Goal: Task Accomplishment & Management: Manage account settings

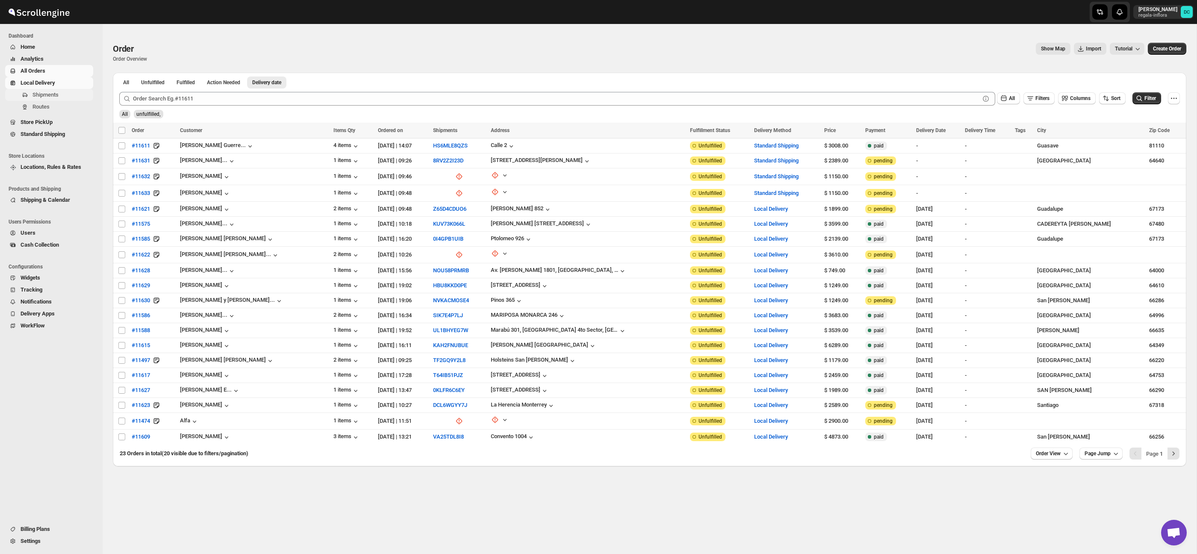
click at [60, 96] on span "Shipments" at bounding box center [61, 95] width 59 height 9
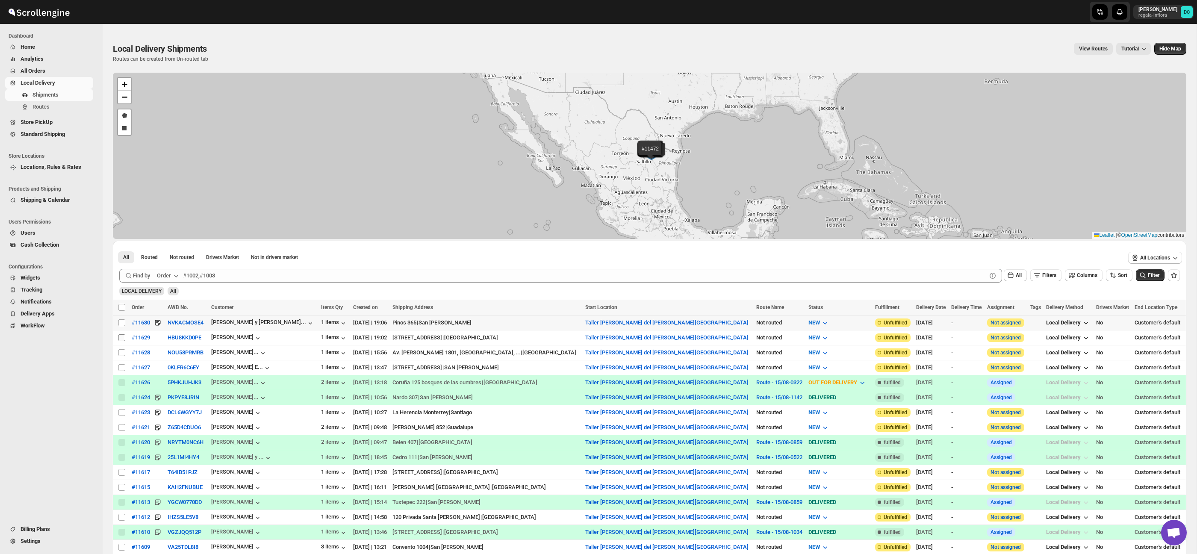
drag, startPoint x: 124, startPoint y: 322, endPoint x: 119, endPoint y: 336, distance: 14.5
click at [124, 322] on input "Select shipment" at bounding box center [121, 322] width 7 height 7
checkbox input "true"
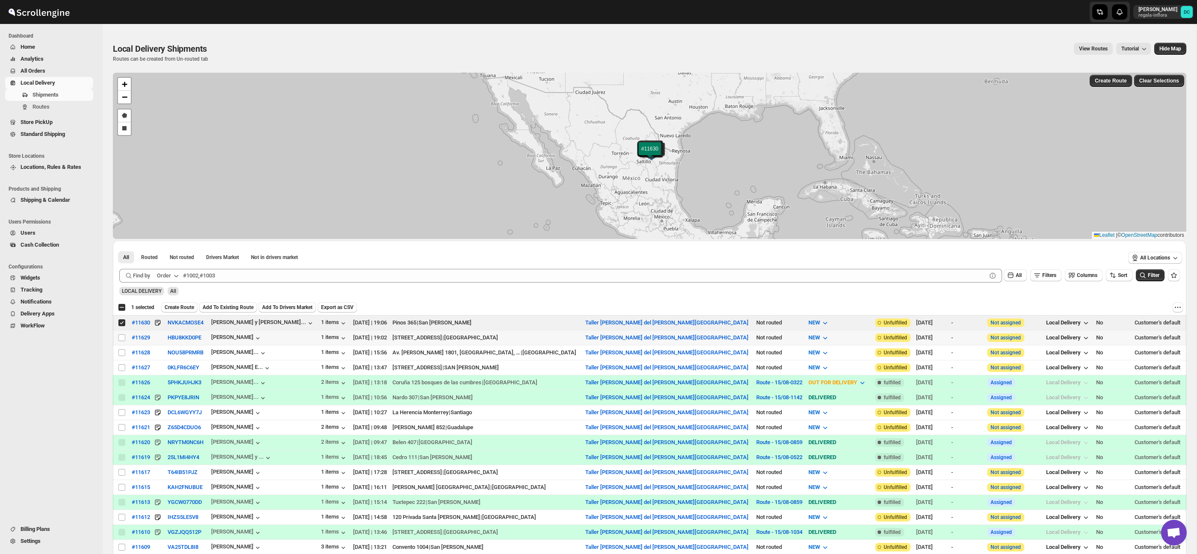
click at [120, 338] on input "Select shipment" at bounding box center [121, 337] width 7 height 7
checkbox input "true"
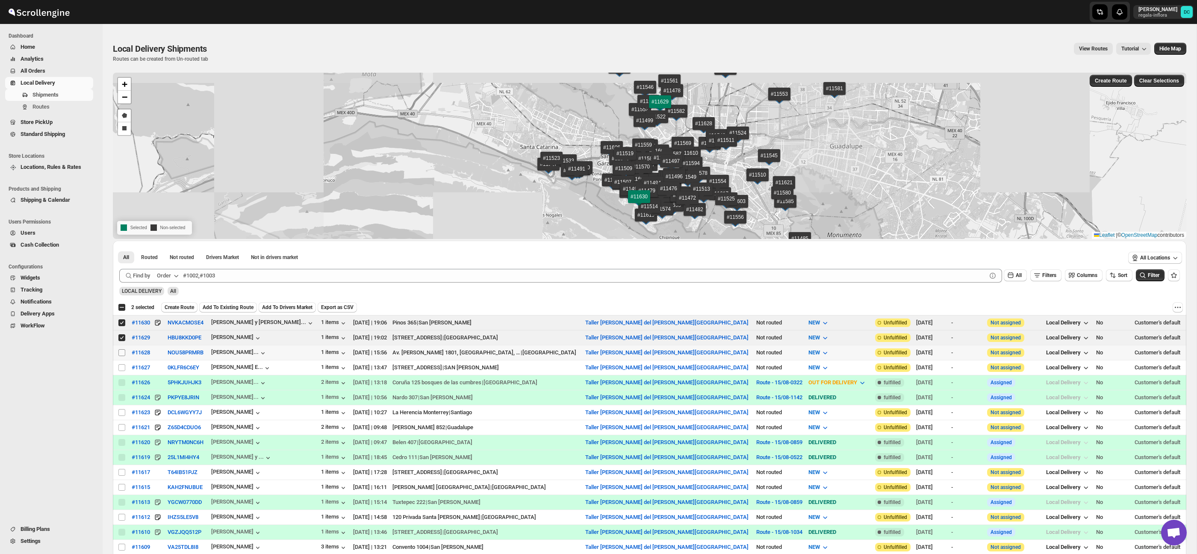
click at [121, 351] on input "Select shipment" at bounding box center [121, 352] width 7 height 7
checkbox input "true"
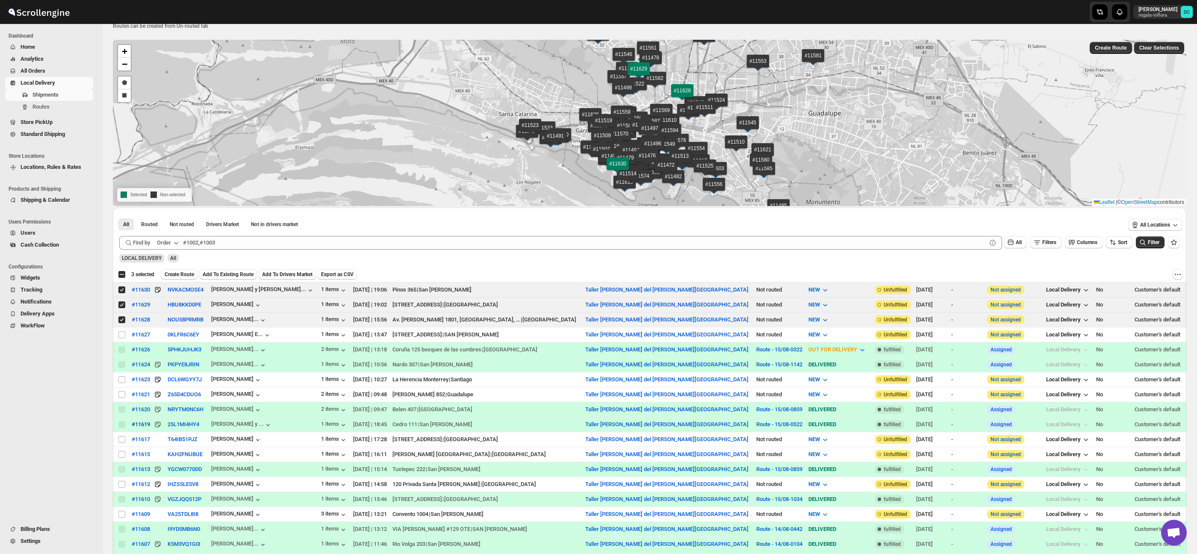
scroll to position [33, 0]
drag, startPoint x: 121, startPoint y: 395, endPoint x: 184, endPoint y: 404, distance: 63.9
click at [121, 395] on input "Select shipment" at bounding box center [121, 394] width 7 height 7
checkbox input "true"
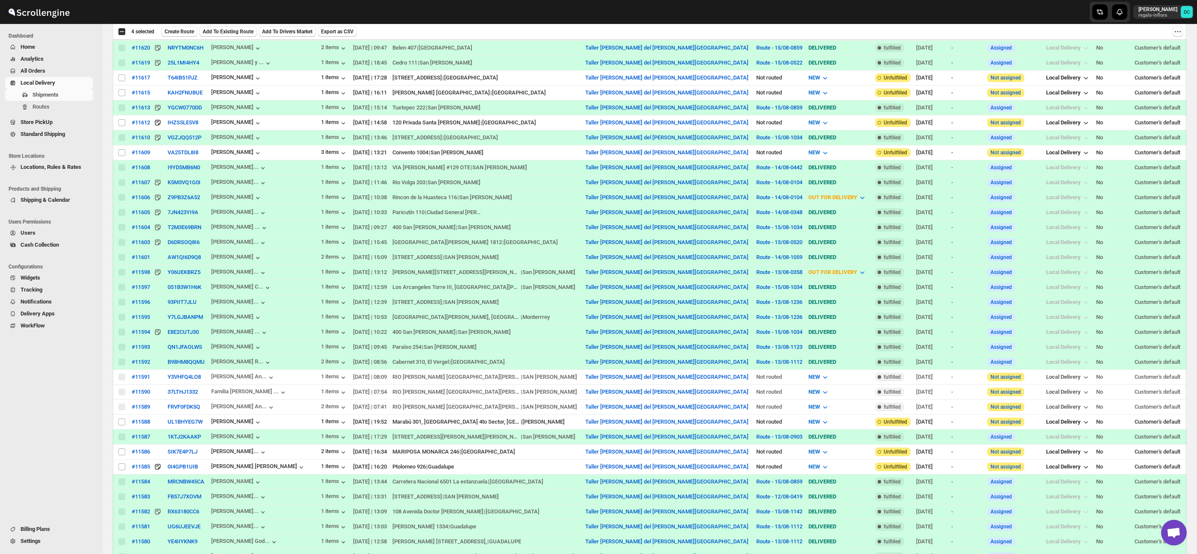
scroll to position [396, 0]
drag, startPoint x: 123, startPoint y: 466, endPoint x: 233, endPoint y: 406, distance: 125.7
click at [123, 465] on input "Select shipment" at bounding box center [121, 465] width 7 height 7
checkbox input "true"
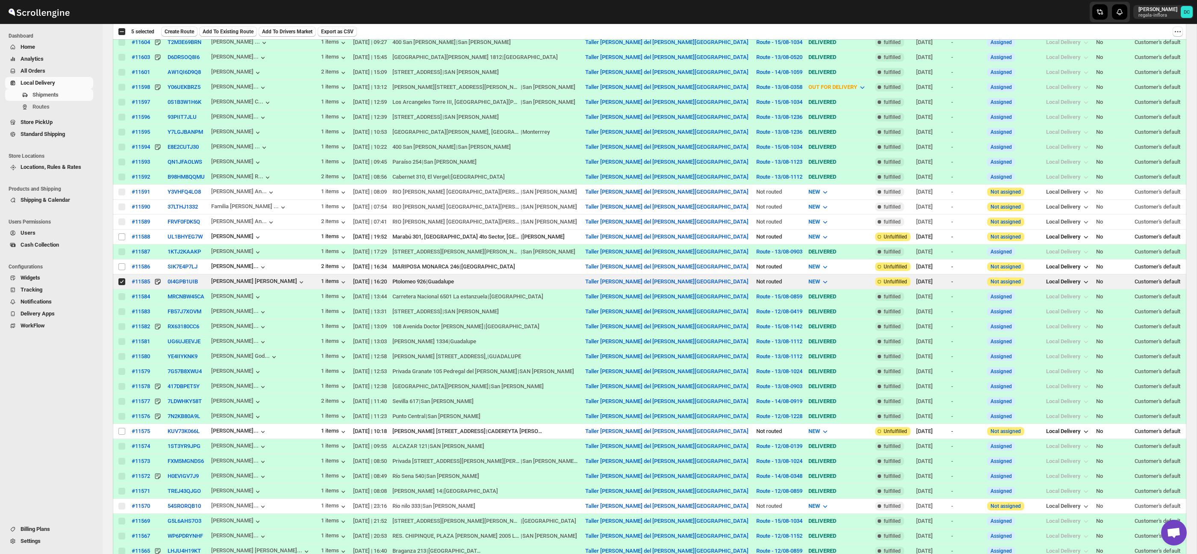
scroll to position [588, 0]
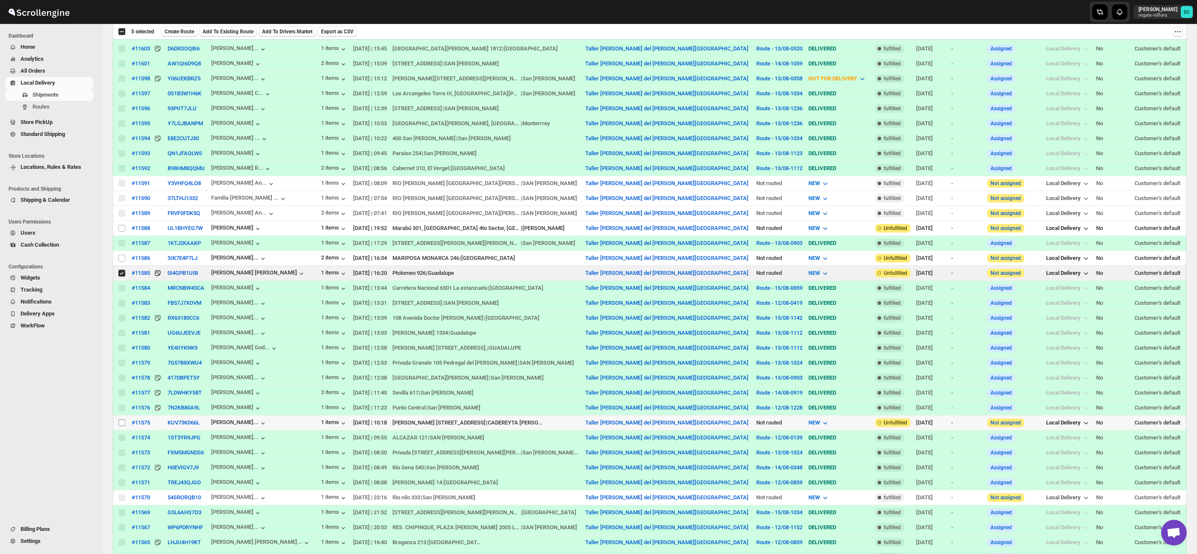
click at [121, 425] on input "Select shipment" at bounding box center [121, 422] width 7 height 7
checkbox input "true"
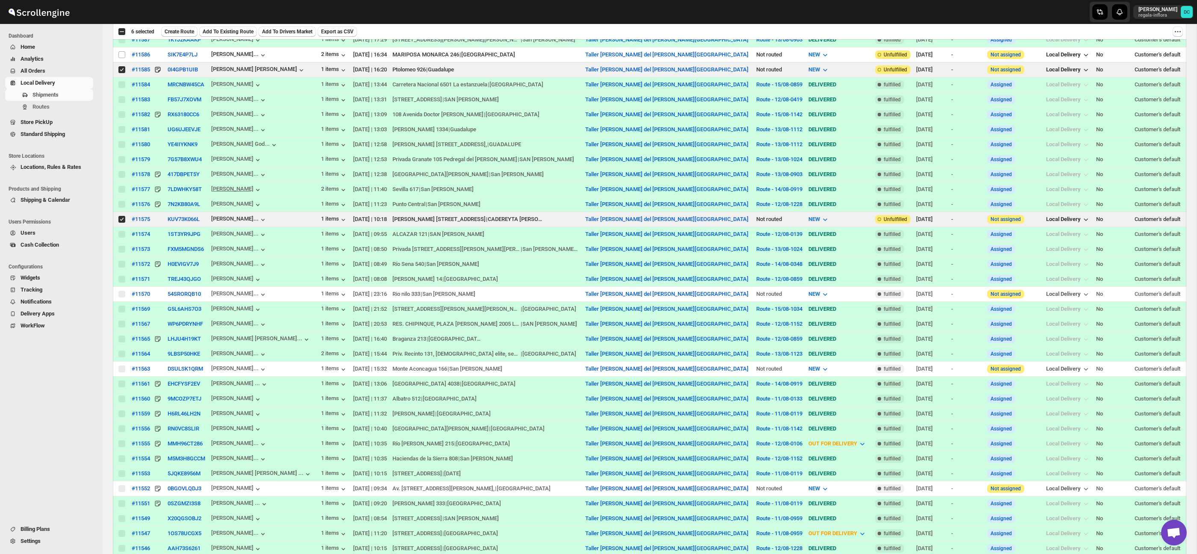
scroll to position [0, 0]
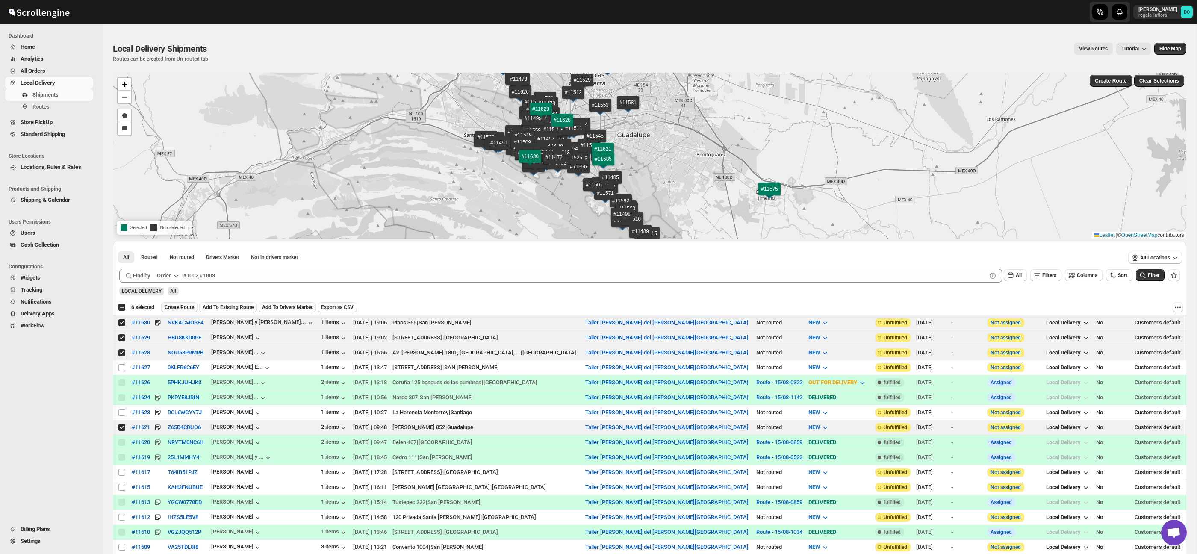
click at [190, 311] on button "Create Route" at bounding box center [179, 307] width 36 height 10
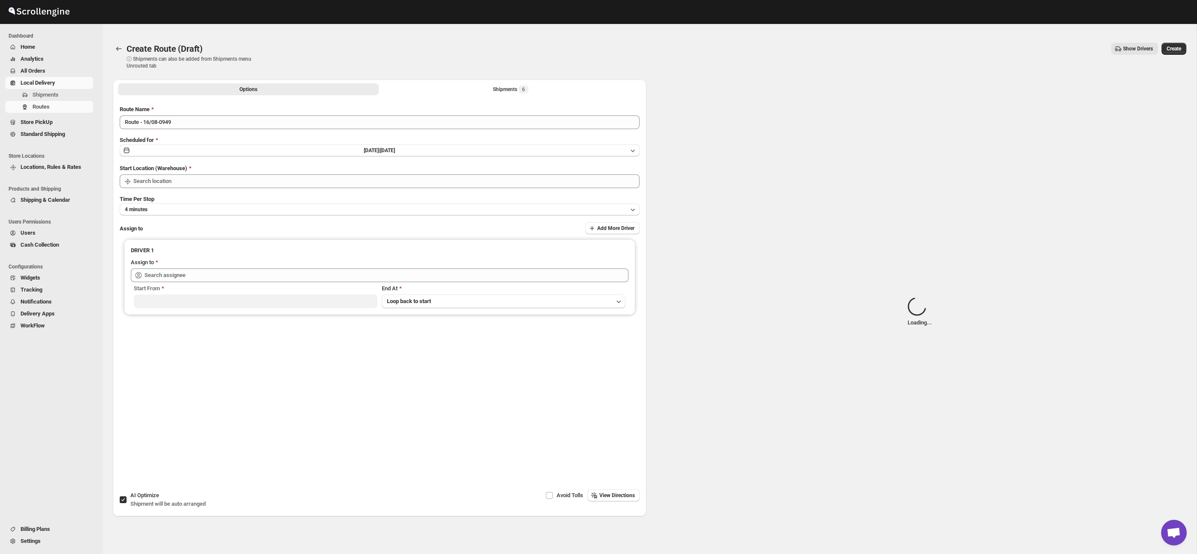
type input "Taller [PERSON_NAME] del [PERSON_NAME][GEOGRAPHIC_DATA]"
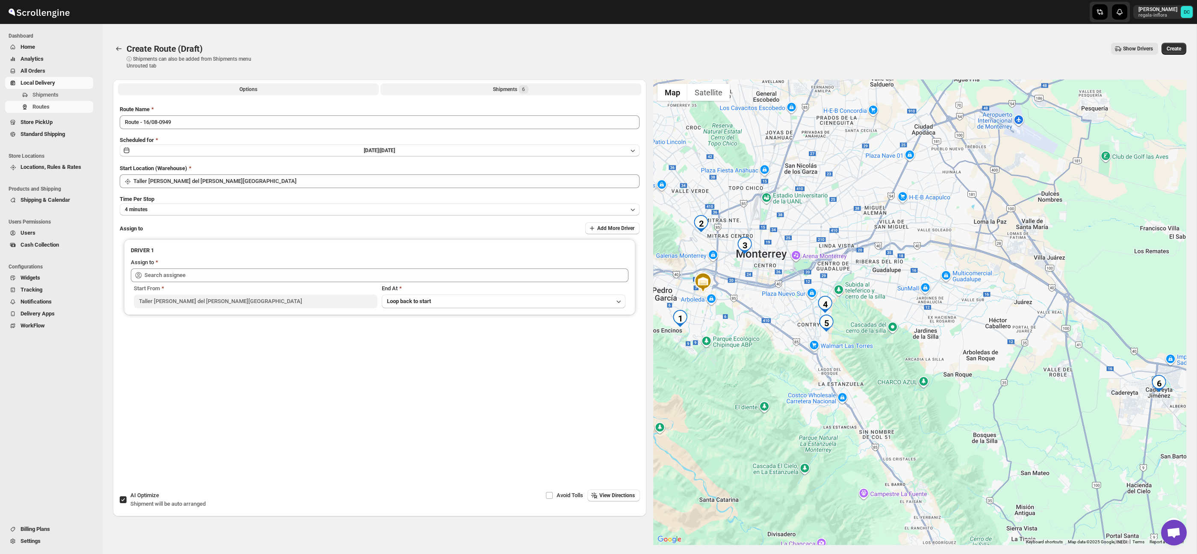
click at [528, 91] on span "6" at bounding box center [524, 89] width 10 height 9
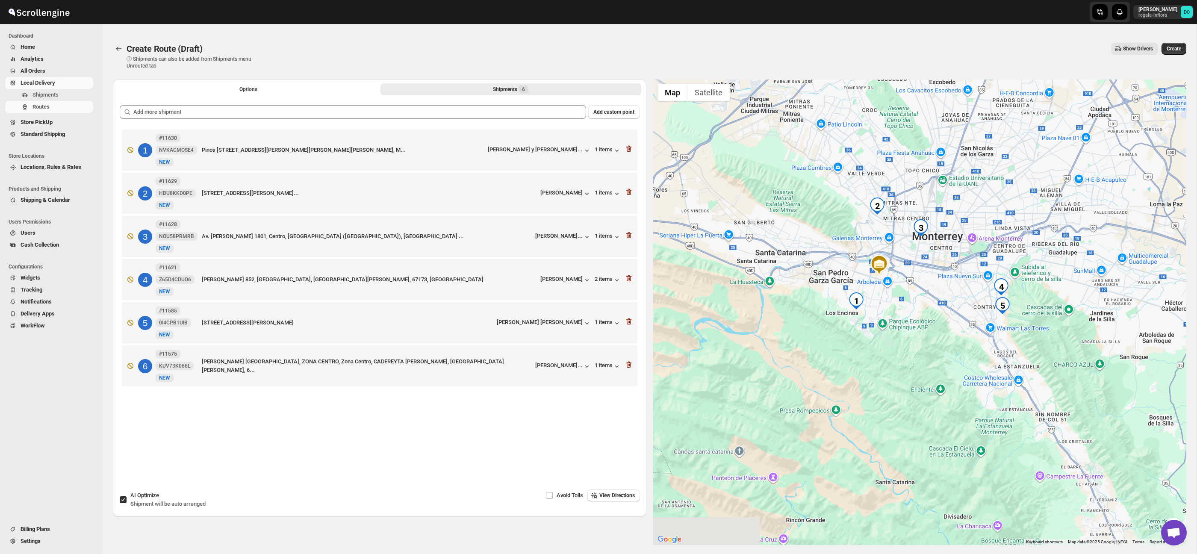
drag, startPoint x: 1135, startPoint y: 442, endPoint x: 1088, endPoint y: 399, distance: 63.0
click at [1087, 398] on div at bounding box center [920, 313] width 534 height 466
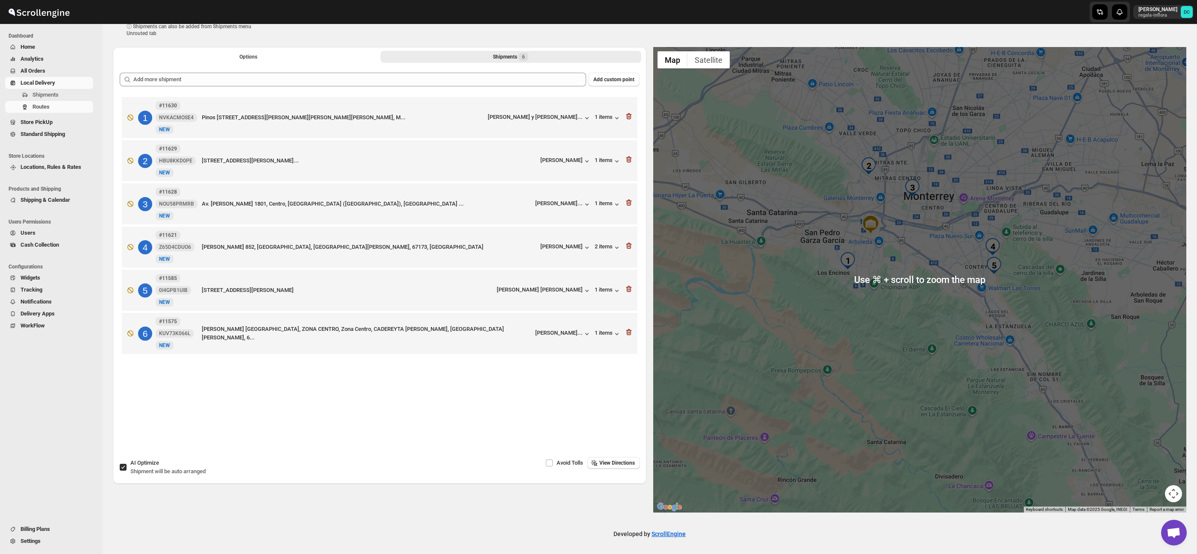
scroll to position [33, 0]
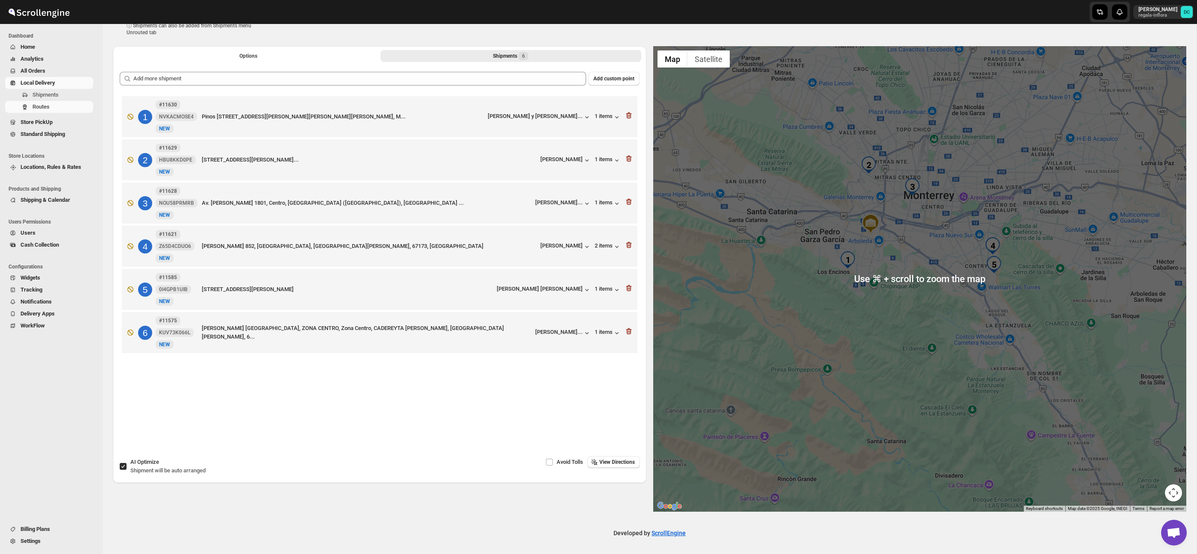
click at [1173, 485] on button "Map camera controls" at bounding box center [1173, 492] width 17 height 17
click at [1158, 490] on button "Zoom out" at bounding box center [1152, 492] width 17 height 17
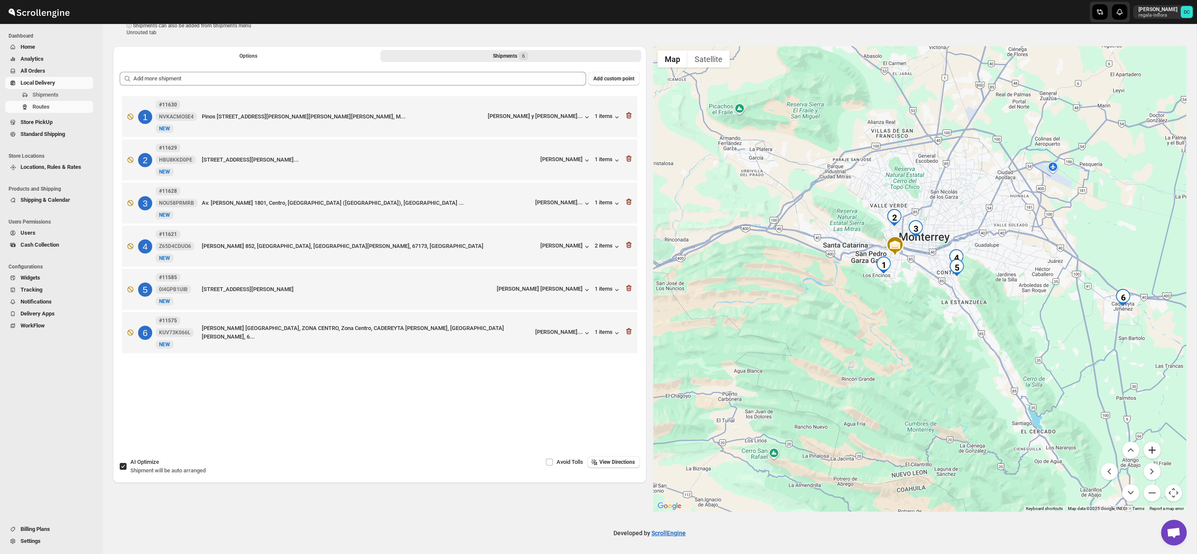
drag, startPoint x: 1154, startPoint y: 451, endPoint x: 1149, endPoint y: 448, distance: 6.2
click at [1154, 451] on button "Zoom in" at bounding box center [1152, 450] width 17 height 17
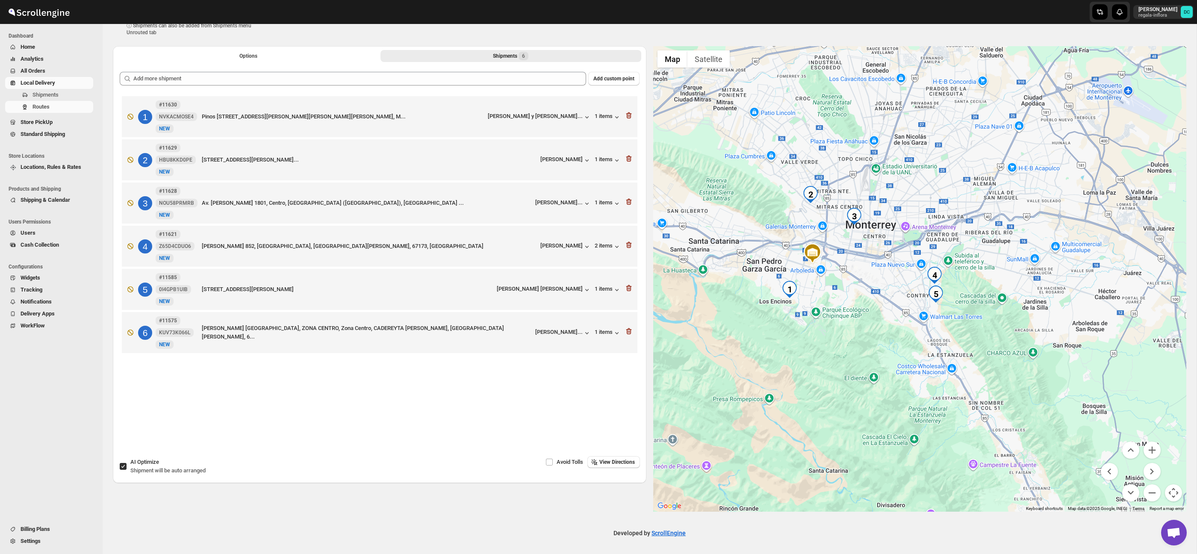
drag, startPoint x: 1036, startPoint y: 274, endPoint x: 1090, endPoint y: 378, distance: 117.6
click at [977, 304] on div at bounding box center [920, 279] width 534 height 466
drag, startPoint x: 1154, startPoint y: 489, endPoint x: 1143, endPoint y: 452, distance: 38.7
click at [1154, 489] on button "Zoom out" at bounding box center [1152, 492] width 17 height 17
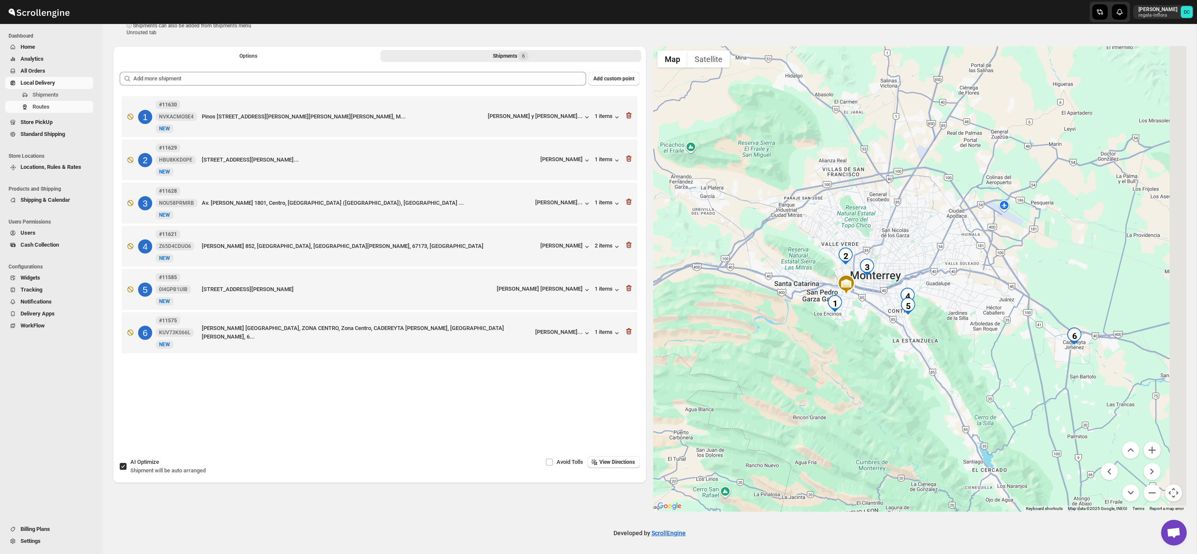
drag, startPoint x: 1027, startPoint y: 273, endPoint x: 1005, endPoint y: 301, distance: 35.0
click at [1006, 298] on div at bounding box center [920, 279] width 534 height 466
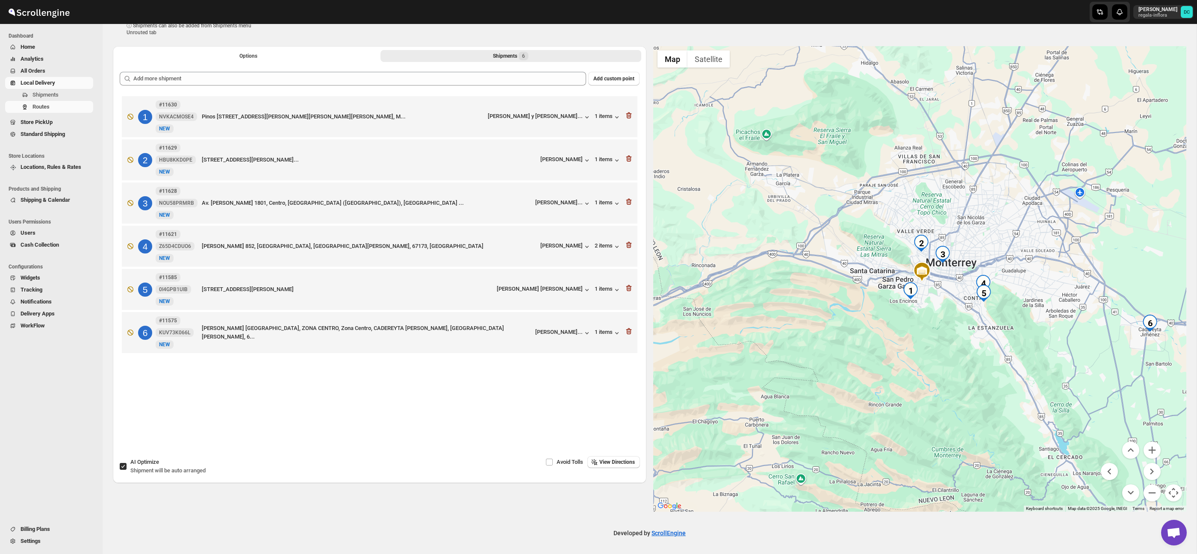
drag, startPoint x: 1050, startPoint y: 317, endPoint x: 1142, endPoint y: 459, distance: 169.7
click at [1053, 318] on div at bounding box center [920, 279] width 534 height 466
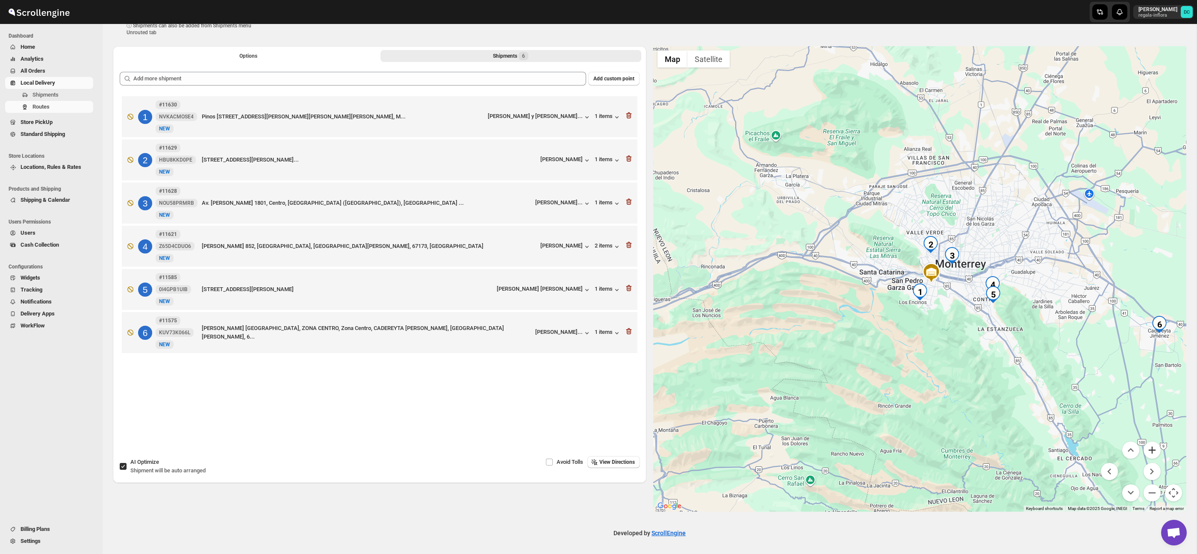
click at [1153, 452] on button "Zoom in" at bounding box center [1152, 450] width 17 height 17
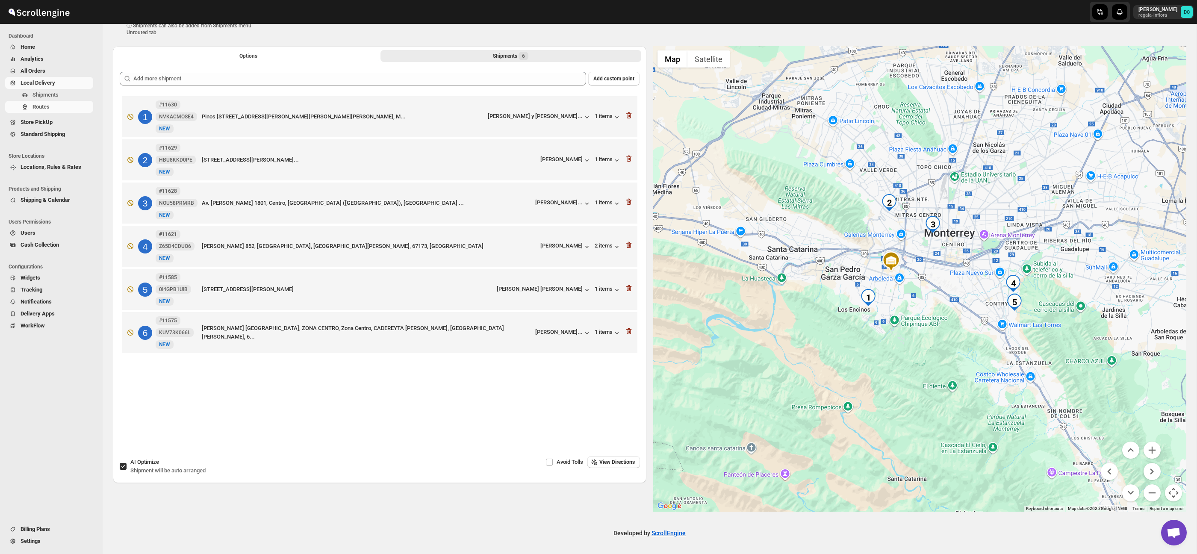
click at [1064, 378] on div at bounding box center [920, 279] width 534 height 466
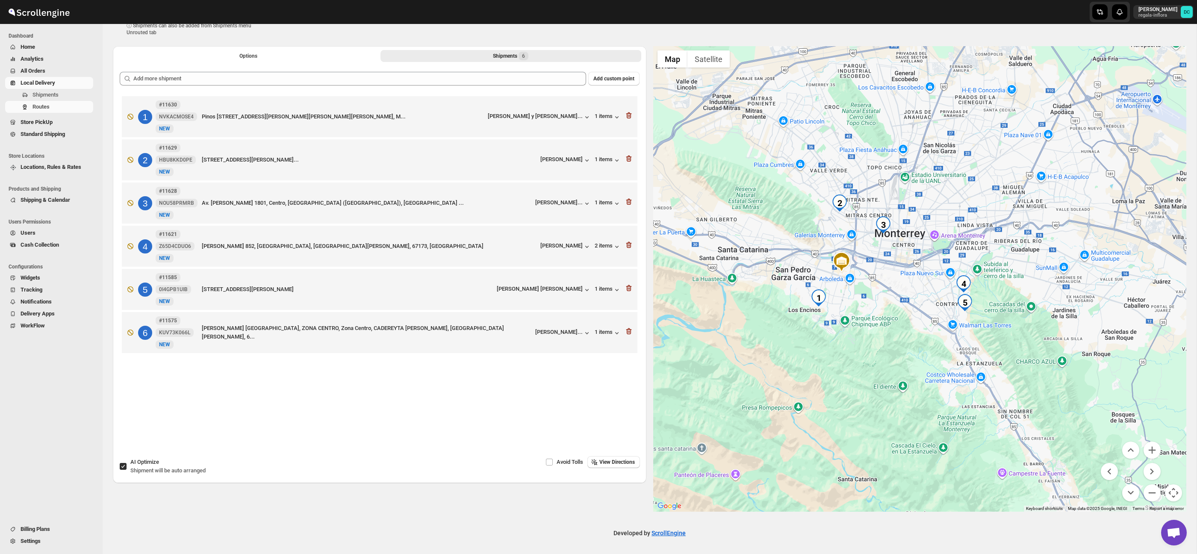
drag, startPoint x: 959, startPoint y: 319, endPoint x: 988, endPoint y: 316, distance: 29.6
click at [944, 318] on div at bounding box center [920, 279] width 534 height 466
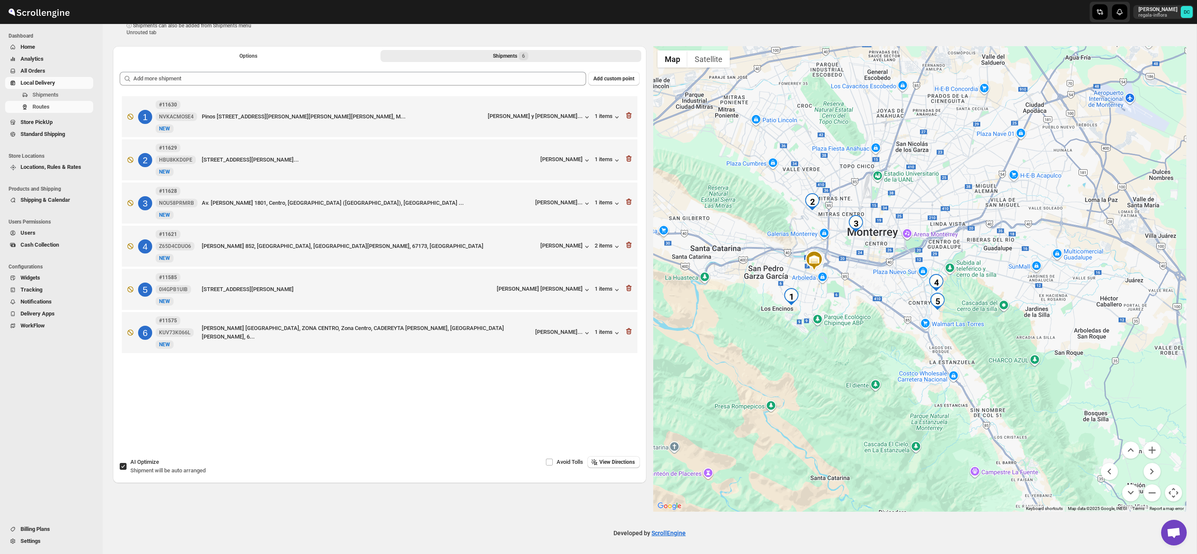
drag, startPoint x: 1027, startPoint y: 316, endPoint x: 1001, endPoint y: 315, distance: 25.2
click at [1001, 315] on div at bounding box center [920, 279] width 534 height 466
click at [1149, 449] on button "Zoom in" at bounding box center [1152, 450] width 17 height 17
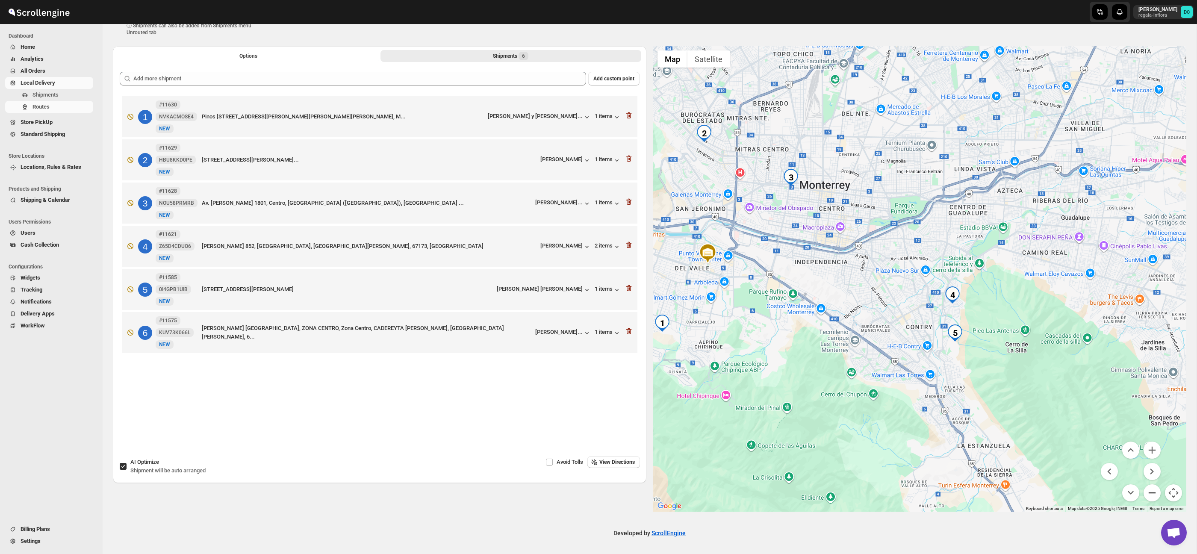
click at [1157, 492] on button "Zoom out" at bounding box center [1152, 492] width 17 height 17
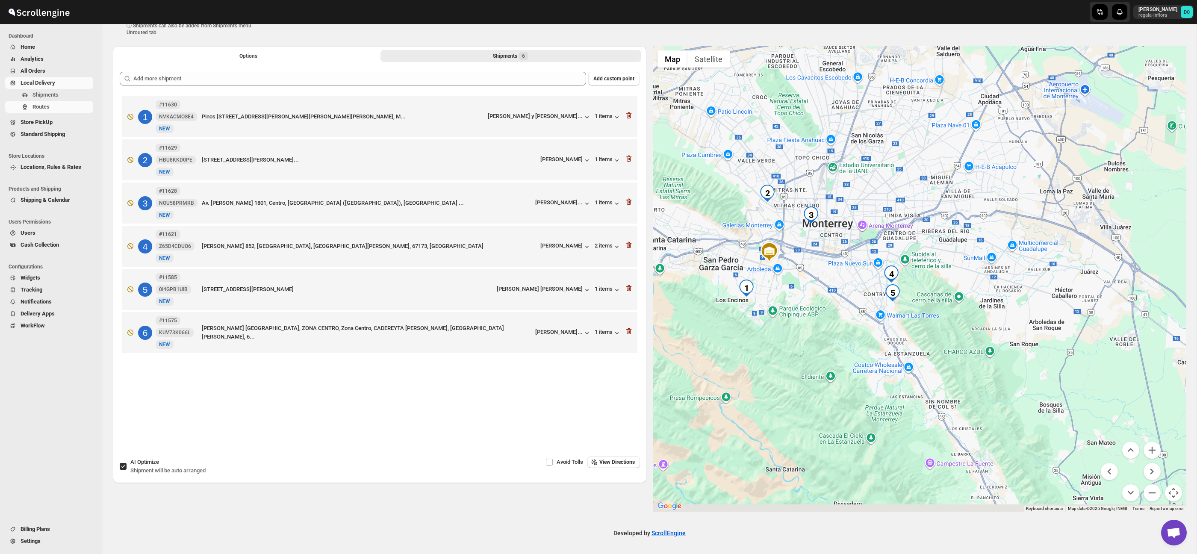
drag, startPoint x: 1056, startPoint y: 360, endPoint x: 1036, endPoint y: 357, distance: 20.7
click at [1036, 357] on div at bounding box center [920, 279] width 534 height 466
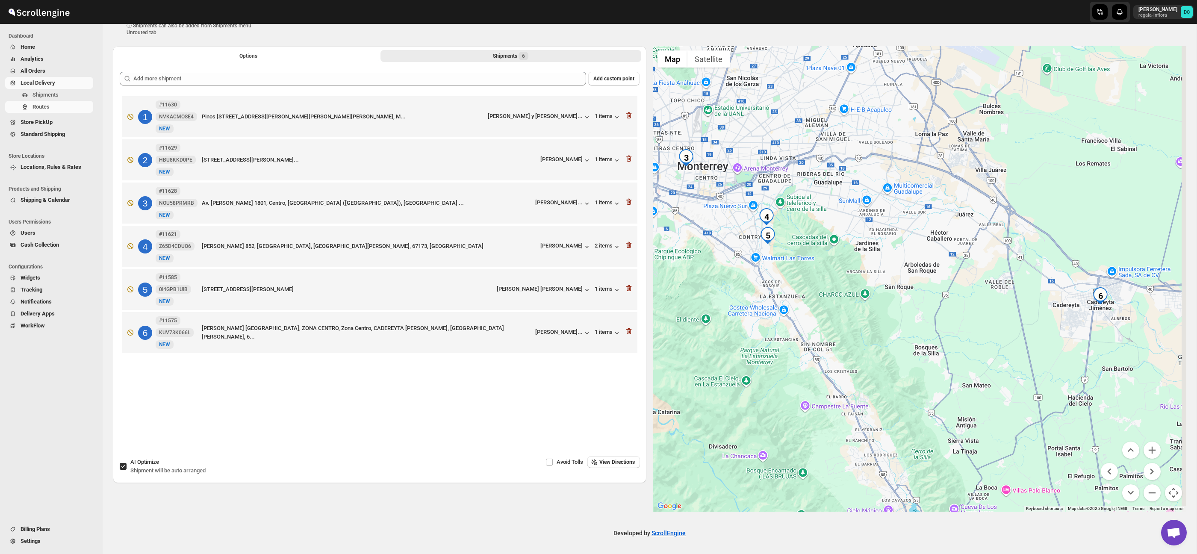
drag, startPoint x: 1076, startPoint y: 363, endPoint x: 971, endPoint y: 308, distance: 118.6
click at [971, 308] on div at bounding box center [920, 279] width 534 height 466
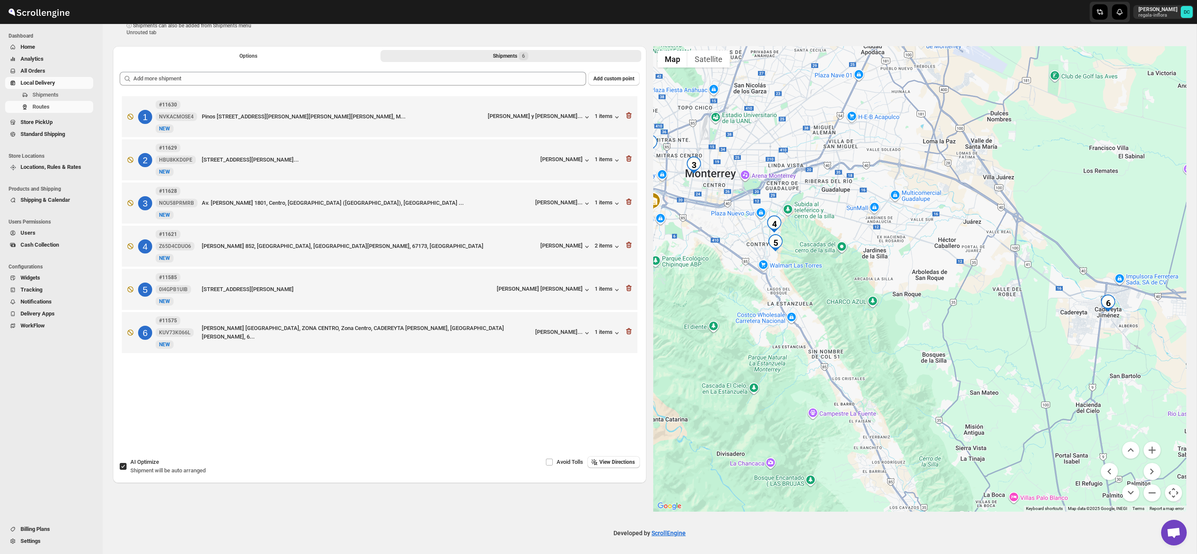
drag, startPoint x: 915, startPoint y: 264, endPoint x: 957, endPoint y: 300, distance: 55.5
click at [957, 300] on div at bounding box center [920, 279] width 534 height 466
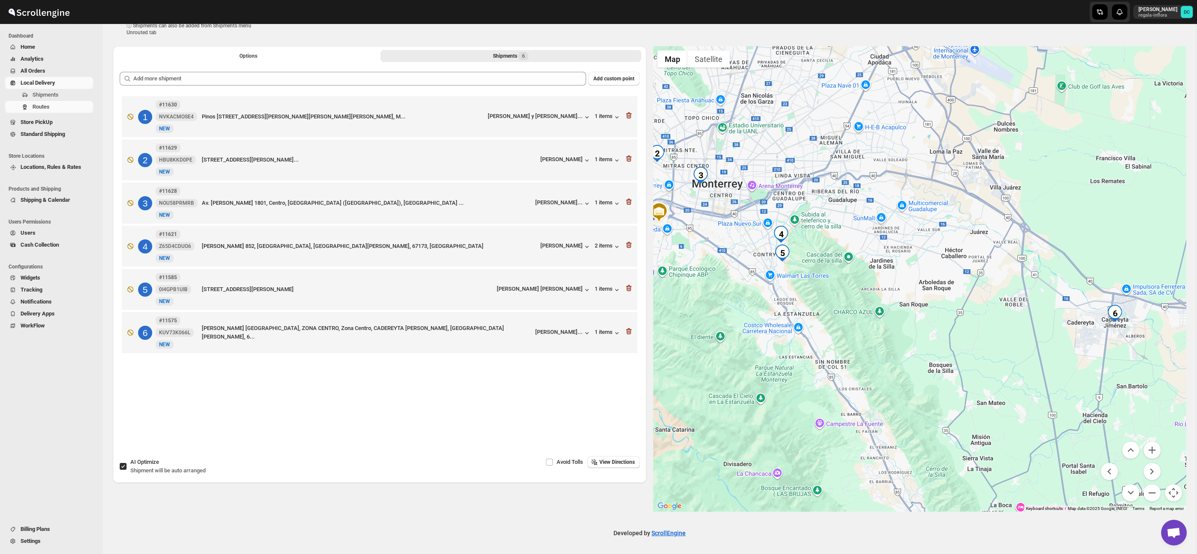
drag, startPoint x: 980, startPoint y: 307, endPoint x: 954, endPoint y: 290, distance: 31.1
click at [954, 290] on div at bounding box center [920, 279] width 534 height 466
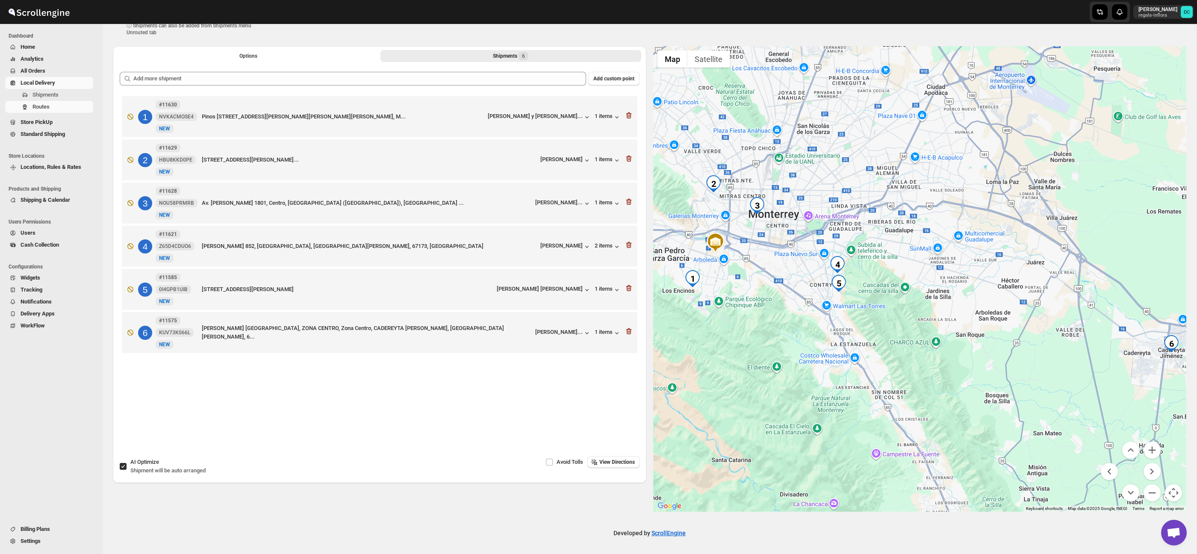
drag, startPoint x: 978, startPoint y: 280, endPoint x: 1038, endPoint y: 313, distance: 69.1
click at [1038, 313] on div at bounding box center [920, 279] width 534 height 466
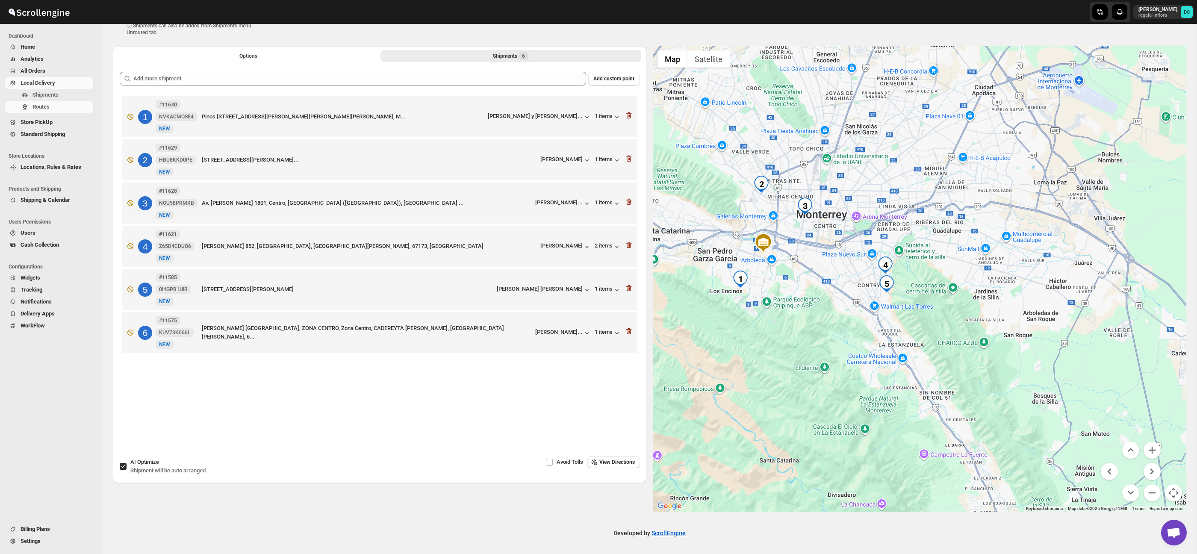
drag, startPoint x: 955, startPoint y: 261, endPoint x: 998, endPoint y: 260, distance: 42.8
click at [998, 260] on div at bounding box center [920, 279] width 534 height 466
drag, startPoint x: 800, startPoint y: 298, endPoint x: 795, endPoint y: 287, distance: 11.9
click at [818, 290] on div at bounding box center [920, 279] width 534 height 466
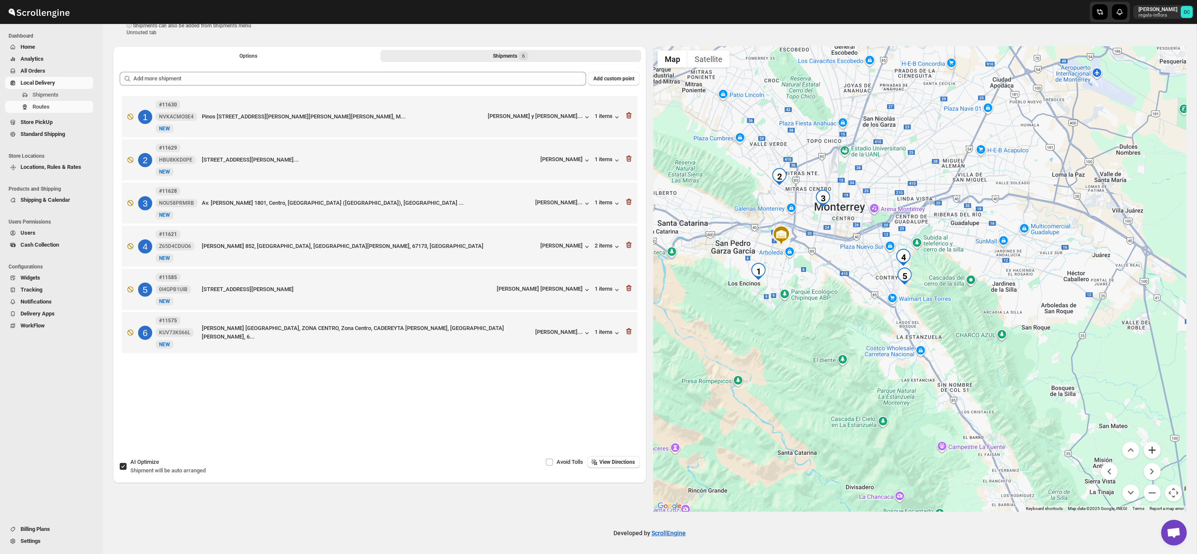
click at [1154, 447] on button "Zoom in" at bounding box center [1152, 450] width 17 height 17
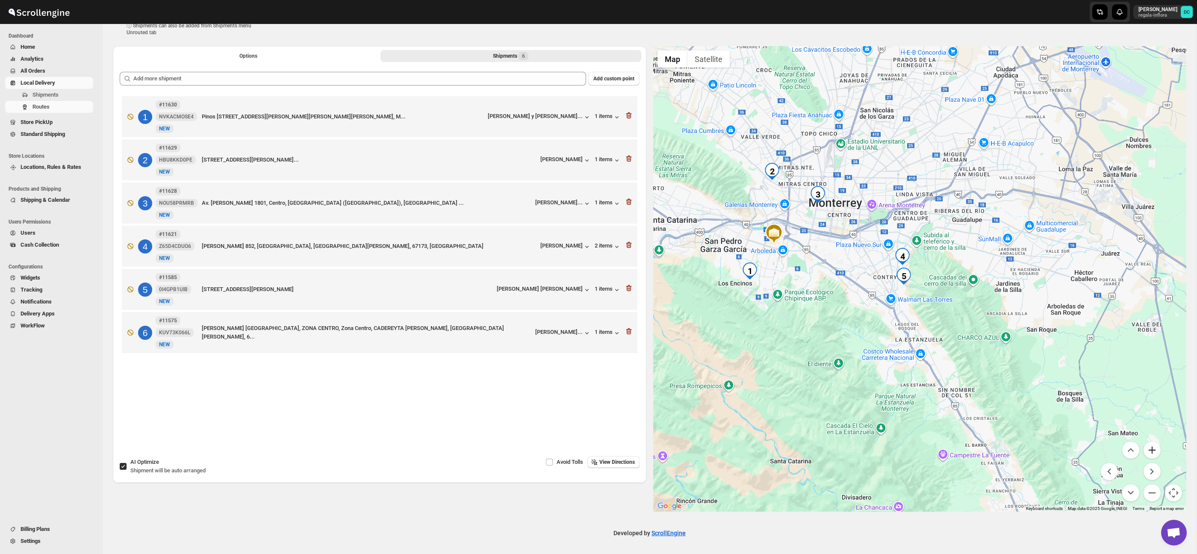
click at [1154, 447] on button "Zoom in" at bounding box center [1152, 450] width 17 height 17
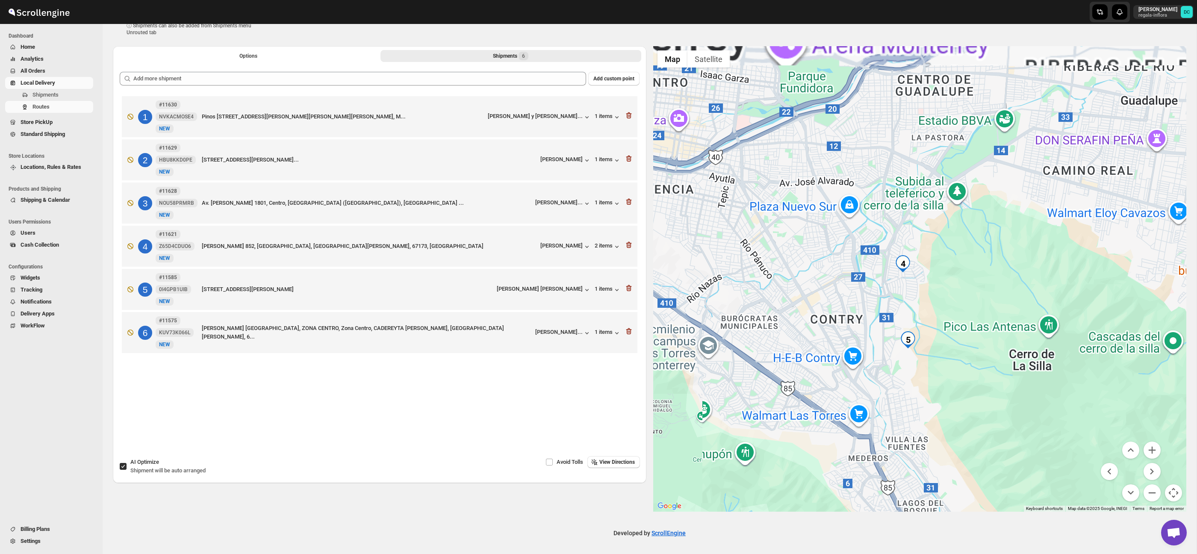
drag, startPoint x: 769, startPoint y: 203, endPoint x: 967, endPoint y: 366, distance: 256.4
click at [970, 369] on div at bounding box center [920, 279] width 534 height 466
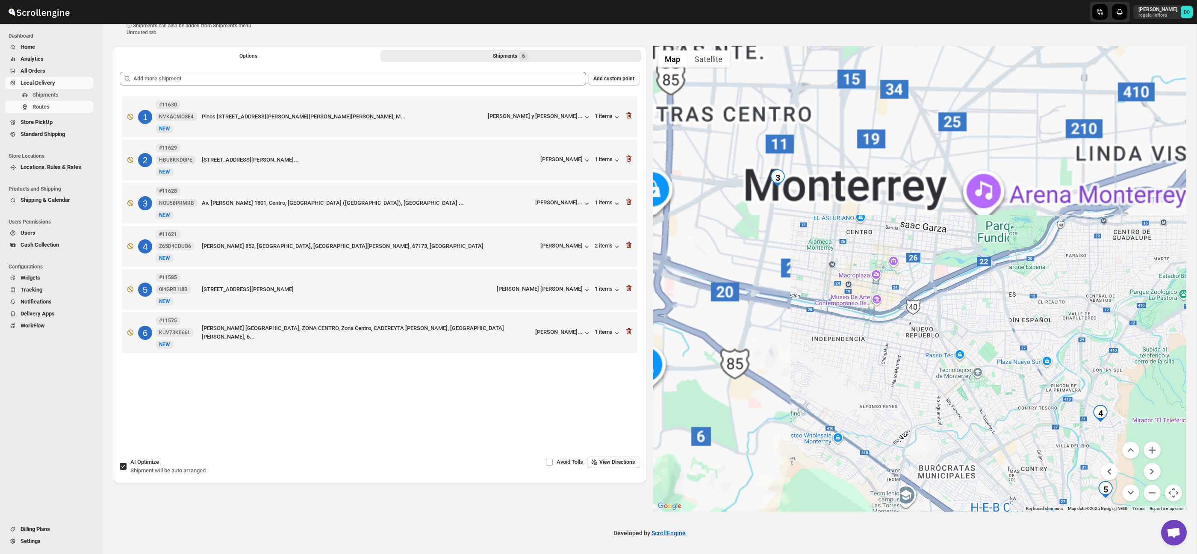
drag, startPoint x: 849, startPoint y: 272, endPoint x: 937, endPoint y: 342, distance: 112.2
click at [937, 342] on div at bounding box center [920, 279] width 534 height 466
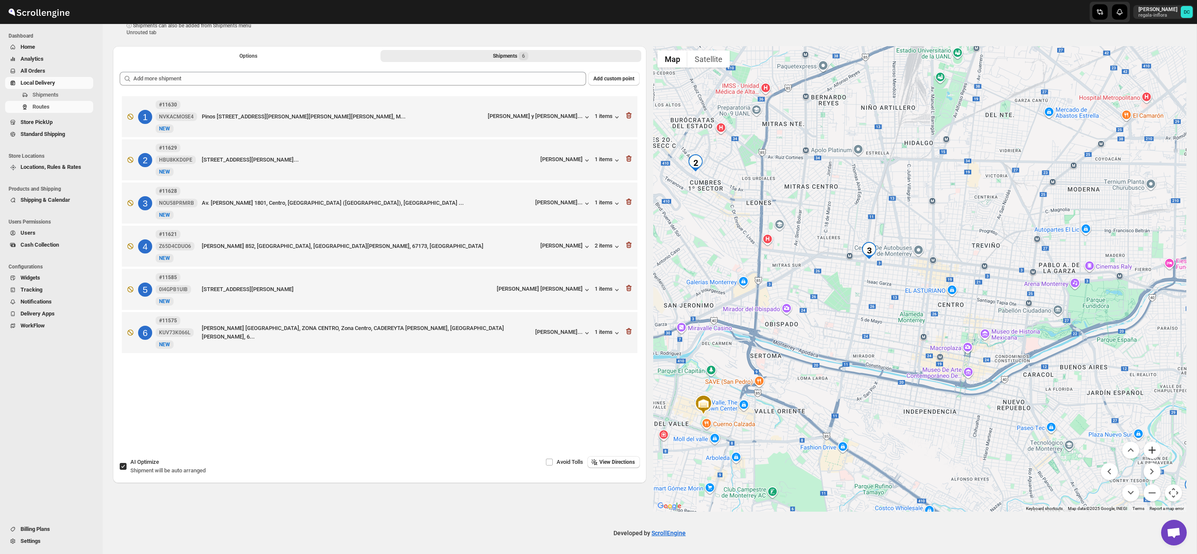
click at [1145, 447] on button "Zoom in" at bounding box center [1152, 450] width 17 height 17
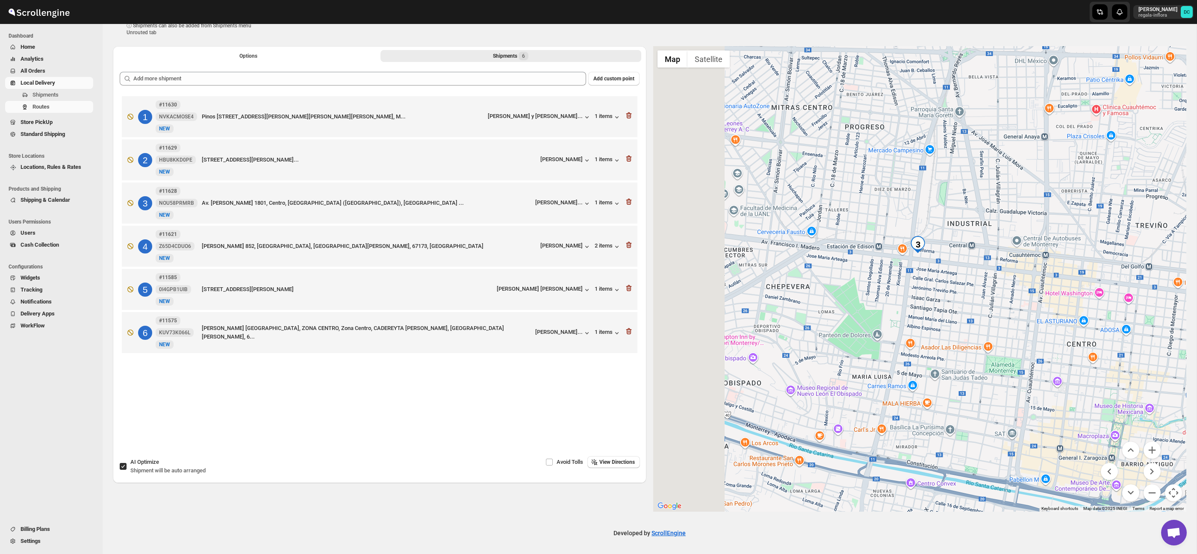
drag, startPoint x: 893, startPoint y: 349, endPoint x: 992, endPoint y: 362, distance: 100.5
click at [992, 362] on div at bounding box center [920, 279] width 534 height 466
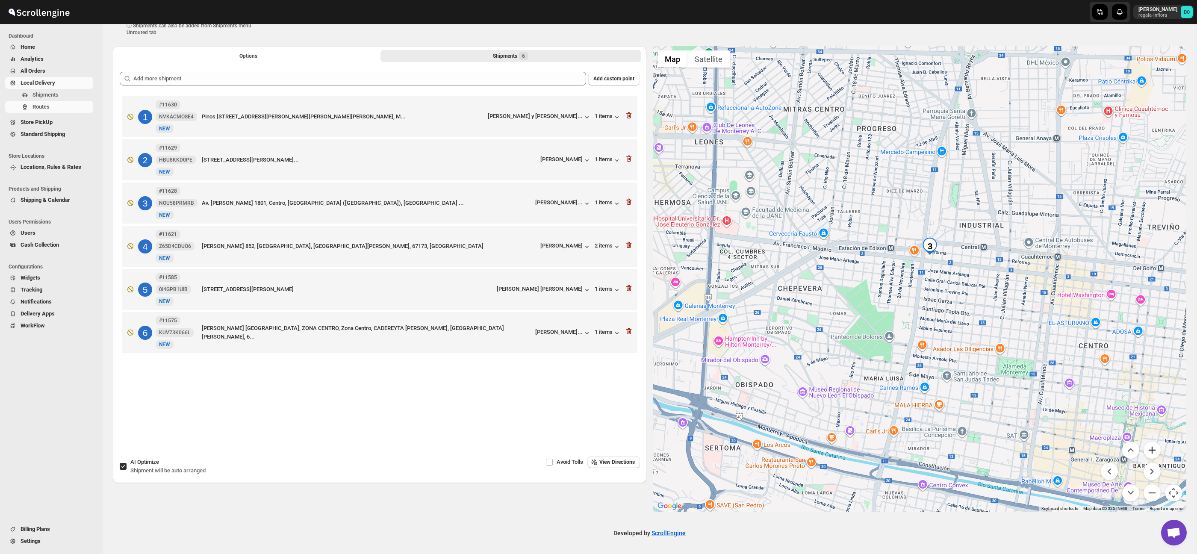
click at [1152, 450] on button "Zoom in" at bounding box center [1152, 450] width 17 height 17
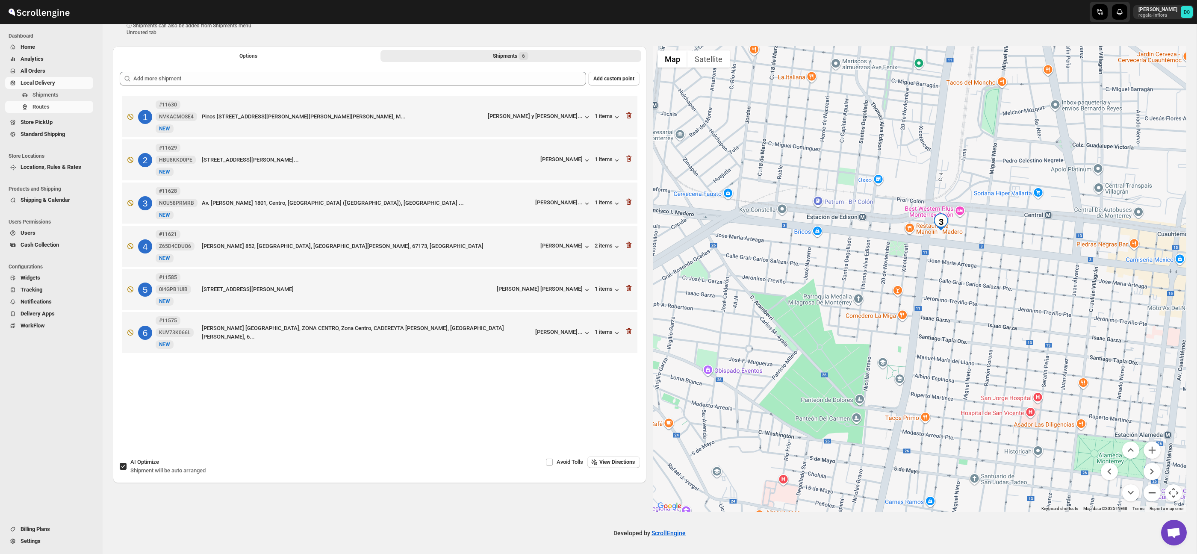
click at [1159, 491] on button "Zoom out" at bounding box center [1152, 492] width 17 height 17
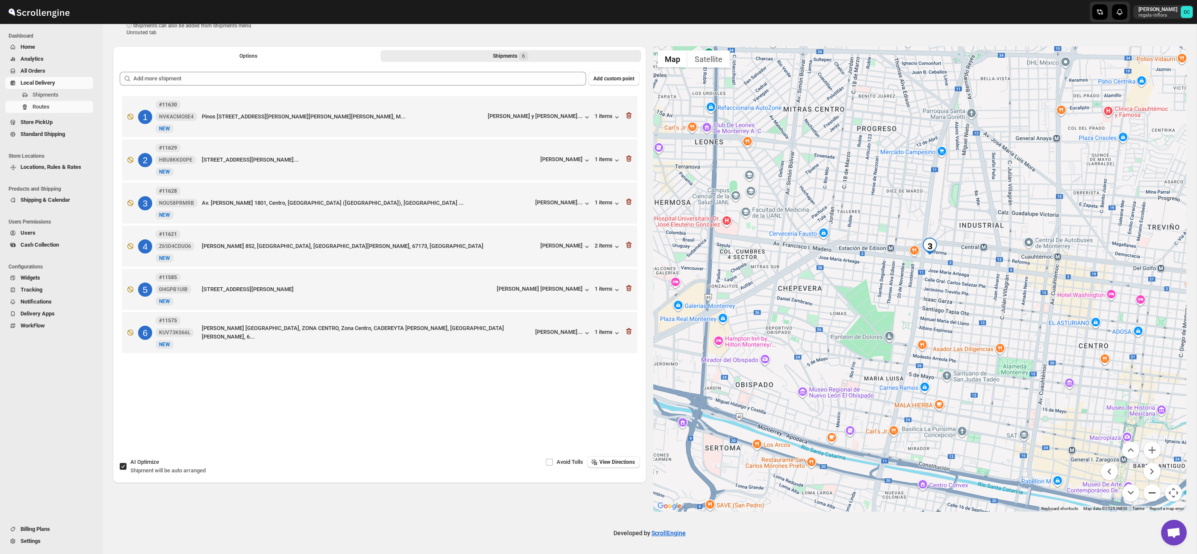
click at [1159, 491] on button "Zoom out" at bounding box center [1152, 492] width 17 height 17
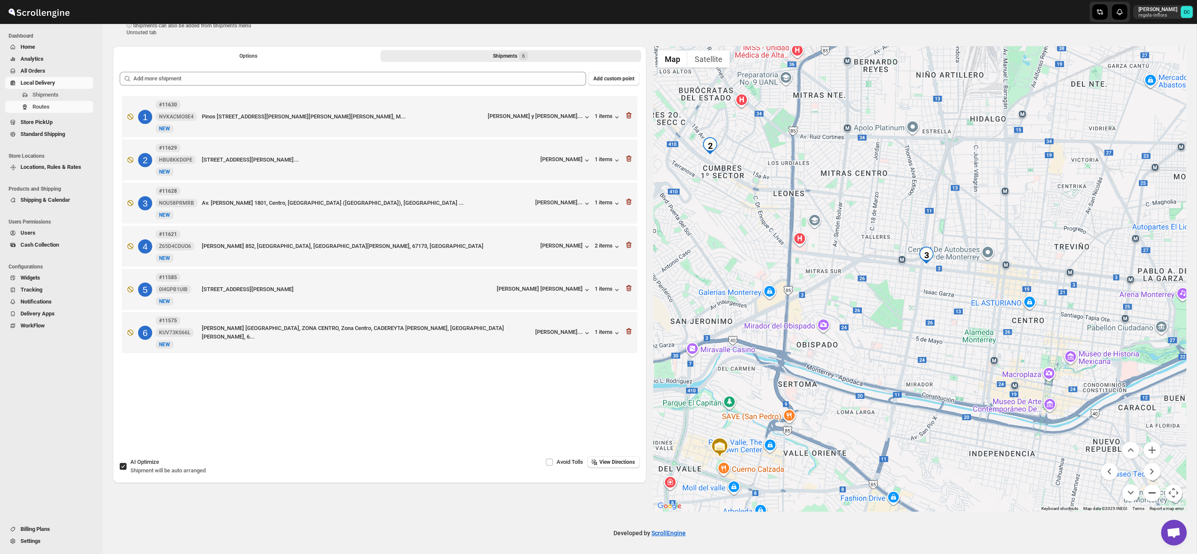
click at [1157, 491] on button "Zoom out" at bounding box center [1152, 492] width 17 height 17
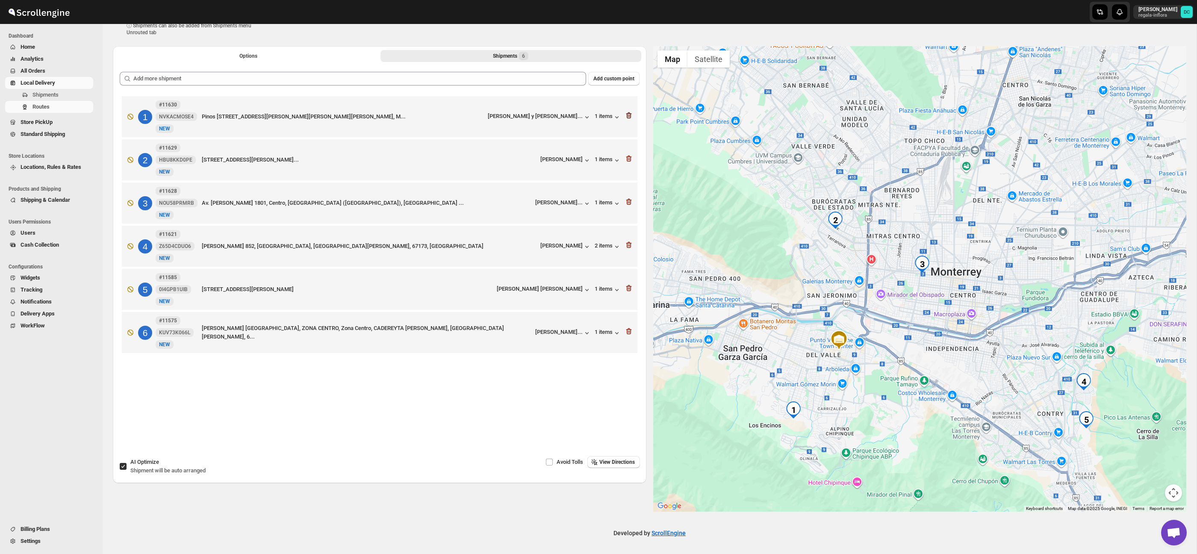
click at [630, 112] on icon "button" at bounding box center [629, 115] width 9 height 9
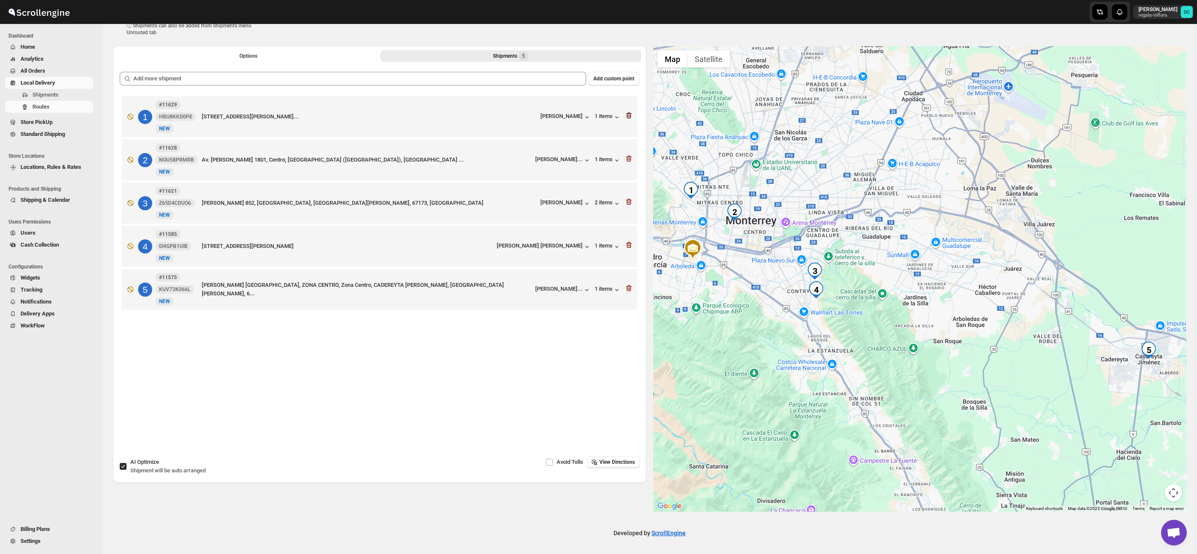
click at [630, 113] on icon "button" at bounding box center [629, 115] width 6 height 6
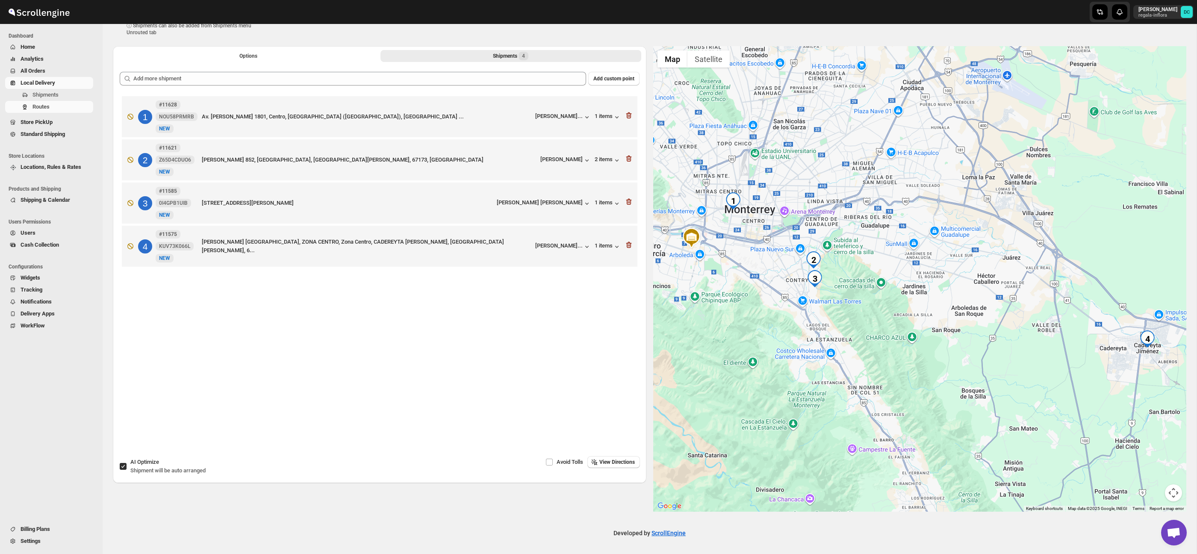
click at [630, 113] on icon "button" at bounding box center [629, 115] width 6 height 6
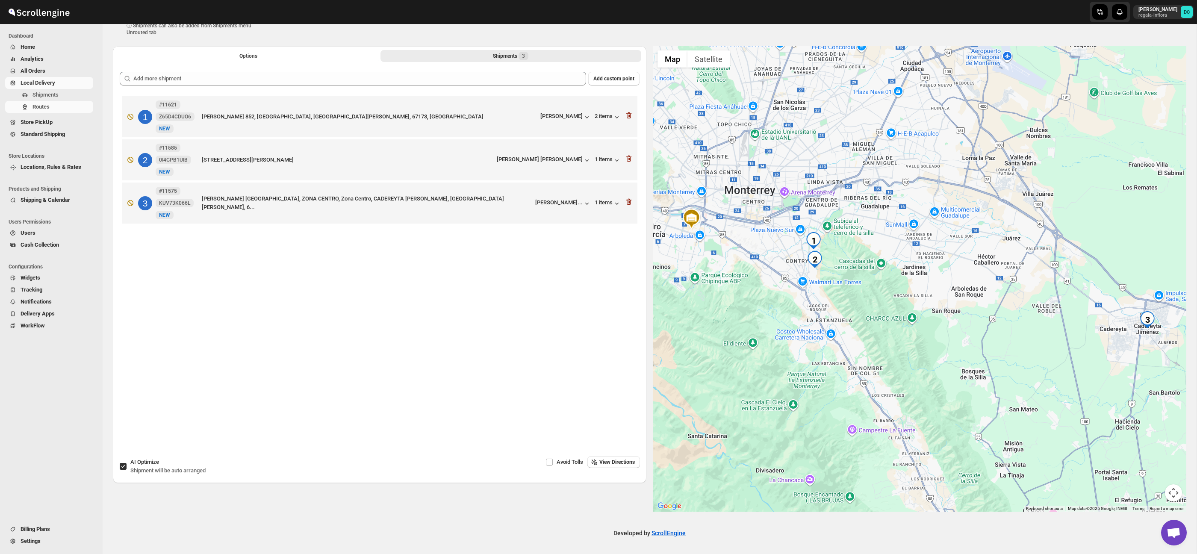
click at [1176, 487] on button "Map camera controls" at bounding box center [1173, 492] width 17 height 17
click at [1153, 451] on button "Zoom in" at bounding box center [1152, 450] width 17 height 17
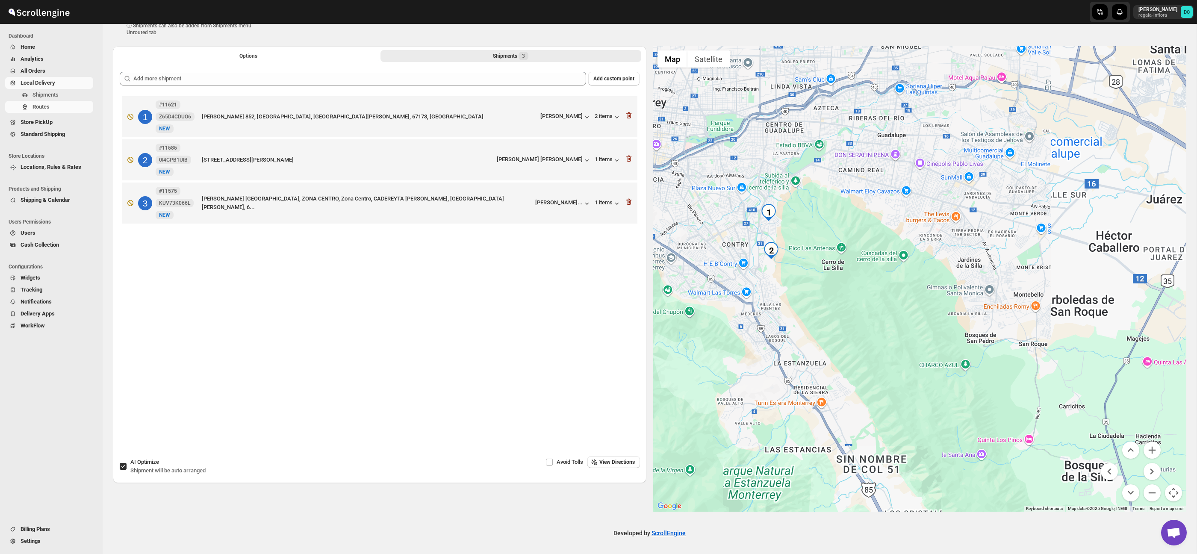
drag, startPoint x: 899, startPoint y: 361, endPoint x: 936, endPoint y: 344, distance: 40.8
click at [972, 363] on div at bounding box center [920, 279] width 534 height 466
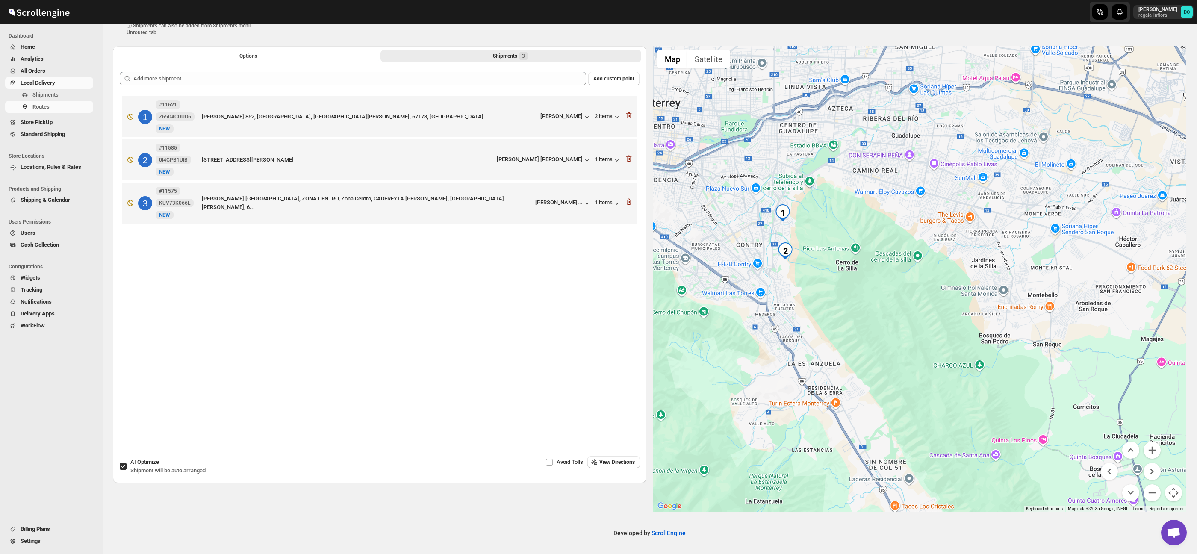
click at [127, 464] on label "AI Optimize Shipment will be auto arranged" at bounding box center [162, 466] width 86 height 21
click at [127, 464] on input "AI Optimize Shipment will be auto arranged" at bounding box center [123, 466] width 7 height 7
checkbox input "false"
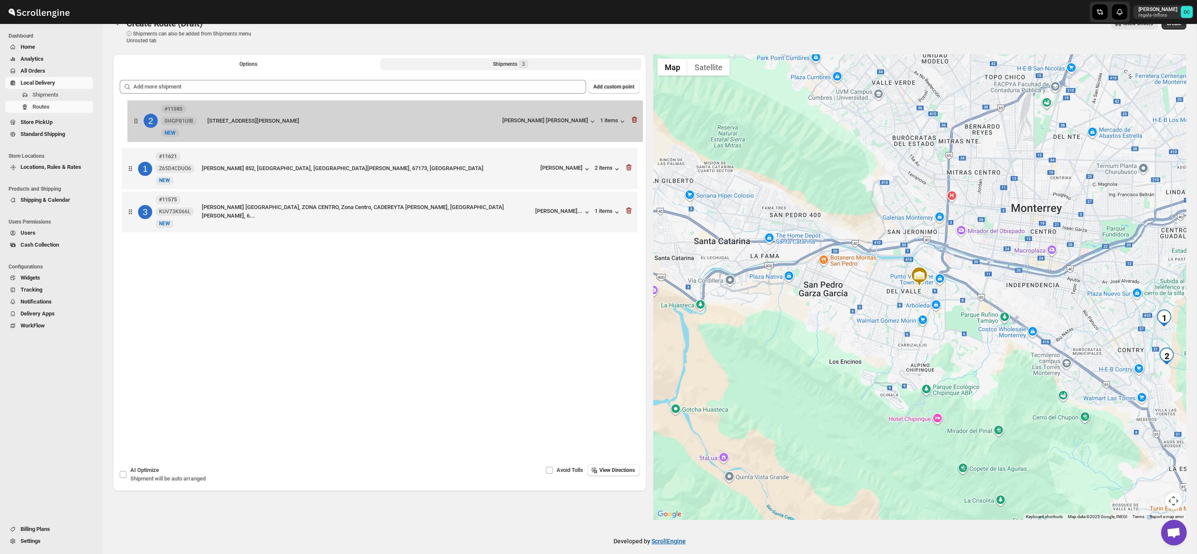
drag, startPoint x: 130, startPoint y: 166, endPoint x: 136, endPoint y: 118, distance: 47.9
click at [136, 120] on div "1 #11621 Z65D4CDUO6 New NEW Donatello 852, Guadalupe, Nuevo León, 67173, Mexico…" at bounding box center [380, 169] width 520 height 134
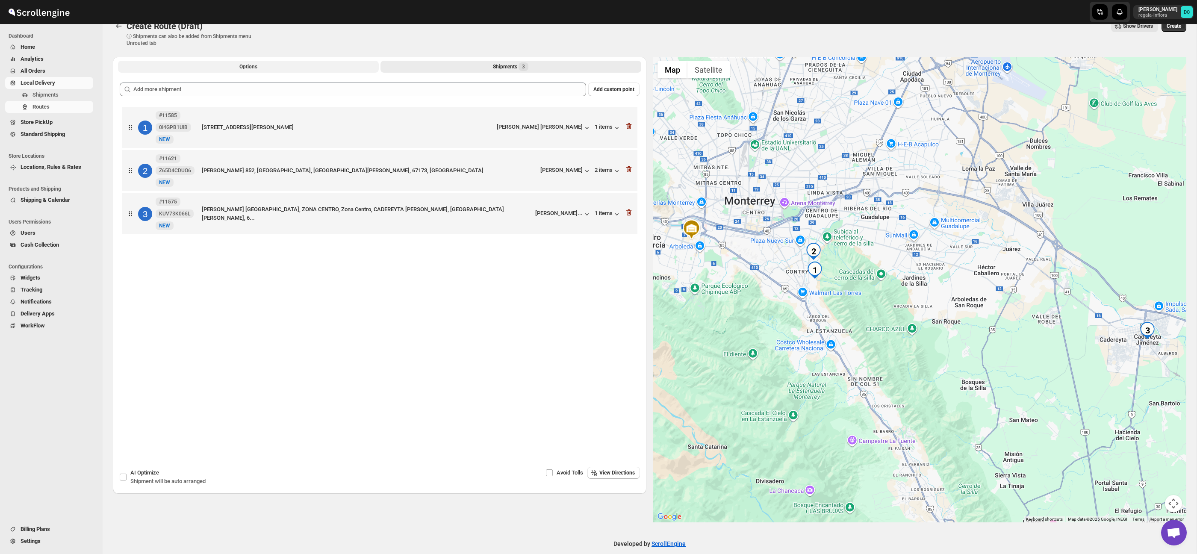
click at [251, 67] on span "Options" at bounding box center [248, 66] width 18 height 7
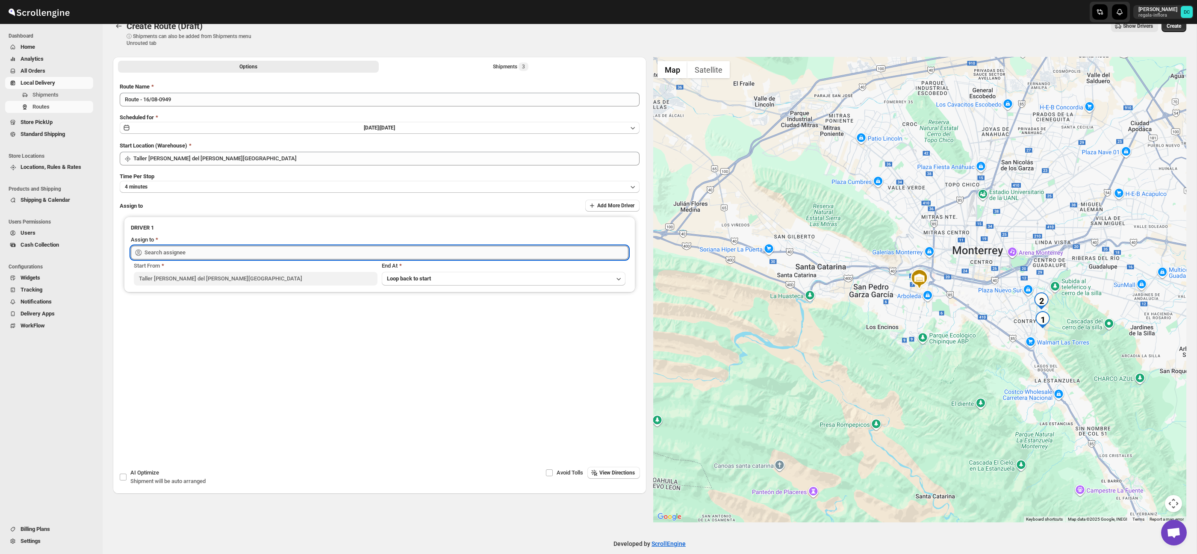
click at [242, 256] on input "text" at bounding box center [387, 253] width 484 height 14
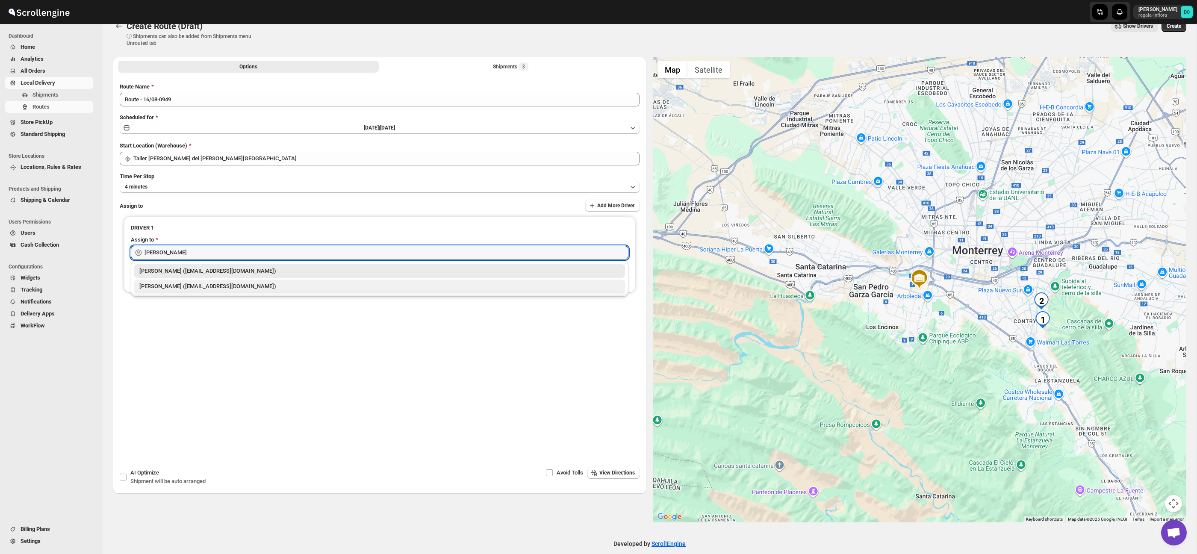
click at [232, 288] on div "[PERSON_NAME] ([EMAIL_ADDRESS][DOMAIN_NAME])" at bounding box center [379, 286] width 481 height 9
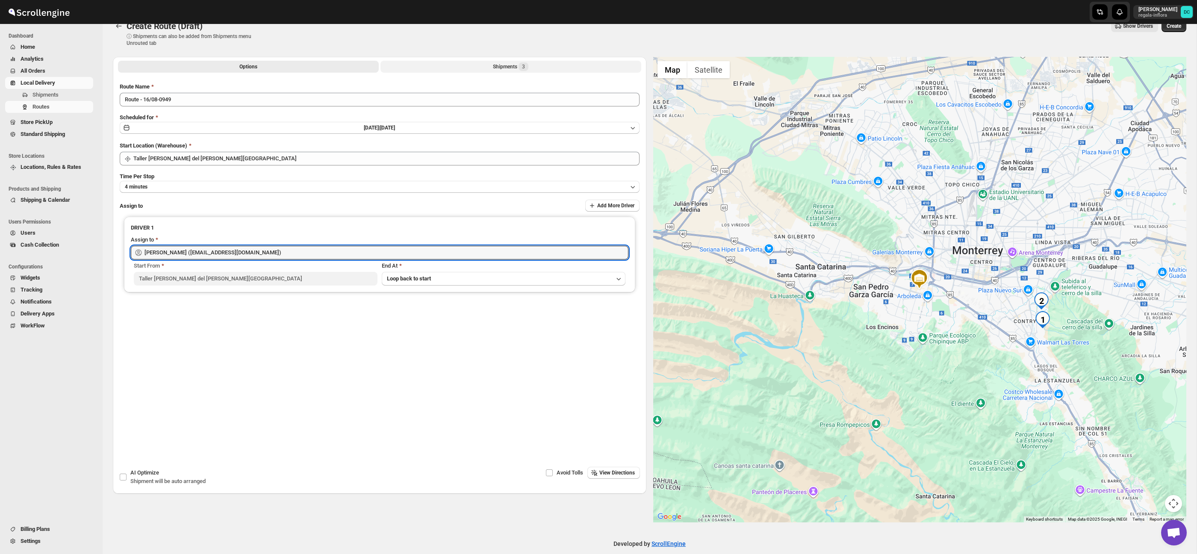
type input "[PERSON_NAME] ([EMAIL_ADDRESS][DOMAIN_NAME])"
drag, startPoint x: 525, startPoint y: 67, endPoint x: 589, endPoint y: 66, distance: 64.6
click at [525, 67] on span "3" at bounding box center [523, 66] width 3 height 7
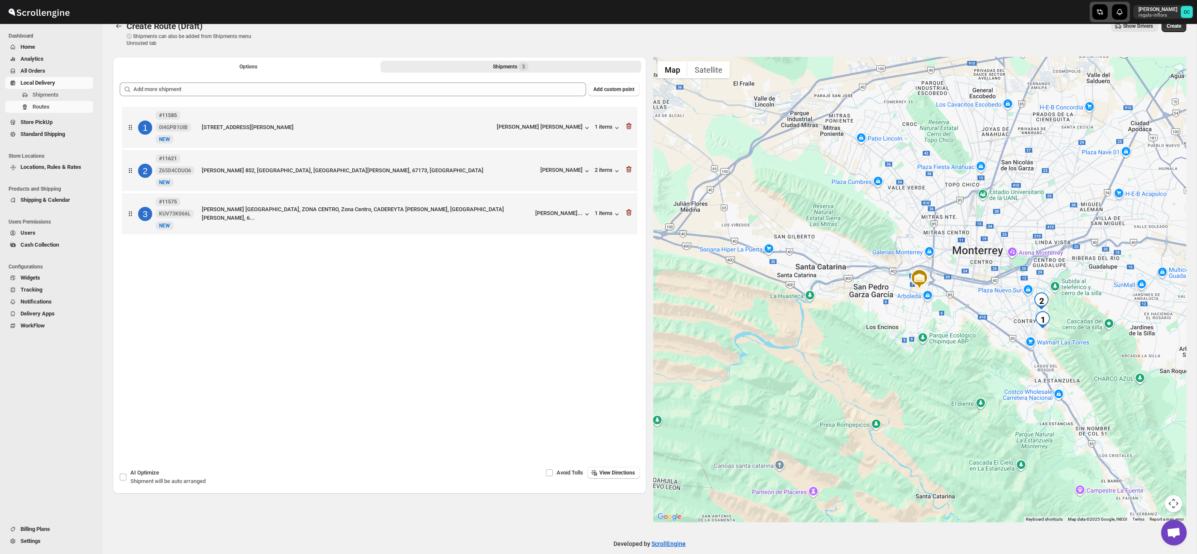
drag, startPoint x: 1177, startPoint y: 26, endPoint x: 1112, endPoint y: 17, distance: 65.1
click at [1175, 25] on span "Create" at bounding box center [1174, 26] width 15 height 7
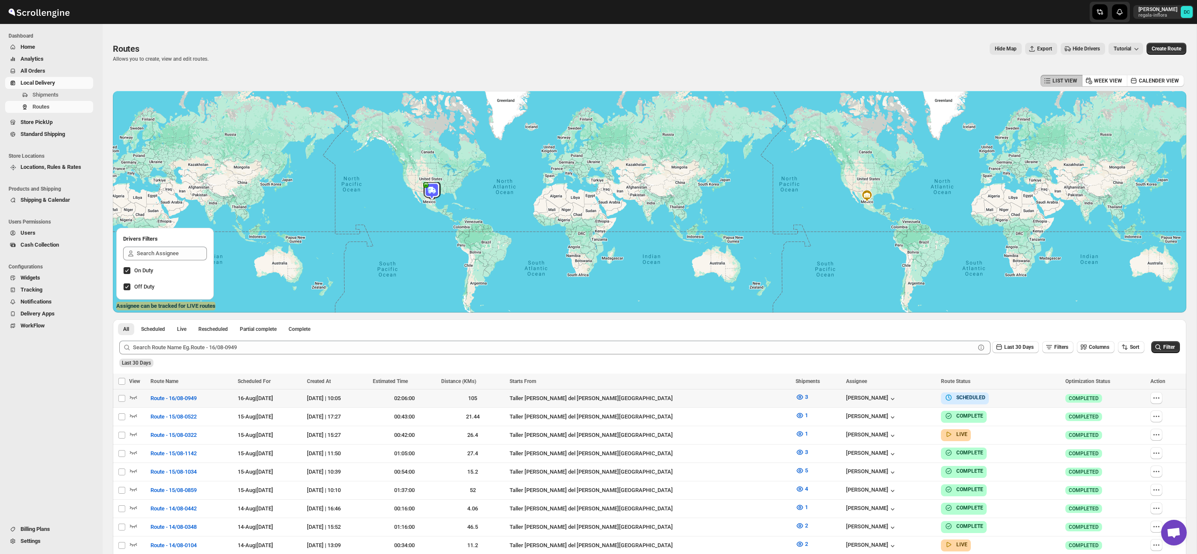
drag, startPoint x: 1154, startPoint y: 396, endPoint x: 1143, endPoint y: 392, distance: 10.8
click at [1154, 396] on icon "button" at bounding box center [1156, 398] width 9 height 9
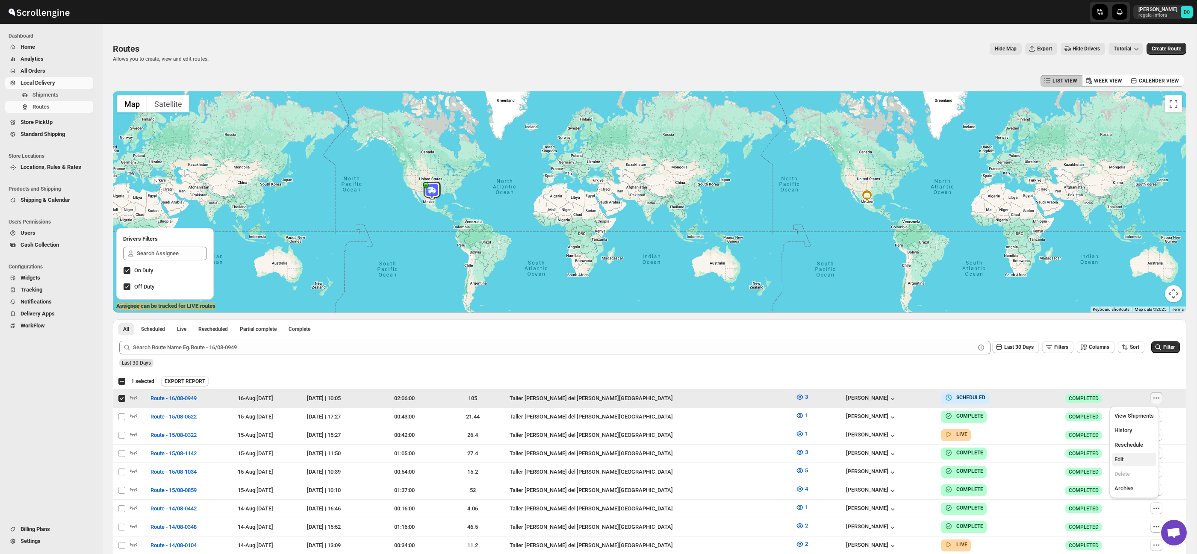
click at [1124, 458] on span "Edit" at bounding box center [1119, 459] width 9 height 6
checkbox input "false"
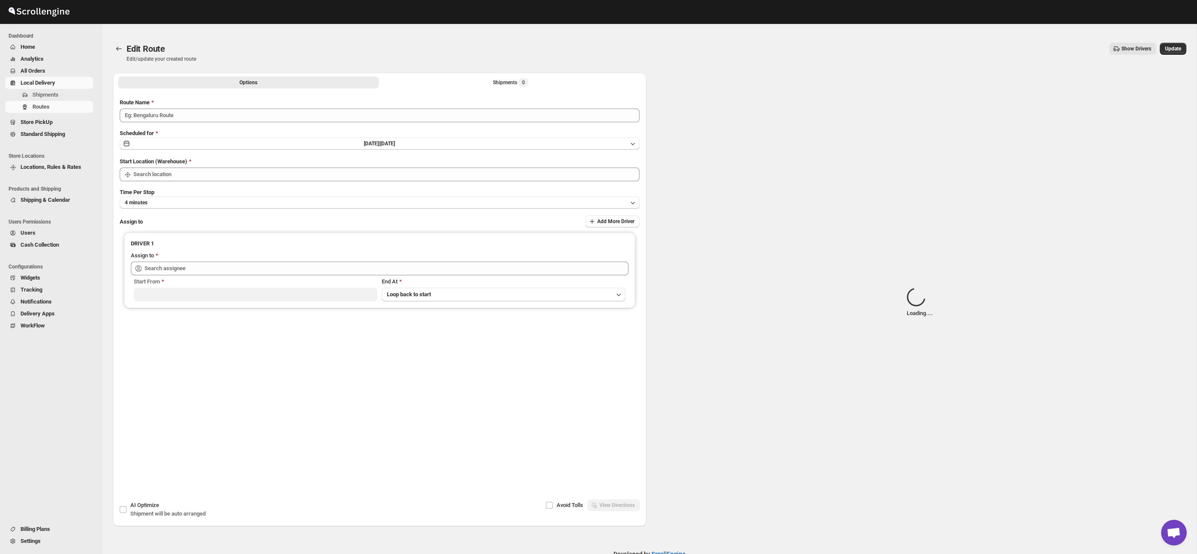
type input "Route - 16/08-0949"
type input "Taller [PERSON_NAME] del [PERSON_NAME][GEOGRAPHIC_DATA]"
type input "[PERSON_NAME] ([EMAIL_ADDRESS][DOMAIN_NAME])"
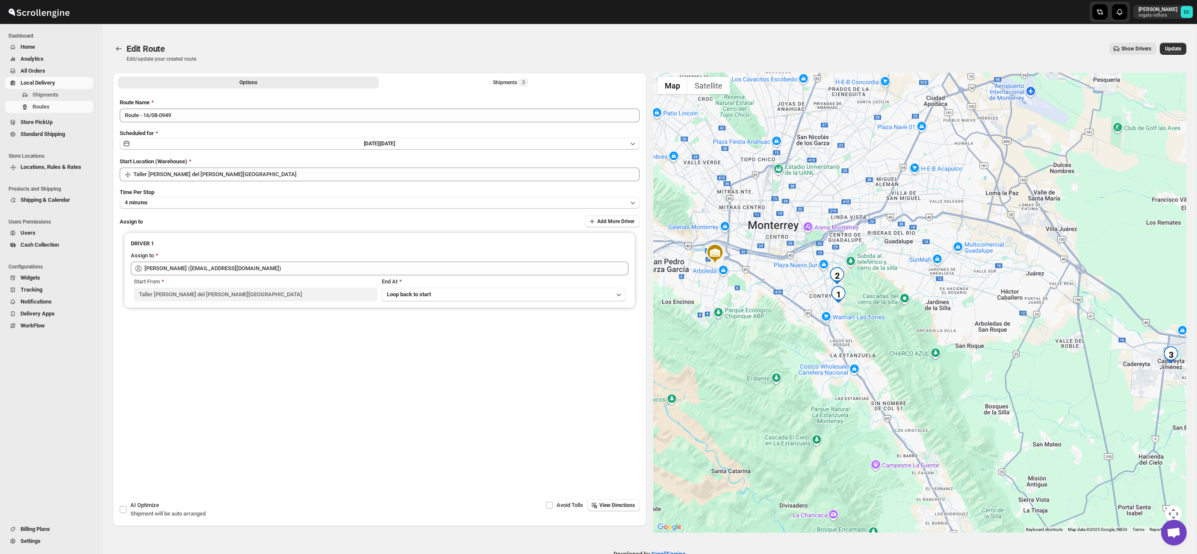
drag, startPoint x: 929, startPoint y: 314, endPoint x: 1184, endPoint y: 469, distance: 298.3
click at [1053, 363] on div at bounding box center [920, 303] width 534 height 460
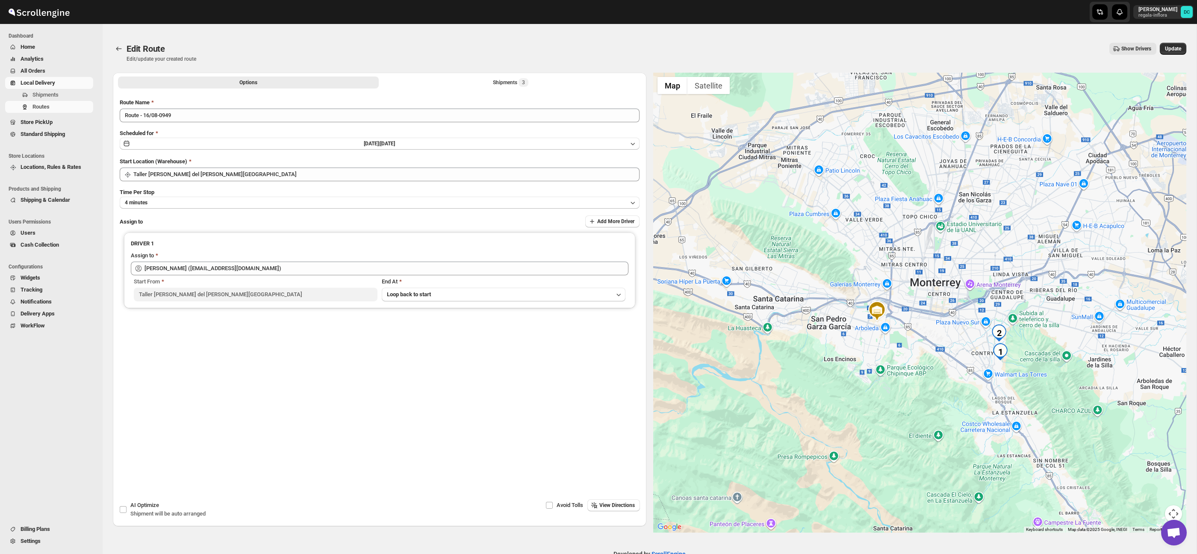
drag, startPoint x: 1174, startPoint y: 511, endPoint x: 1171, endPoint y: 498, distance: 13.2
click at [1173, 510] on button "Map camera controls" at bounding box center [1173, 513] width 17 height 17
click at [1159, 471] on button "Zoom in" at bounding box center [1152, 471] width 17 height 17
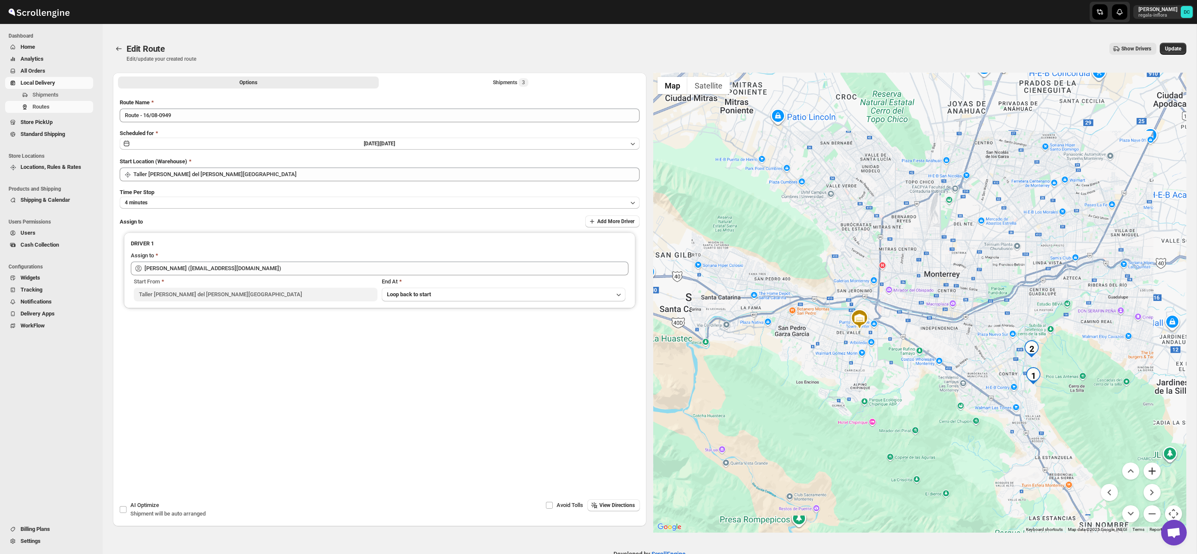
click at [1159, 471] on button "Zoom in" at bounding box center [1152, 471] width 17 height 17
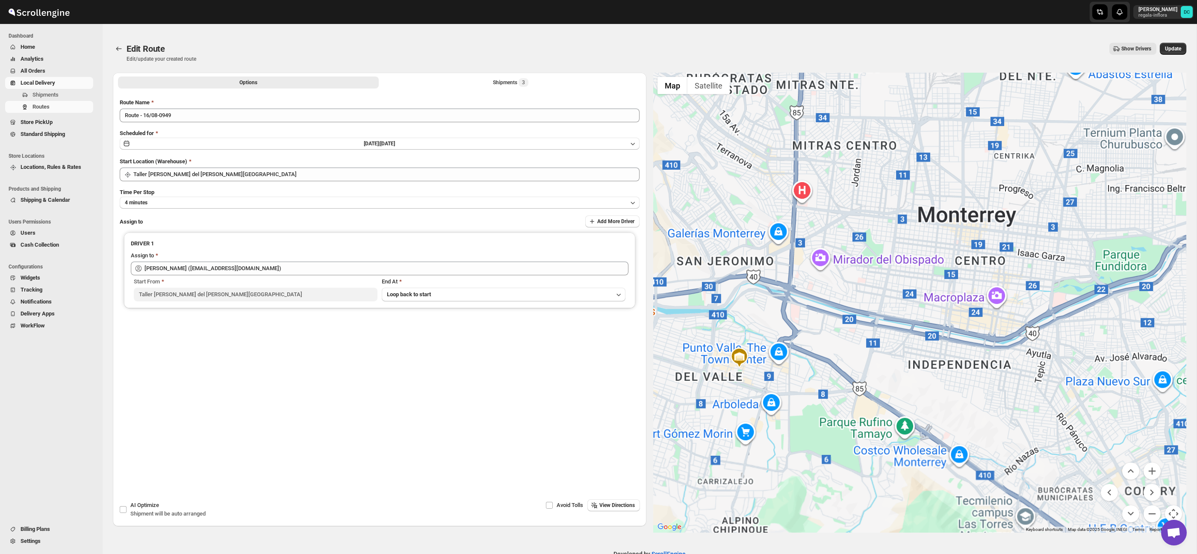
drag, startPoint x: 1131, startPoint y: 389, endPoint x: 992, endPoint y: 304, distance: 162.3
click at [972, 293] on div at bounding box center [920, 303] width 534 height 460
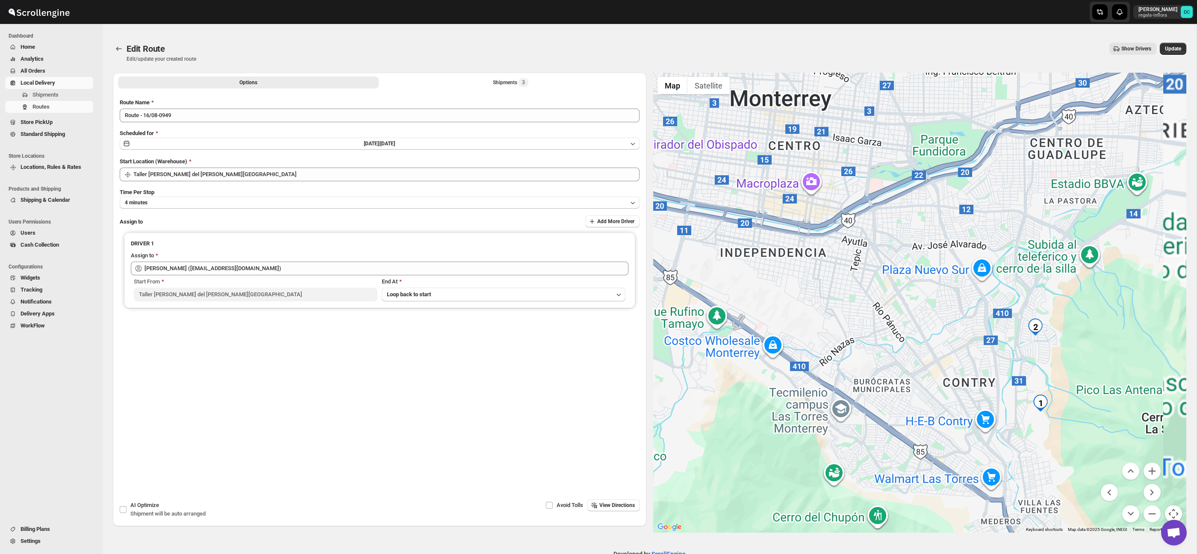
drag, startPoint x: 1107, startPoint y: 379, endPoint x: 1120, endPoint y: 405, distance: 29.6
click at [1051, 312] on div at bounding box center [920, 303] width 534 height 460
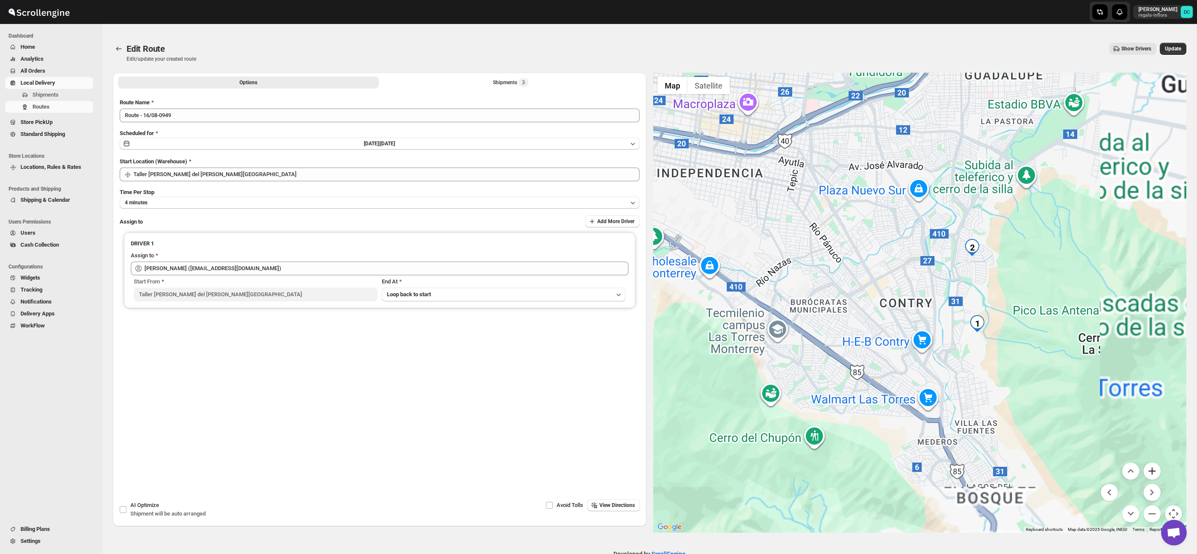
click at [1153, 472] on button "Zoom in" at bounding box center [1152, 471] width 17 height 17
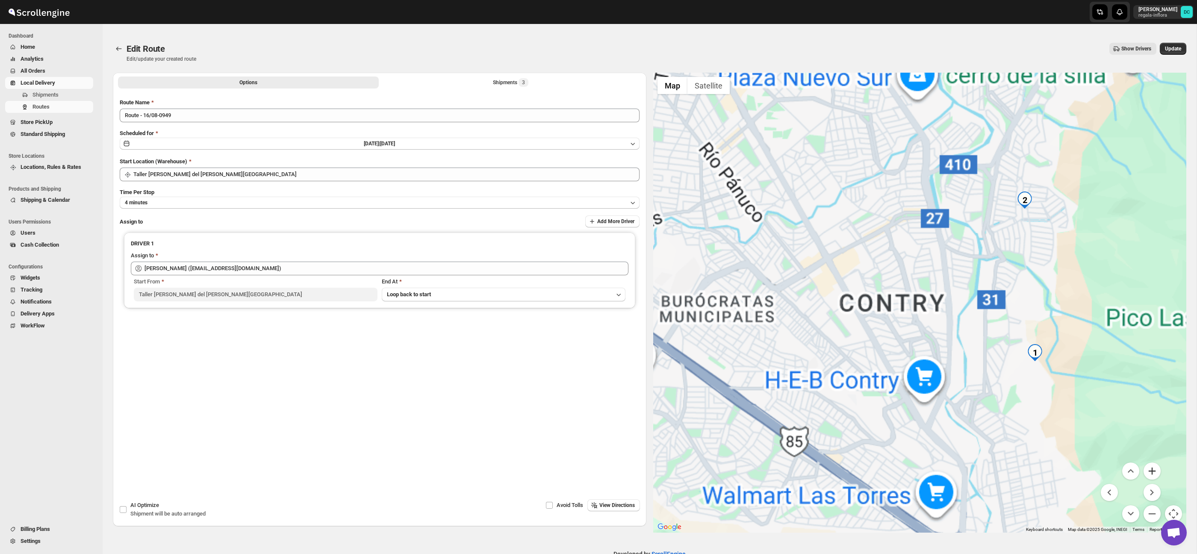
drag, startPoint x: 1153, startPoint y: 472, endPoint x: 1152, endPoint y: 464, distance: 8.2
click at [1153, 472] on button "Zoom in" at bounding box center [1152, 471] width 17 height 17
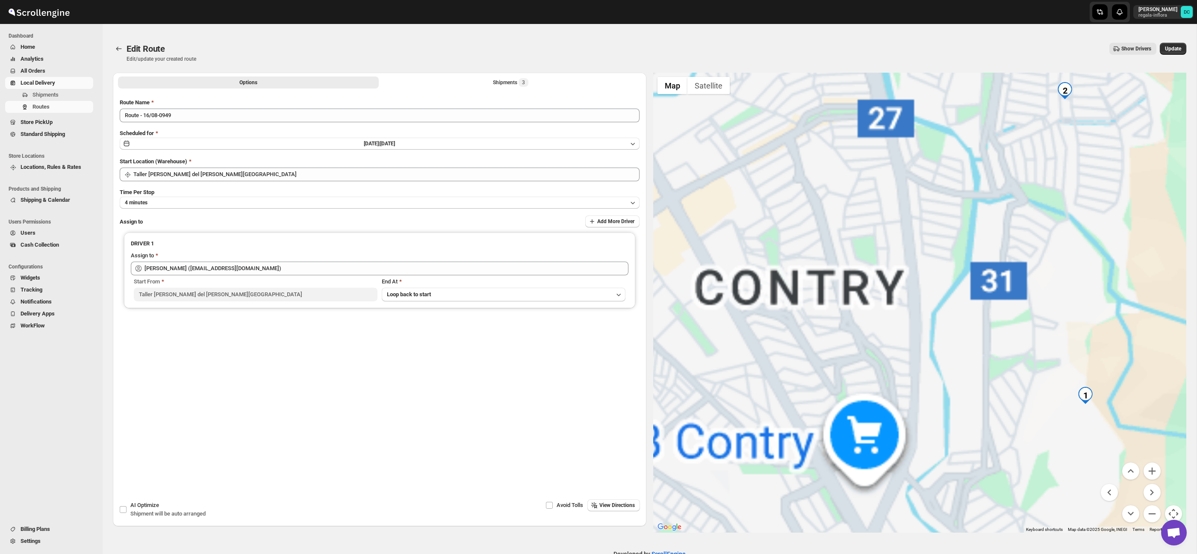
drag, startPoint x: 1135, startPoint y: 354, endPoint x: 1067, endPoint y: 337, distance: 70.0
click at [1067, 337] on div at bounding box center [920, 303] width 534 height 460
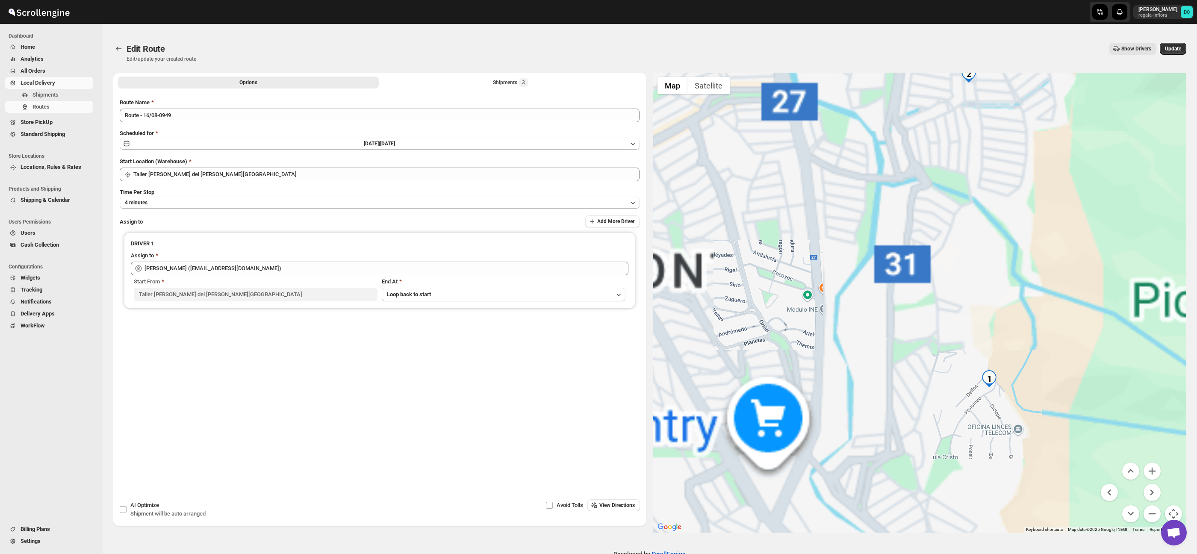
drag, startPoint x: 1125, startPoint y: 343, endPoint x: 1060, endPoint y: 371, distance: 70.7
click at [1031, 329] on div at bounding box center [920, 303] width 534 height 460
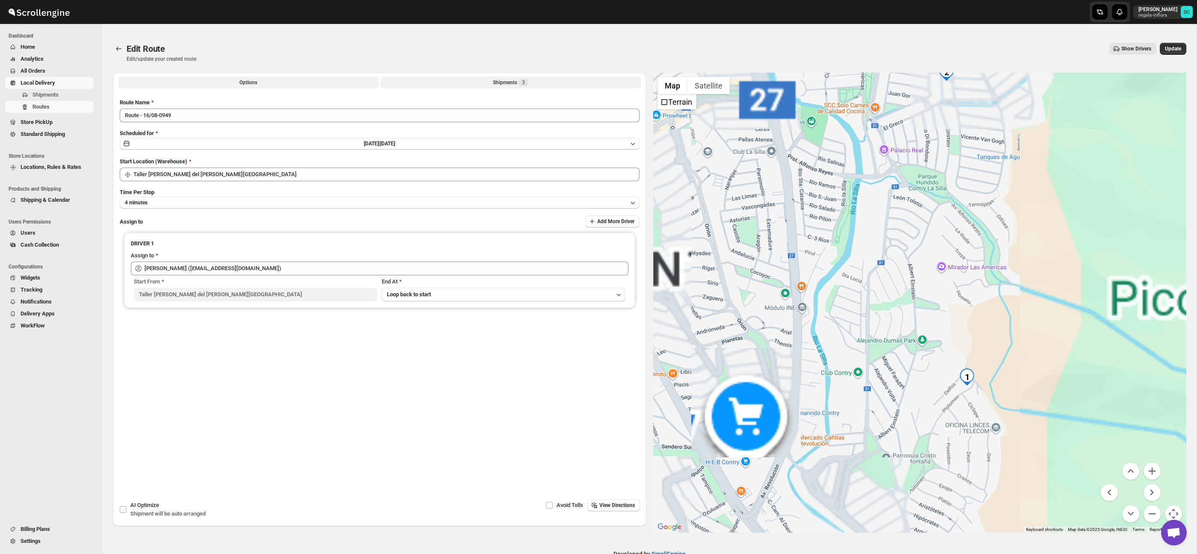
click at [534, 77] on button "Shipments 3" at bounding box center [511, 83] width 261 height 12
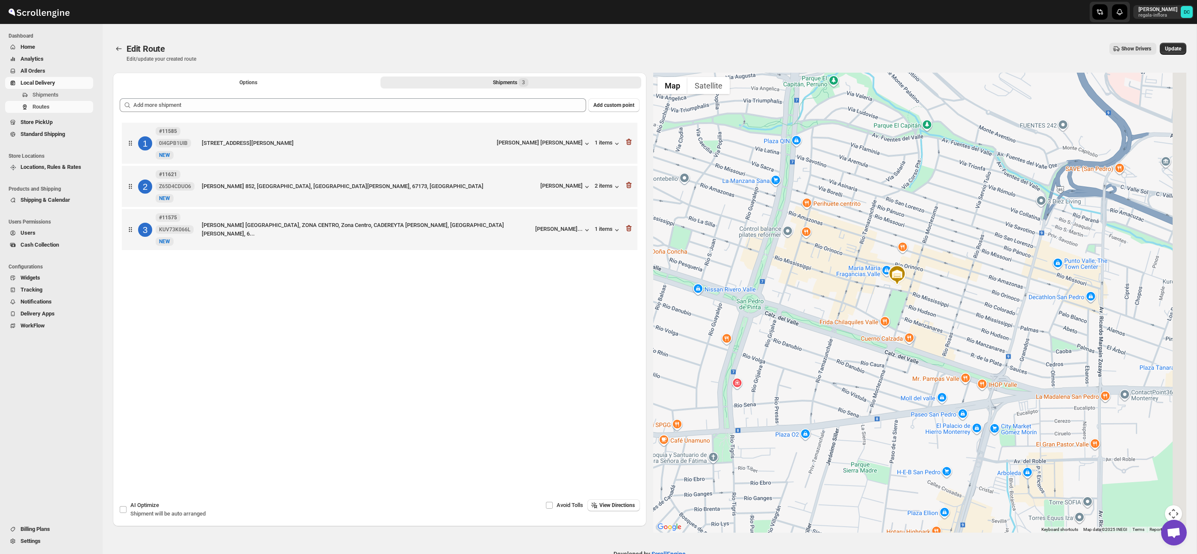
drag, startPoint x: 1143, startPoint y: 427, endPoint x: 1060, endPoint y: 415, distance: 84.2
click at [908, 250] on div at bounding box center [920, 303] width 534 height 460
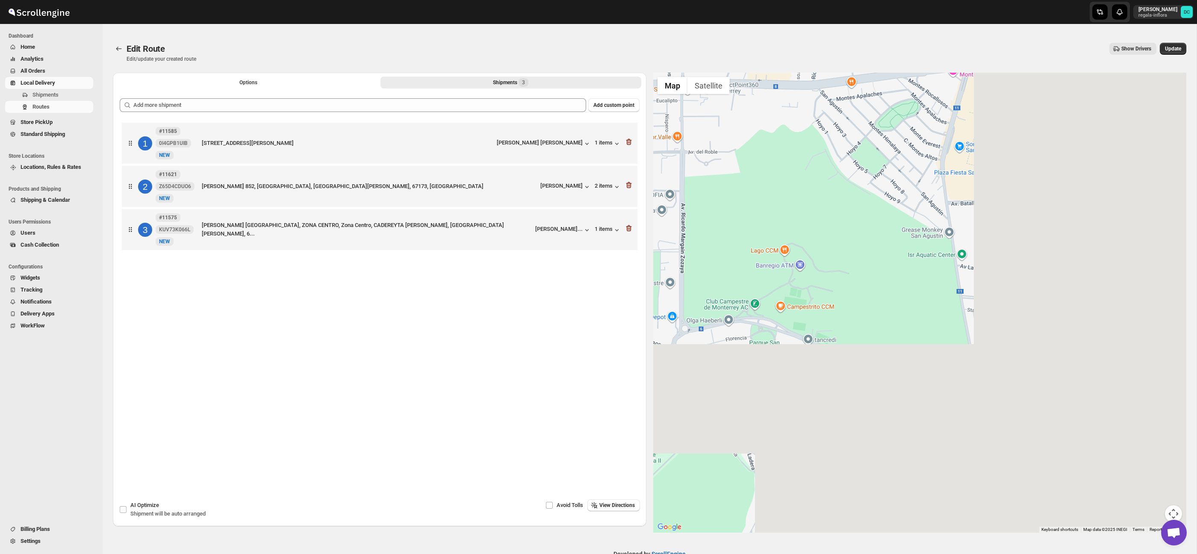
click at [1174, 511] on button "Map camera controls" at bounding box center [1173, 513] width 17 height 17
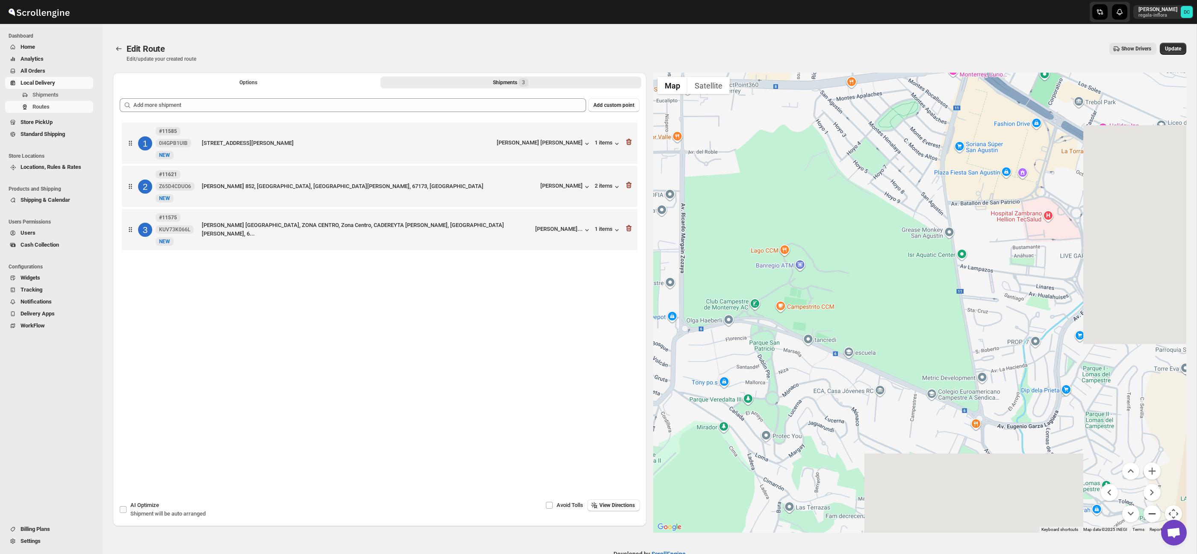
drag, startPoint x: 1151, startPoint y: 513, endPoint x: 1143, endPoint y: 505, distance: 11.5
click at [1151, 513] on button "Zoom out" at bounding box center [1152, 513] width 17 height 17
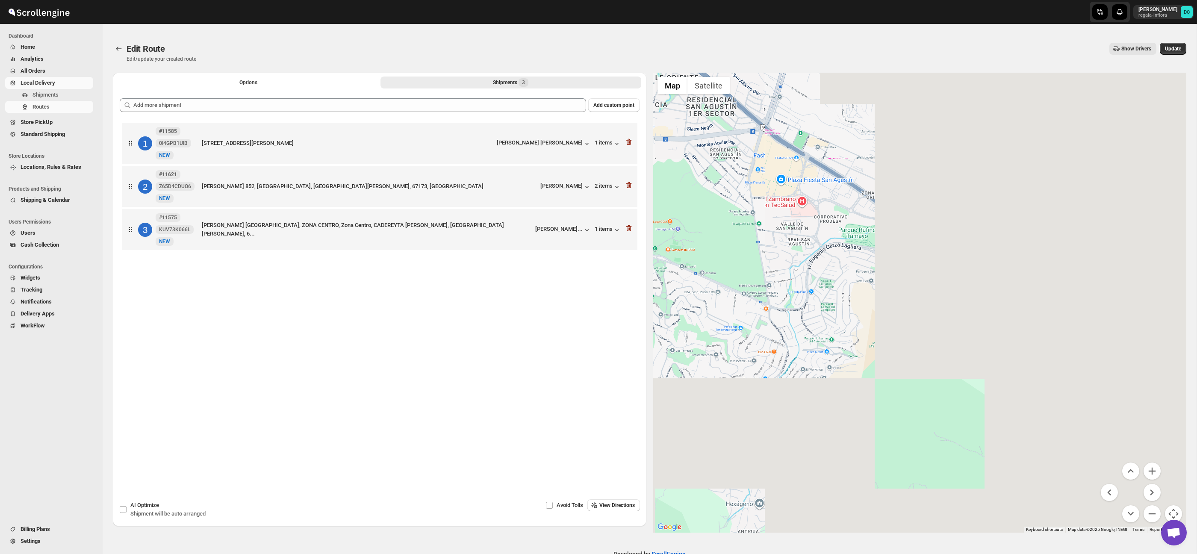
drag, startPoint x: 1015, startPoint y: 383, endPoint x: 925, endPoint y: 352, distance: 95.3
click at [874, 340] on div at bounding box center [920, 303] width 534 height 460
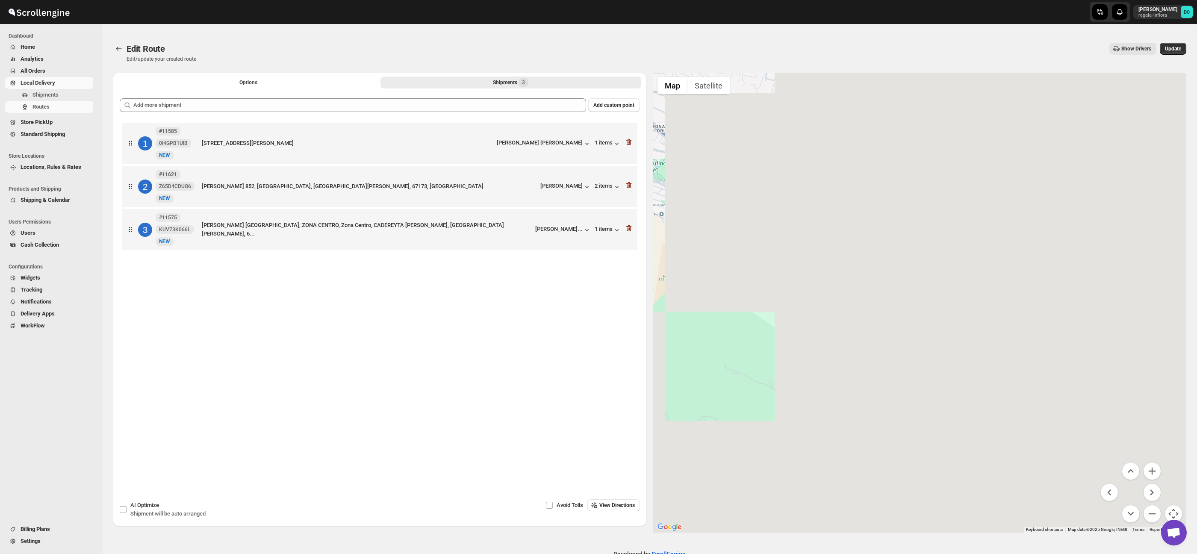
drag, startPoint x: 1020, startPoint y: 371, endPoint x: 820, endPoint y: 310, distance: 208.7
click at [817, 310] on div at bounding box center [920, 303] width 534 height 460
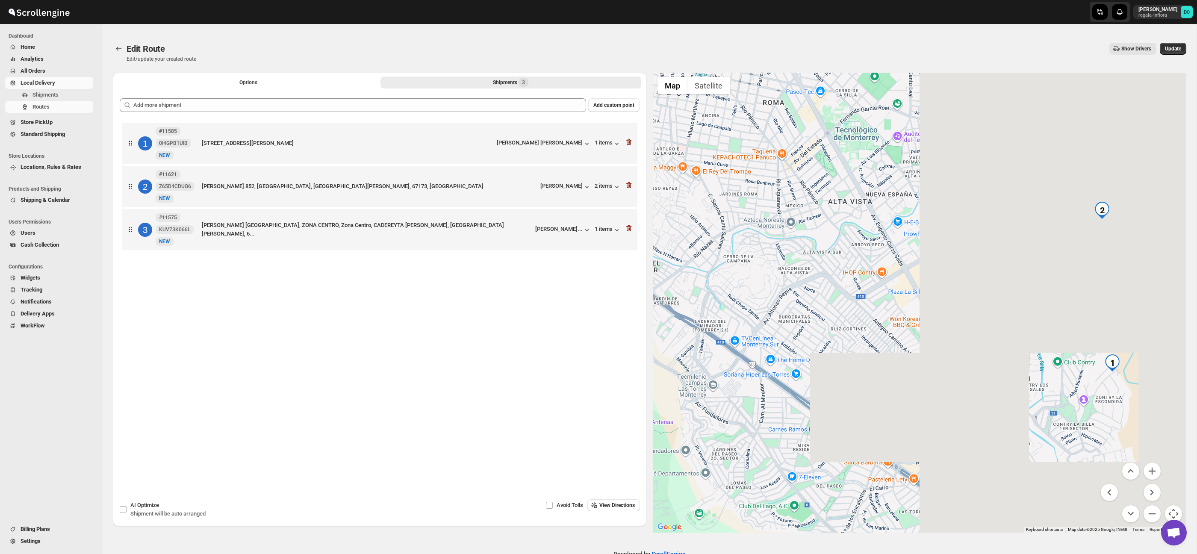
drag, startPoint x: 1047, startPoint y: 285, endPoint x: 905, endPoint y: 333, distance: 150.1
click at [905, 333] on div at bounding box center [920, 303] width 534 height 460
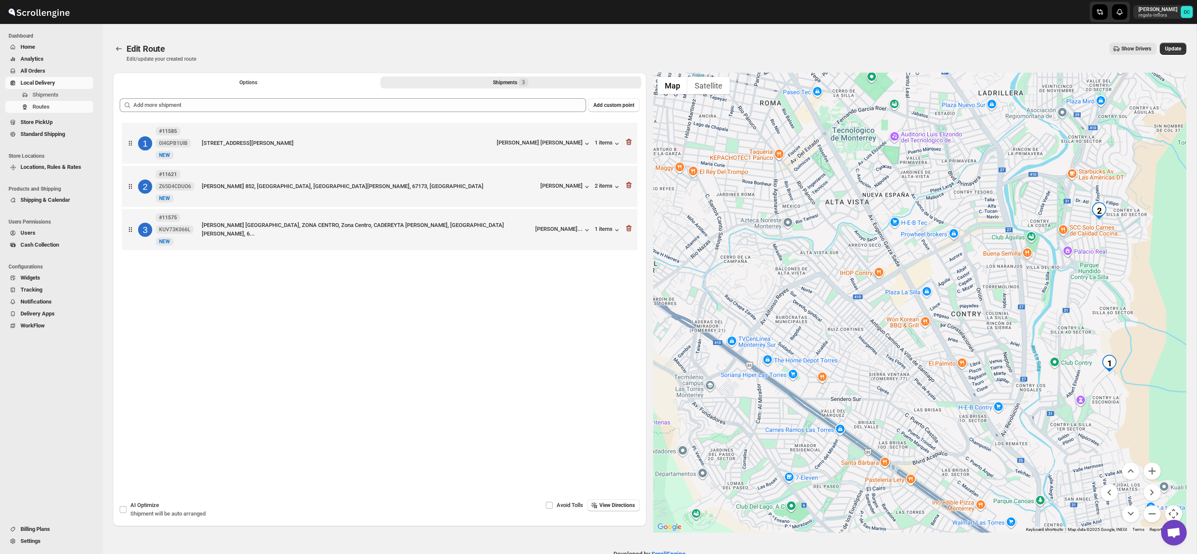
drag, startPoint x: 1046, startPoint y: 299, endPoint x: 961, endPoint y: 310, distance: 85.3
click at [955, 306] on div at bounding box center [920, 303] width 534 height 460
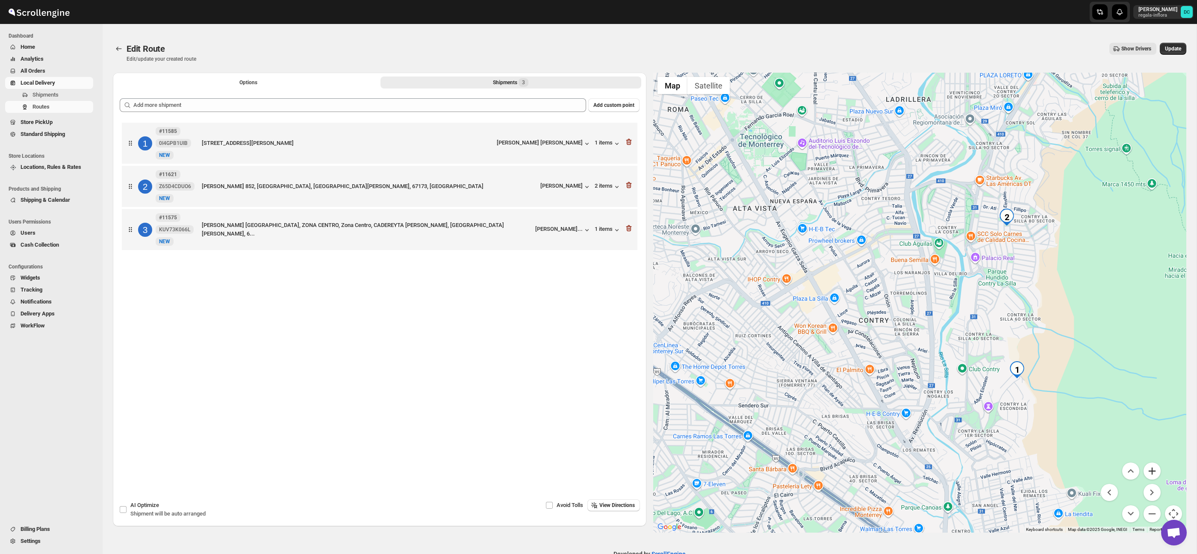
click at [1157, 474] on button "Zoom in" at bounding box center [1152, 471] width 17 height 17
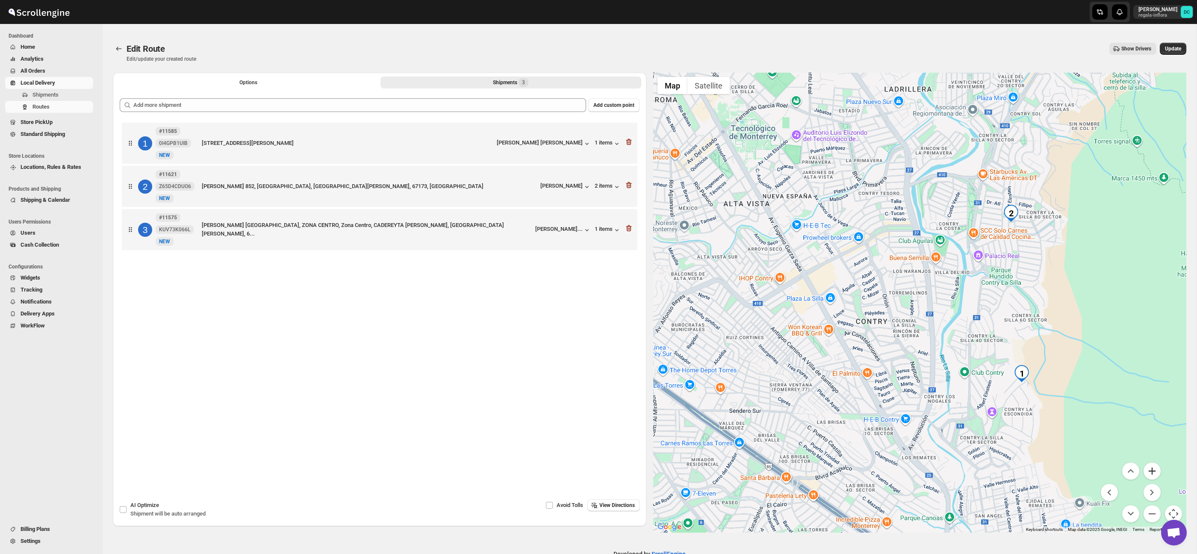
click at [1157, 474] on button "Zoom in" at bounding box center [1152, 471] width 17 height 17
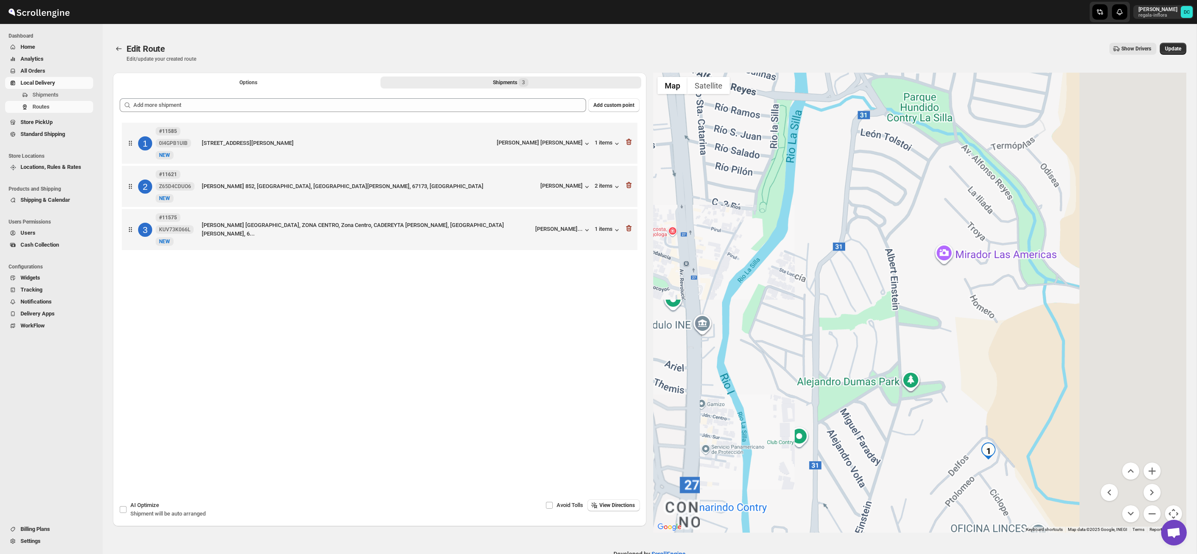
drag, startPoint x: 1151, startPoint y: 387, endPoint x: 886, endPoint y: 284, distance: 283.8
click at [884, 283] on div at bounding box center [920, 303] width 534 height 460
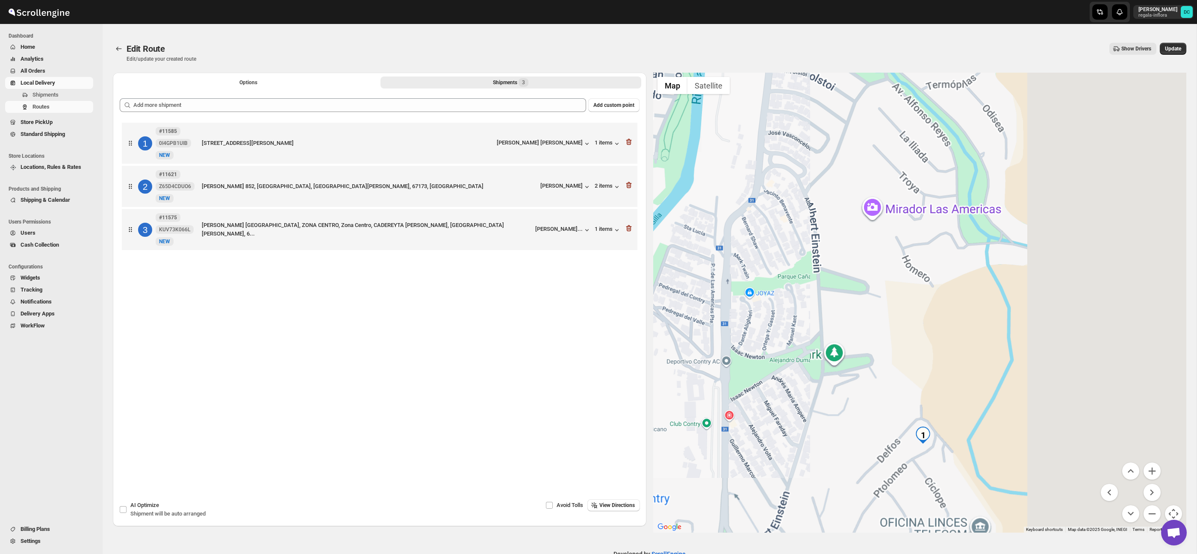
drag, startPoint x: 1025, startPoint y: 341, endPoint x: 1016, endPoint y: 333, distance: 12.7
click at [1016, 333] on div at bounding box center [920, 303] width 534 height 460
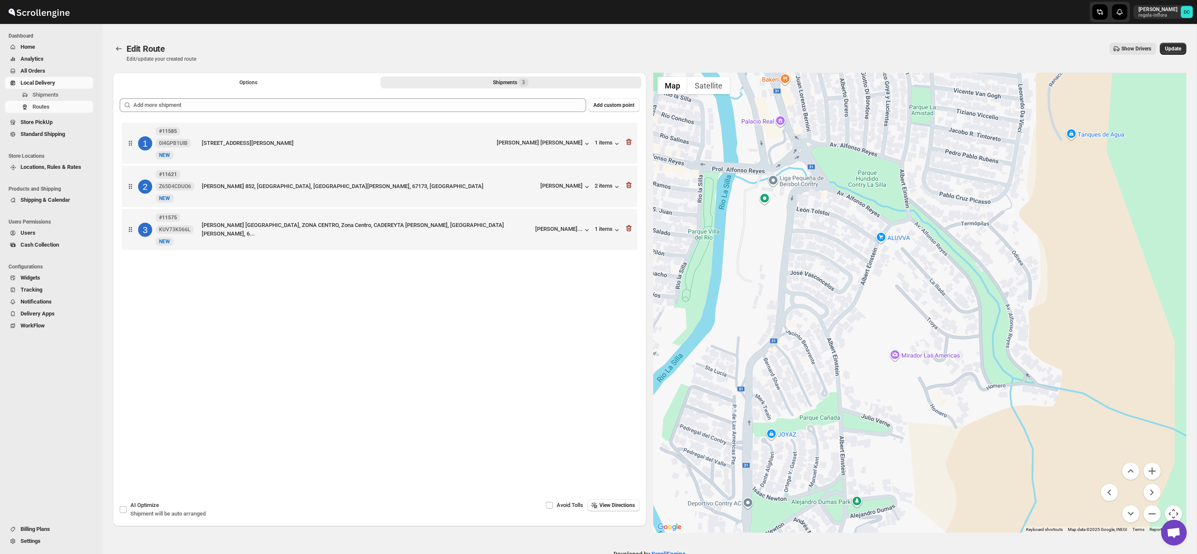
drag, startPoint x: 985, startPoint y: 318, endPoint x: 965, endPoint y: 316, distance: 19.3
click at [1012, 472] on div at bounding box center [920, 303] width 534 height 460
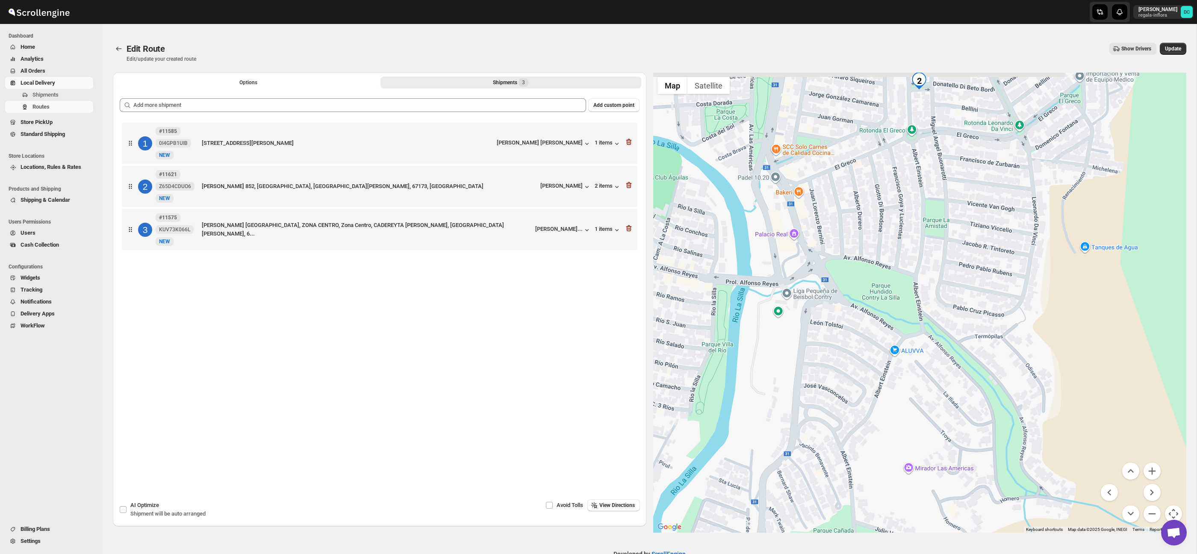
drag, startPoint x: 964, startPoint y: 307, endPoint x: 986, endPoint y: 402, distance: 97.8
click at [986, 402] on div at bounding box center [920, 303] width 534 height 460
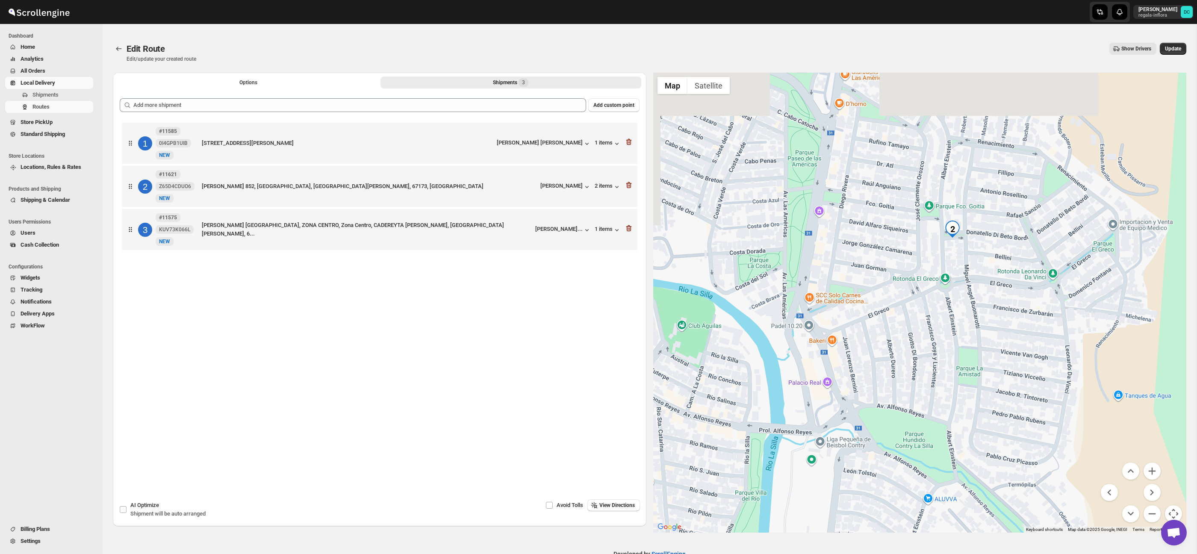
drag, startPoint x: 978, startPoint y: 342, endPoint x: 976, endPoint y: 360, distance: 18.1
click at [976, 360] on div at bounding box center [920, 303] width 534 height 460
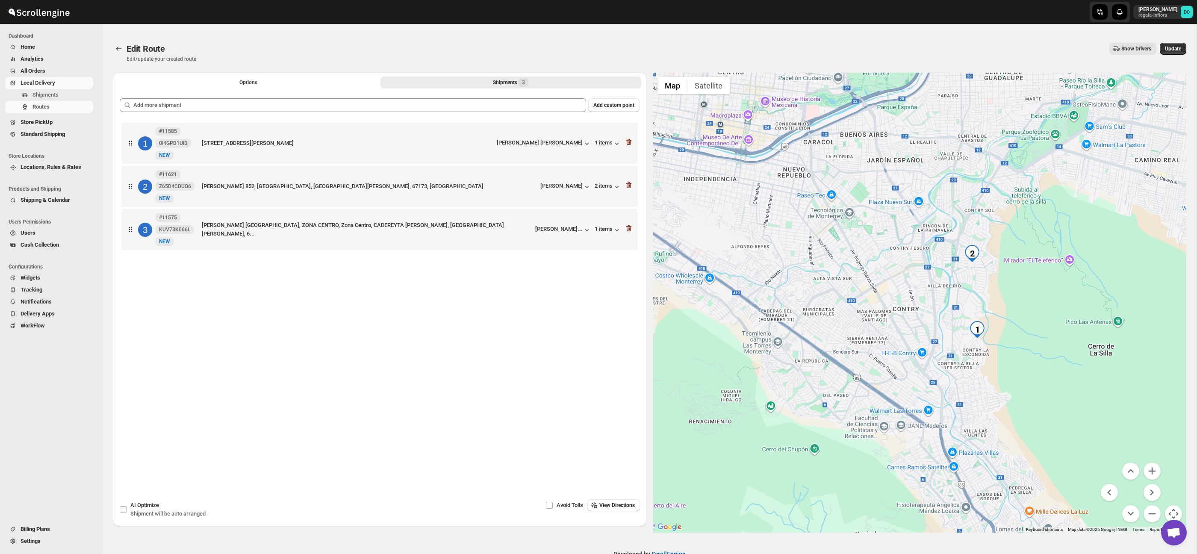
drag, startPoint x: 1105, startPoint y: 171, endPoint x: 944, endPoint y: 272, distance: 190.0
click at [934, 277] on div at bounding box center [920, 303] width 534 height 460
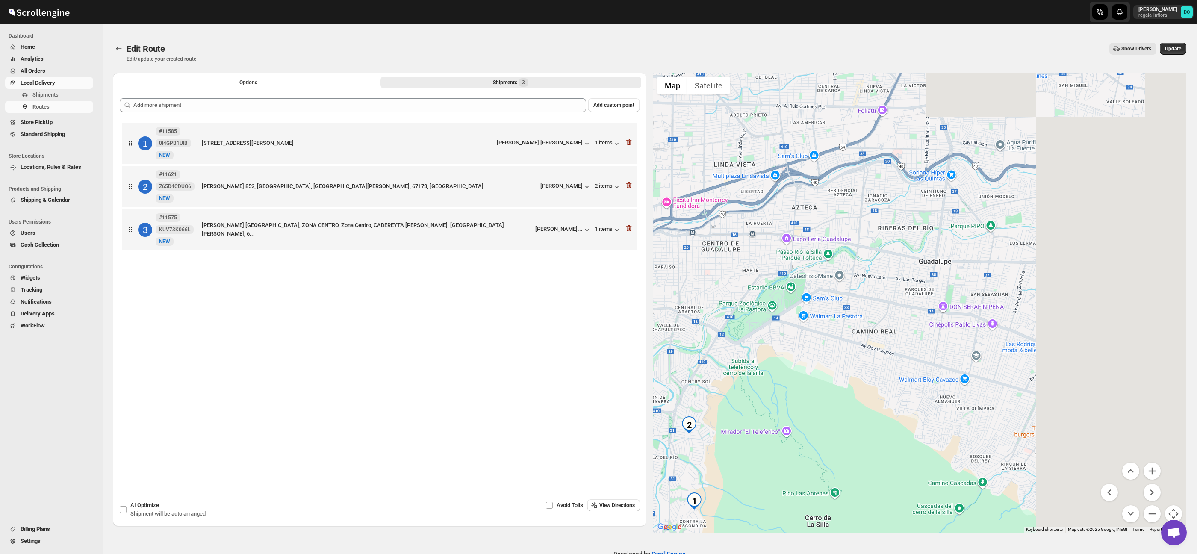
drag, startPoint x: 969, startPoint y: 276, endPoint x: 893, endPoint y: 300, distance: 79.8
click at [891, 301] on div at bounding box center [920, 303] width 534 height 460
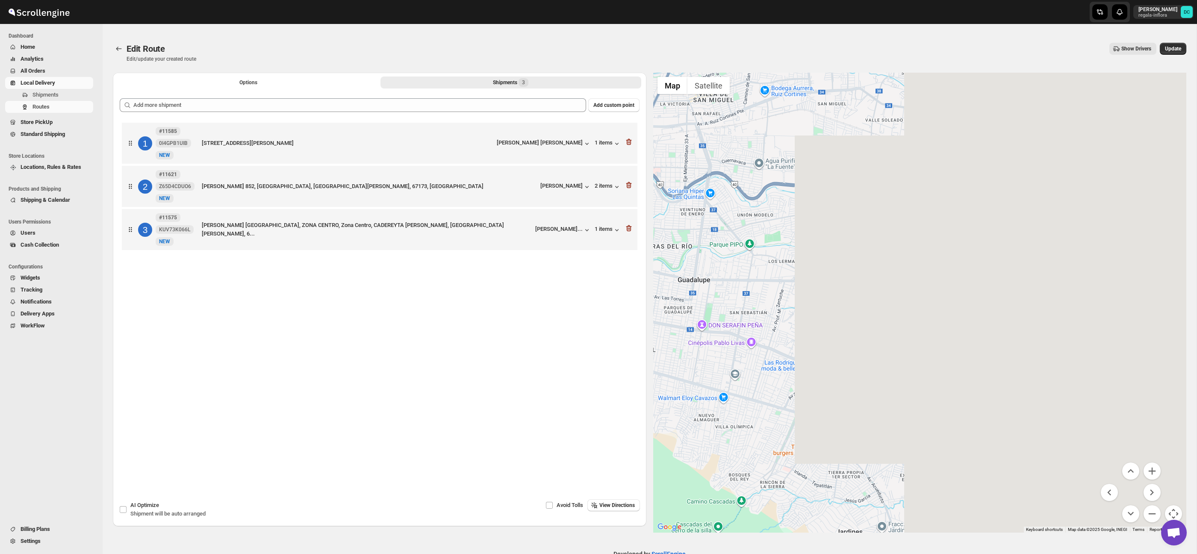
drag, startPoint x: 920, startPoint y: 297, endPoint x: 871, endPoint y: 285, distance: 50.2
click at [873, 286] on div at bounding box center [920, 303] width 534 height 460
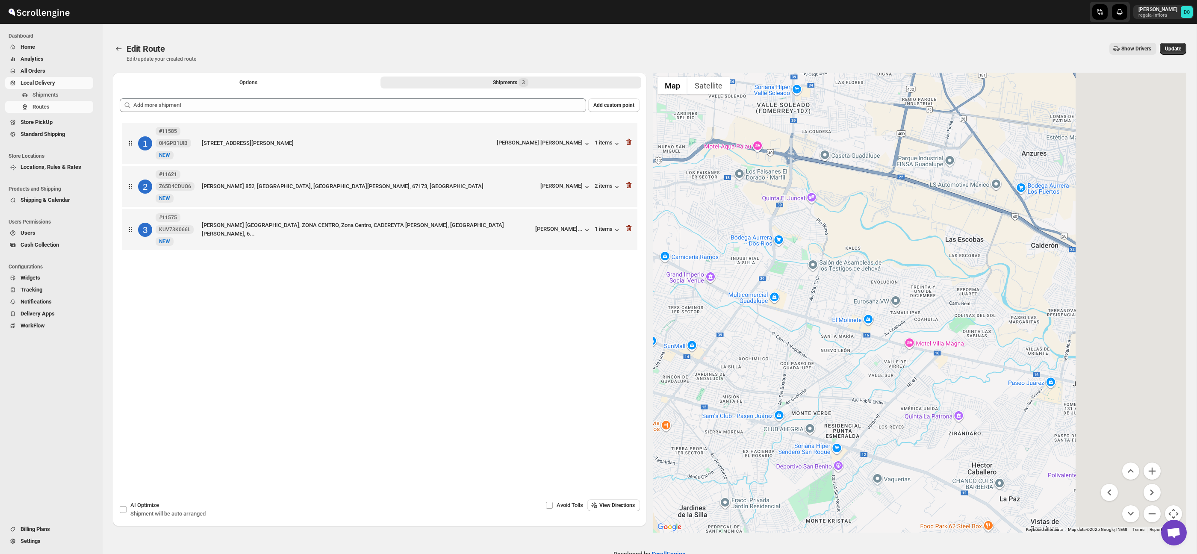
drag, startPoint x: 908, startPoint y: 300, endPoint x: 873, endPoint y: 300, distance: 35.1
click at [876, 300] on div at bounding box center [920, 303] width 534 height 460
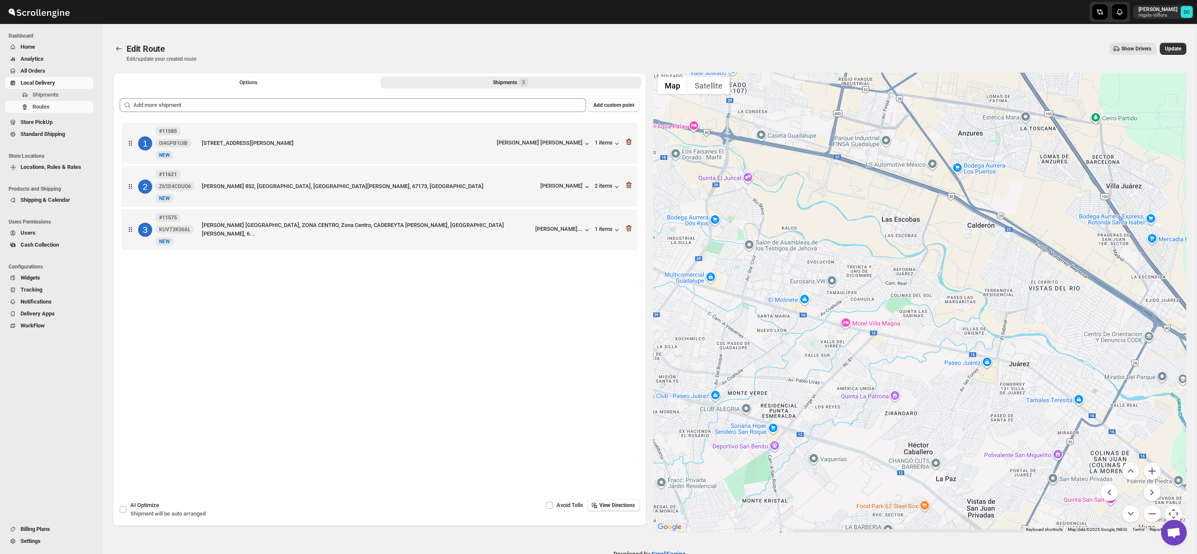
drag, startPoint x: 962, startPoint y: 335, endPoint x: 964, endPoint y: 302, distance: 33.0
click at [930, 295] on div at bounding box center [920, 303] width 534 height 460
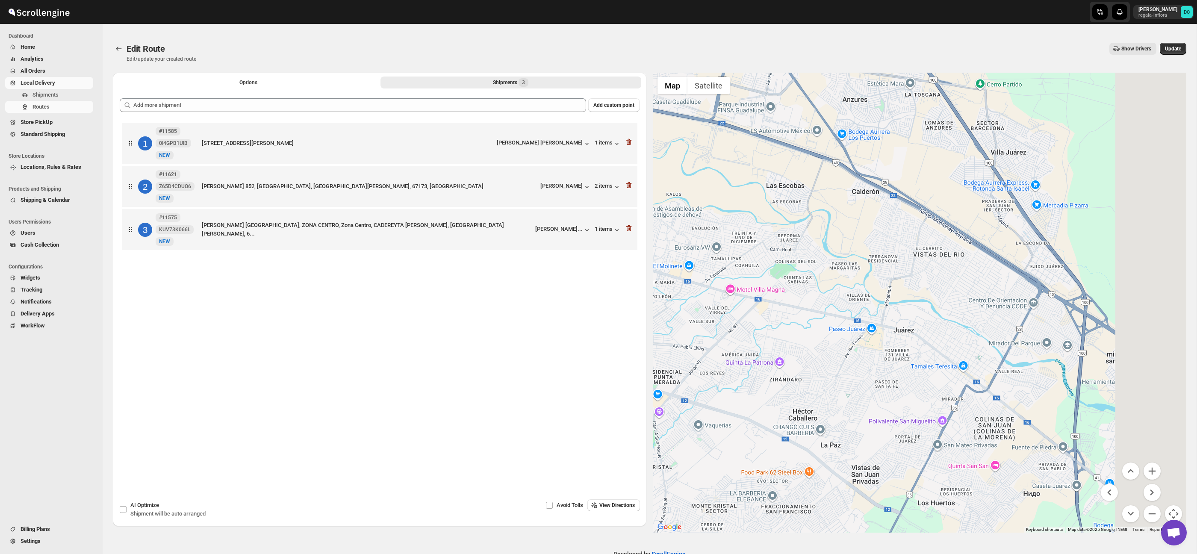
drag, startPoint x: 1016, startPoint y: 310, endPoint x: 997, endPoint y: 326, distance: 24.0
click at [874, 280] on div at bounding box center [920, 303] width 534 height 460
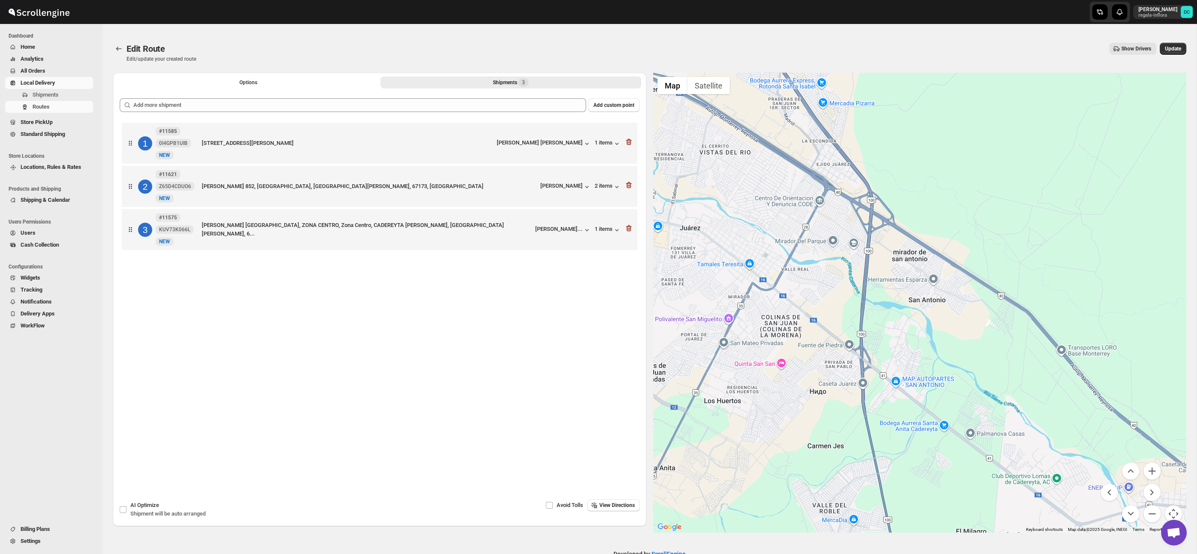
drag, startPoint x: 1005, startPoint y: 332, endPoint x: 941, endPoint y: 286, distance: 78.5
click at [941, 289] on div at bounding box center [920, 303] width 534 height 460
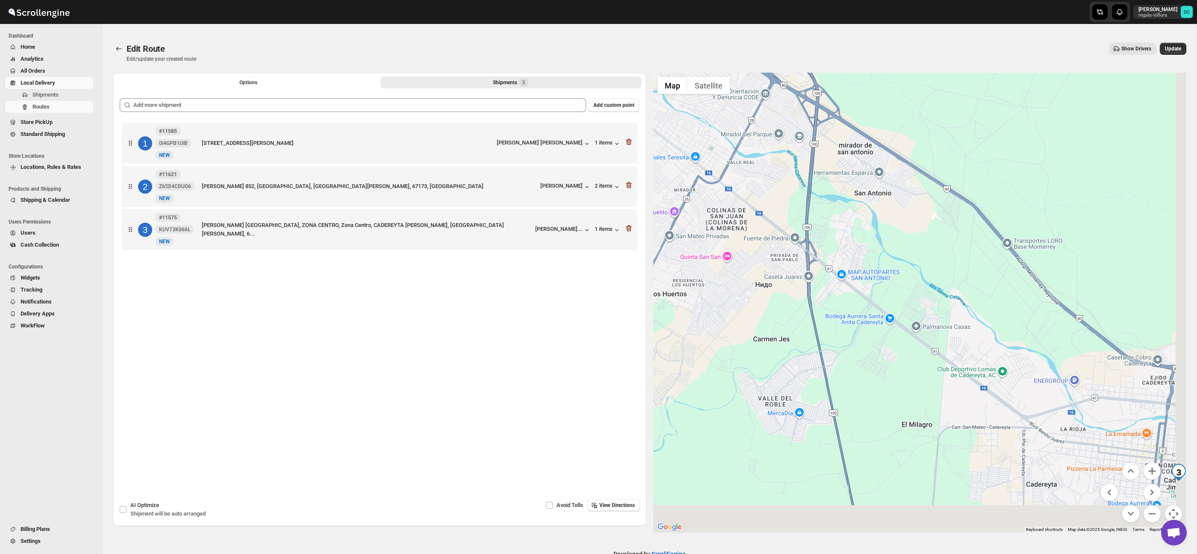
drag, startPoint x: 991, startPoint y: 313, endPoint x: 994, endPoint y: 288, distance: 25.0
click at [984, 277] on div at bounding box center [920, 303] width 534 height 460
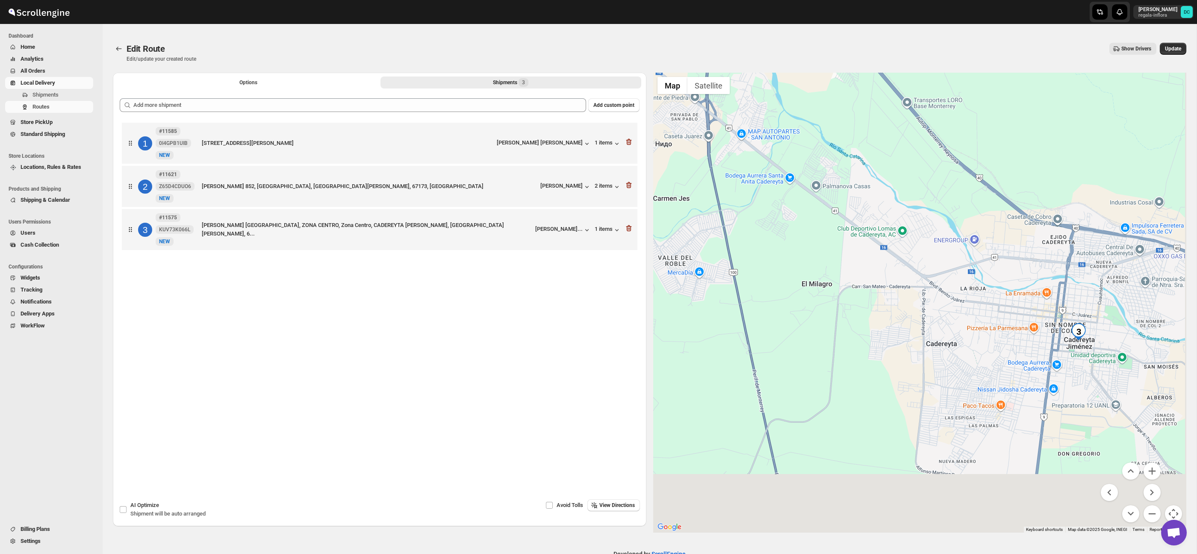
drag, startPoint x: 984, startPoint y: 292, endPoint x: 975, endPoint y: 282, distance: 13.6
click at [975, 282] on div at bounding box center [920, 303] width 534 height 460
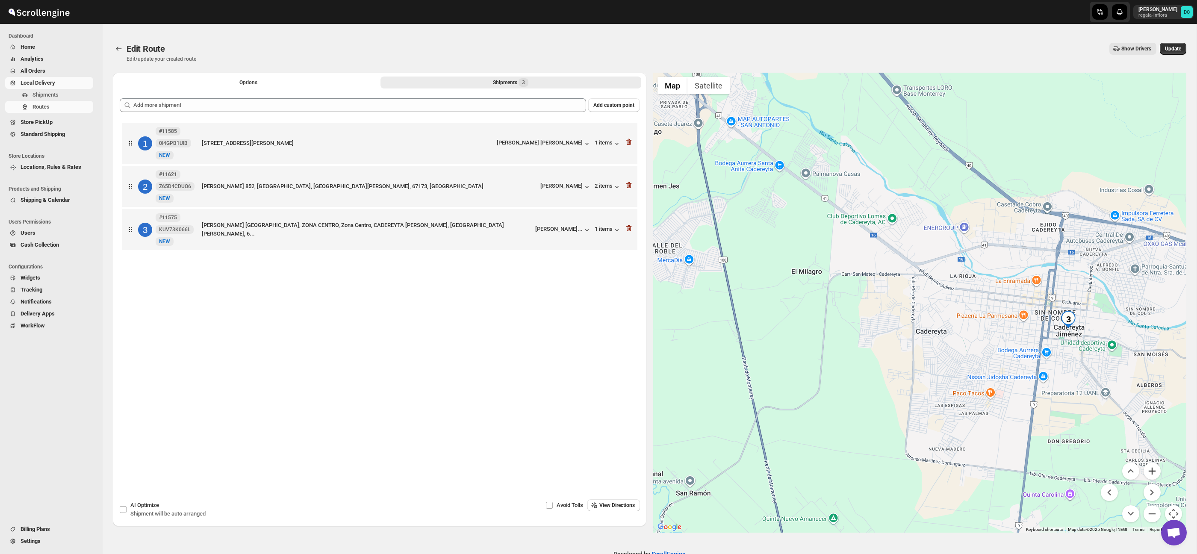
click at [1152, 471] on button "Zoom in" at bounding box center [1152, 471] width 17 height 17
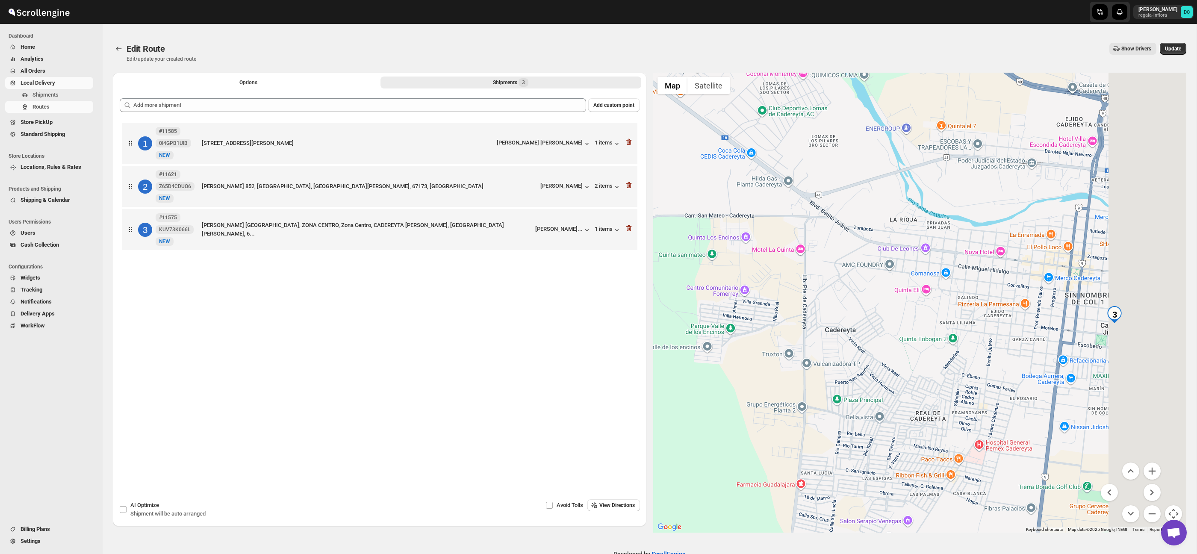
drag, startPoint x: 1140, startPoint y: 417, endPoint x: 994, endPoint y: 371, distance: 153.1
click at [989, 372] on div at bounding box center [920, 303] width 534 height 460
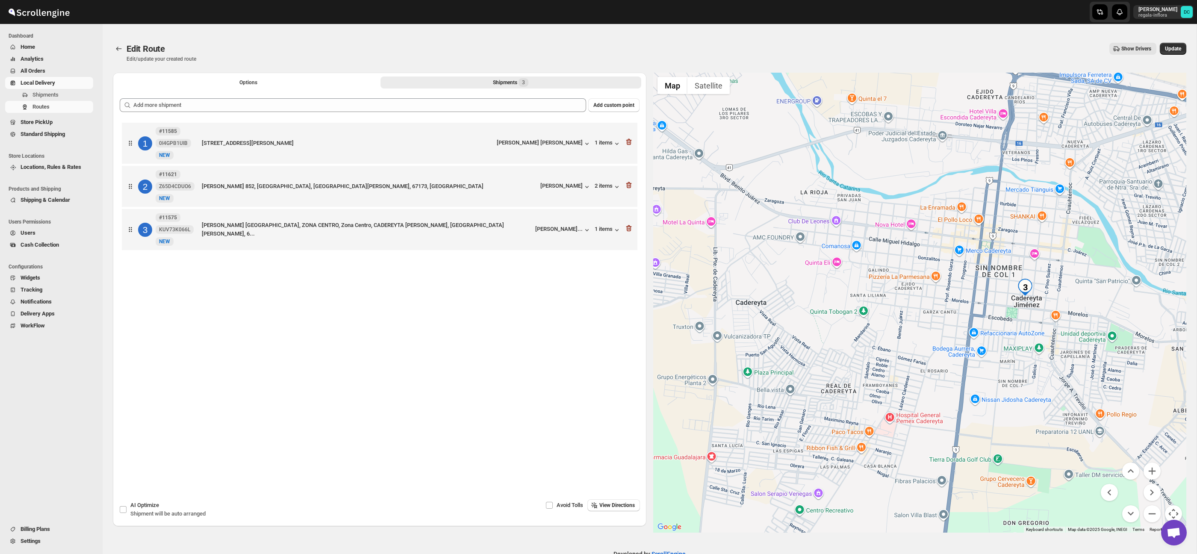
drag, startPoint x: 1050, startPoint y: 361, endPoint x: 1005, endPoint y: 390, distance: 54.2
click at [976, 371] on div at bounding box center [920, 303] width 534 height 460
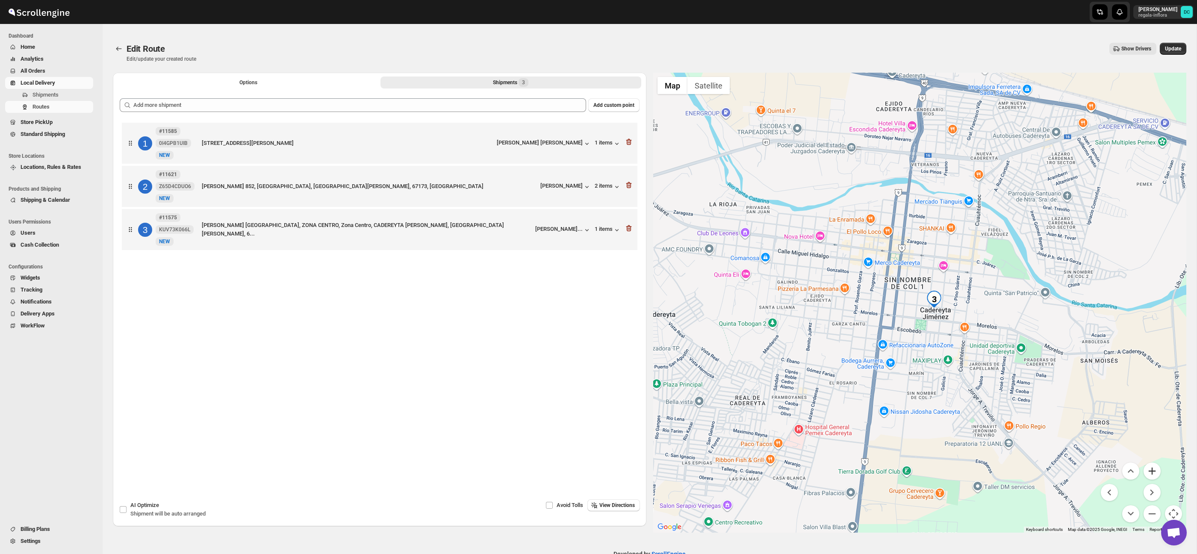
click at [1160, 472] on button "Zoom in" at bounding box center [1152, 471] width 17 height 17
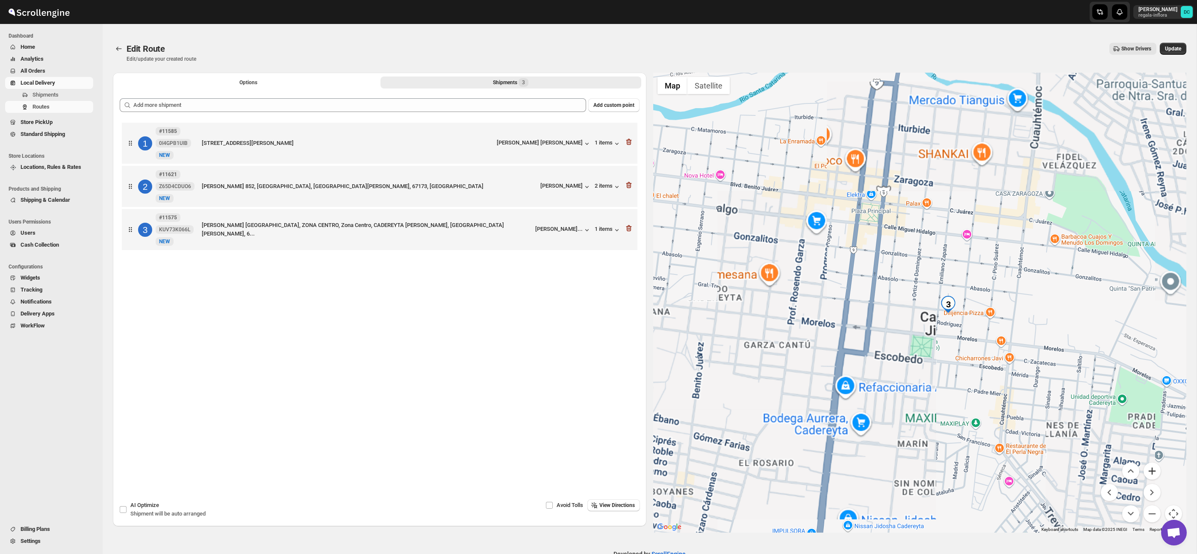
drag, startPoint x: 1160, startPoint y: 472, endPoint x: 1155, endPoint y: 470, distance: 4.5
click at [1160, 472] on button "Zoom in" at bounding box center [1152, 471] width 17 height 17
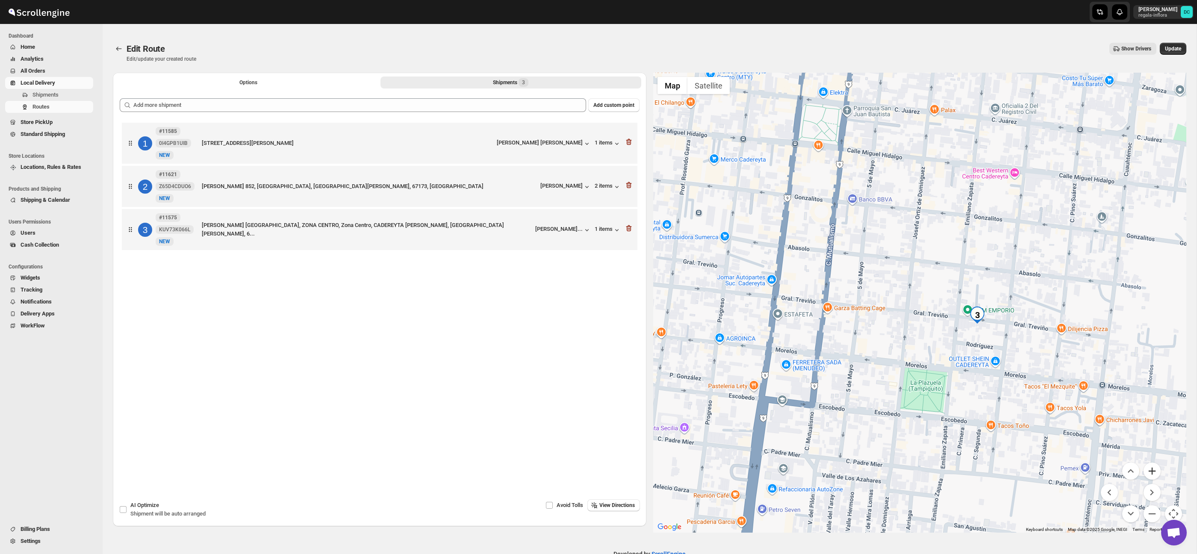
click at [1154, 466] on button "Zoom in" at bounding box center [1152, 471] width 17 height 17
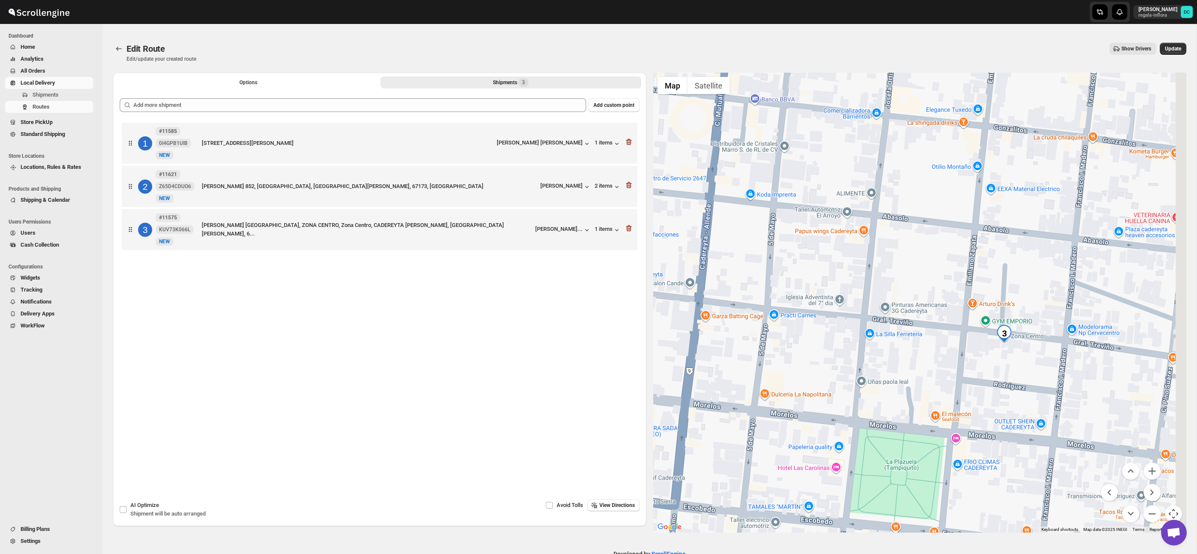
drag, startPoint x: 1126, startPoint y: 403, endPoint x: 1086, endPoint y: 400, distance: 39.4
click at [1086, 400] on div at bounding box center [920, 303] width 534 height 460
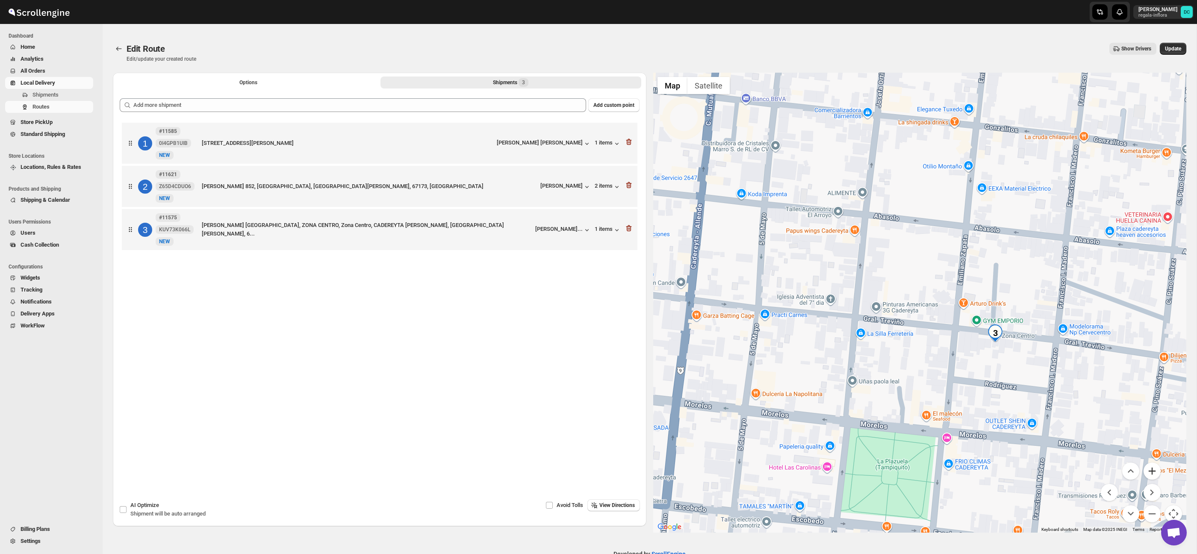
click at [1154, 474] on button "Zoom in" at bounding box center [1152, 471] width 17 height 17
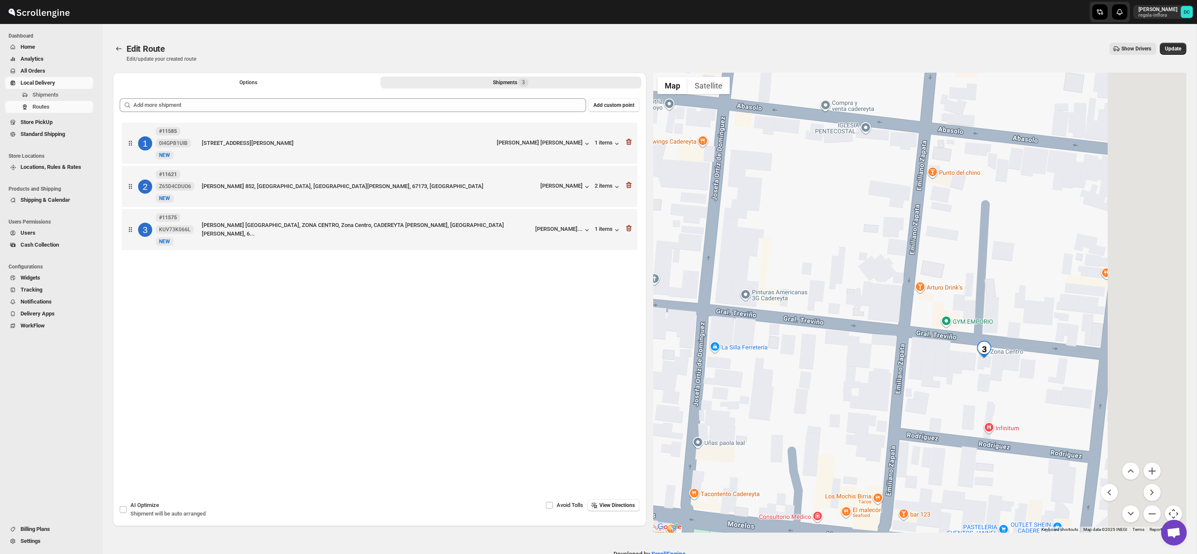
drag, startPoint x: 1137, startPoint y: 433, endPoint x: 1028, endPoint y: 405, distance: 112.5
click at [1028, 405] on div at bounding box center [920, 303] width 534 height 460
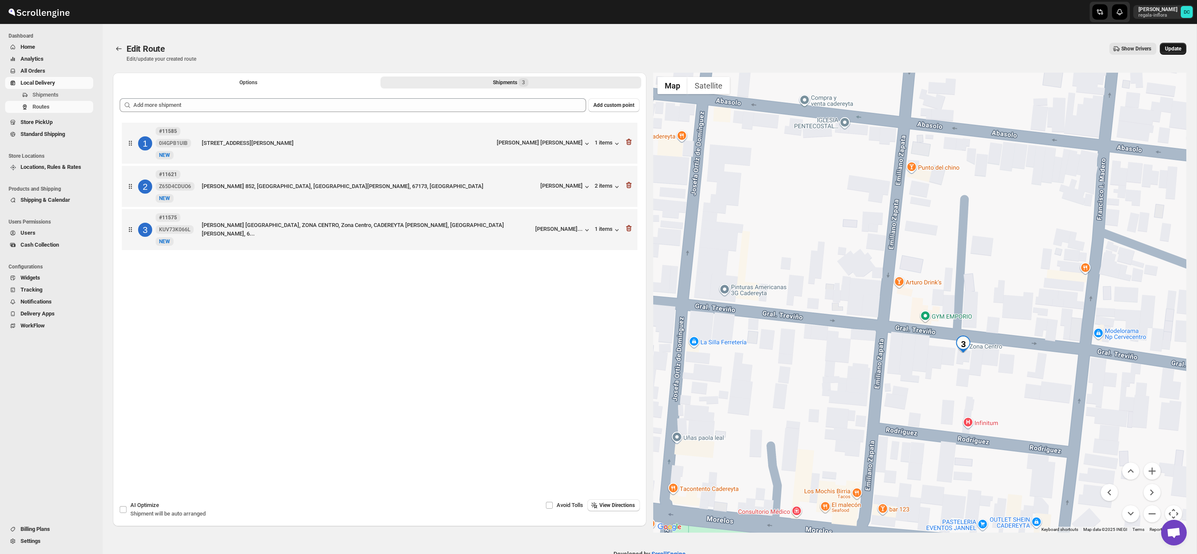
drag, startPoint x: 1178, startPoint y: 47, endPoint x: 892, endPoint y: 10, distance: 288.0
click at [1177, 47] on span "Update" at bounding box center [1173, 48] width 16 height 7
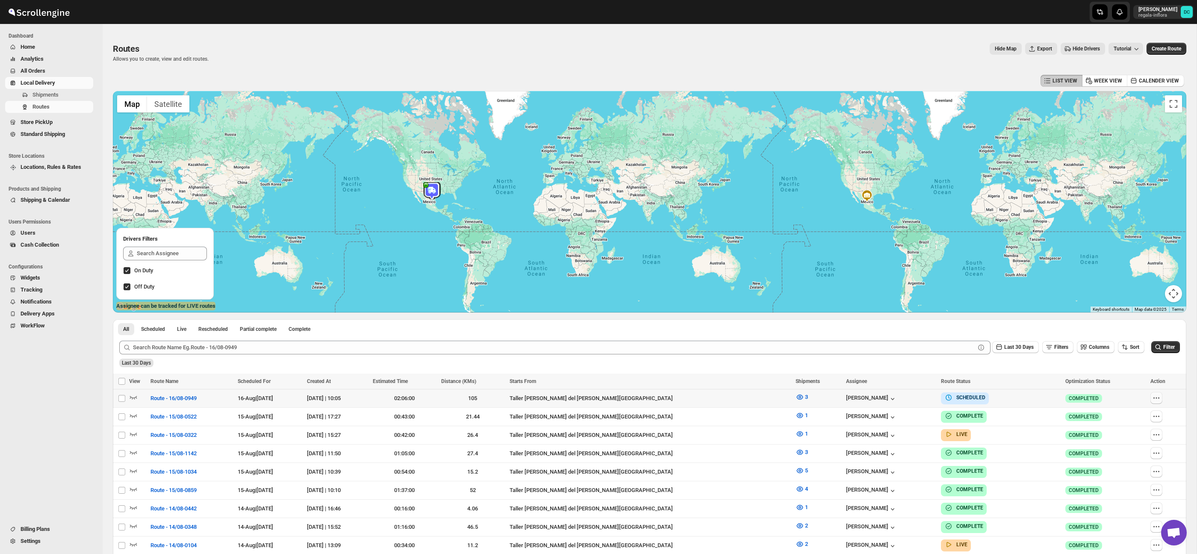
click at [1160, 395] on button "button" at bounding box center [1157, 398] width 12 height 12
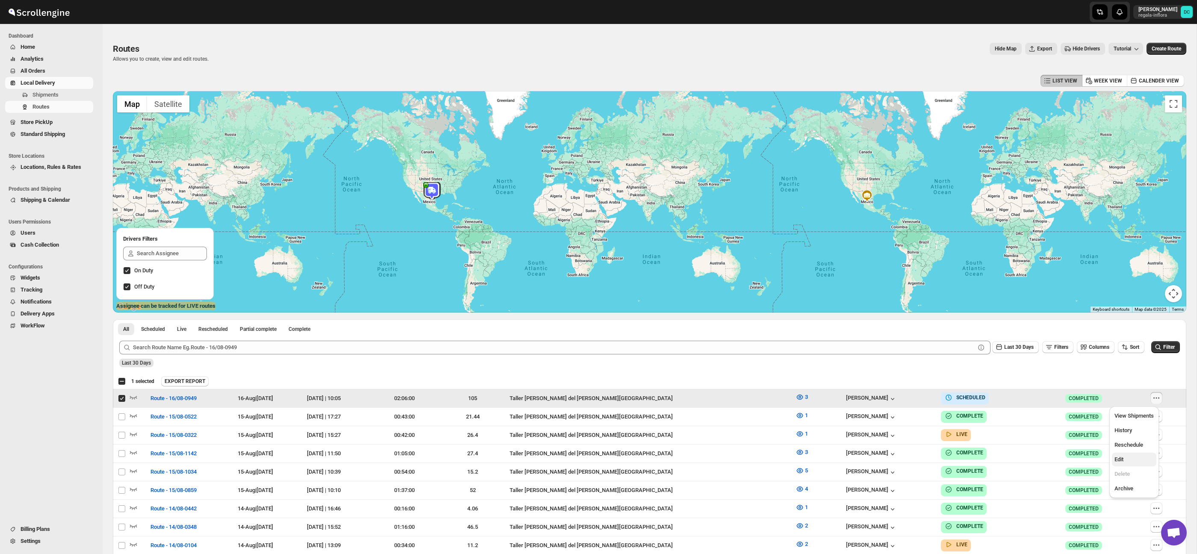
click at [1145, 457] on span "Edit" at bounding box center [1134, 459] width 39 height 9
checkbox input "false"
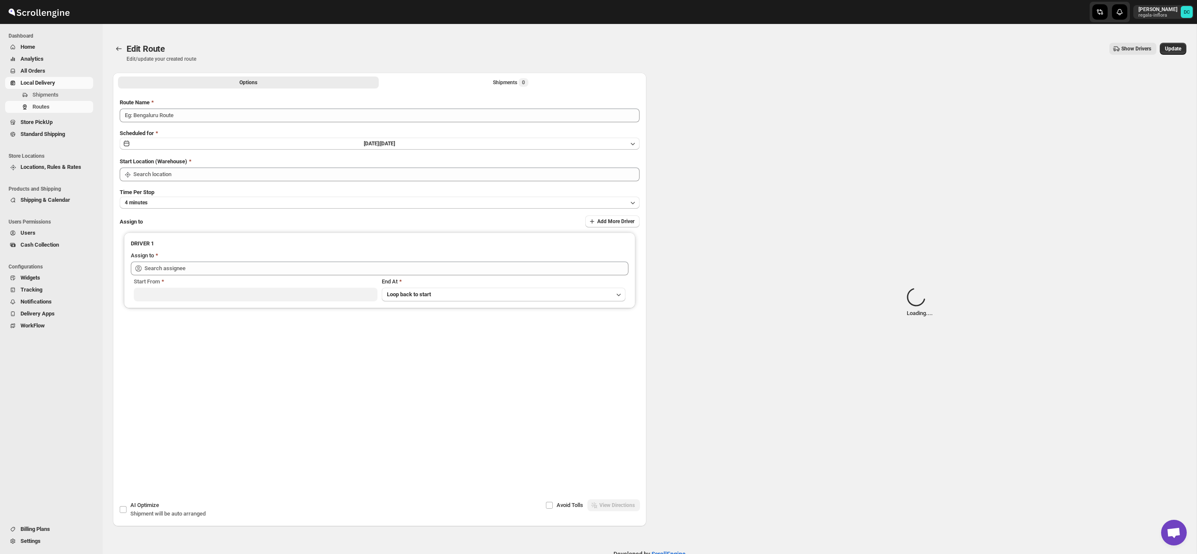
type input "Route - 16/08-0949"
type input "Taller [PERSON_NAME] del [PERSON_NAME][GEOGRAPHIC_DATA]"
type input "[PERSON_NAME] ([EMAIL_ADDRESS][DOMAIN_NAME])"
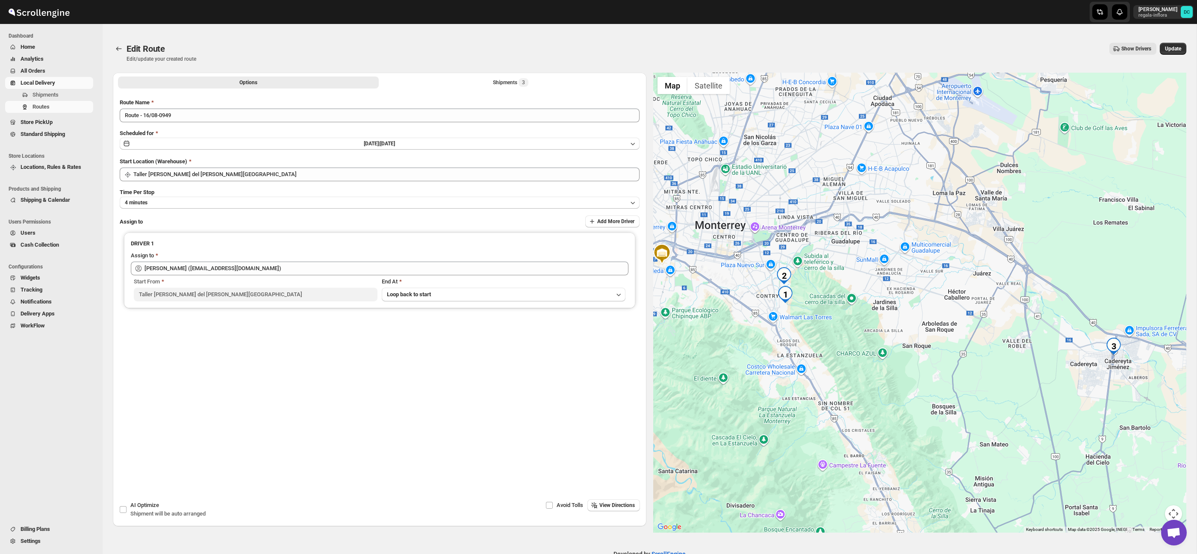
drag, startPoint x: 1043, startPoint y: 343, endPoint x: 989, endPoint y: 374, distance: 62.0
click at [971, 372] on div at bounding box center [920, 303] width 534 height 460
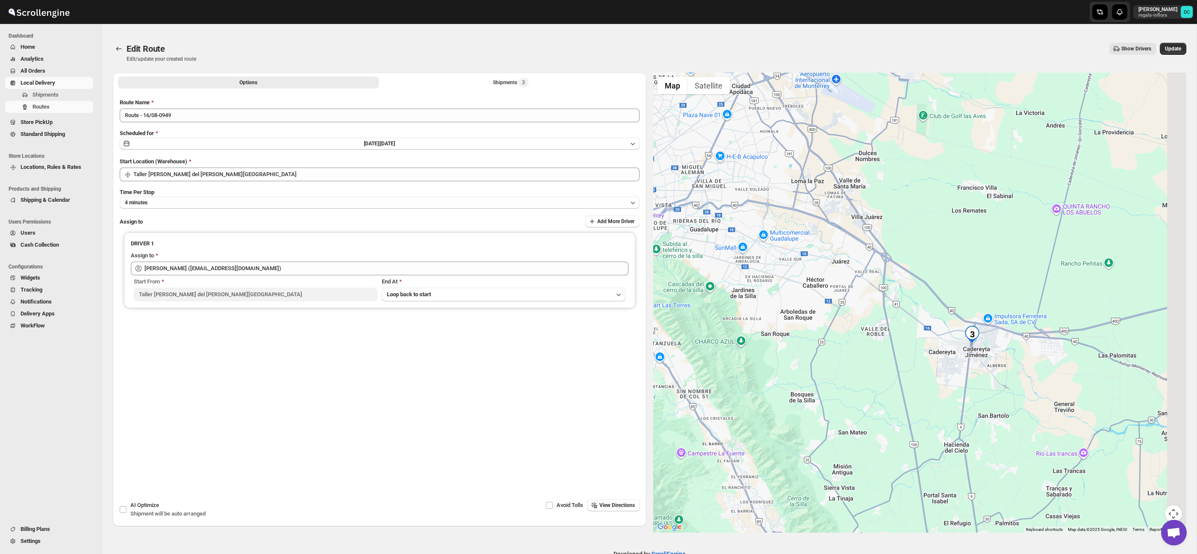
drag, startPoint x: 1100, startPoint y: 402, endPoint x: 1141, endPoint y: 431, distance: 50.3
click at [1062, 343] on div at bounding box center [920, 303] width 534 height 460
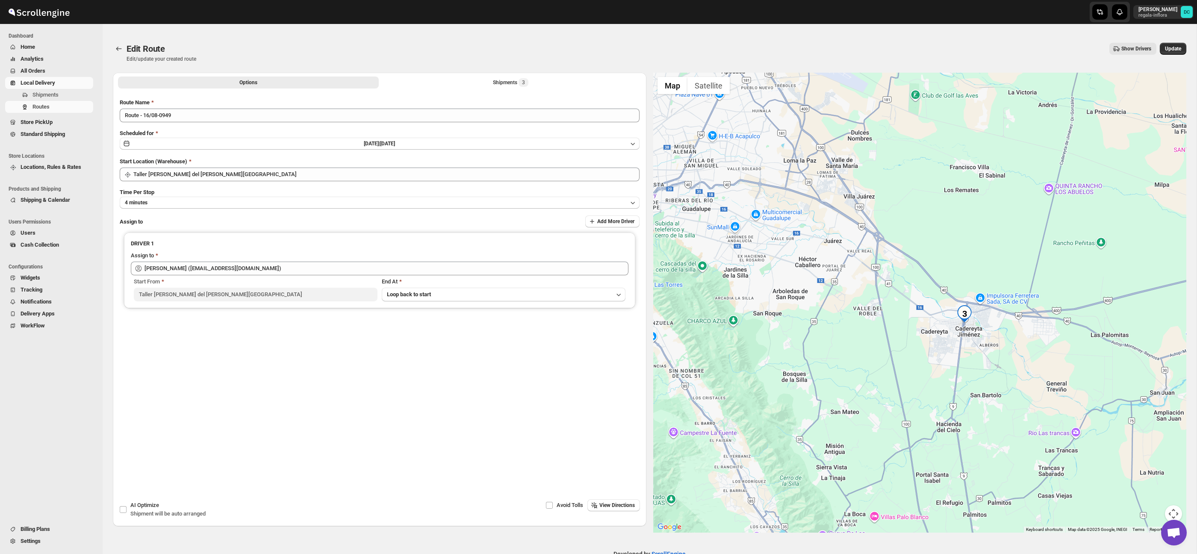
click at [1177, 511] on button "Map camera controls" at bounding box center [1173, 513] width 17 height 17
click at [1156, 479] on menu at bounding box center [1131, 493] width 60 height 60
click at [1155, 476] on button "Zoom in" at bounding box center [1152, 471] width 17 height 17
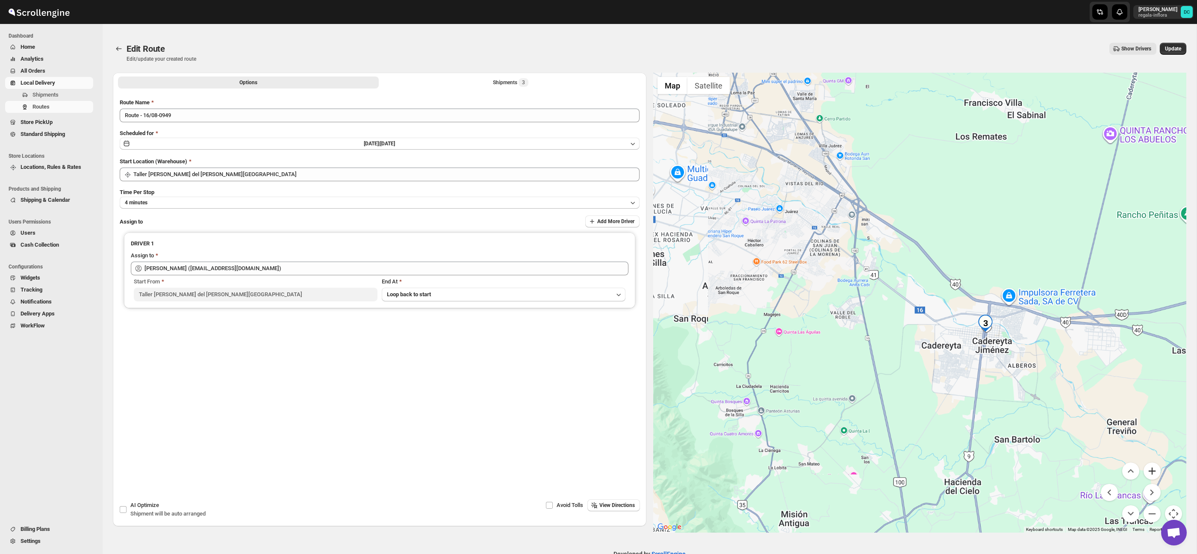
click at [1155, 476] on button "Zoom in" at bounding box center [1152, 471] width 17 height 17
drag, startPoint x: 1155, startPoint y: 476, endPoint x: 1154, endPoint y: 436, distance: 40.7
click at [1155, 476] on button "Zoom in" at bounding box center [1152, 471] width 17 height 17
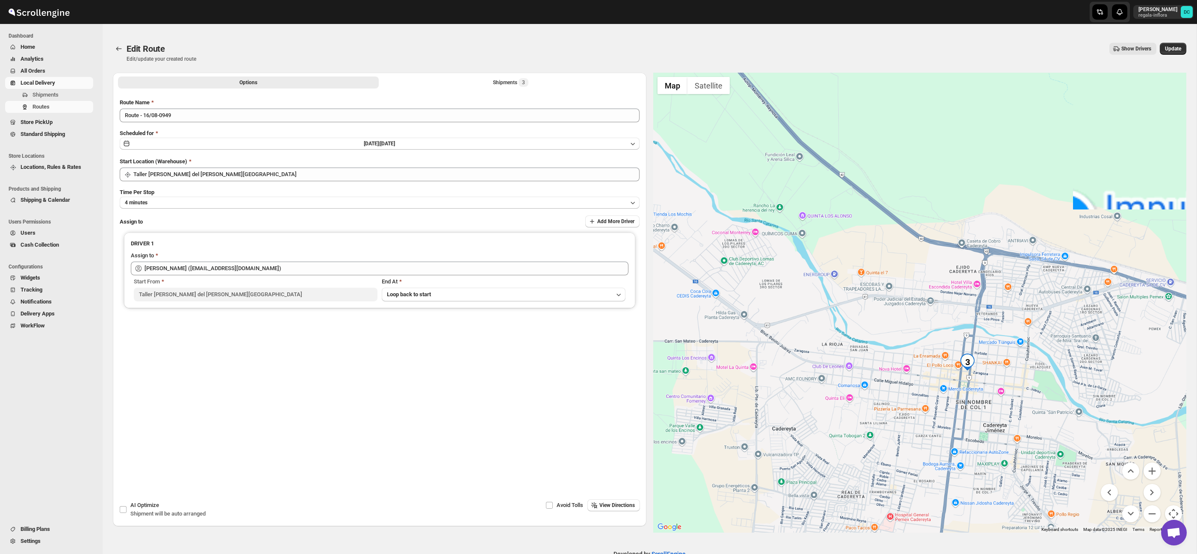
drag, startPoint x: 1159, startPoint y: 413, endPoint x: 934, endPoint y: 361, distance: 231.3
click at [933, 361] on div at bounding box center [920, 303] width 534 height 460
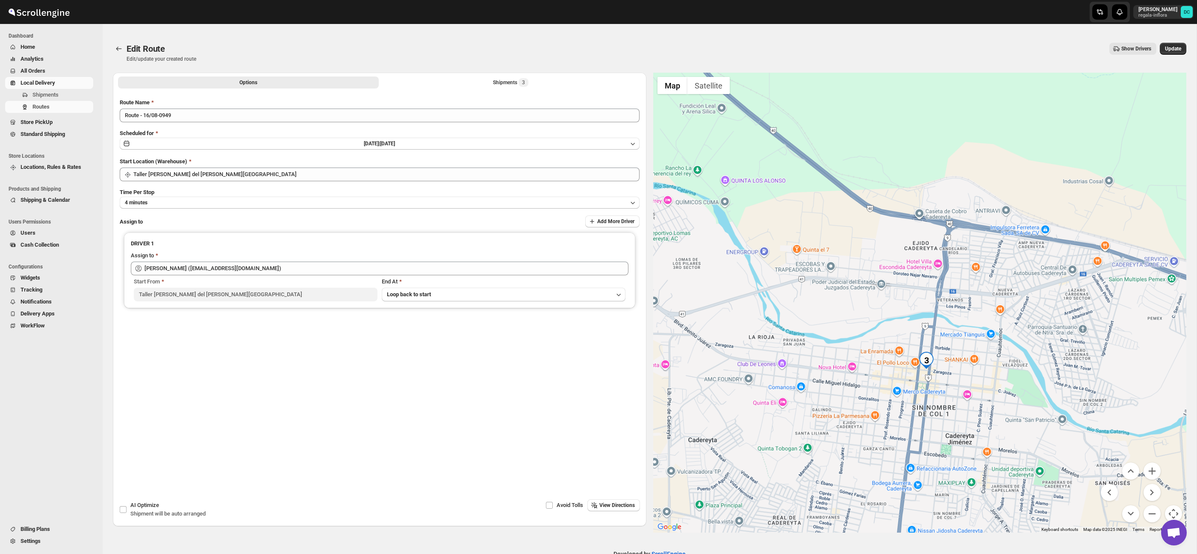
drag, startPoint x: 1030, startPoint y: 398, endPoint x: 1060, endPoint y: 410, distance: 32.2
click at [1025, 391] on div at bounding box center [920, 303] width 534 height 460
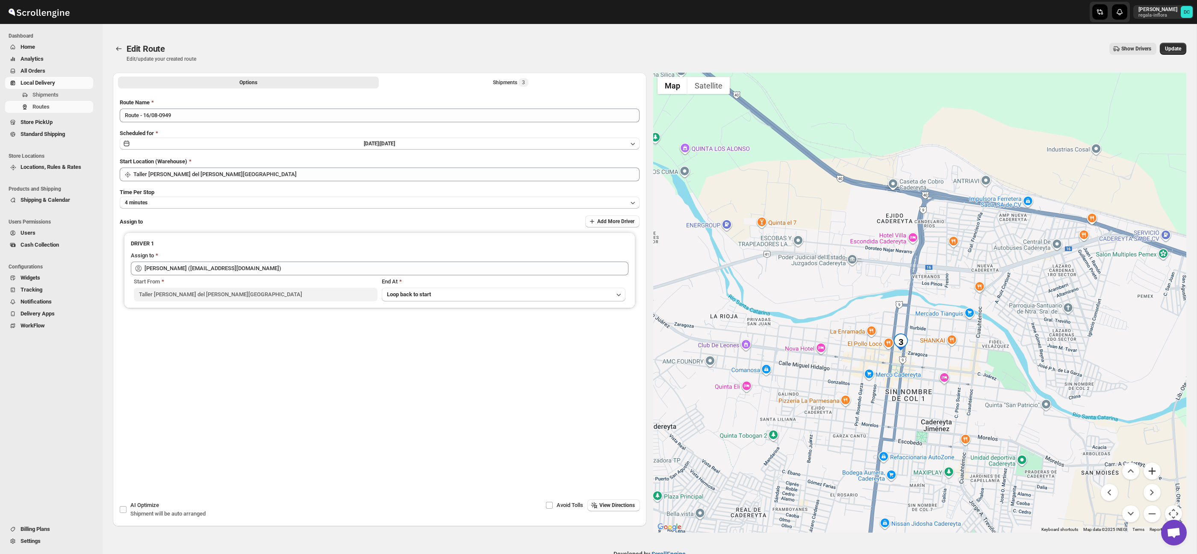
click at [1154, 477] on button "Zoom in" at bounding box center [1152, 471] width 17 height 17
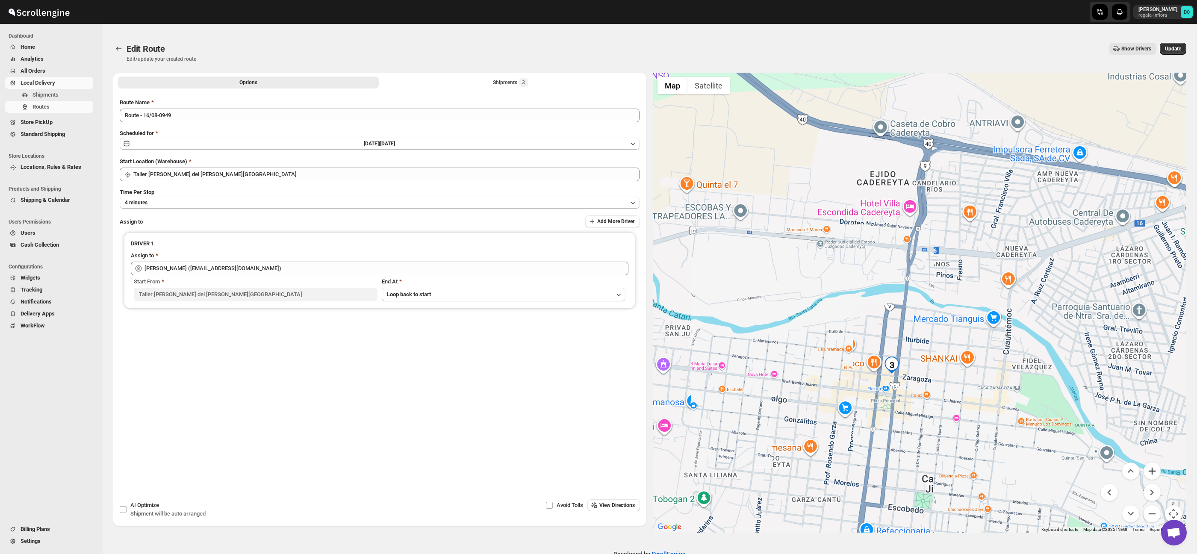
click at [1154, 477] on button "Zoom in" at bounding box center [1152, 471] width 17 height 17
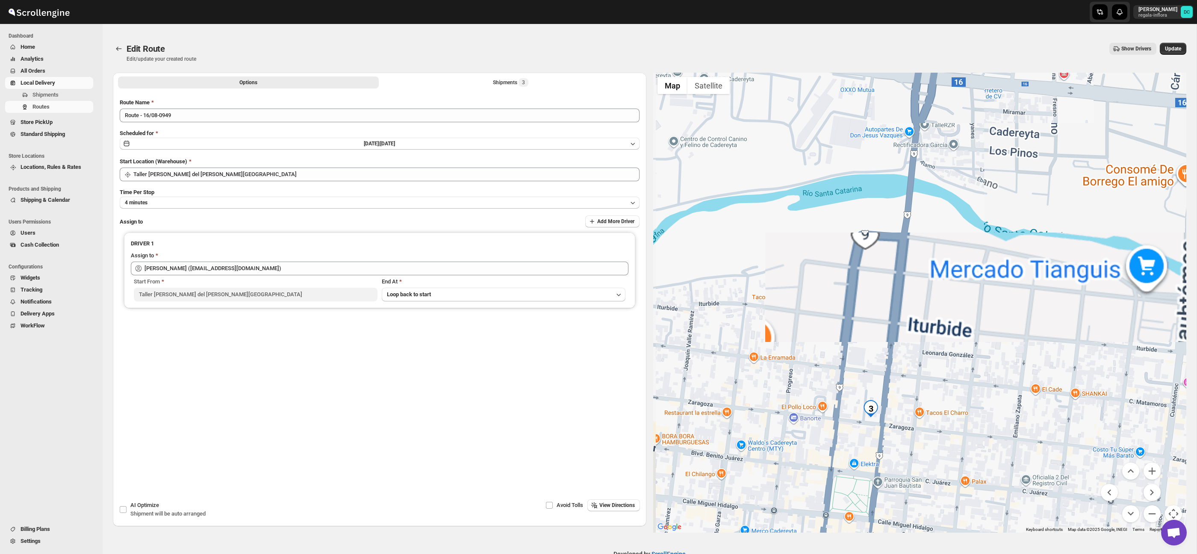
drag, startPoint x: 965, startPoint y: 430, endPoint x: 992, endPoint y: 354, distance: 80.9
click at [992, 351] on div at bounding box center [920, 303] width 534 height 460
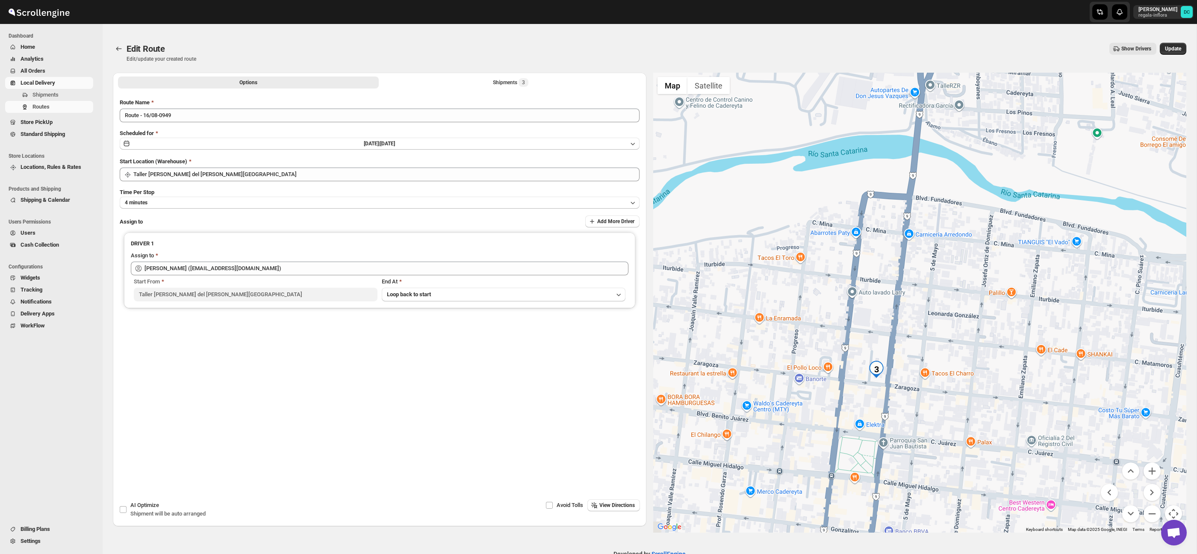
drag, startPoint x: 977, startPoint y: 400, endPoint x: 977, endPoint y: 395, distance: 5.6
click at [977, 395] on div at bounding box center [920, 303] width 534 height 460
click at [1160, 458] on div at bounding box center [920, 303] width 534 height 460
click at [1160, 467] on button "Zoom in" at bounding box center [1152, 471] width 17 height 17
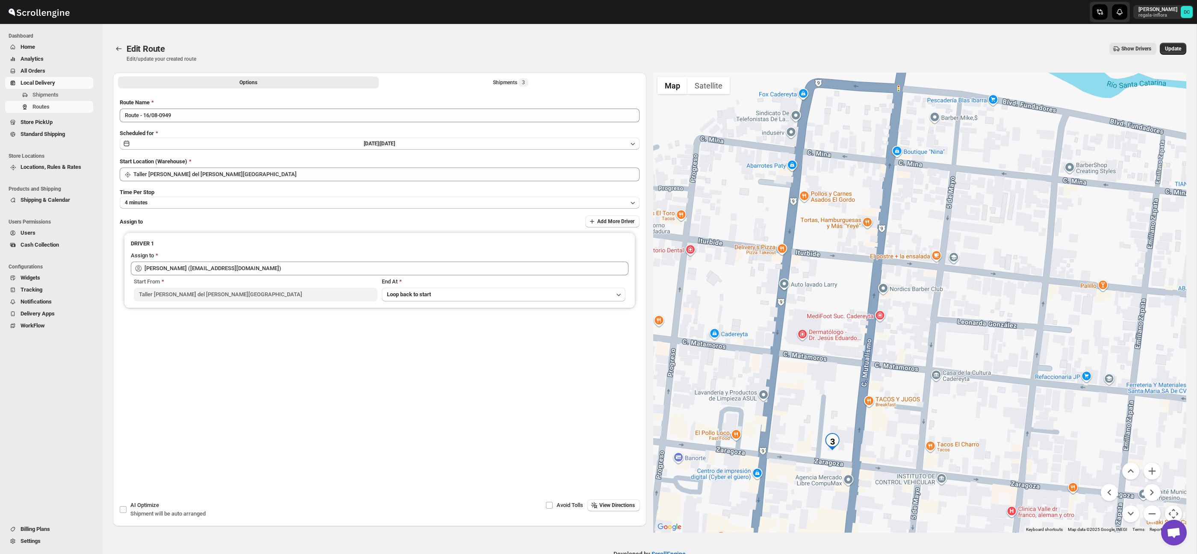
drag, startPoint x: 1000, startPoint y: 419, endPoint x: 1104, endPoint y: 477, distance: 119.1
click at [1016, 399] on div at bounding box center [920, 303] width 534 height 460
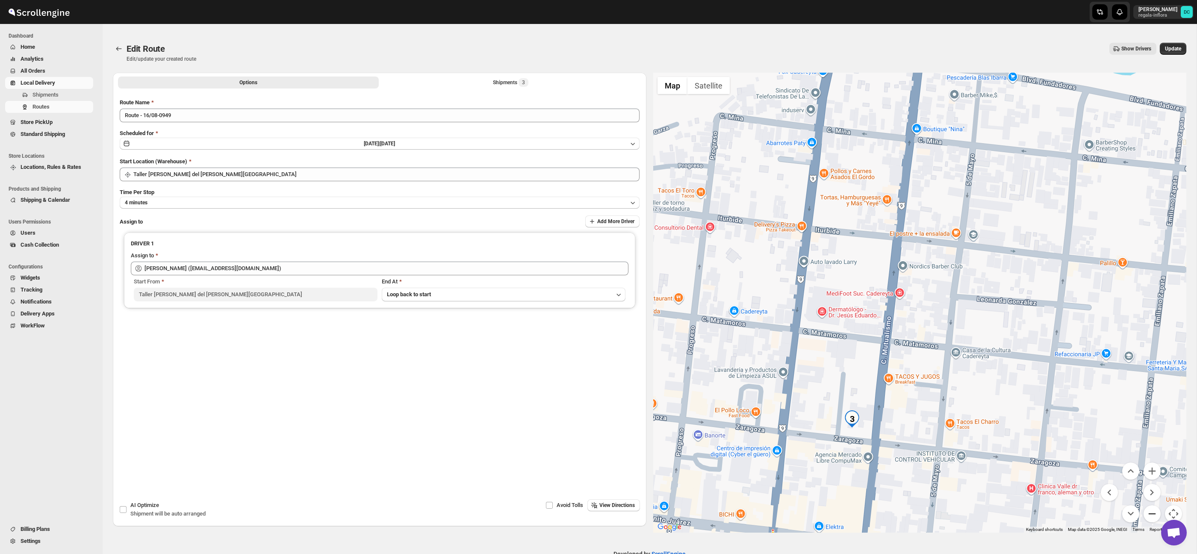
click at [1154, 513] on button "Zoom out" at bounding box center [1152, 513] width 17 height 17
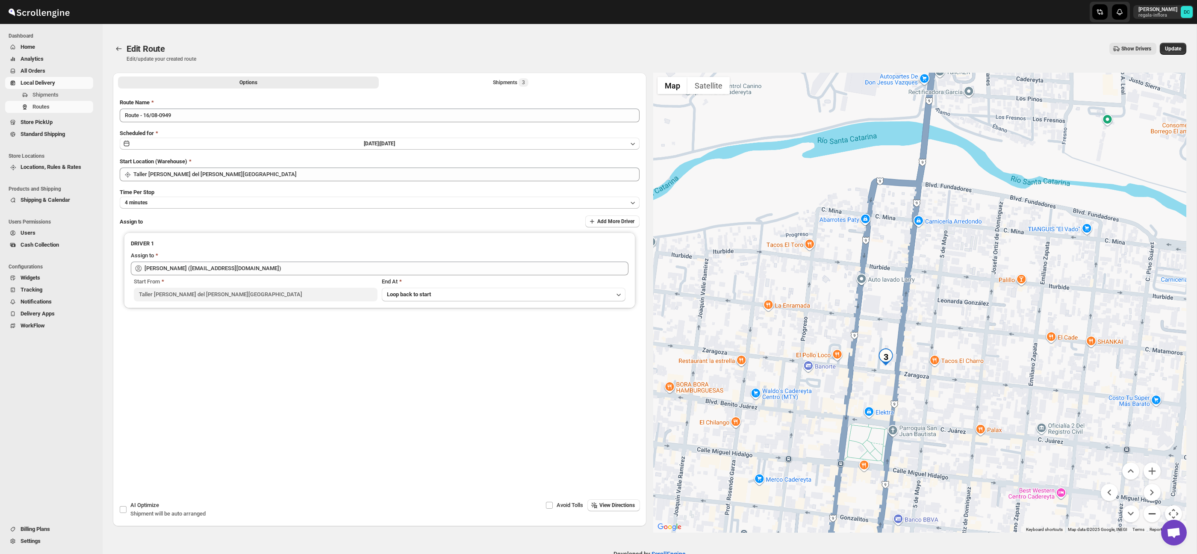
click at [1154, 513] on button "Zoom out" at bounding box center [1152, 513] width 17 height 17
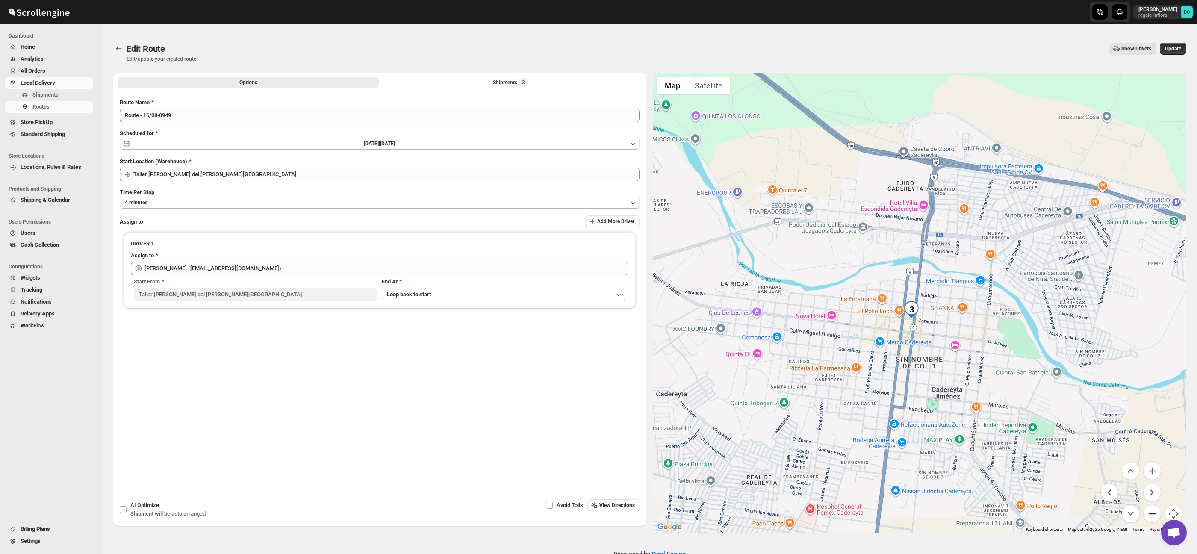
click at [1151, 512] on button "Zoom out" at bounding box center [1152, 513] width 17 height 17
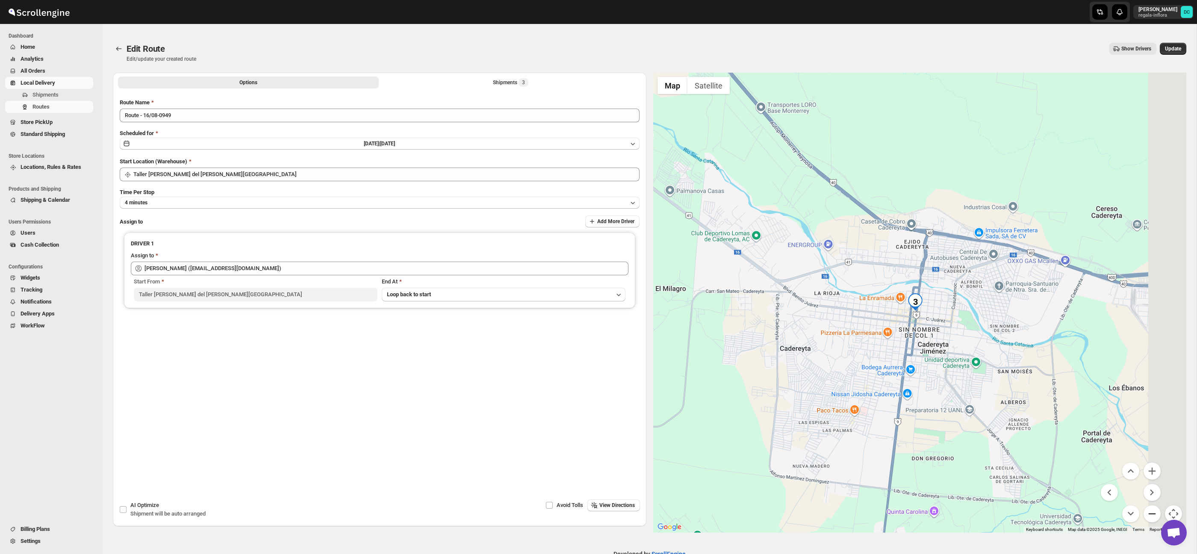
click at [1151, 510] on button "Zoom out" at bounding box center [1152, 513] width 17 height 17
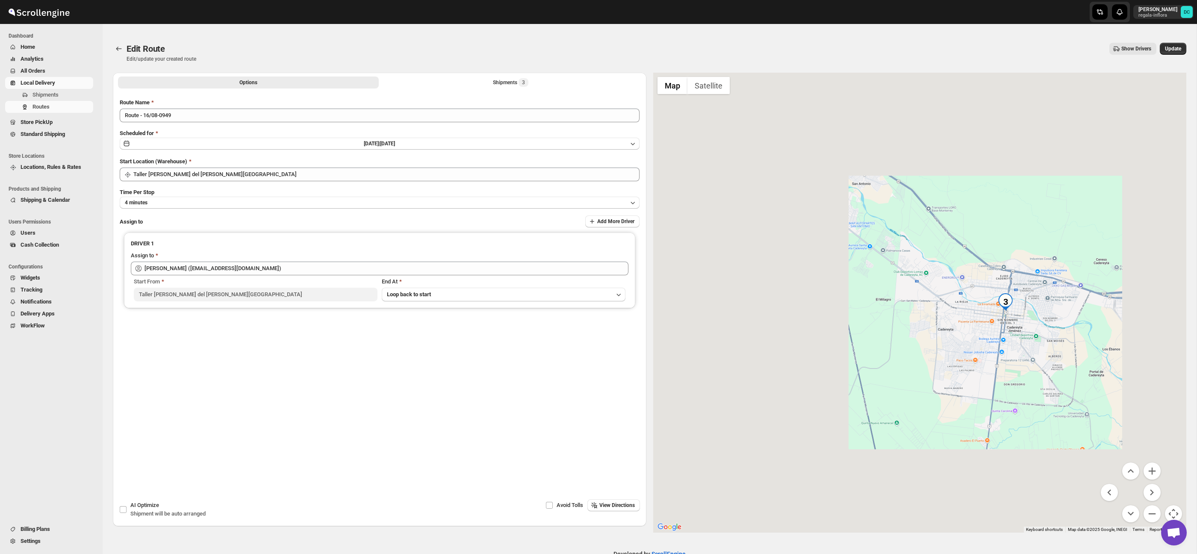
drag, startPoint x: 871, startPoint y: 259, endPoint x: 1010, endPoint y: 280, distance: 140.2
click at [1031, 266] on div at bounding box center [920, 303] width 534 height 460
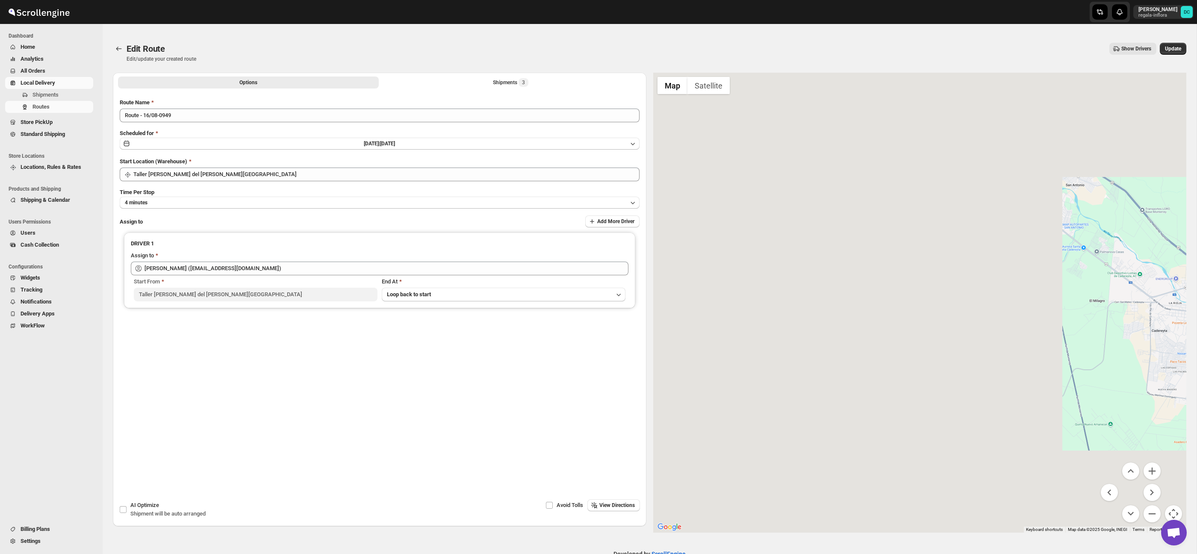
drag, startPoint x: 1005, startPoint y: 294, endPoint x: 1013, endPoint y: 286, distance: 11.5
click at [1005, 293] on div at bounding box center [920, 303] width 534 height 460
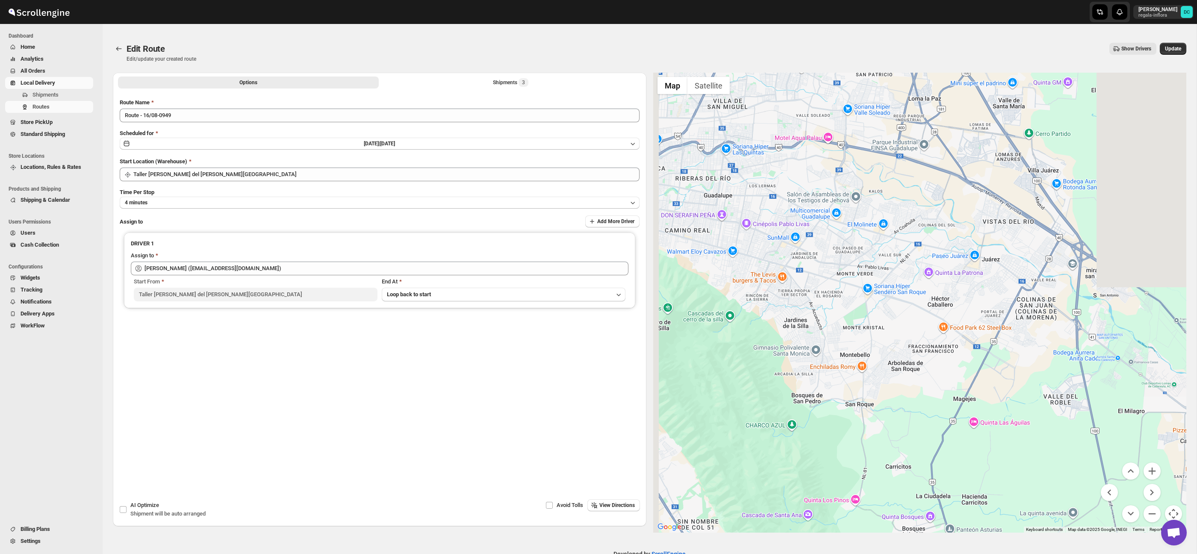
drag, startPoint x: 1078, startPoint y: 179, endPoint x: 1117, endPoint y: 295, distance: 122.6
click at [1115, 294] on div at bounding box center [920, 303] width 534 height 460
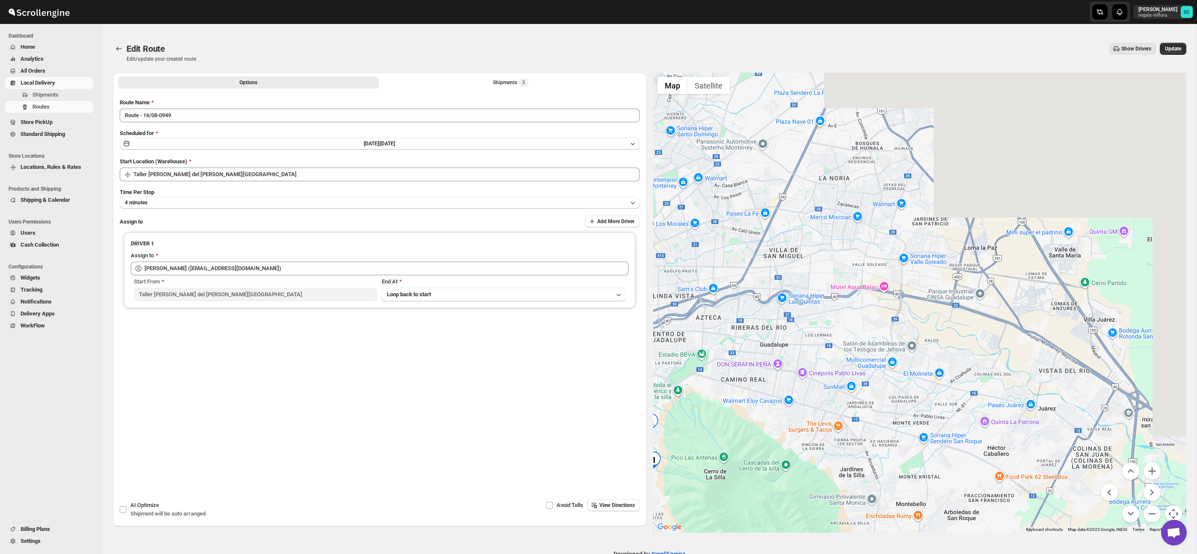
drag, startPoint x: 1064, startPoint y: 269, endPoint x: 1053, endPoint y: 280, distance: 15.7
click at [1150, 211] on div at bounding box center [920, 303] width 534 height 460
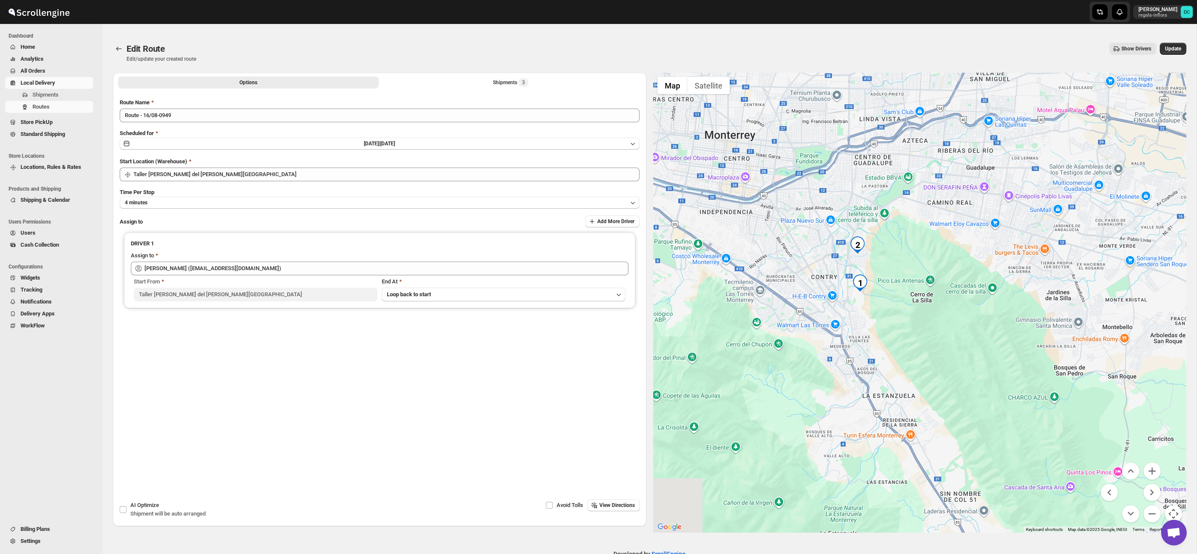
drag, startPoint x: 1048, startPoint y: 272, endPoint x: 1071, endPoint y: 234, distance: 44.4
click at [1071, 234] on div at bounding box center [920, 303] width 534 height 460
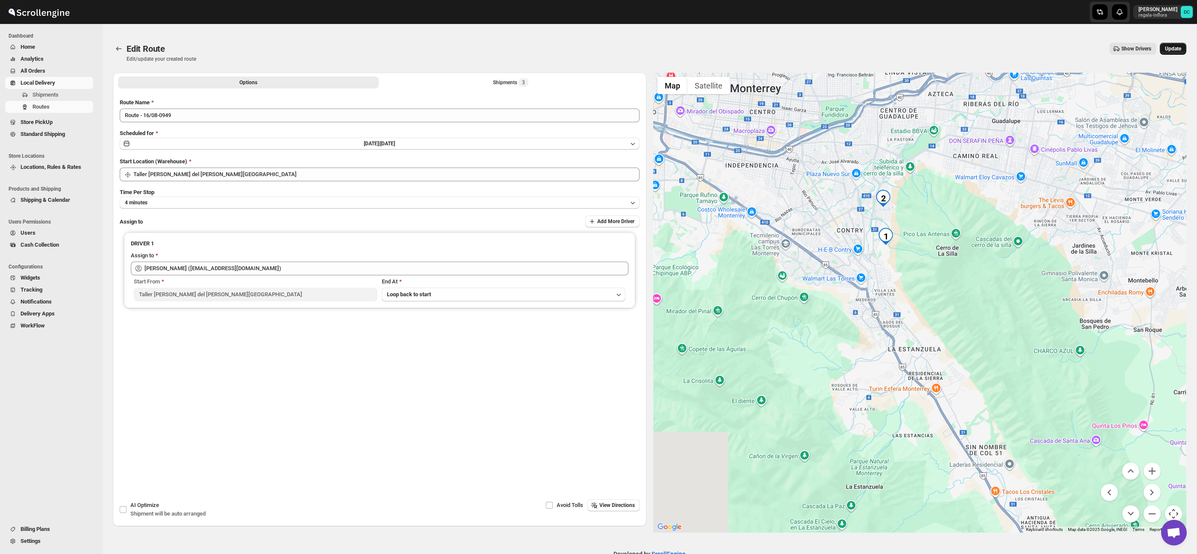
click at [1169, 47] on span "Update" at bounding box center [1173, 48] width 16 height 7
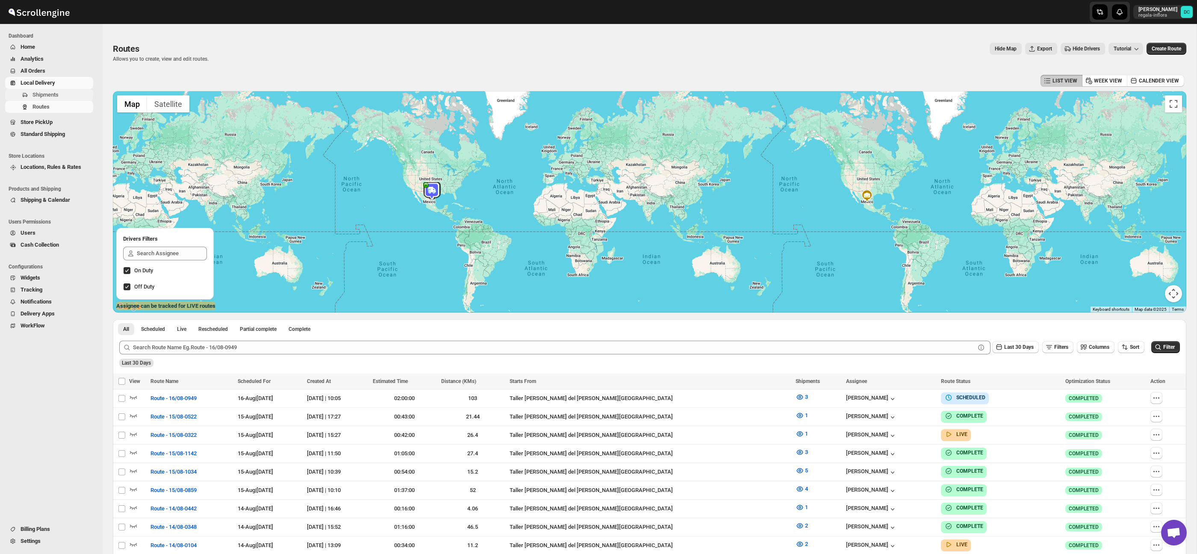
click at [56, 92] on span "Shipments" at bounding box center [45, 94] width 26 height 6
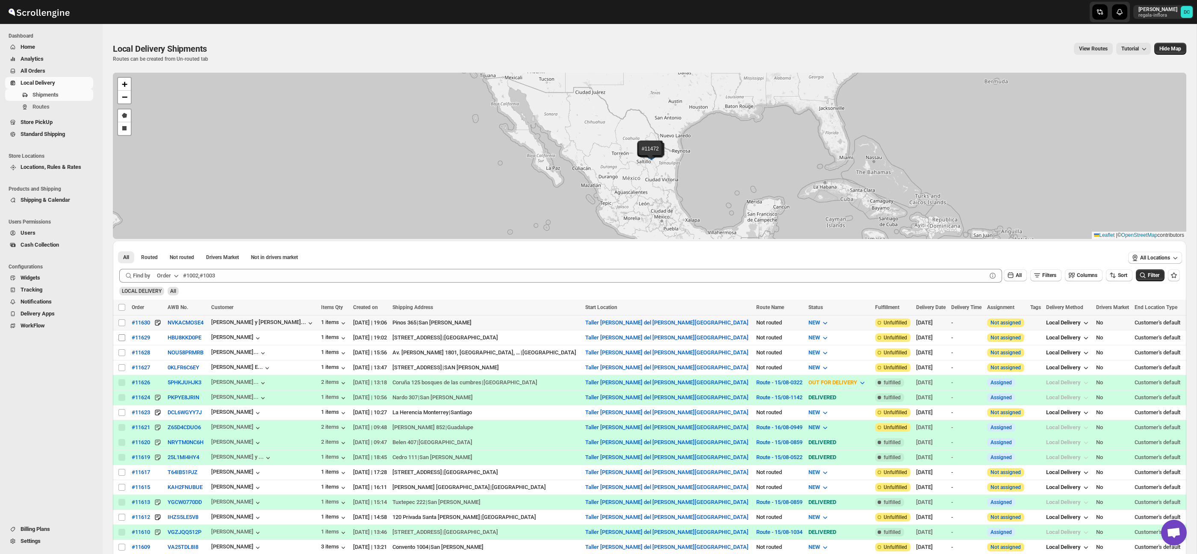
drag, startPoint x: 122, startPoint y: 322, endPoint x: 121, endPoint y: 336, distance: 14.2
click at [122, 322] on input "Select shipment" at bounding box center [121, 322] width 7 height 7
checkbox input "true"
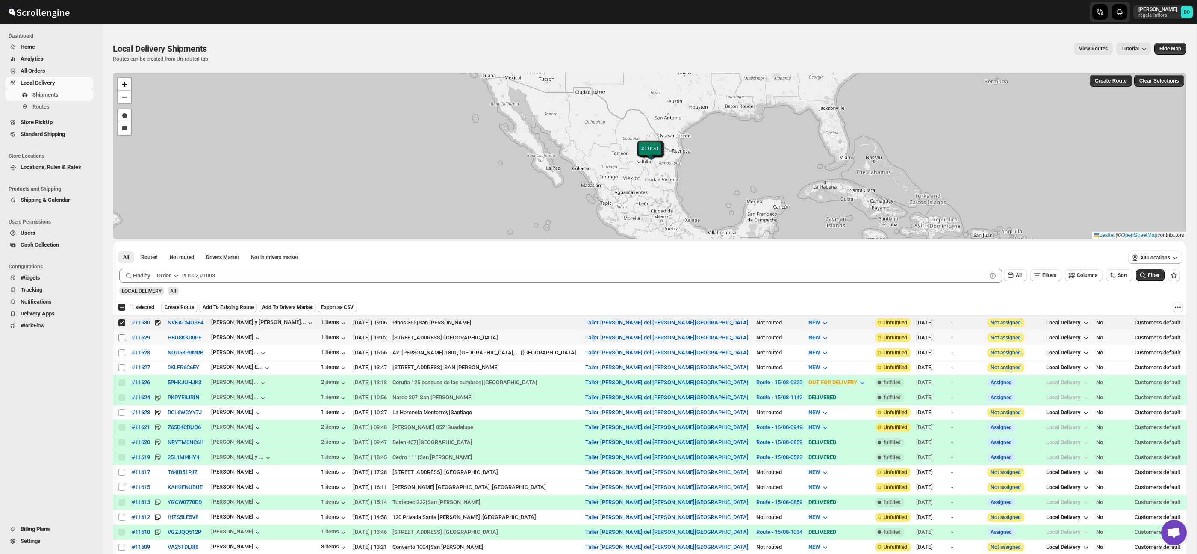
click at [121, 339] on input "Select shipment" at bounding box center [121, 337] width 7 height 7
checkbox input "true"
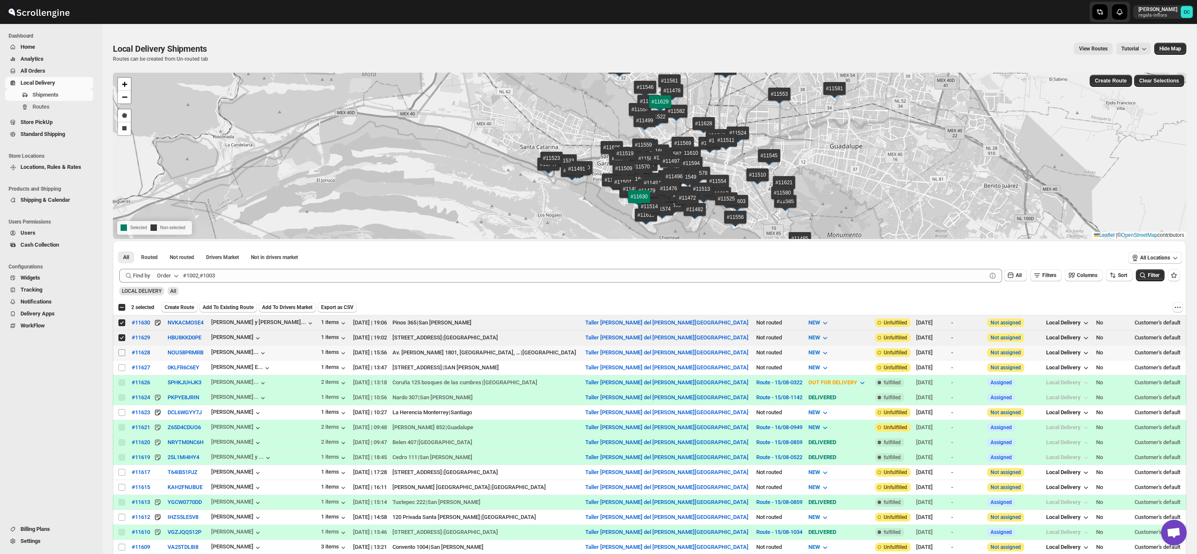
click at [121, 354] on input "Select shipment" at bounding box center [121, 352] width 7 height 7
checkbox input "true"
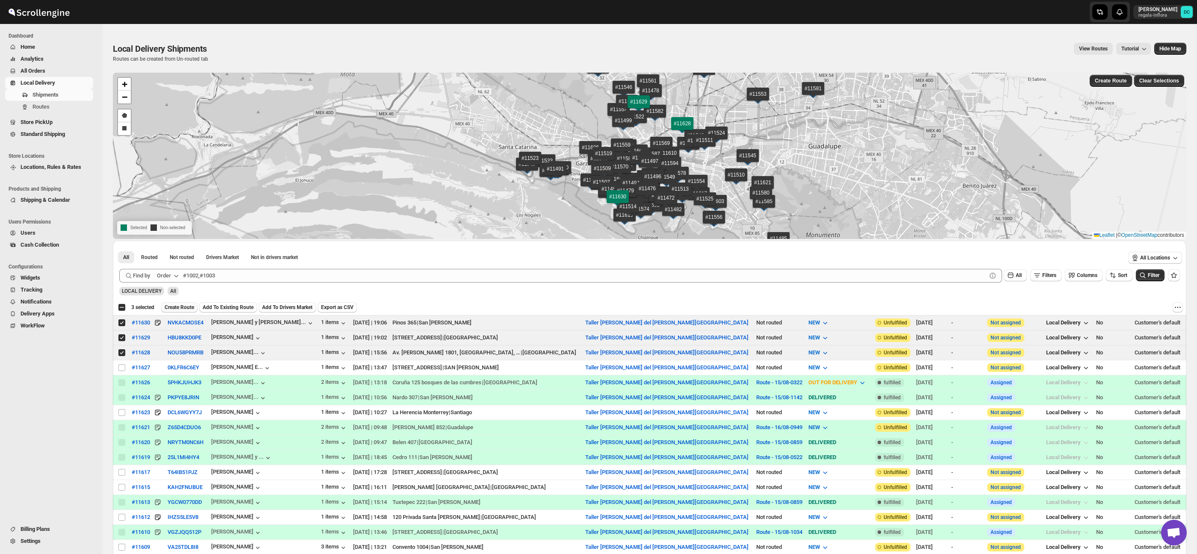
click at [188, 306] on span "Create Route" at bounding box center [180, 307] width 30 height 7
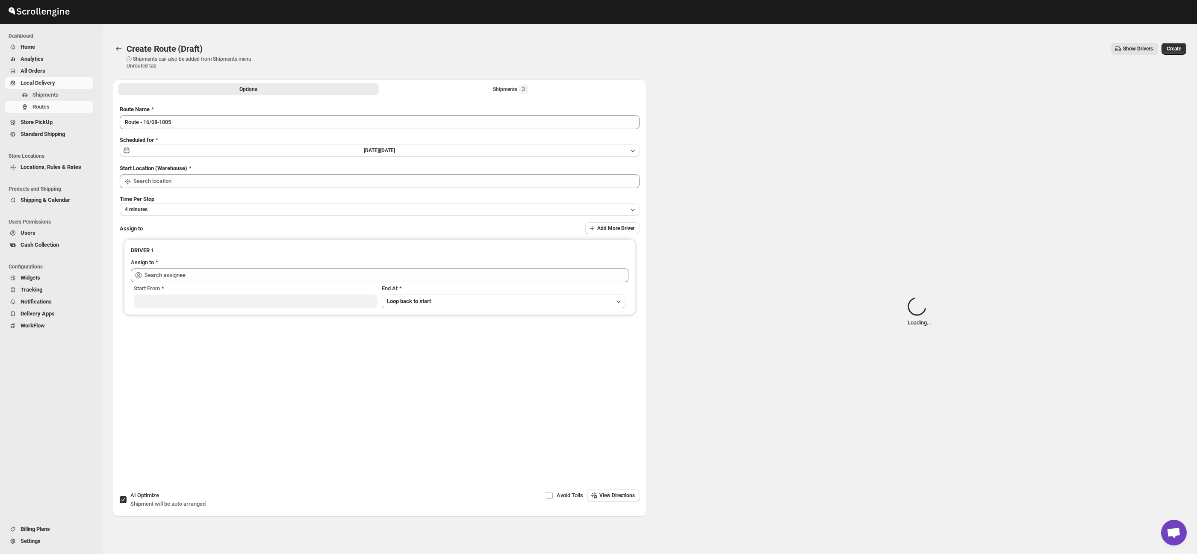
type input "Taller [PERSON_NAME] del [PERSON_NAME][GEOGRAPHIC_DATA]"
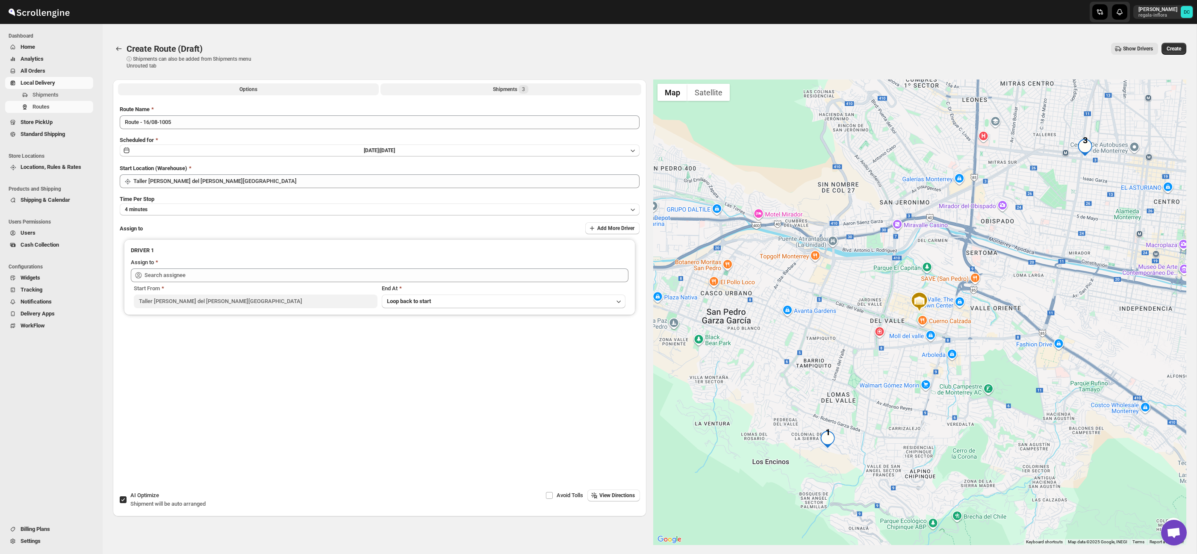
click at [472, 89] on button "Shipments 3" at bounding box center [511, 89] width 261 height 12
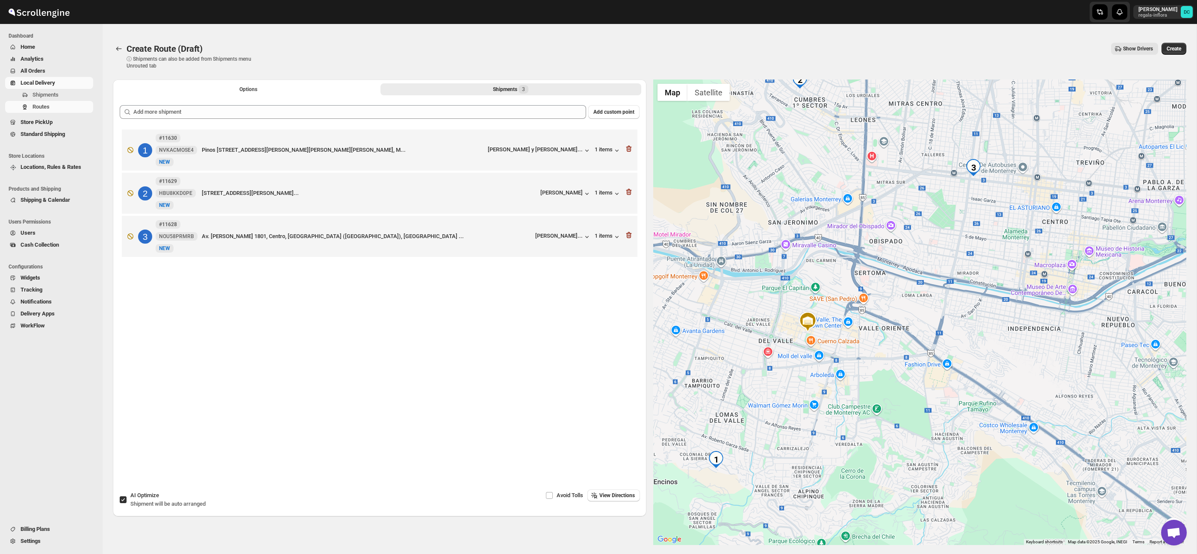
drag, startPoint x: 1104, startPoint y: 436, endPoint x: 973, endPoint y: 444, distance: 131.1
click at [973, 474] on div at bounding box center [920, 313] width 534 height 466
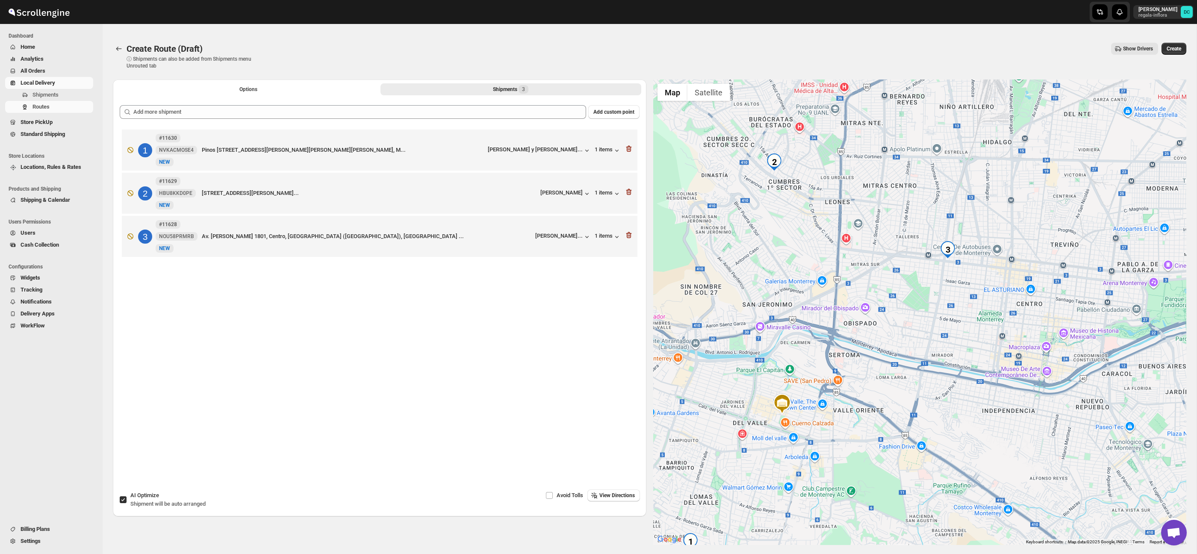
drag, startPoint x: 949, startPoint y: 376, endPoint x: 986, endPoint y: 409, distance: 49.1
click at [986, 409] on div at bounding box center [920, 313] width 534 height 466
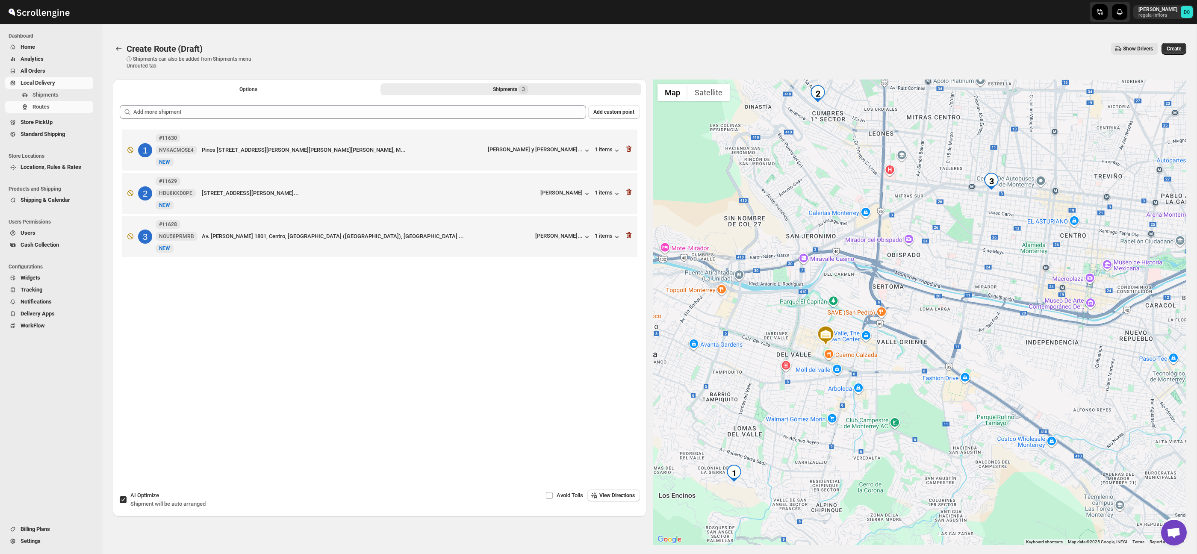
drag, startPoint x: 914, startPoint y: 436, endPoint x: 954, endPoint y: 363, distance: 83.3
click at [954, 363] on div at bounding box center [920, 313] width 534 height 466
click at [243, 90] on span "Options" at bounding box center [248, 89] width 18 height 7
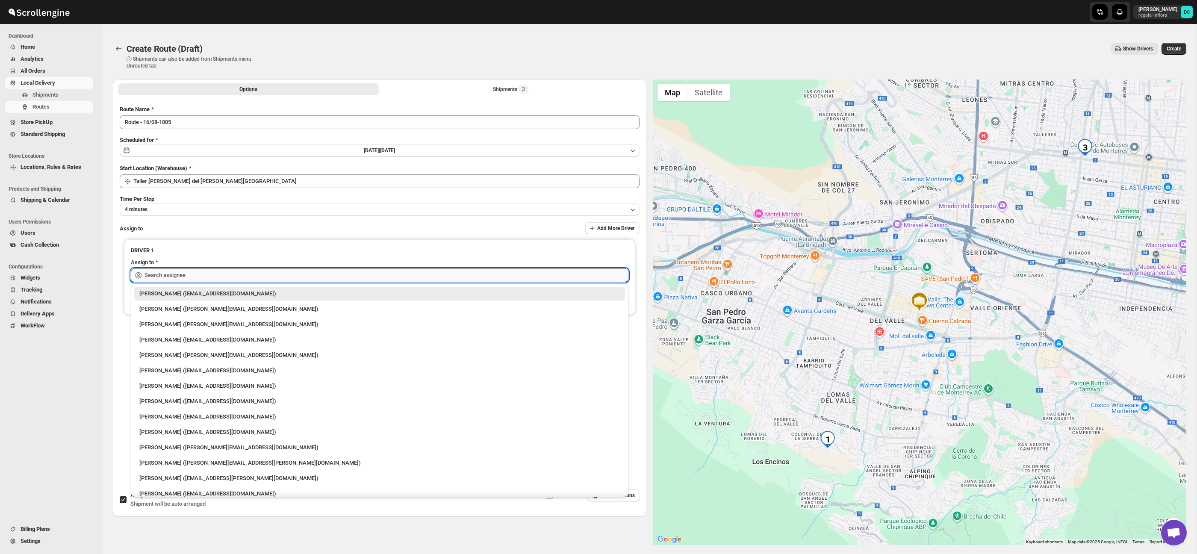
click at [279, 274] on input "text" at bounding box center [387, 276] width 484 height 14
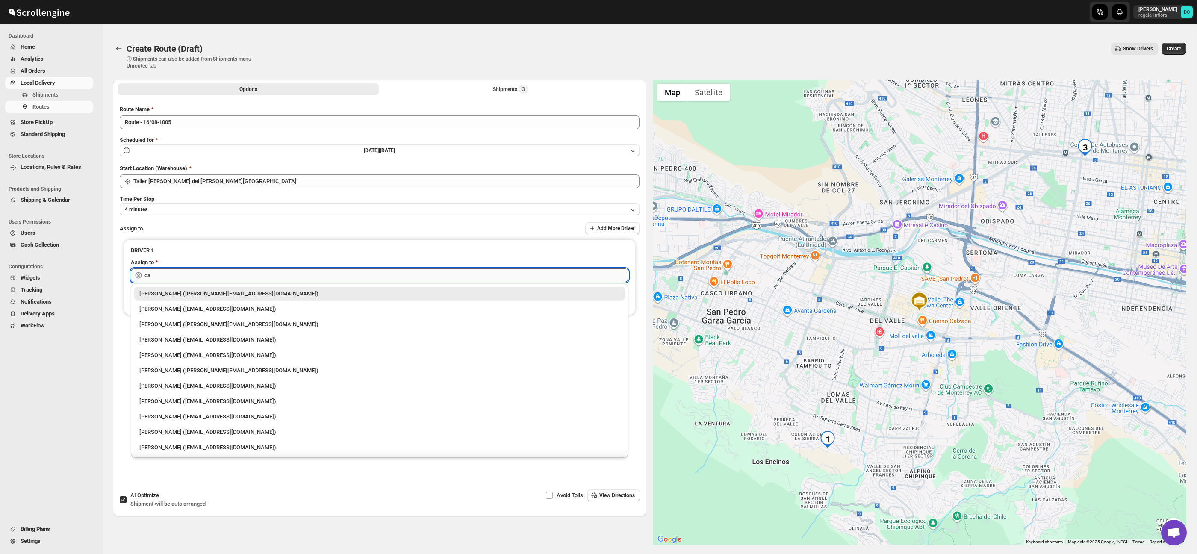
type input "c"
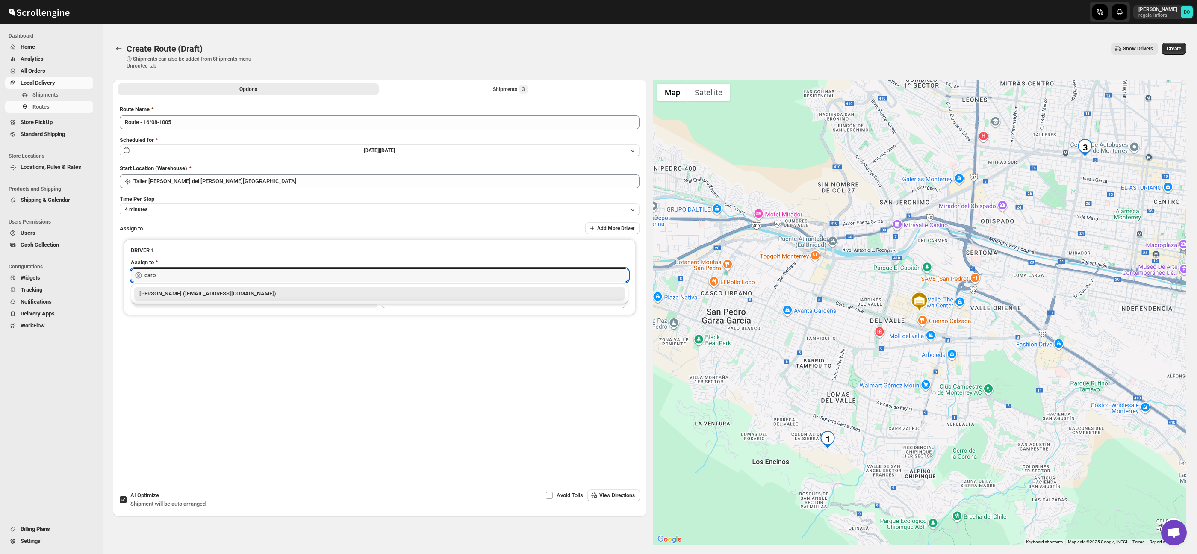
click at [251, 297] on div "[PERSON_NAME] ([EMAIL_ADDRESS][DOMAIN_NAME])" at bounding box center [379, 293] width 481 height 9
type input "[PERSON_NAME] ([EMAIL_ADDRESS][DOMAIN_NAME])"
click at [1182, 50] on button "Create" at bounding box center [1174, 49] width 25 height 12
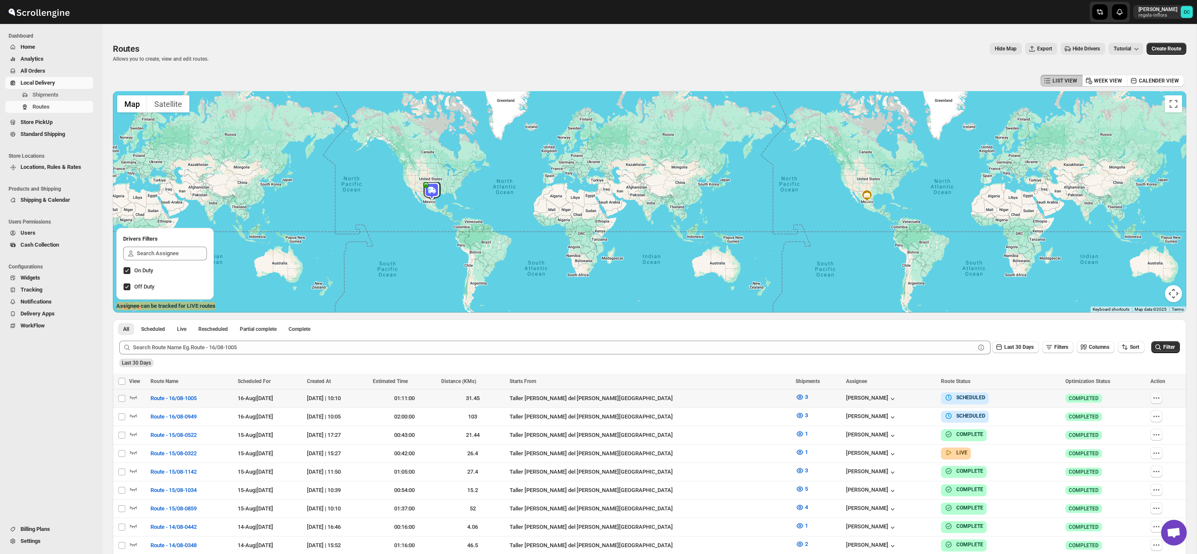
click at [1154, 399] on icon "button" at bounding box center [1156, 398] width 9 height 9
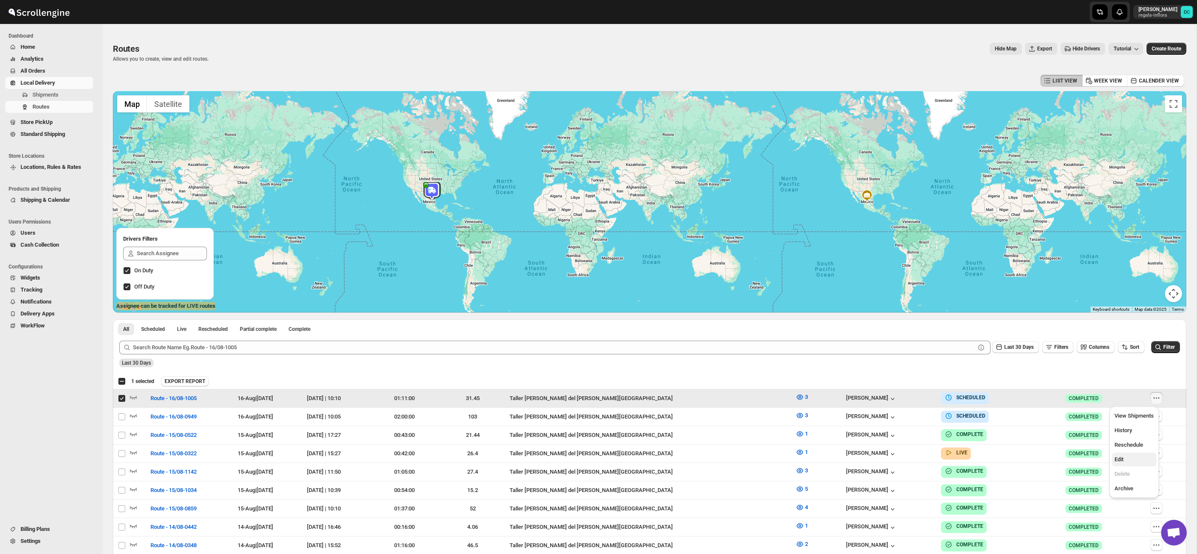
click at [1132, 461] on span "Edit" at bounding box center [1134, 459] width 39 height 9
checkbox input "false"
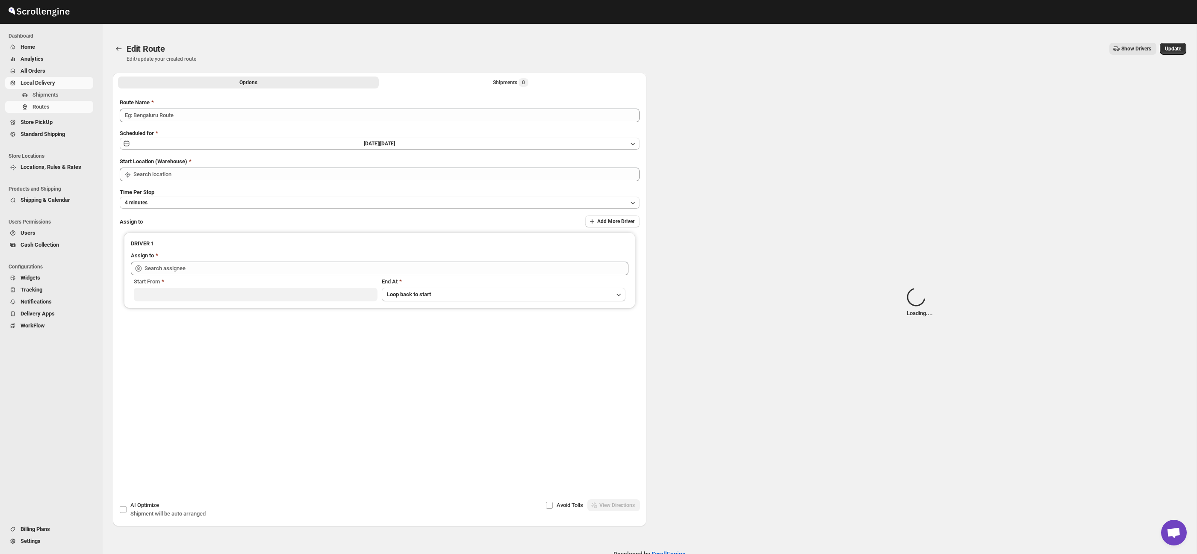
type input "Route - 16/08-1005"
type input "Taller [PERSON_NAME] del [PERSON_NAME][GEOGRAPHIC_DATA]"
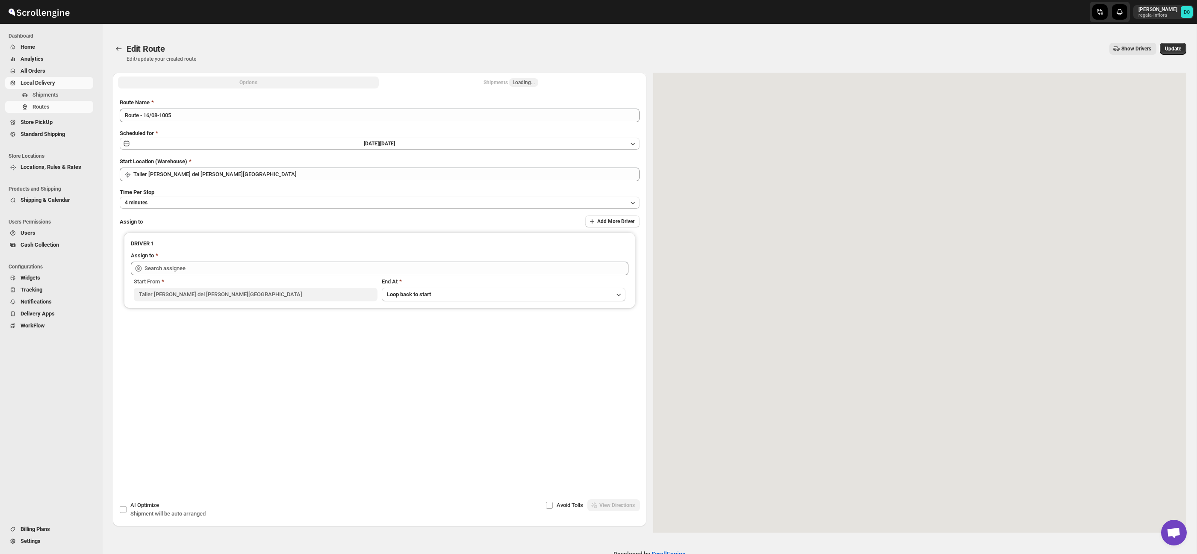
type input "[PERSON_NAME] ([EMAIL_ADDRESS][DOMAIN_NAME])"
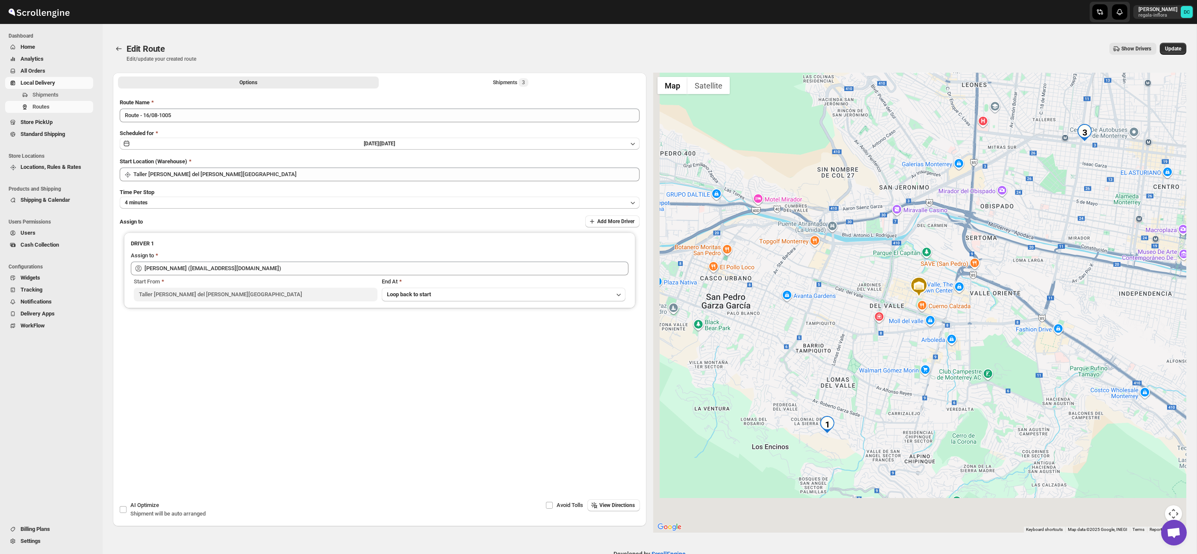
drag, startPoint x: 905, startPoint y: 451, endPoint x: 1104, endPoint y: 452, distance: 199.2
click at [957, 373] on div at bounding box center [920, 303] width 534 height 460
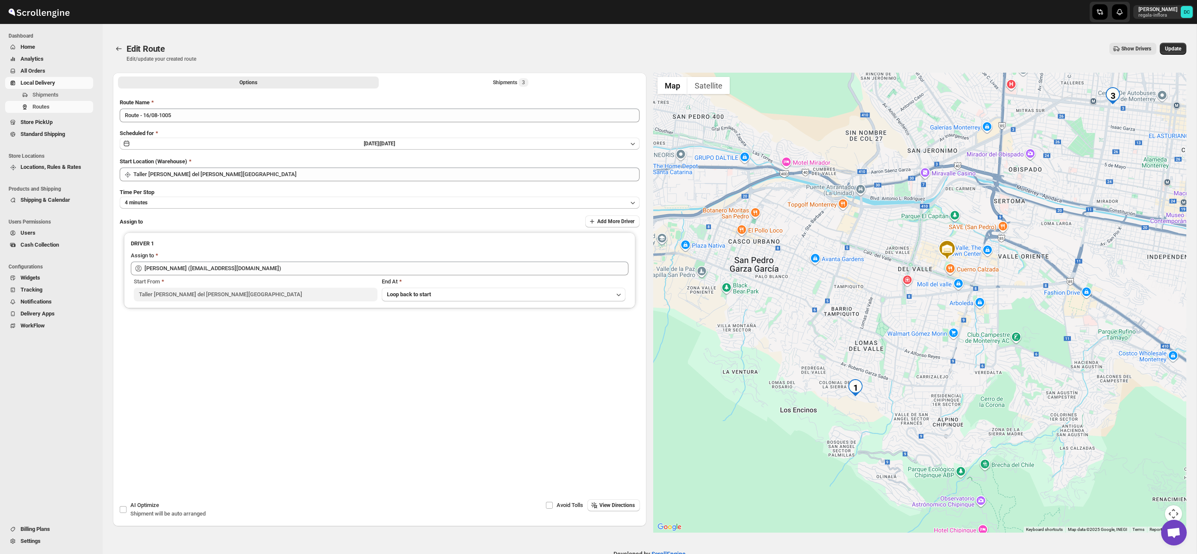
drag, startPoint x: 1177, startPoint y: 510, endPoint x: 1171, endPoint y: 502, distance: 10.3
click at [1177, 510] on button "Map camera controls" at bounding box center [1173, 513] width 17 height 17
click at [1154, 473] on button "Zoom in" at bounding box center [1152, 471] width 17 height 17
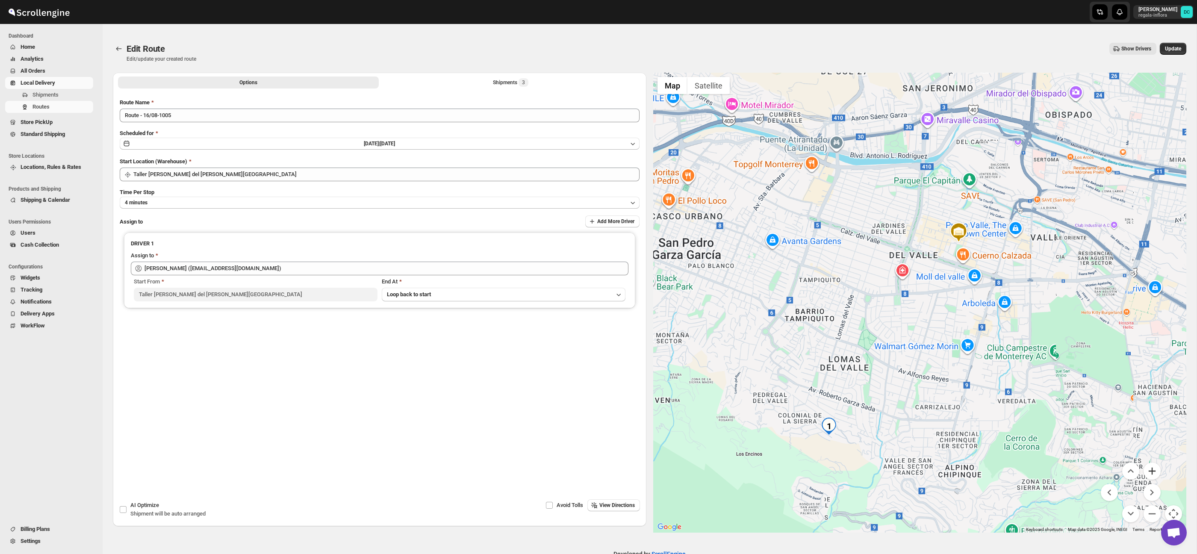
click at [1154, 473] on button "Zoom in" at bounding box center [1152, 471] width 17 height 17
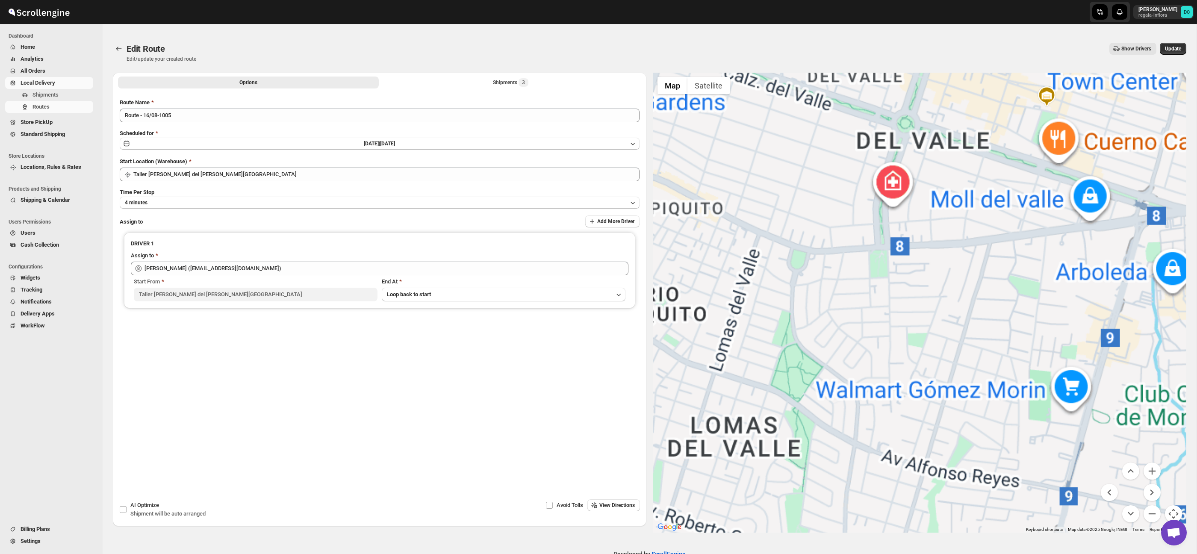
drag, startPoint x: 900, startPoint y: 447, endPoint x: 930, endPoint y: 378, distance: 75.7
click at [963, 342] on div at bounding box center [920, 303] width 534 height 460
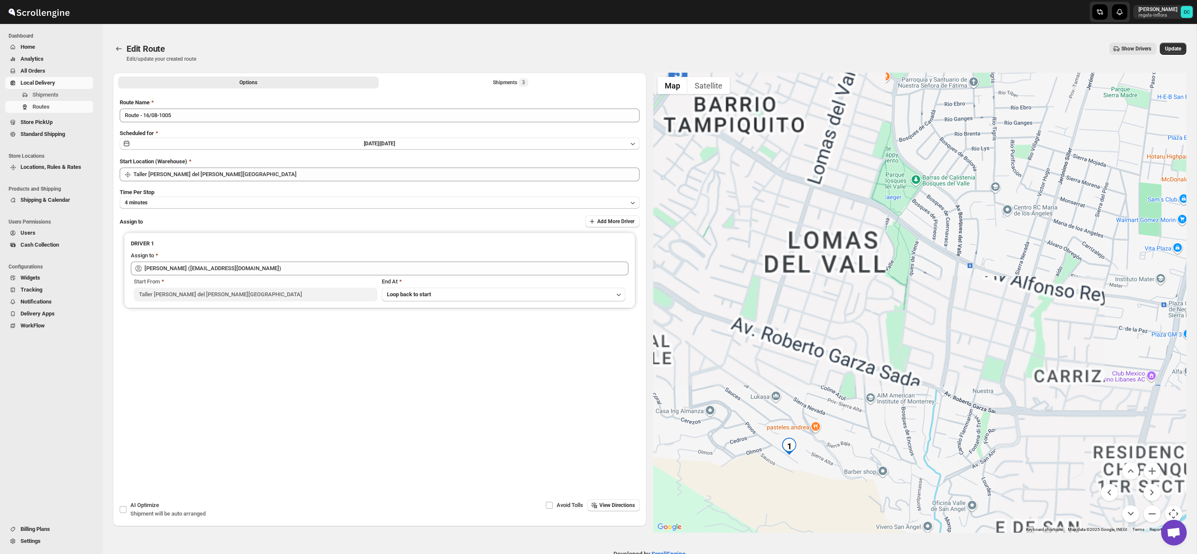
drag, startPoint x: 859, startPoint y: 438, endPoint x: 894, endPoint y: 380, distance: 67.7
click at [922, 324] on div at bounding box center [920, 303] width 534 height 460
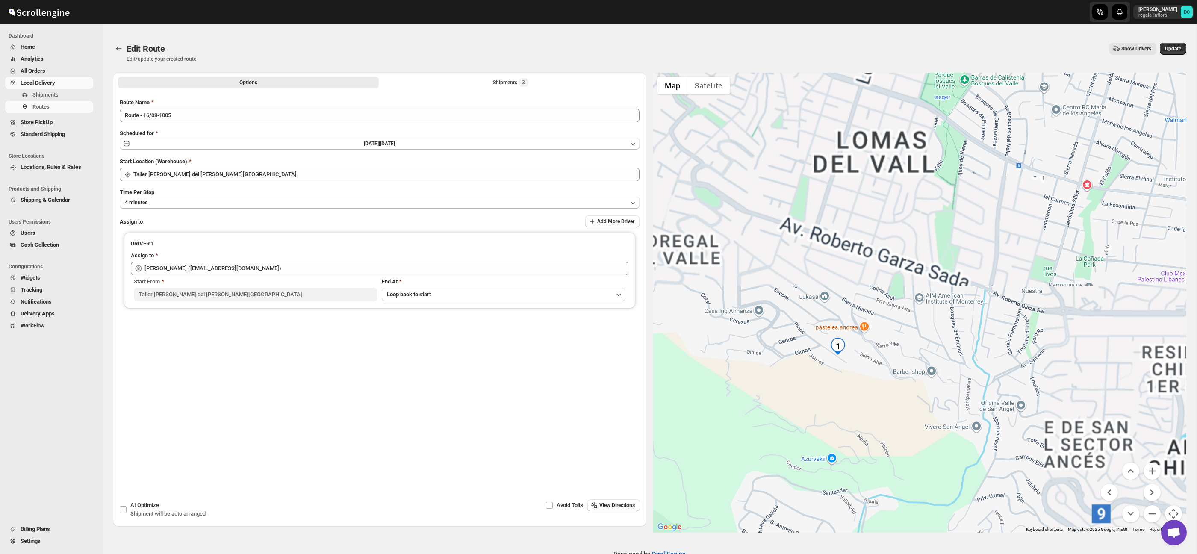
drag, startPoint x: 873, startPoint y: 413, endPoint x: 909, endPoint y: 338, distance: 83.0
click at [909, 338] on div at bounding box center [920, 303] width 534 height 460
click at [438, 73] on div "Options Shipments 3 More views Options Shipments 3 More views" at bounding box center [380, 82] width 534 height 19
click at [439, 84] on button "Shipments 3" at bounding box center [511, 83] width 261 height 12
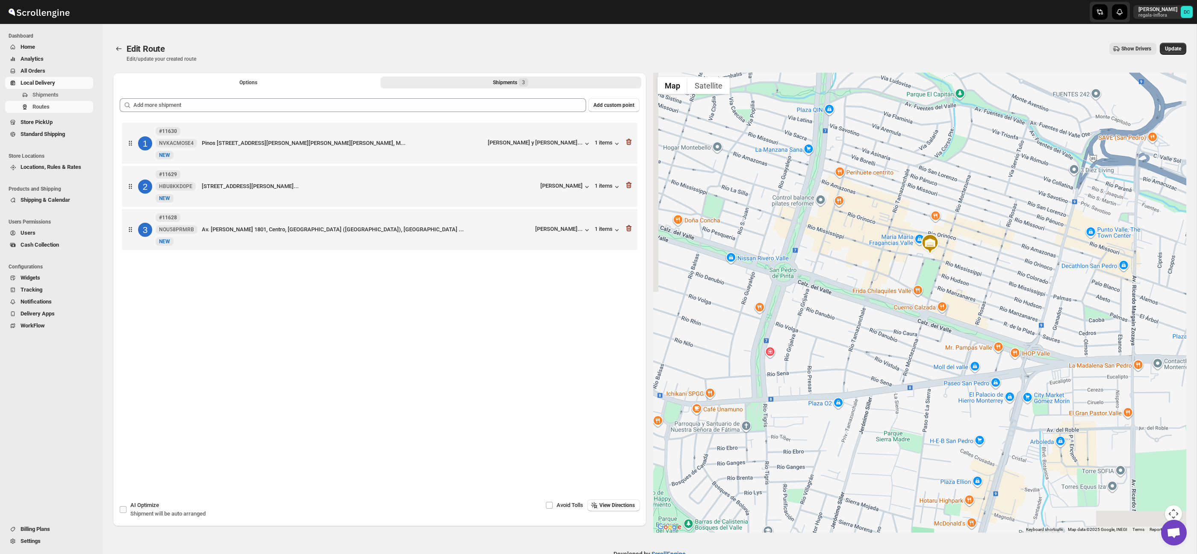
drag, startPoint x: 979, startPoint y: 440, endPoint x: 1023, endPoint y: 340, distance: 108.7
click at [1022, 341] on div at bounding box center [920, 303] width 534 height 460
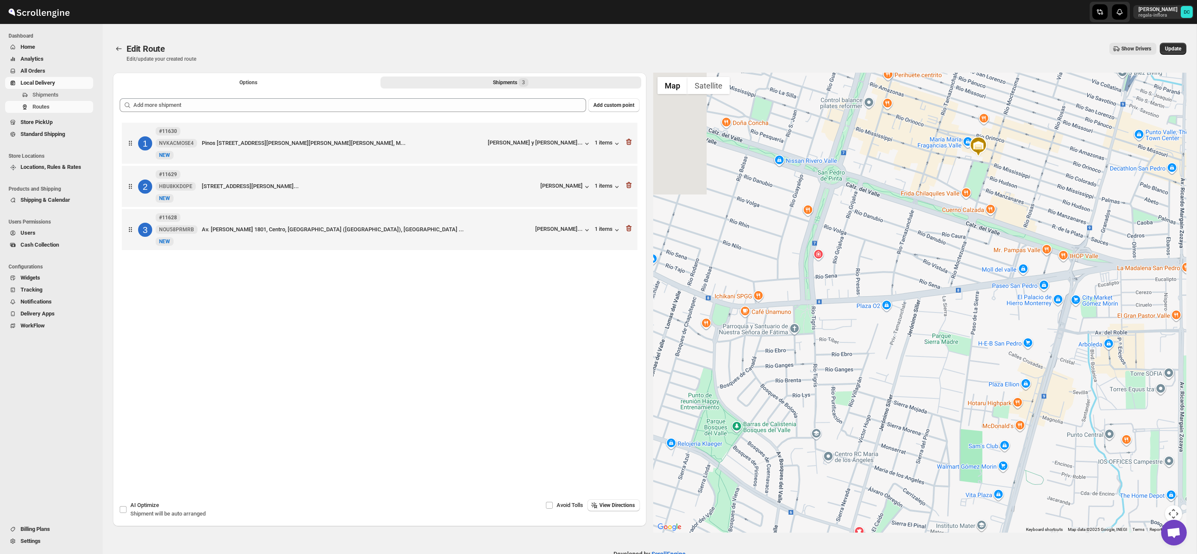
drag, startPoint x: 1001, startPoint y: 379, endPoint x: 1022, endPoint y: 394, distance: 25.7
click at [1005, 379] on div at bounding box center [920, 303] width 534 height 460
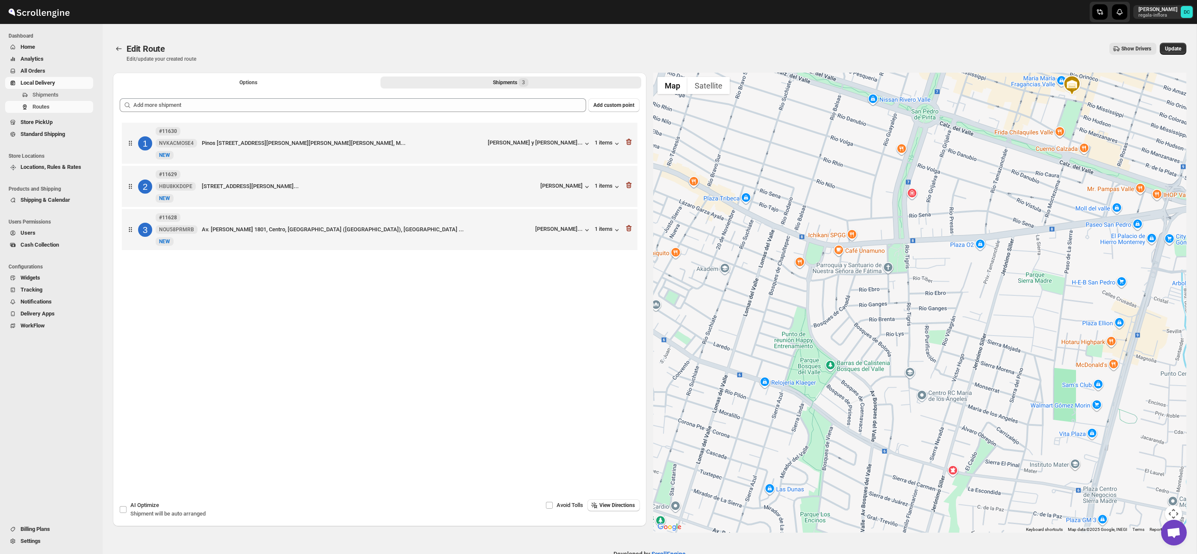
click at [1174, 512] on button "Map camera controls" at bounding box center [1173, 513] width 17 height 17
click at [1158, 516] on button "Zoom out" at bounding box center [1152, 513] width 17 height 17
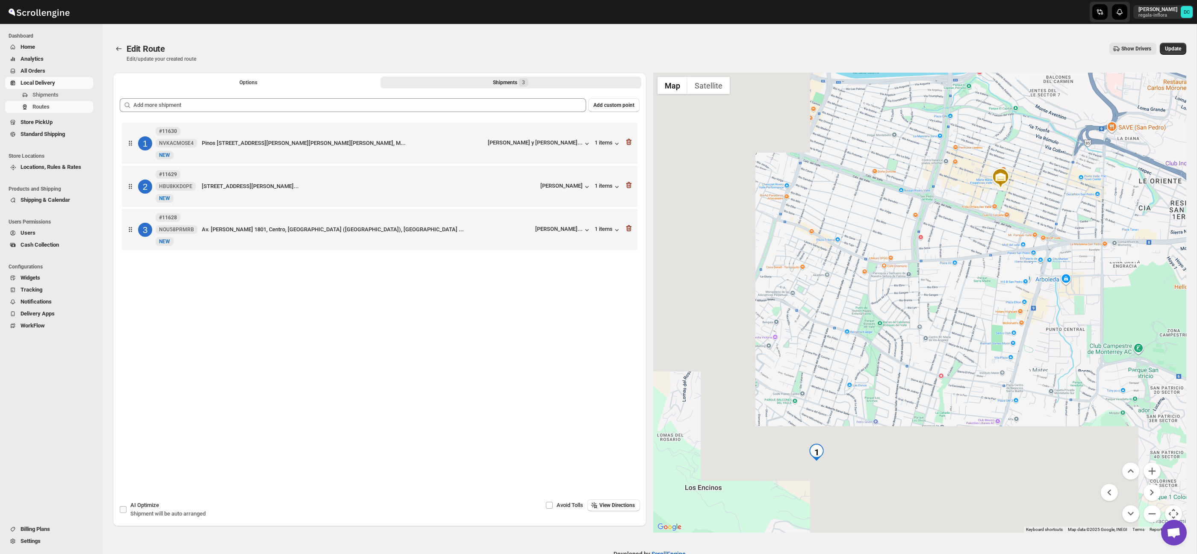
drag, startPoint x: 898, startPoint y: 449, endPoint x: 927, endPoint y: 359, distance: 94.7
click at [935, 339] on div at bounding box center [920, 303] width 534 height 460
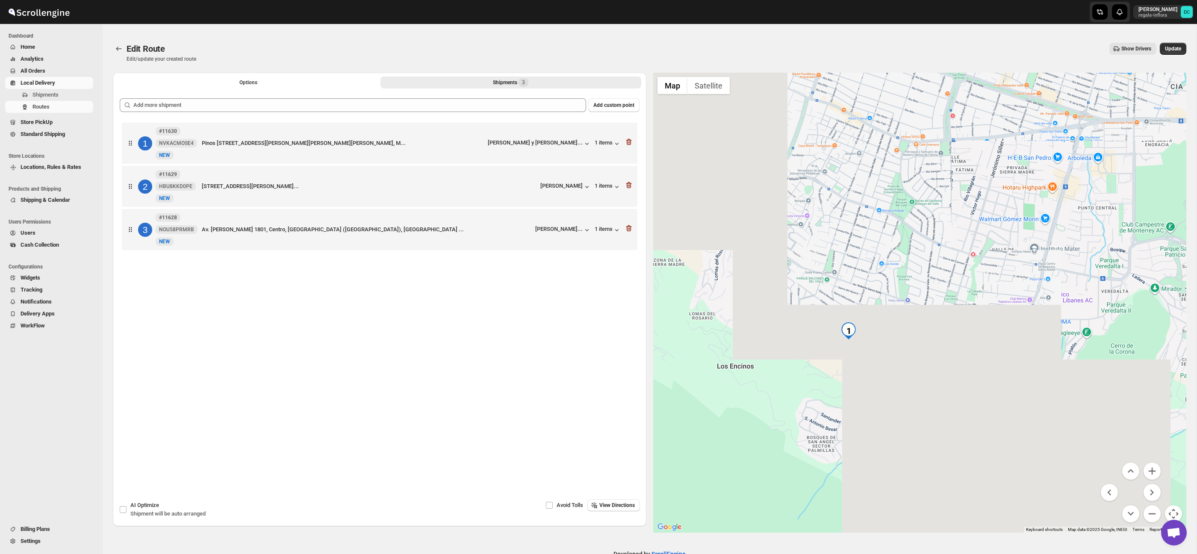
drag, startPoint x: 902, startPoint y: 398, endPoint x: 1102, endPoint y: 461, distance: 209.7
click at [903, 367] on div at bounding box center [920, 303] width 534 height 460
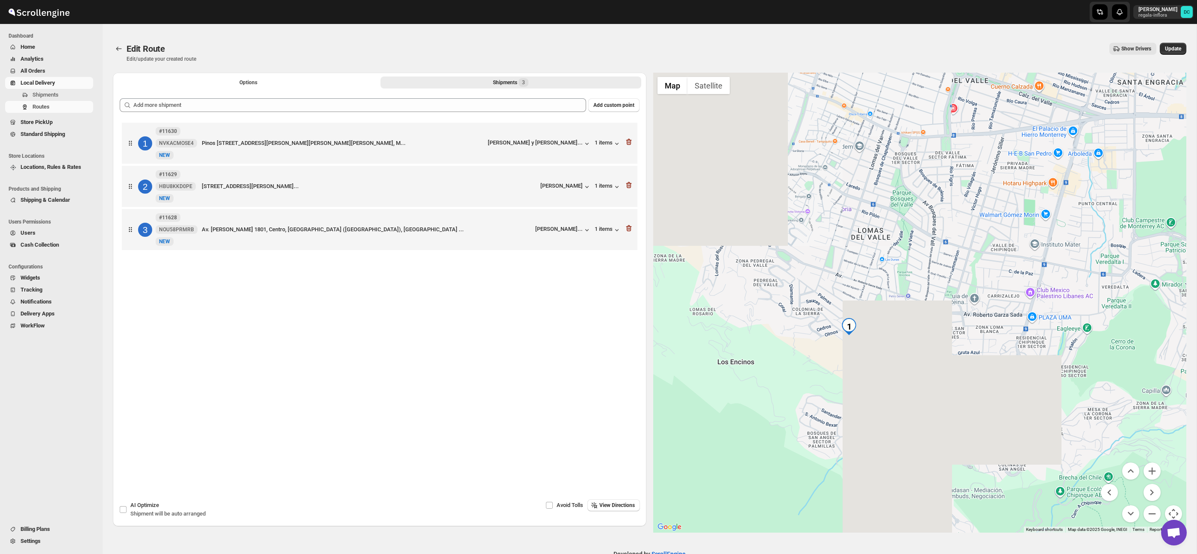
click at [1144, 466] on menu at bounding box center [1131, 493] width 60 height 60
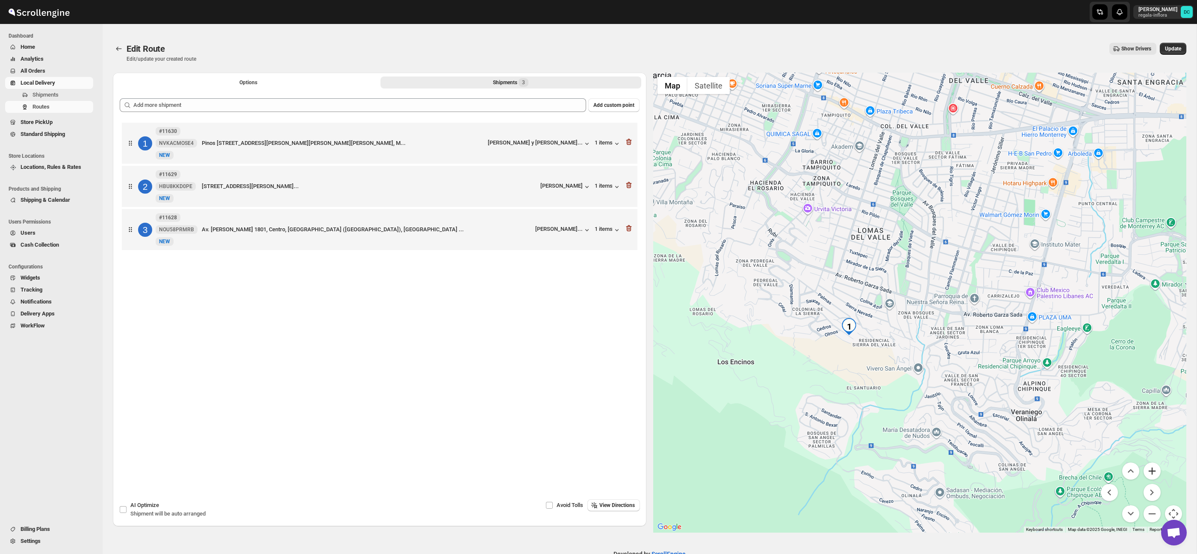
click at [1148, 468] on button "Zoom in" at bounding box center [1152, 471] width 17 height 17
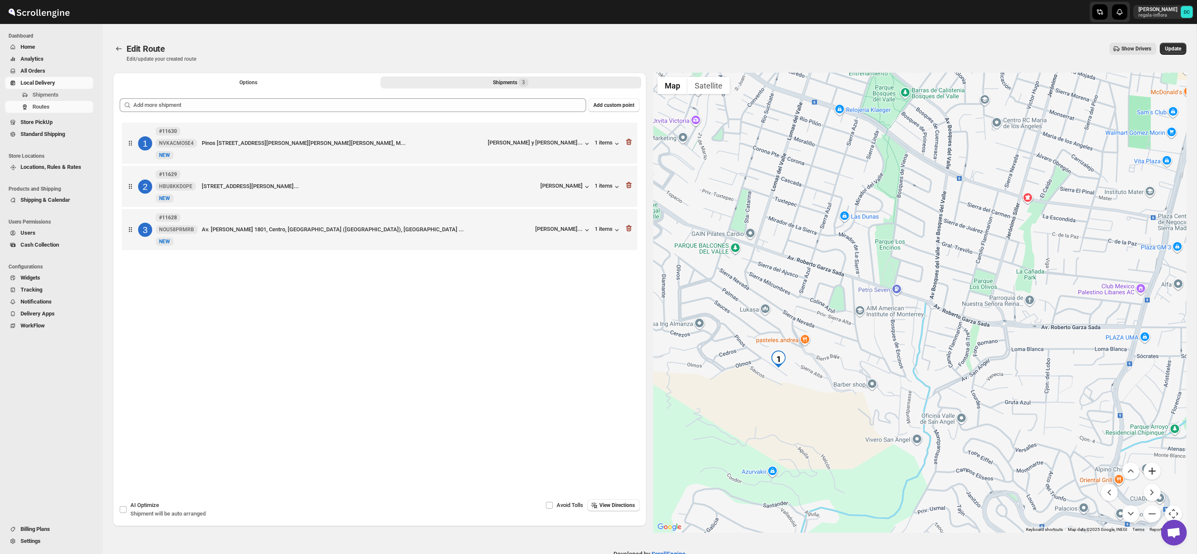
drag, startPoint x: 1148, startPoint y: 468, endPoint x: 934, endPoint y: 406, distance: 222.5
click at [1147, 467] on button "Zoom in" at bounding box center [1152, 471] width 17 height 17
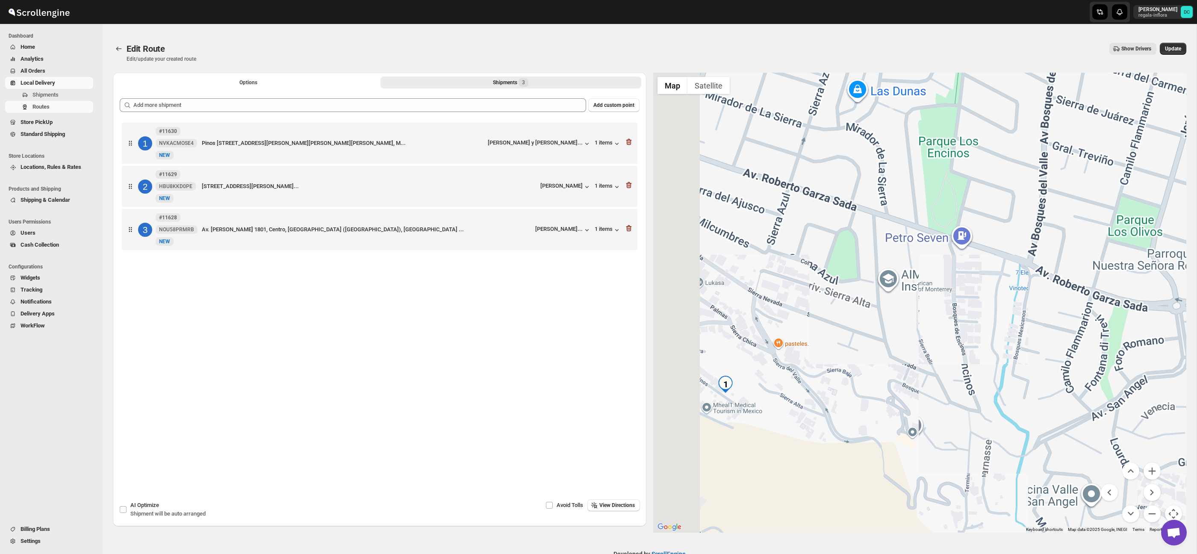
drag, startPoint x: 778, startPoint y: 389, endPoint x: 918, endPoint y: 354, distance: 143.7
click at [935, 325] on div at bounding box center [920, 303] width 534 height 460
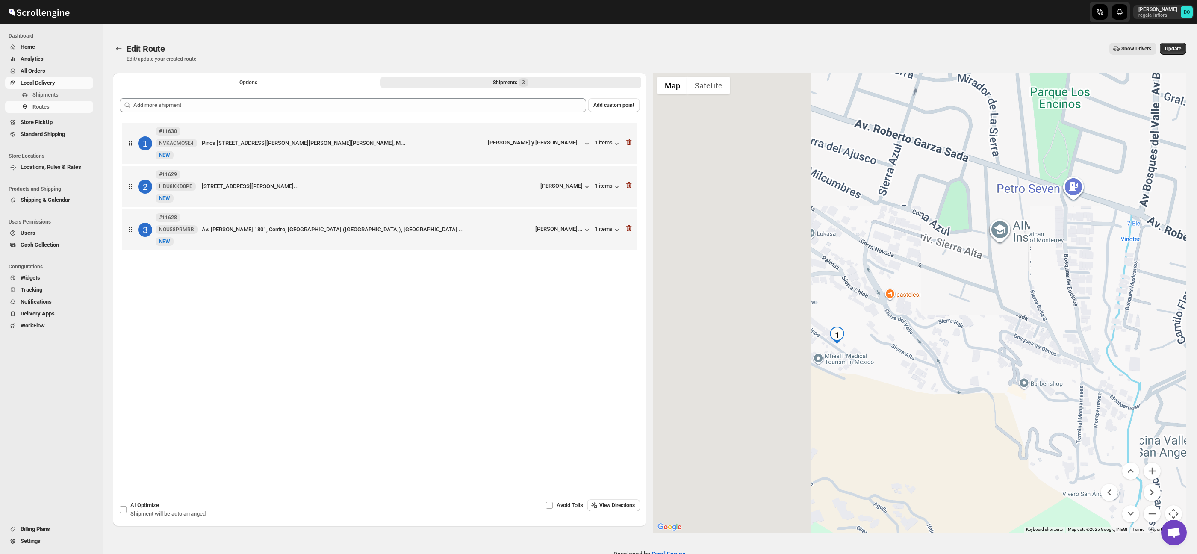
drag, startPoint x: 897, startPoint y: 379, endPoint x: 926, endPoint y: 369, distance: 31.0
click at [920, 361] on div at bounding box center [920, 303] width 534 height 460
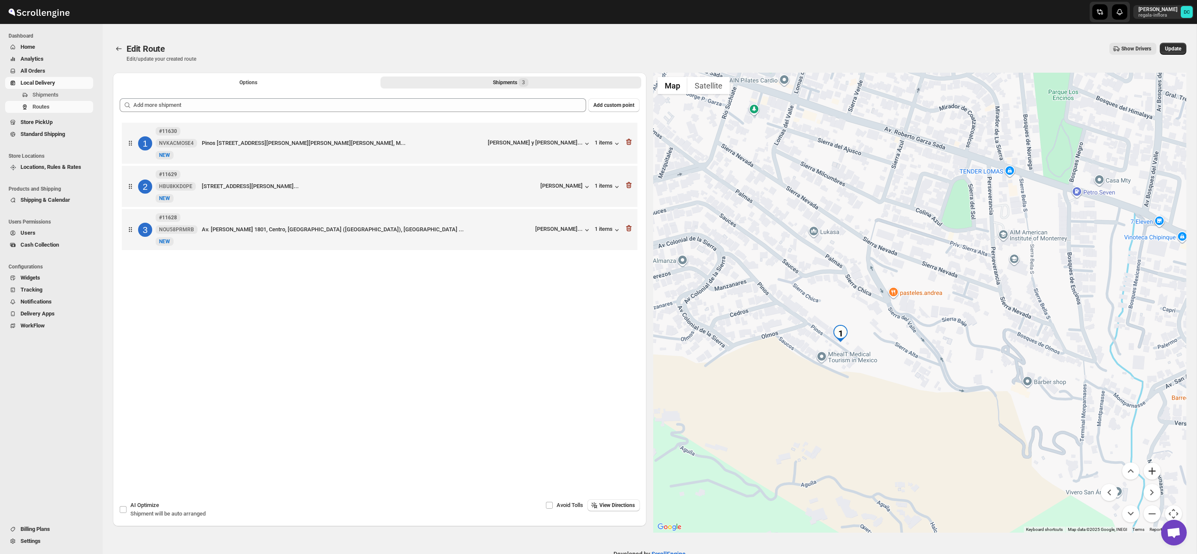
drag, startPoint x: 1150, startPoint y: 472, endPoint x: 1112, endPoint y: 461, distance: 39.4
click at [1150, 472] on button "Zoom in" at bounding box center [1152, 471] width 17 height 17
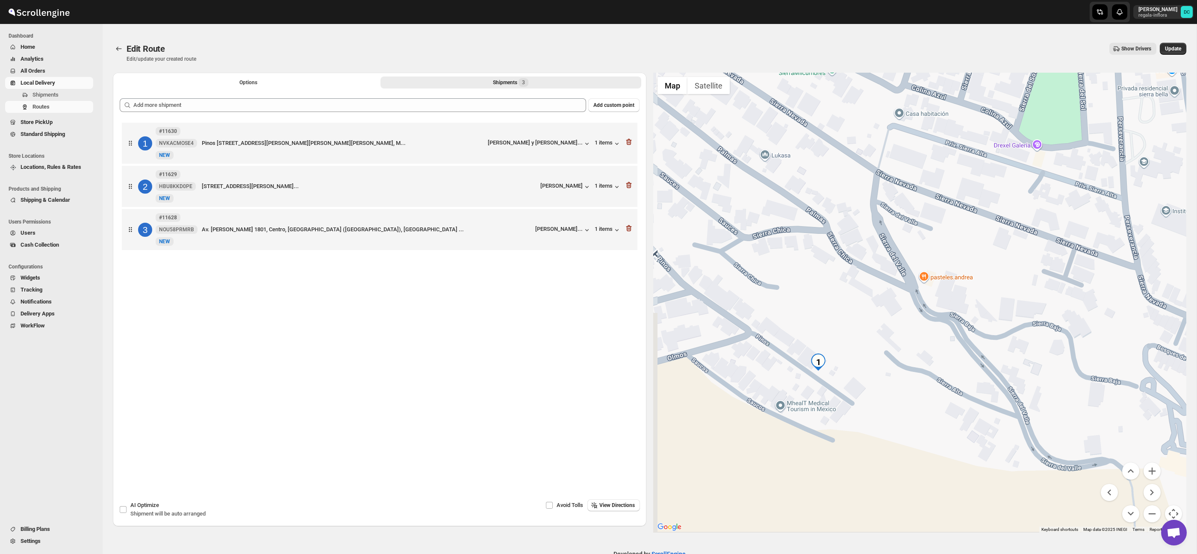
drag, startPoint x: 895, startPoint y: 395, endPoint x: 954, endPoint y: 383, distance: 60.3
click at [954, 383] on div at bounding box center [920, 303] width 534 height 460
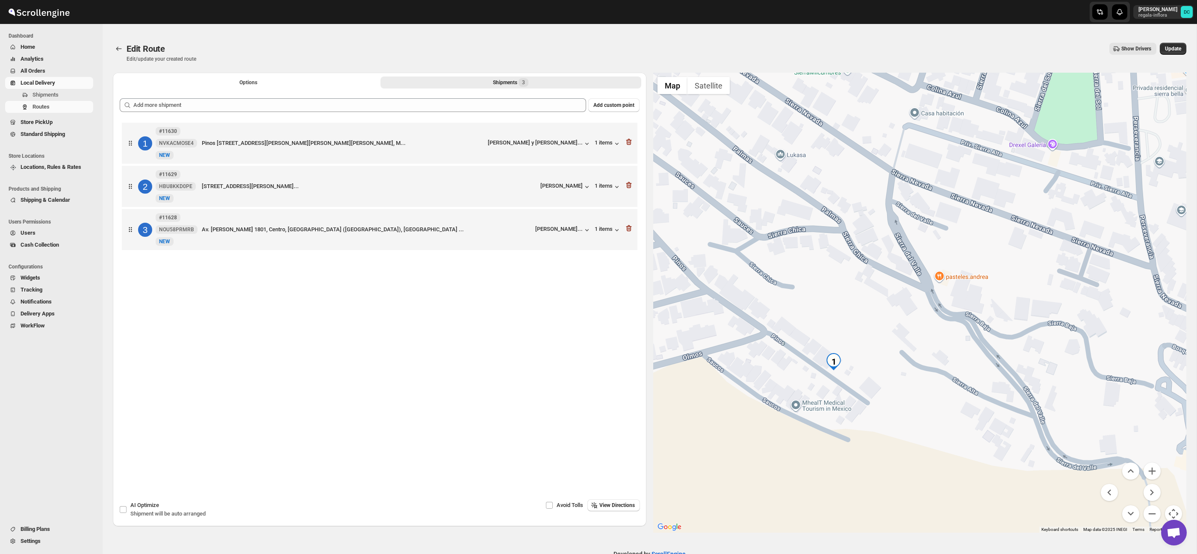
drag, startPoint x: 774, startPoint y: 277, endPoint x: 856, endPoint y: 271, distance: 81.9
click at [856, 271] on div at bounding box center [920, 303] width 534 height 460
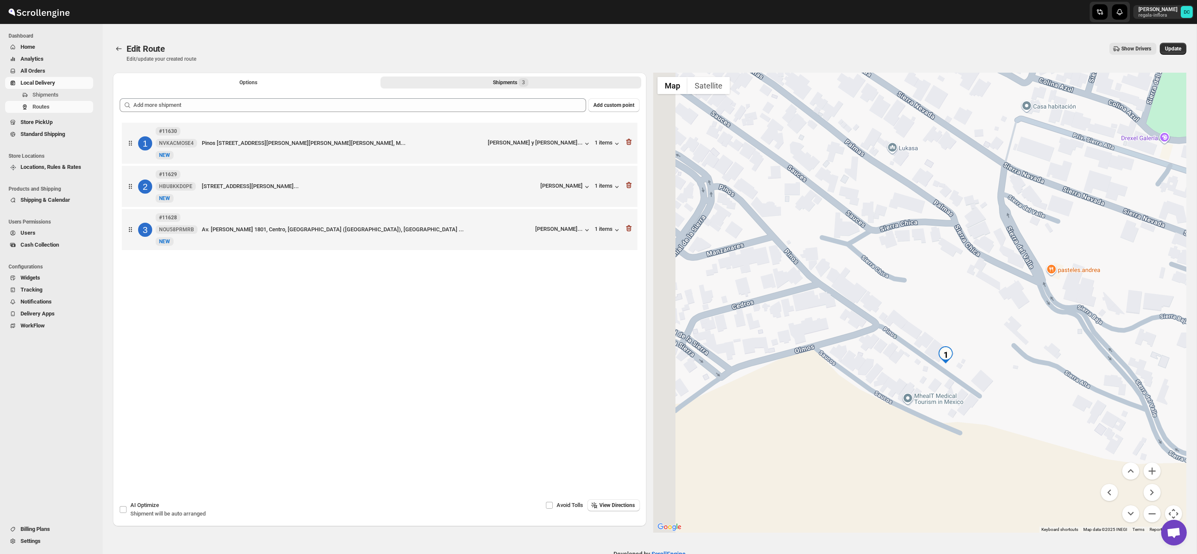
drag, startPoint x: 831, startPoint y: 285, endPoint x: 883, endPoint y: 284, distance: 51.7
click at [883, 284] on div at bounding box center [920, 303] width 534 height 460
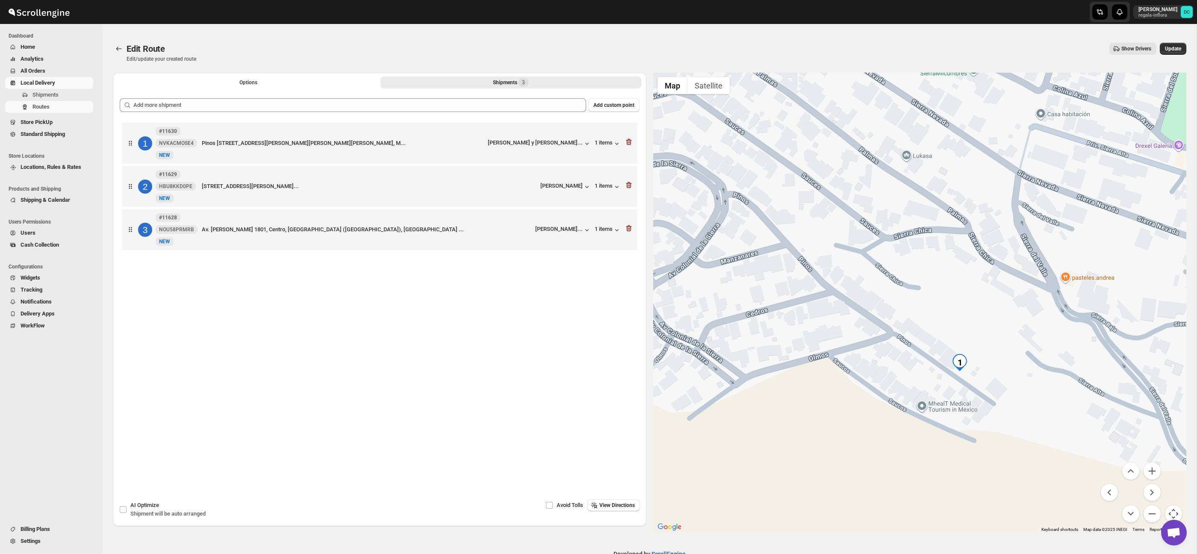
drag, startPoint x: 864, startPoint y: 282, endPoint x: 802, endPoint y: 260, distance: 66.1
click at [874, 290] on div at bounding box center [920, 303] width 534 height 460
click at [1153, 519] on button "Zoom out" at bounding box center [1152, 513] width 17 height 17
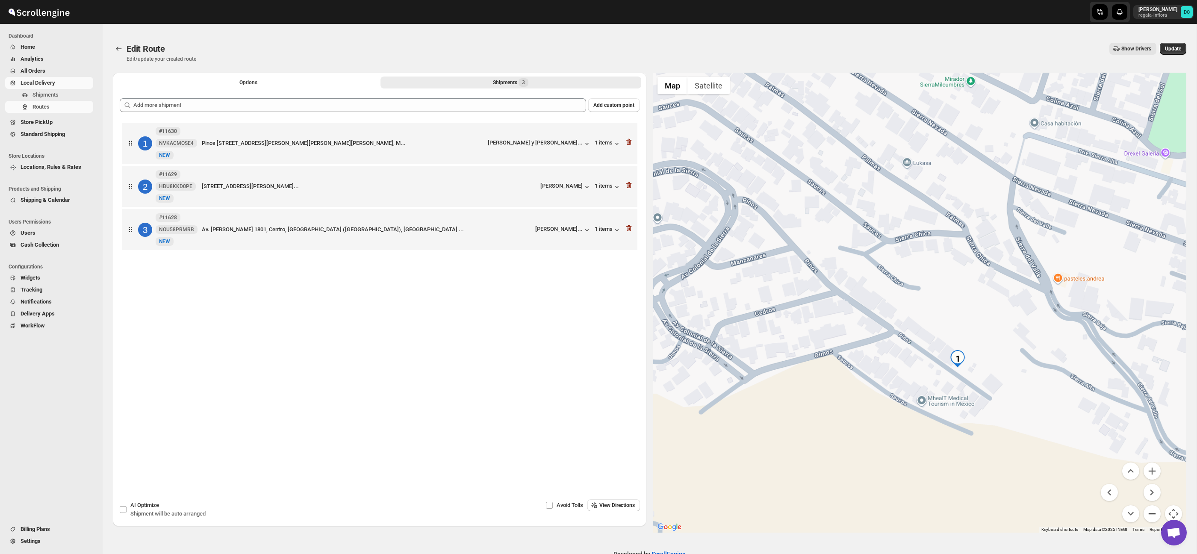
click at [1153, 519] on button "Zoom out" at bounding box center [1152, 513] width 17 height 17
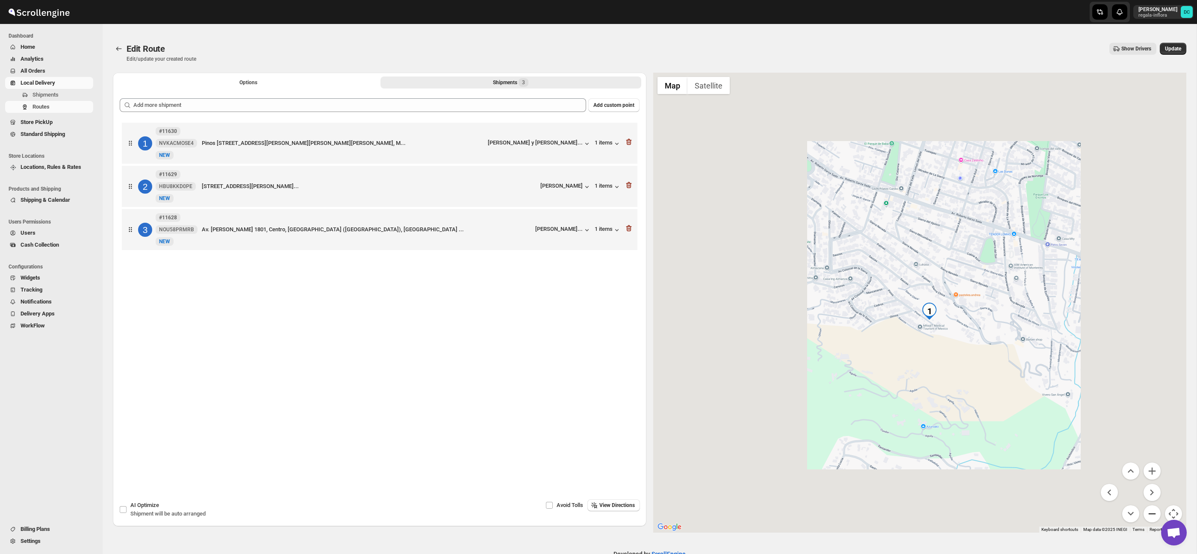
click at [1152, 512] on button "Zoom out" at bounding box center [1152, 513] width 17 height 17
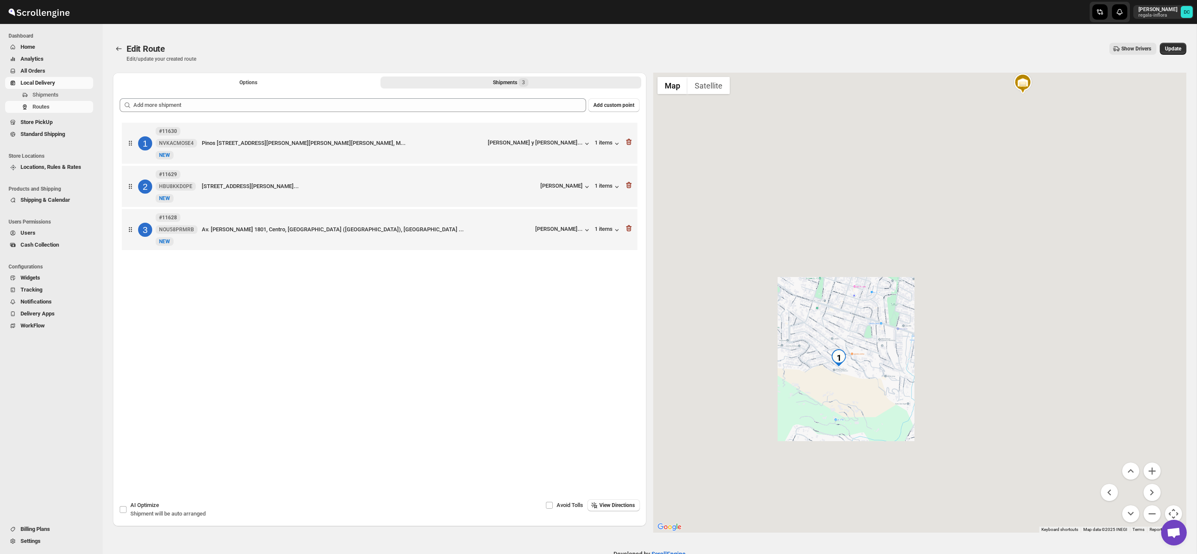
drag, startPoint x: 1035, startPoint y: 218, endPoint x: 949, endPoint y: 278, distance: 104.5
click at [930, 280] on div at bounding box center [920, 303] width 534 height 460
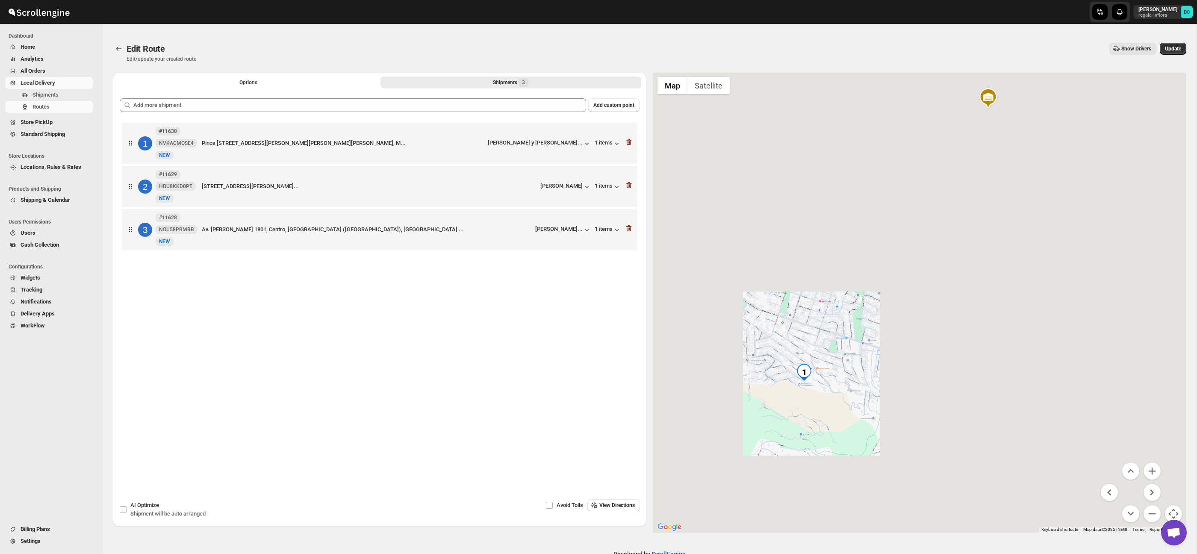
drag, startPoint x: 1011, startPoint y: 255, endPoint x: 955, endPoint y: 315, distance: 82.0
click at [955, 315] on div at bounding box center [920, 303] width 534 height 460
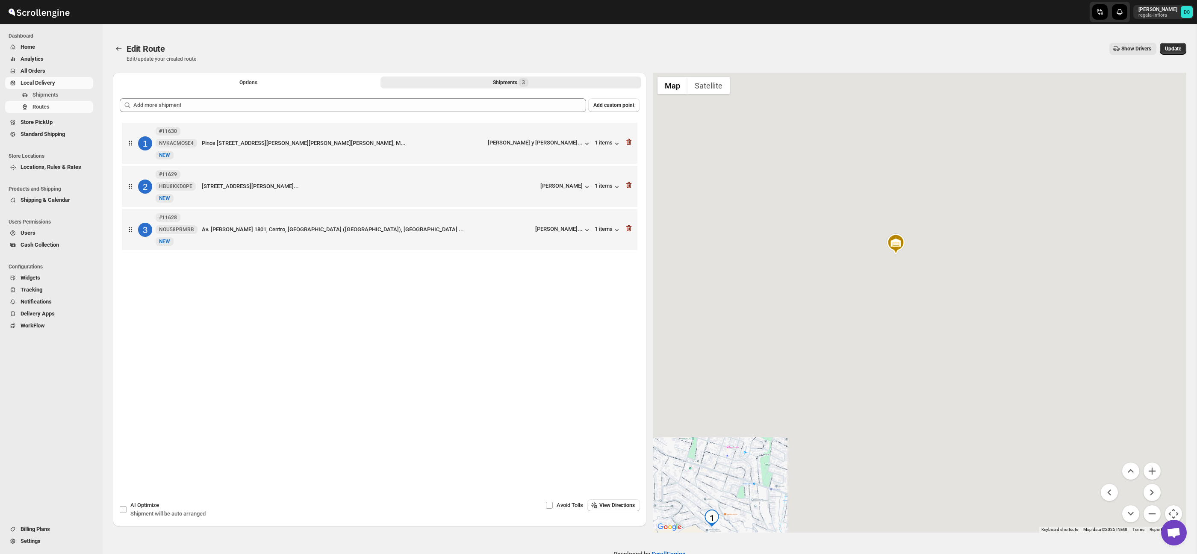
drag, startPoint x: 1010, startPoint y: 214, endPoint x: 980, endPoint y: 294, distance: 85.3
click at [980, 294] on div at bounding box center [920, 303] width 534 height 460
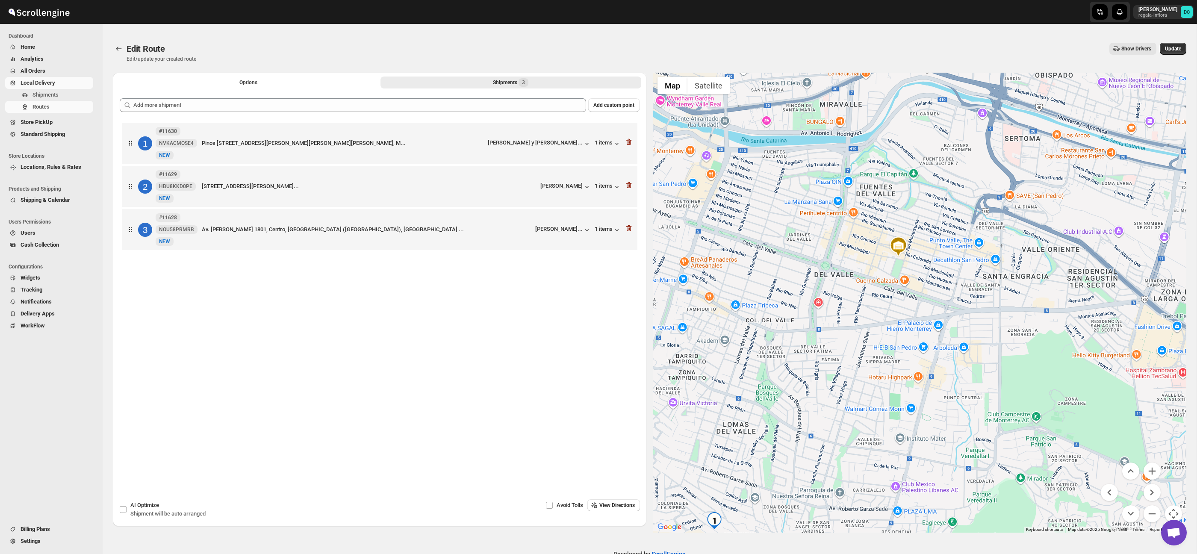
drag, startPoint x: 921, startPoint y: 248, endPoint x: 1035, endPoint y: 370, distance: 167.3
click at [1036, 375] on div at bounding box center [920, 303] width 534 height 460
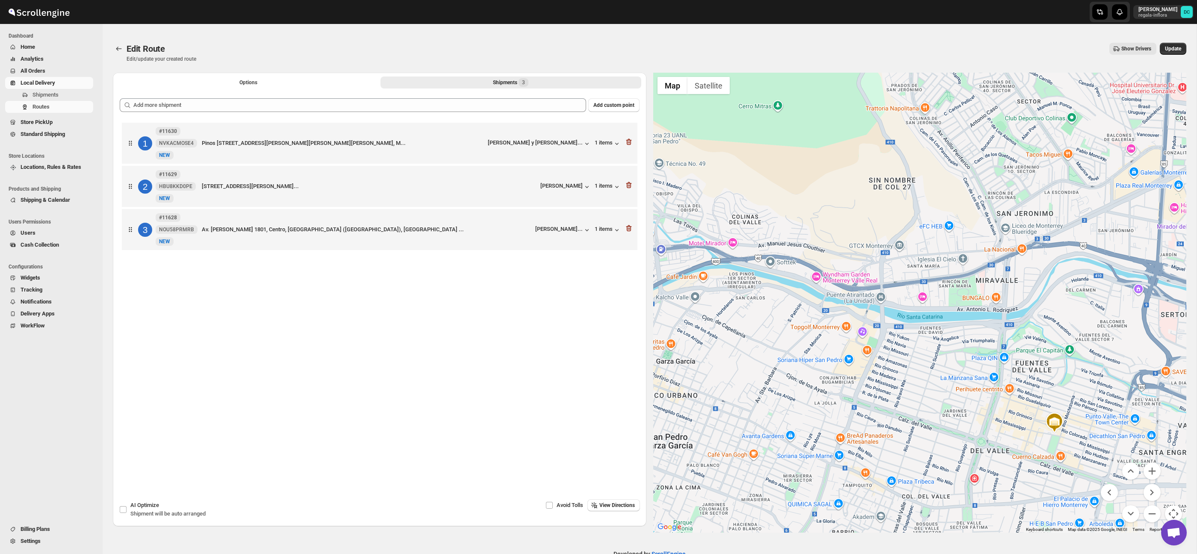
drag, startPoint x: 959, startPoint y: 271, endPoint x: 998, endPoint y: 297, distance: 47.8
click at [1011, 311] on div at bounding box center [920, 303] width 534 height 460
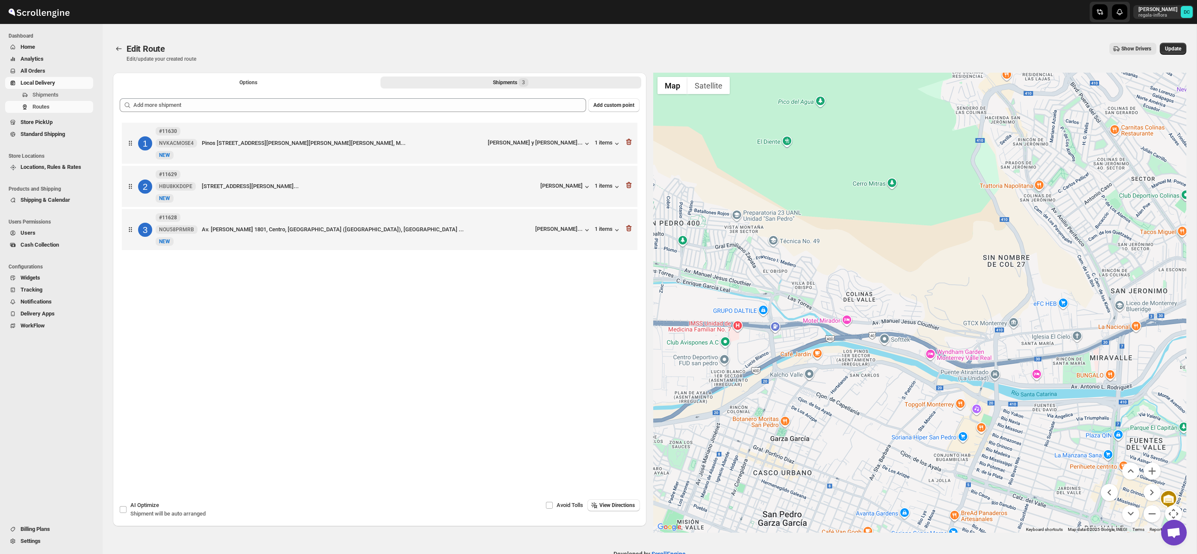
drag, startPoint x: 978, startPoint y: 260, endPoint x: 1041, endPoint y: 286, distance: 68.0
click at [1042, 289] on div at bounding box center [920, 303] width 534 height 460
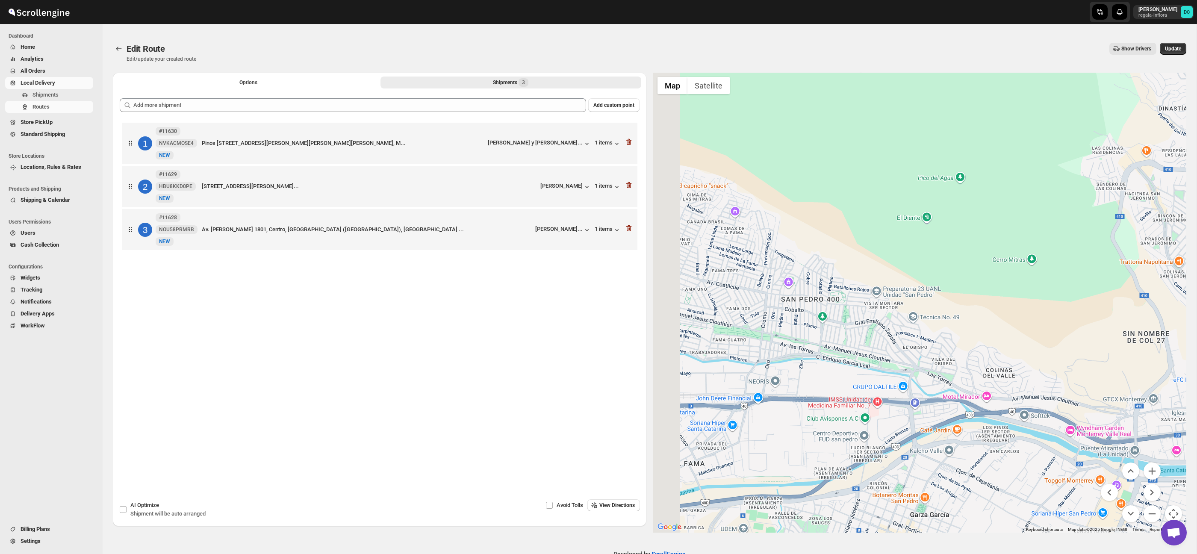
drag, startPoint x: 983, startPoint y: 238, endPoint x: 1041, endPoint y: 291, distance: 78.7
click at [1043, 290] on div at bounding box center [920, 303] width 534 height 460
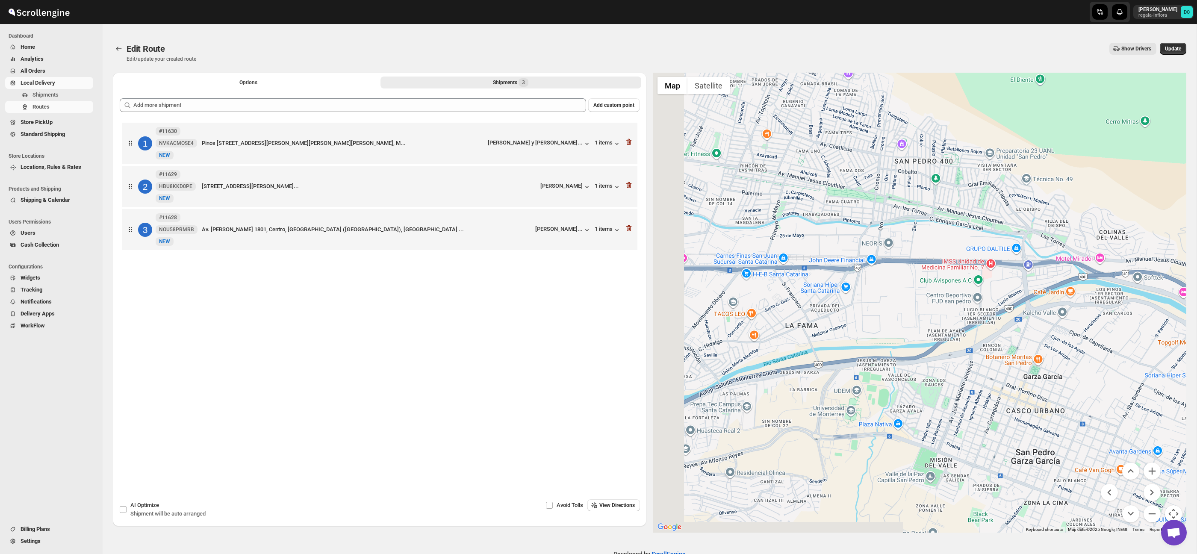
drag, startPoint x: 993, startPoint y: 331, endPoint x: 1056, endPoint y: 221, distance: 127.2
click at [1071, 142] on div at bounding box center [920, 303] width 534 height 460
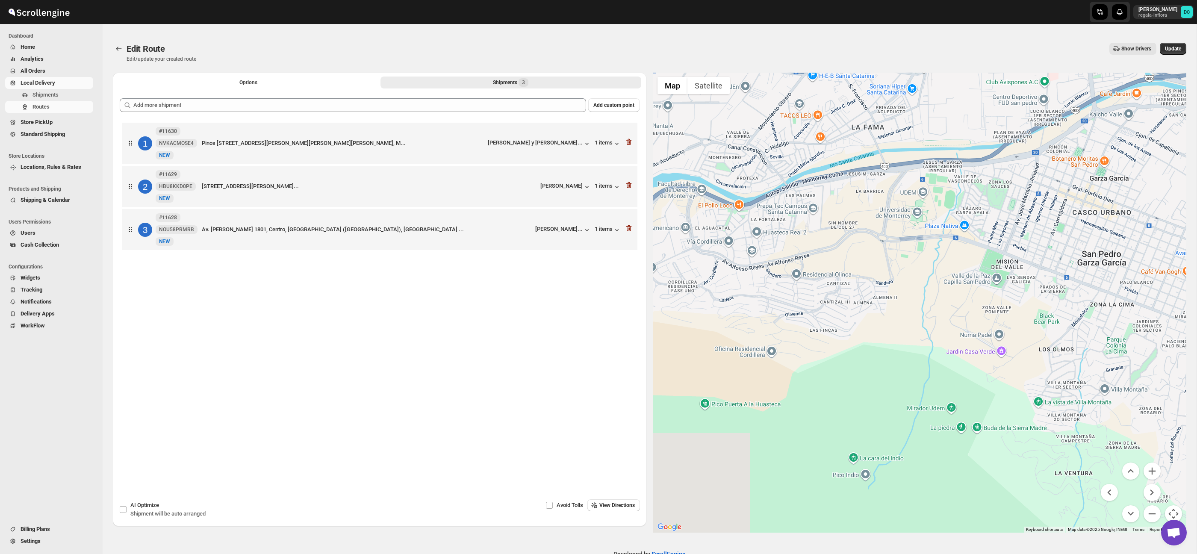
drag, startPoint x: 1045, startPoint y: 245, endPoint x: 903, endPoint y: 393, distance: 205.6
click at [897, 400] on div at bounding box center [920, 303] width 534 height 460
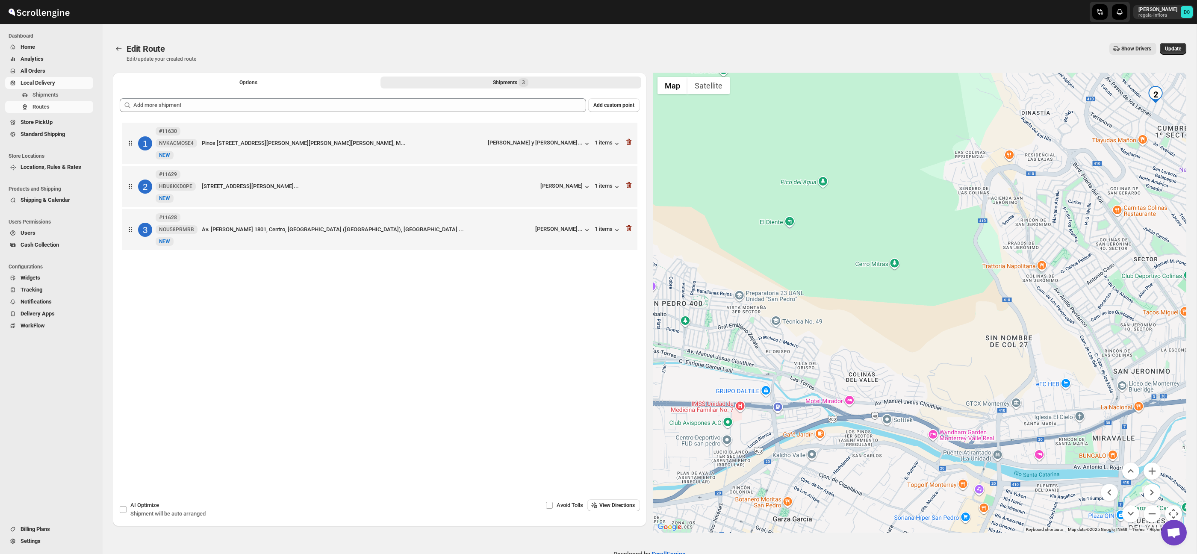
drag, startPoint x: 978, startPoint y: 271, endPoint x: 981, endPoint y: 349, distance: 78.3
click at [980, 353] on div at bounding box center [920, 303] width 534 height 460
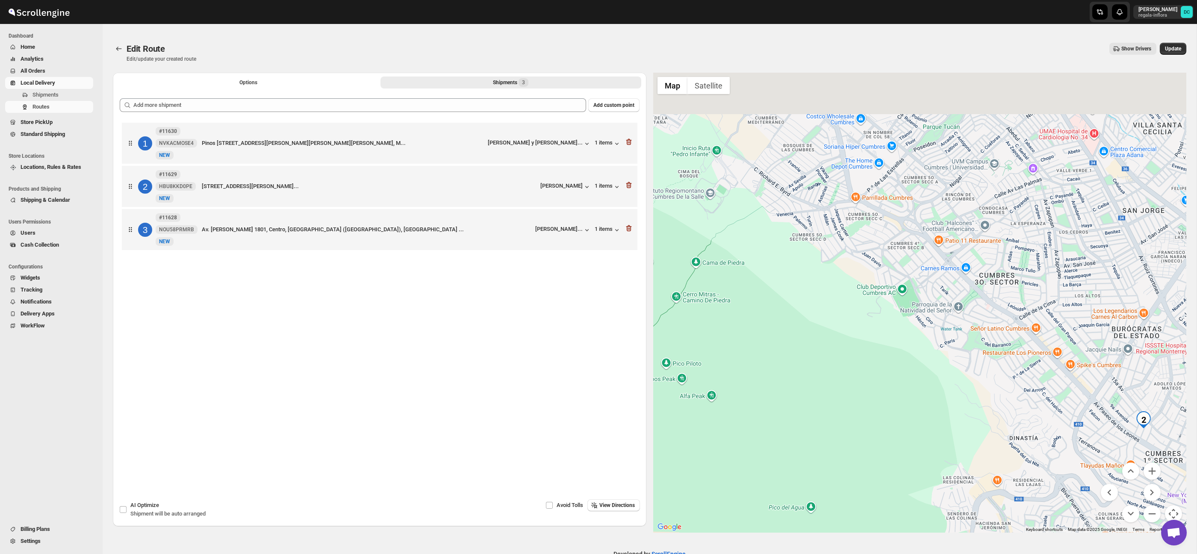
drag, startPoint x: 964, startPoint y: 322, endPoint x: 884, endPoint y: 264, distance: 98.6
click at [880, 261] on div at bounding box center [920, 303] width 534 height 460
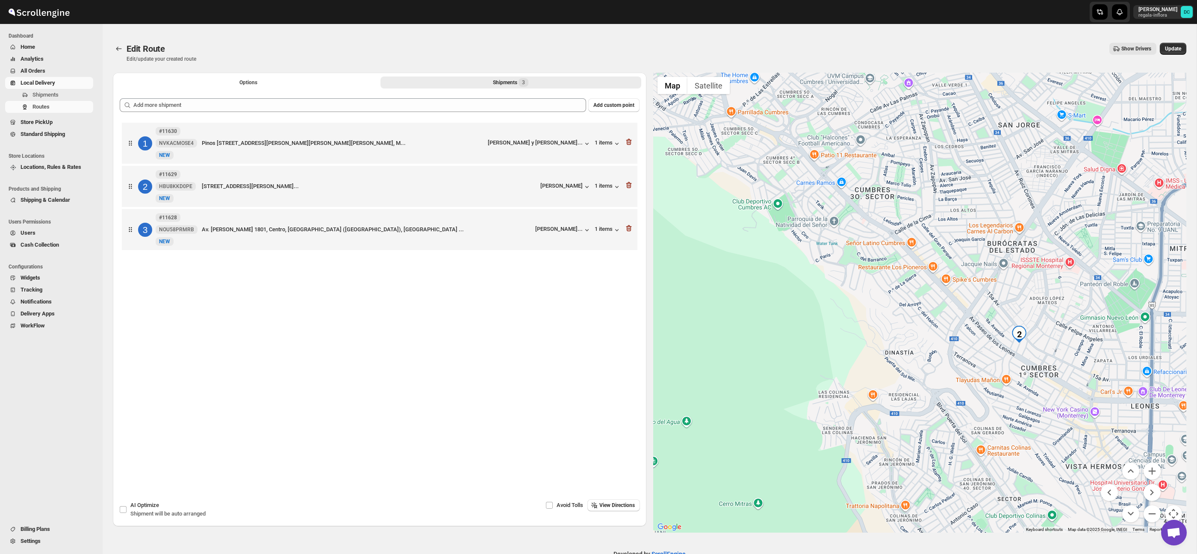
drag, startPoint x: 1006, startPoint y: 310, endPoint x: 1121, endPoint y: 417, distance: 157.0
click at [968, 295] on div at bounding box center [920, 303] width 534 height 460
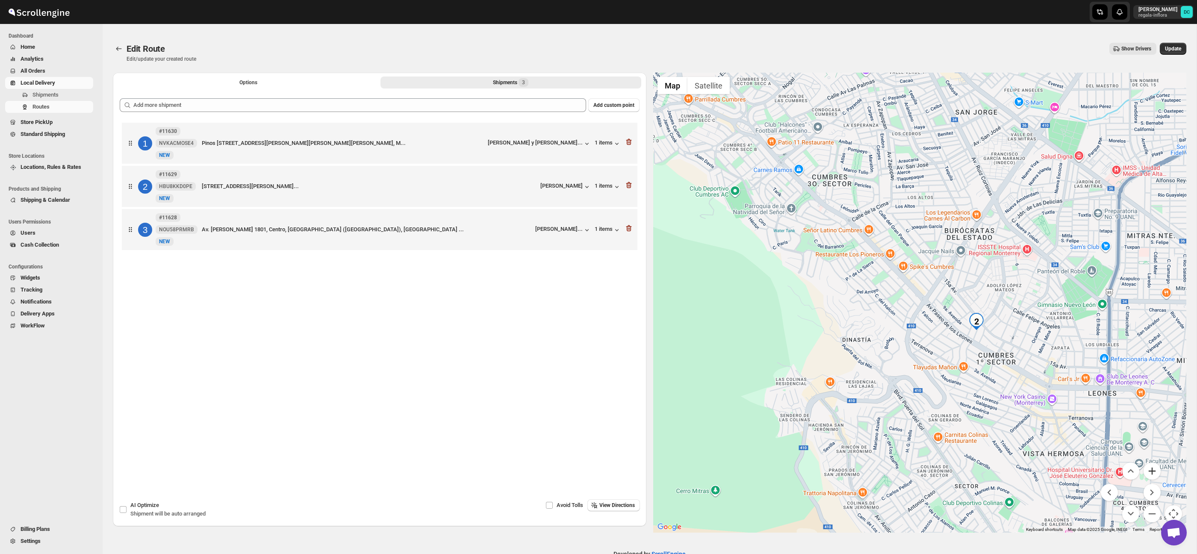
click at [1154, 472] on button "Zoom in" at bounding box center [1152, 471] width 17 height 17
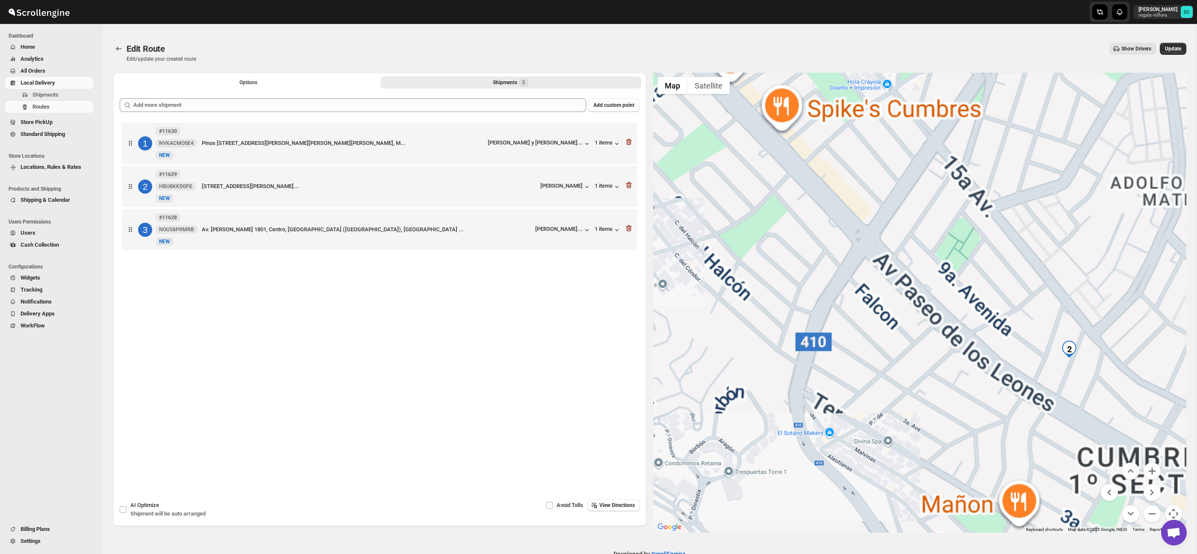
drag, startPoint x: 1087, startPoint y: 341, endPoint x: 1052, endPoint y: 315, distance: 43.4
click at [1052, 315] on div at bounding box center [920, 303] width 534 height 460
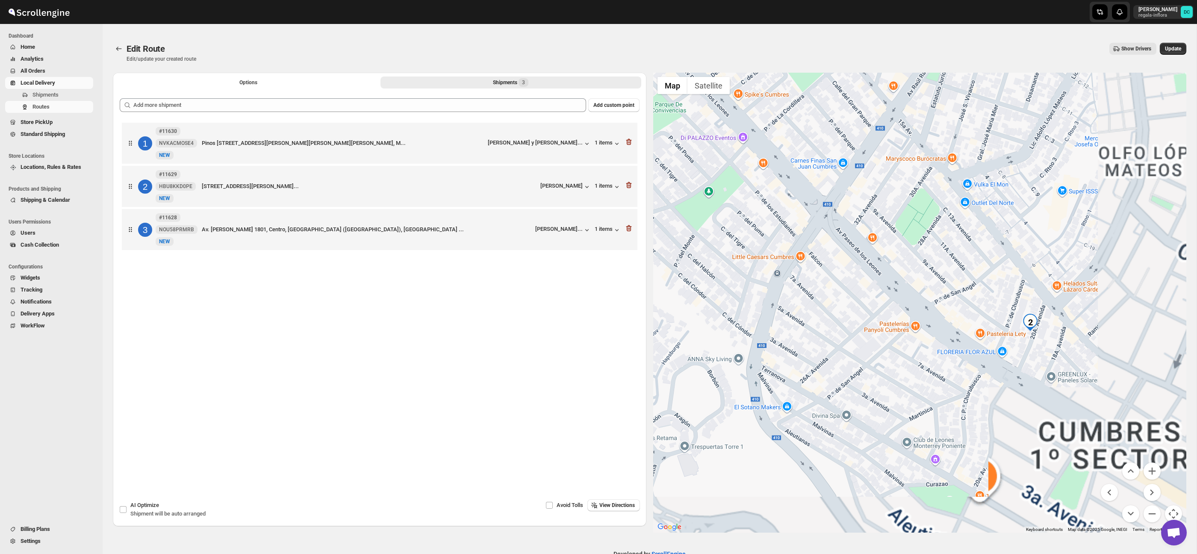
drag, startPoint x: 1112, startPoint y: 357, endPoint x: 1104, endPoint y: 385, distance: 29.8
click at [1059, 327] on div at bounding box center [920, 303] width 534 height 460
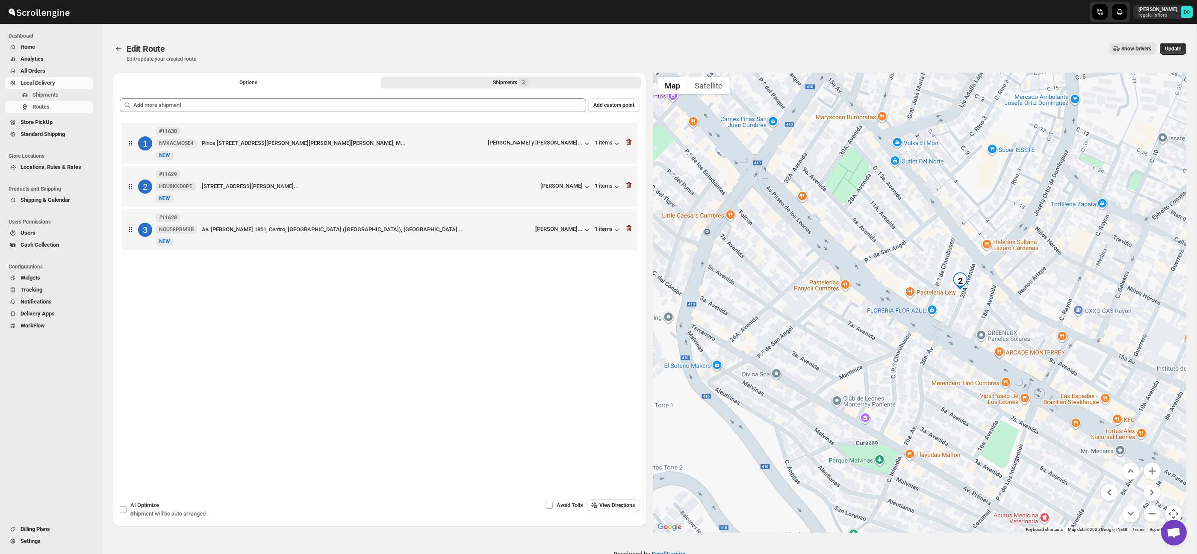
drag, startPoint x: 1042, startPoint y: 375, endPoint x: 929, endPoint y: 273, distance: 152.3
click at [922, 267] on div at bounding box center [920, 303] width 534 height 460
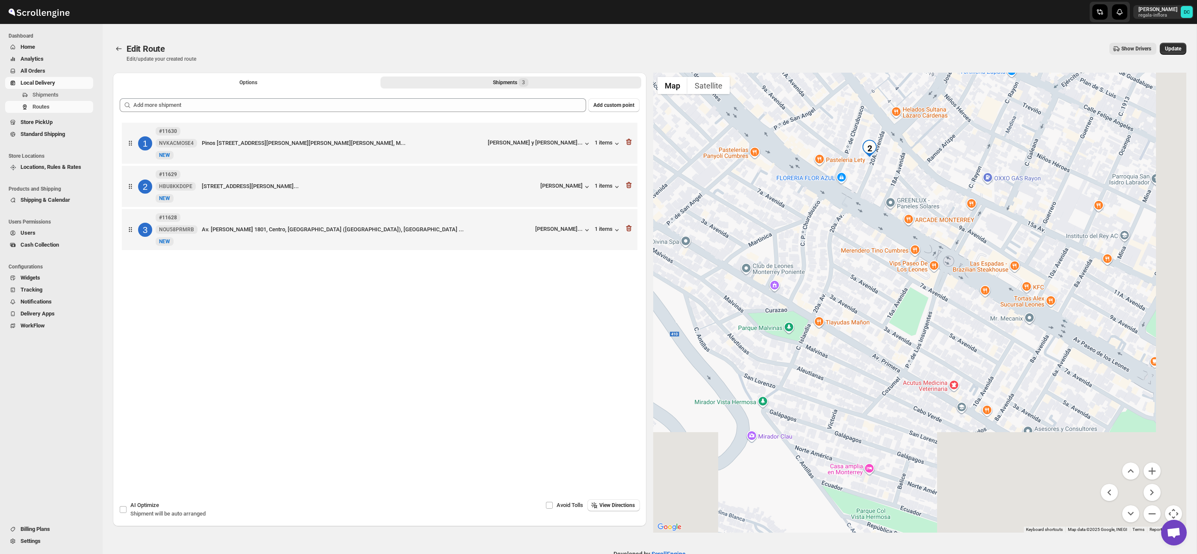
drag, startPoint x: 974, startPoint y: 339, endPoint x: 977, endPoint y: 287, distance: 51.8
click at [971, 263] on div at bounding box center [920, 303] width 534 height 460
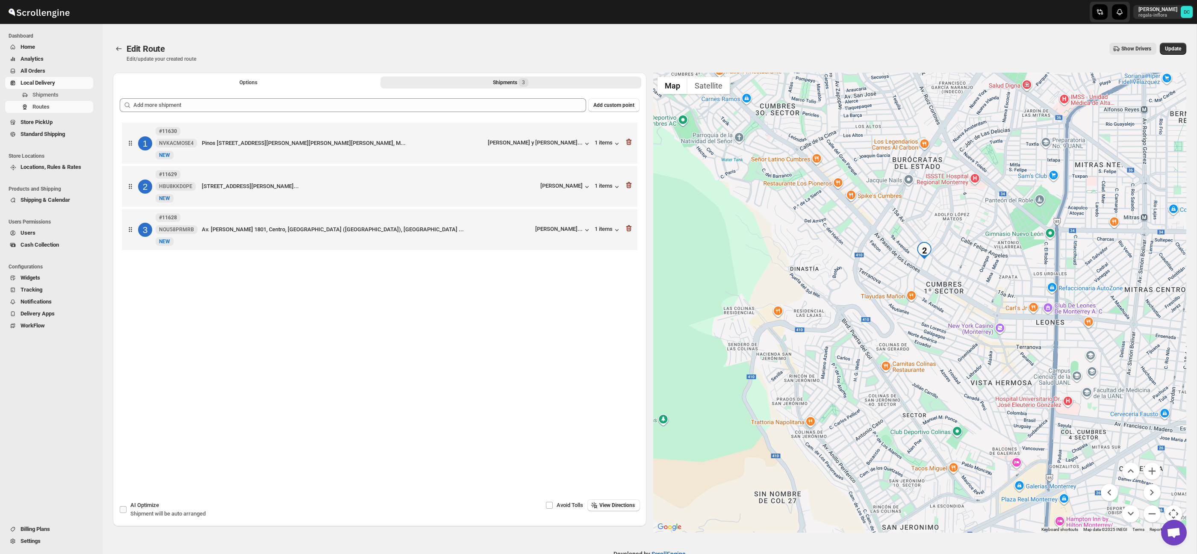
click at [1019, 342] on div at bounding box center [920, 303] width 534 height 460
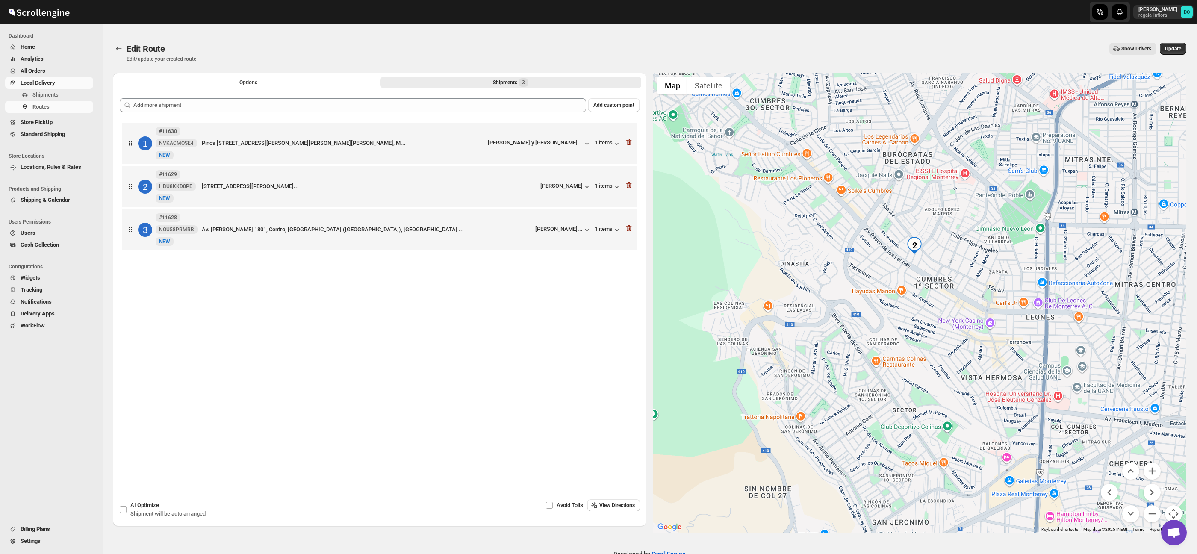
drag, startPoint x: 1095, startPoint y: 369, endPoint x: 943, endPoint y: 399, distance: 154.7
click at [941, 402] on div at bounding box center [920, 303] width 534 height 460
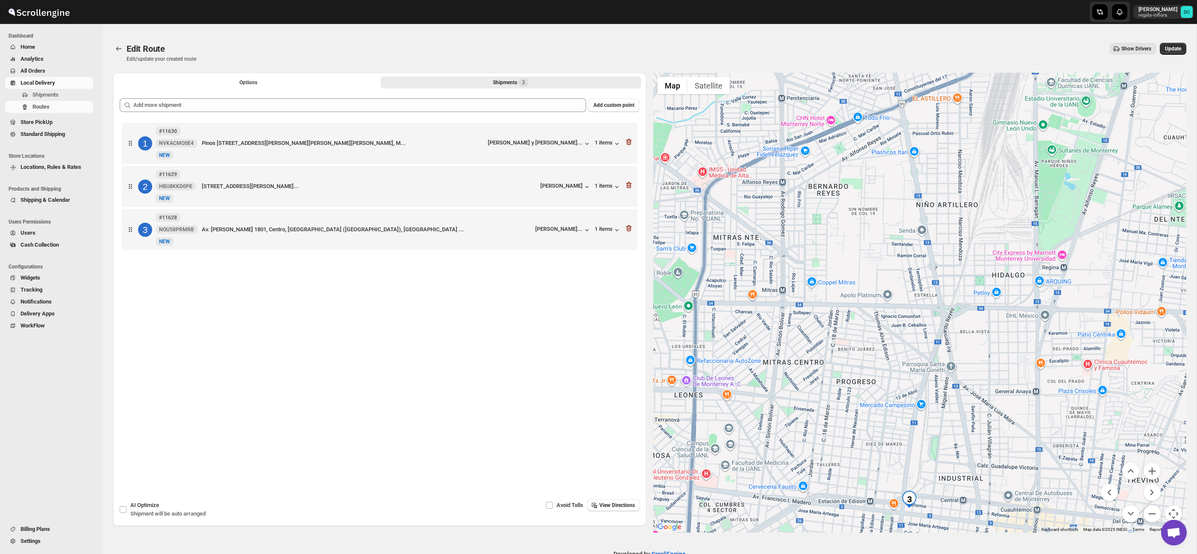
drag, startPoint x: 963, startPoint y: 354, endPoint x: 971, endPoint y: 361, distance: 11.2
click at [971, 361] on div at bounding box center [920, 303] width 534 height 460
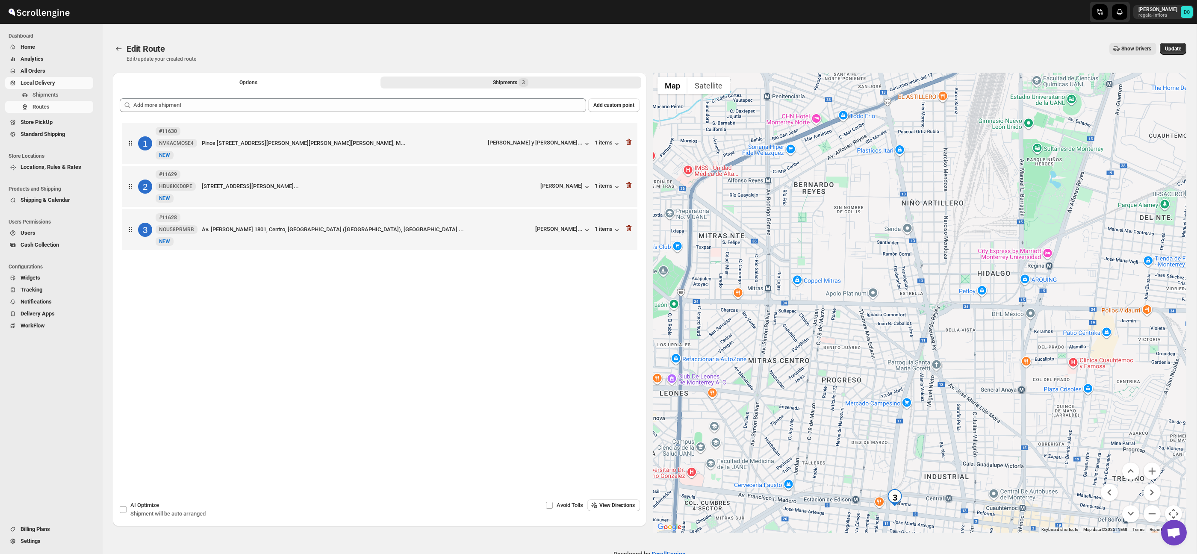
drag, startPoint x: 1001, startPoint y: 354, endPoint x: 921, endPoint y: 348, distance: 81.1
click at [912, 349] on div at bounding box center [920, 303] width 534 height 460
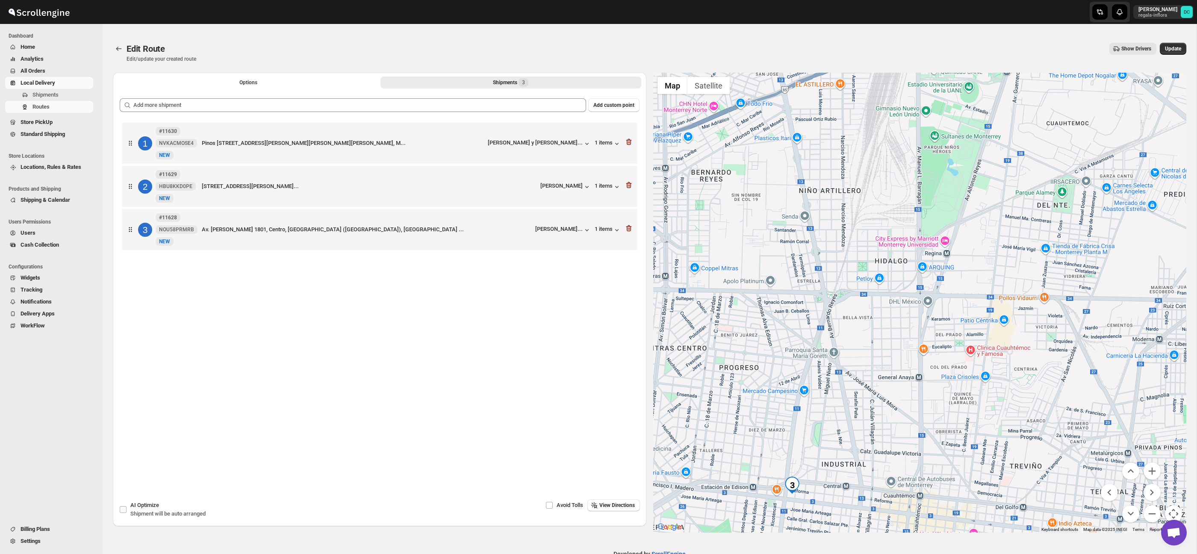
drag, startPoint x: 1036, startPoint y: 350, endPoint x: 1036, endPoint y: 369, distance: 18.8
click at [1071, 325] on div at bounding box center [920, 303] width 534 height 460
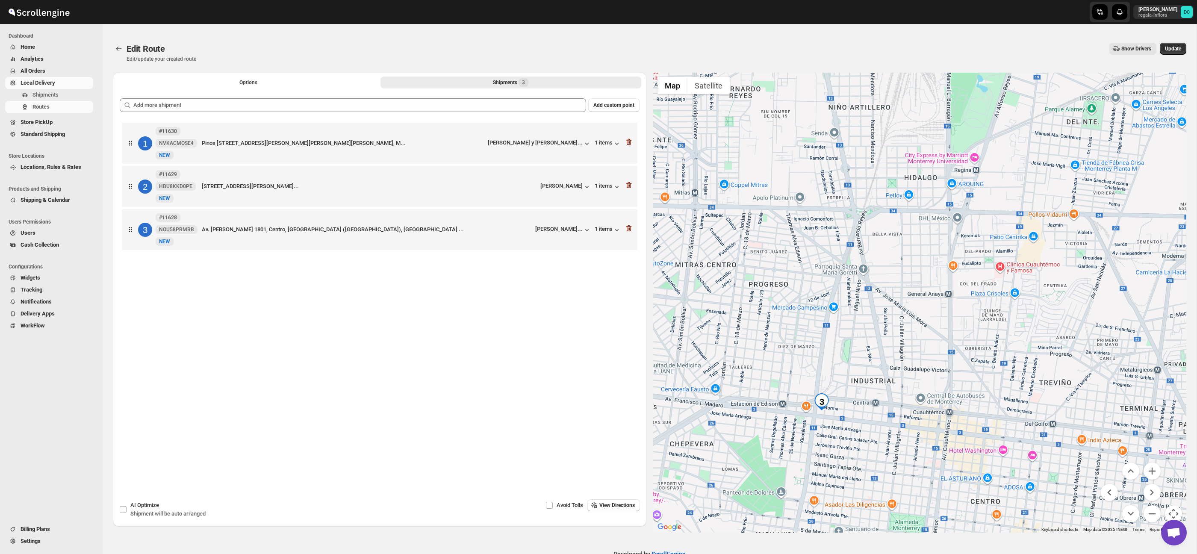
drag, startPoint x: 1012, startPoint y: 341, endPoint x: 1003, endPoint y: 314, distance: 28.5
click at [1003, 314] on div at bounding box center [920, 303] width 534 height 460
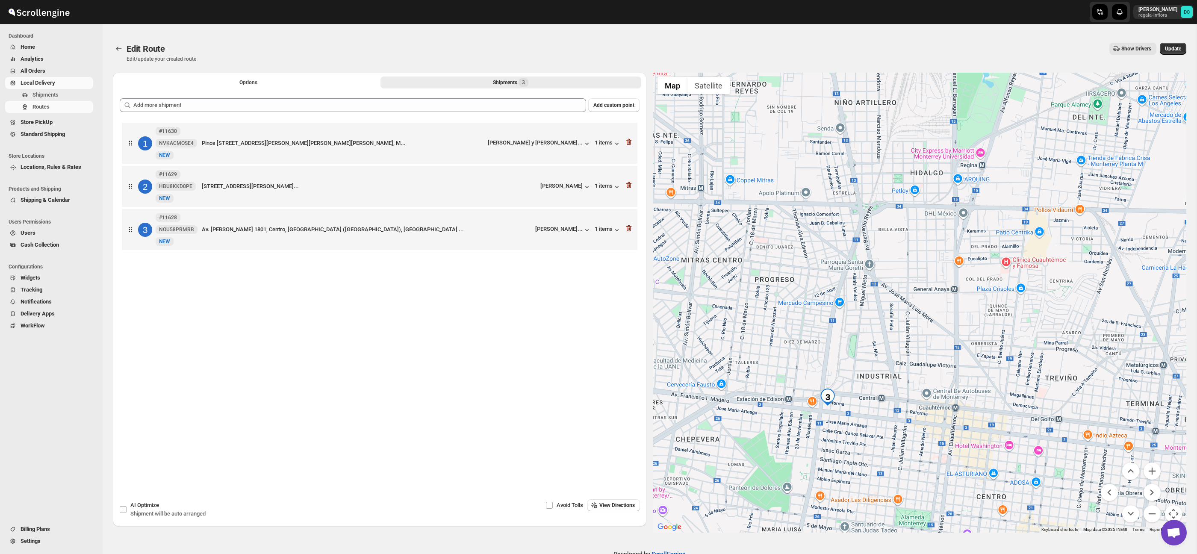
drag, startPoint x: 950, startPoint y: 431, endPoint x: 1071, endPoint y: 436, distance: 121.1
click at [1012, 395] on div at bounding box center [920, 303] width 534 height 460
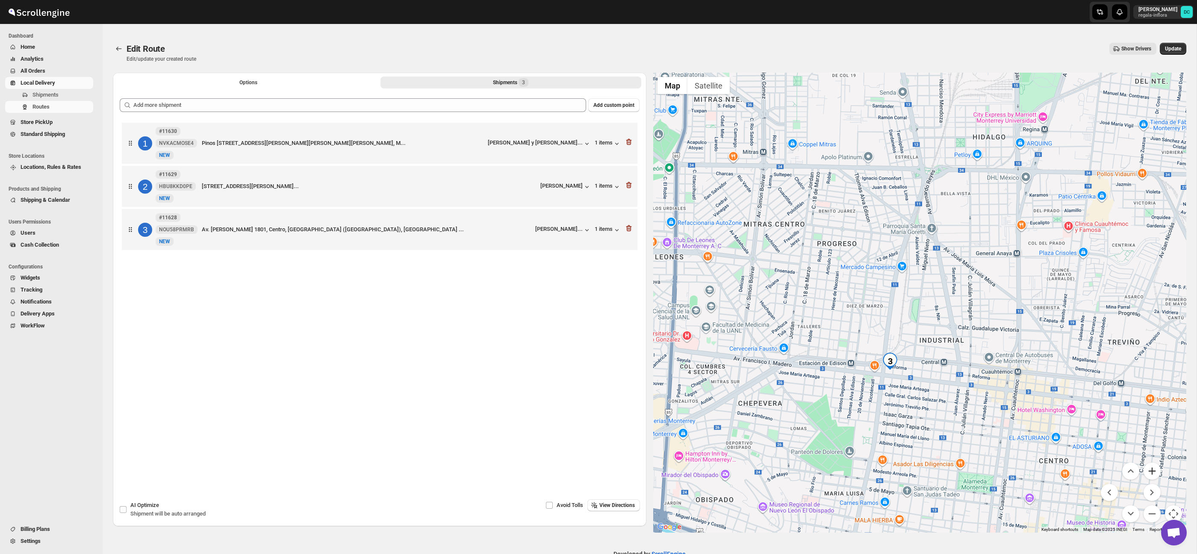
click at [1156, 471] on button "Zoom in" at bounding box center [1152, 471] width 17 height 17
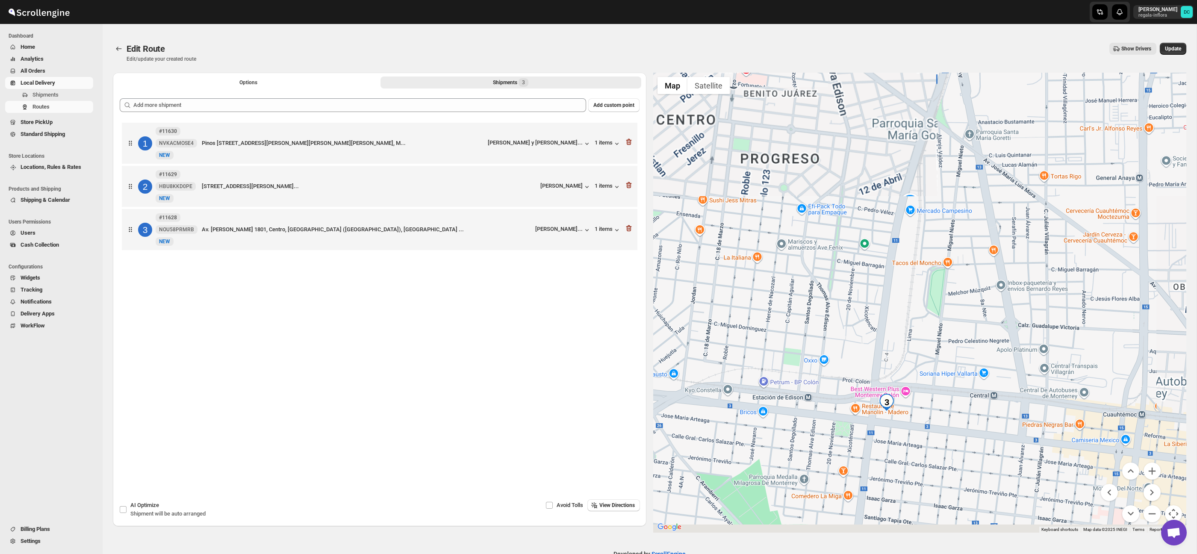
drag, startPoint x: 945, startPoint y: 436, endPoint x: 1036, endPoint y: 428, distance: 90.6
click at [986, 398] on div at bounding box center [920, 303] width 534 height 460
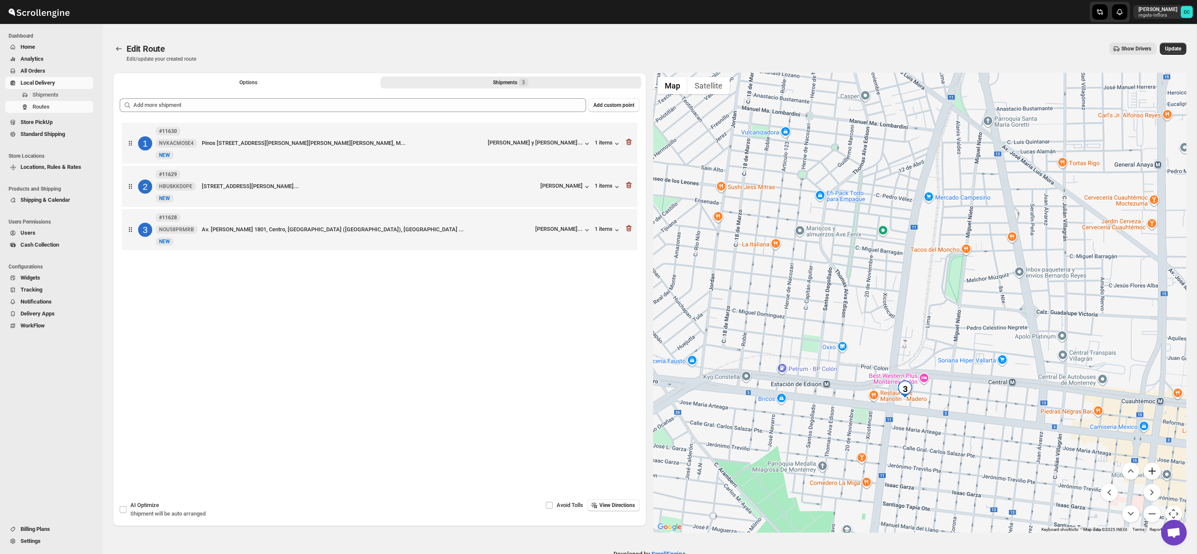
click at [1152, 472] on button "Zoom in" at bounding box center [1152, 471] width 17 height 17
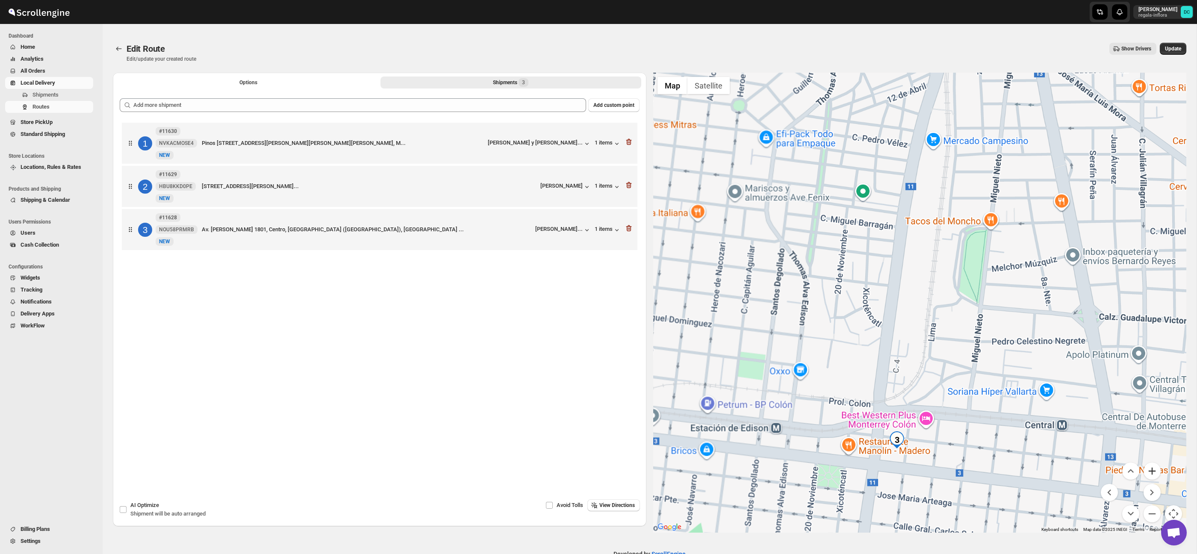
click at [1152, 472] on button "Zoom in" at bounding box center [1152, 471] width 17 height 17
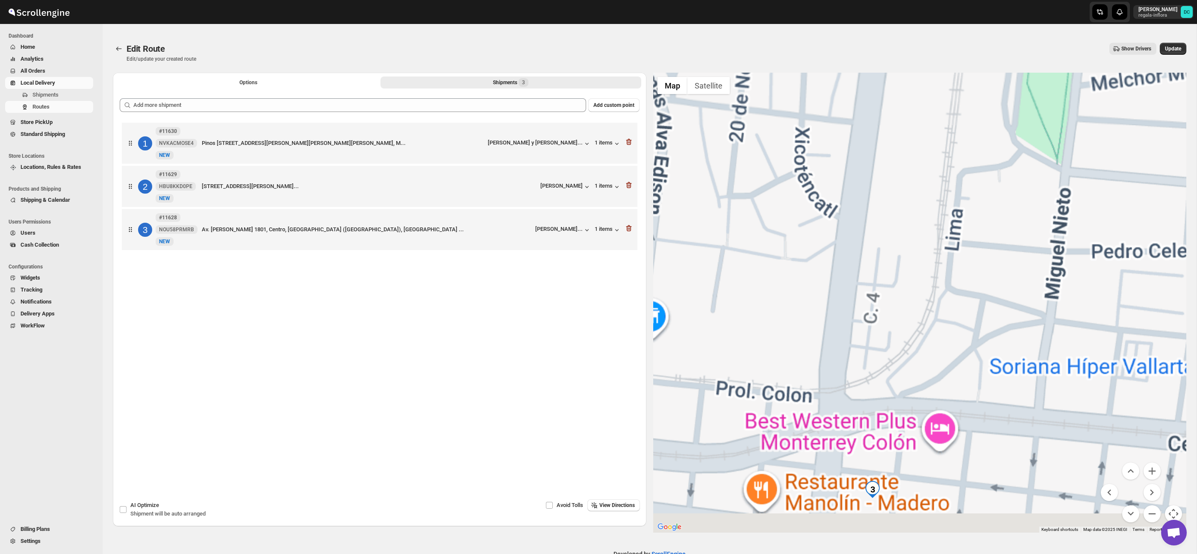
drag, startPoint x: 979, startPoint y: 454, endPoint x: 985, endPoint y: 315, distance: 139.9
click at [984, 307] on div at bounding box center [920, 303] width 534 height 460
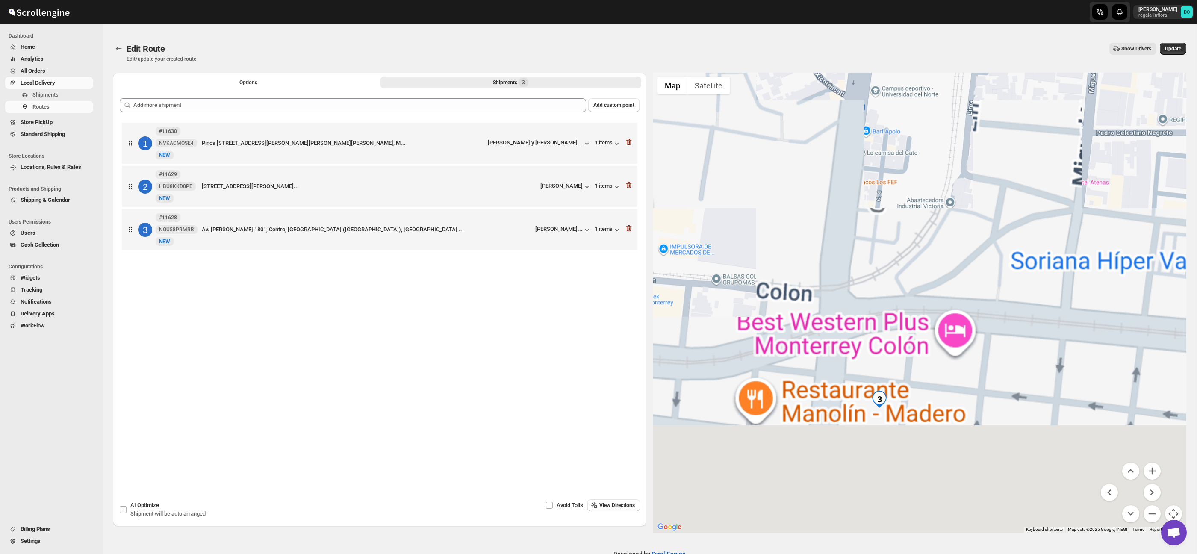
drag, startPoint x: 979, startPoint y: 398, endPoint x: 991, endPoint y: 314, distance: 85.0
click at [991, 314] on div at bounding box center [920, 303] width 534 height 460
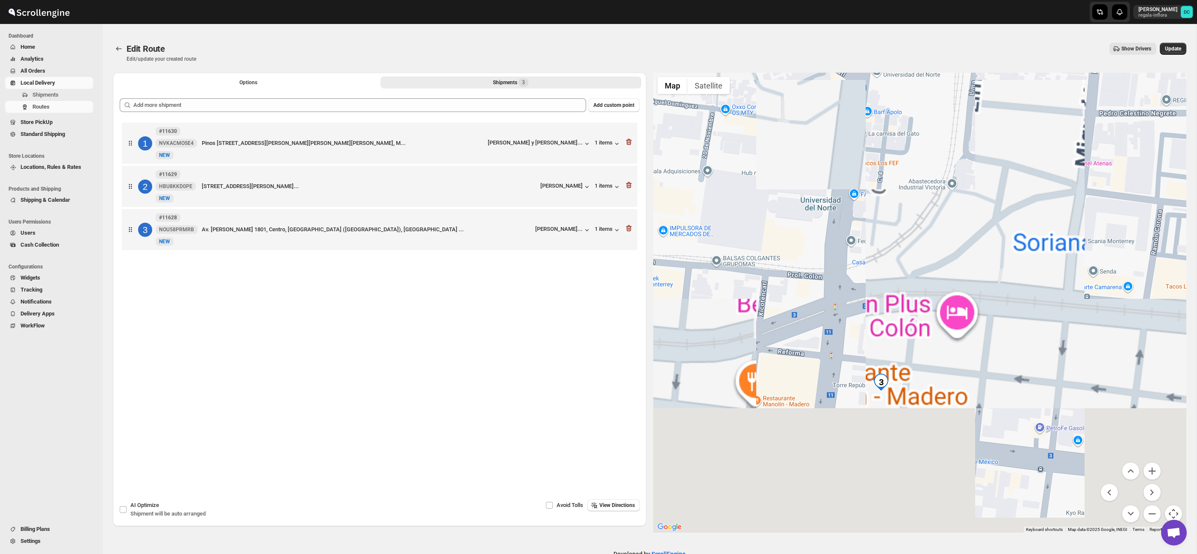
drag, startPoint x: 983, startPoint y: 412, endPoint x: 983, endPoint y: 340, distance: 71.8
click at [983, 340] on div at bounding box center [920, 303] width 534 height 460
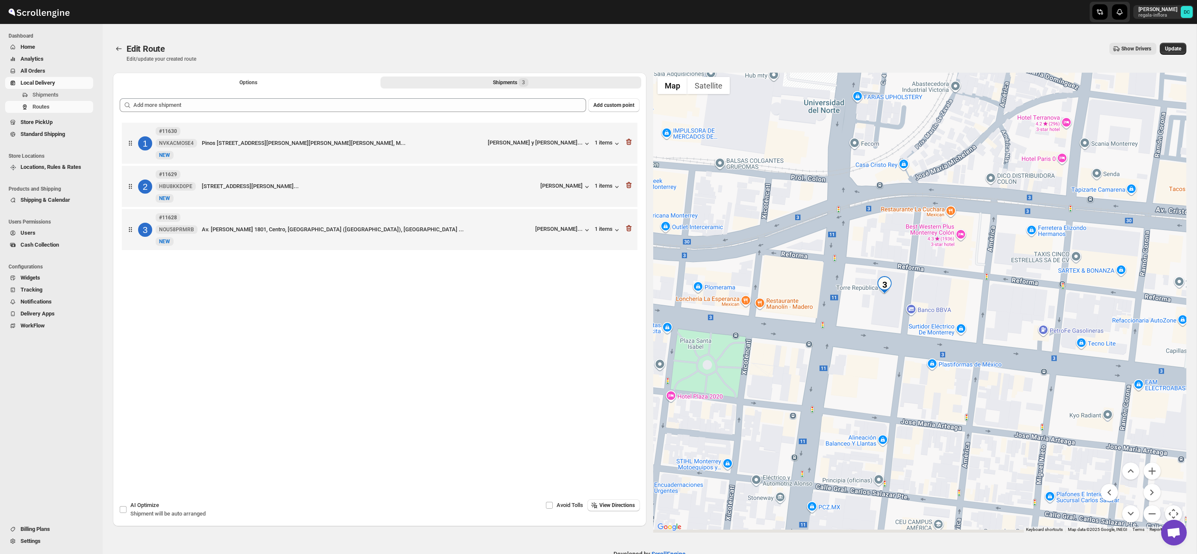
drag, startPoint x: 984, startPoint y: 390, endPoint x: 986, endPoint y: 372, distance: 18.9
click at [986, 372] on div at bounding box center [920, 303] width 534 height 460
click at [1151, 516] on button "Zoom out" at bounding box center [1152, 513] width 17 height 17
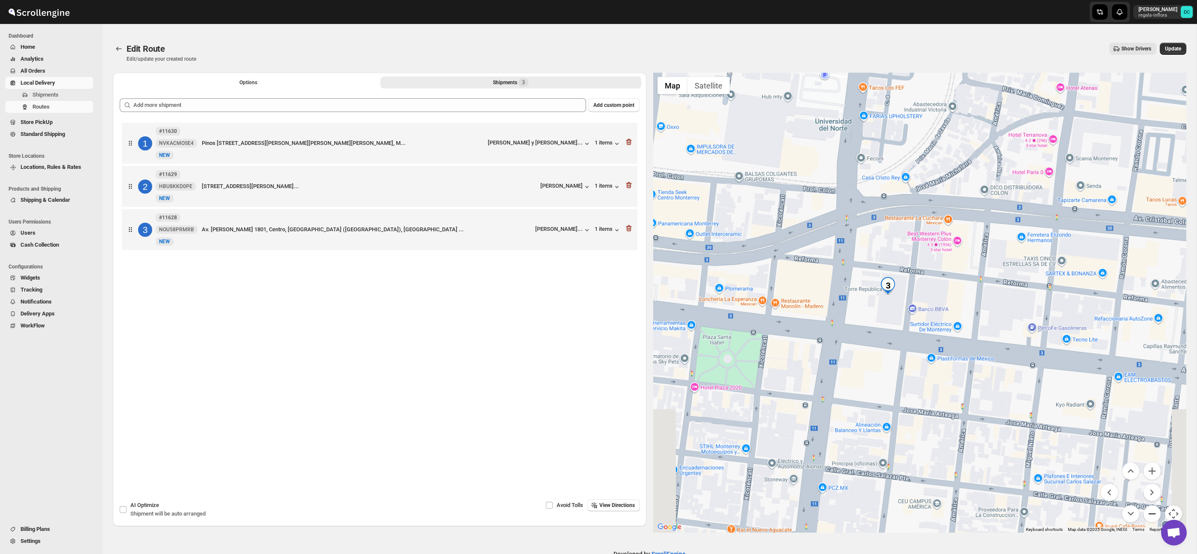
click at [1151, 516] on button "Zoom out" at bounding box center [1152, 513] width 17 height 17
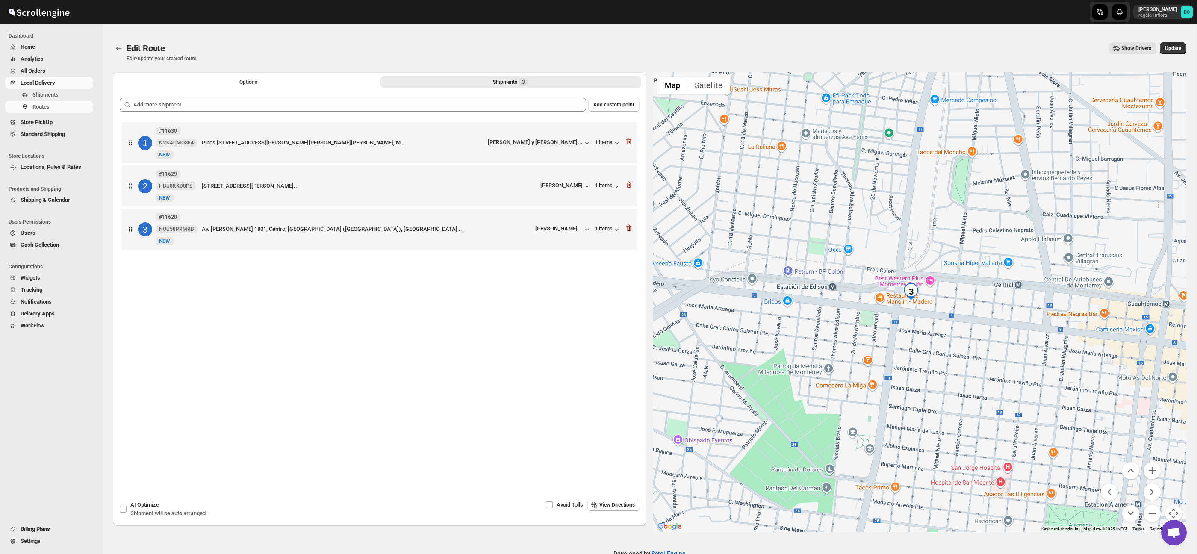
click at [45, 70] on span "All Orders" at bounding box center [33, 71] width 25 height 6
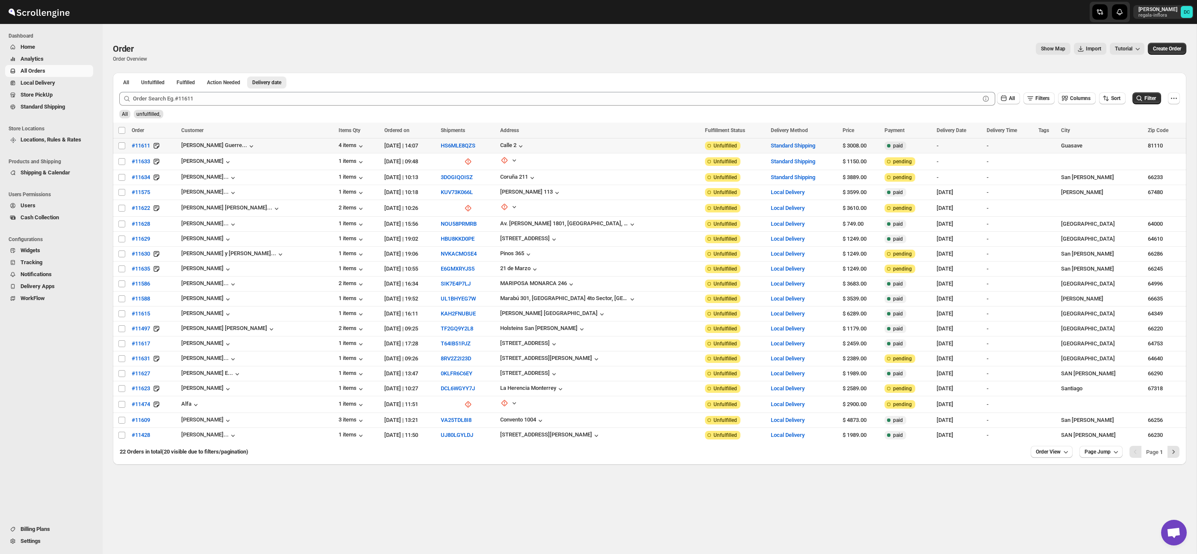
click at [122, 148] on input "Select order" at bounding box center [121, 145] width 7 height 7
checkbox input "true"
click at [123, 159] on input "Select order" at bounding box center [121, 161] width 7 height 7
checkbox input "true"
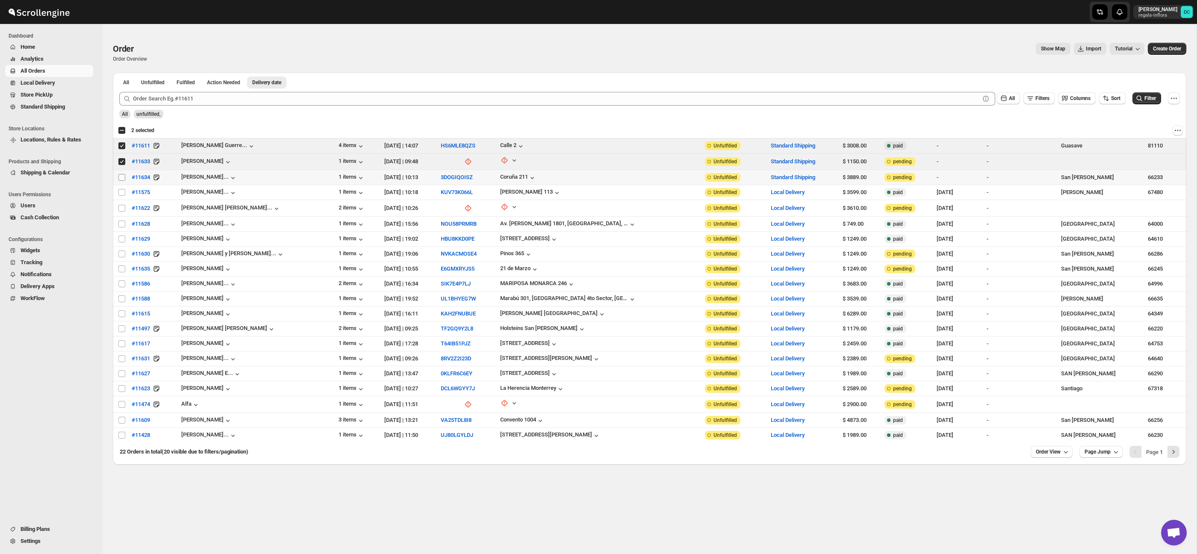
click at [122, 180] on input "Select order" at bounding box center [121, 177] width 7 height 7
checkbox input "true"
click at [120, 207] on input "Select order" at bounding box center [121, 208] width 7 height 7
checkbox input "true"
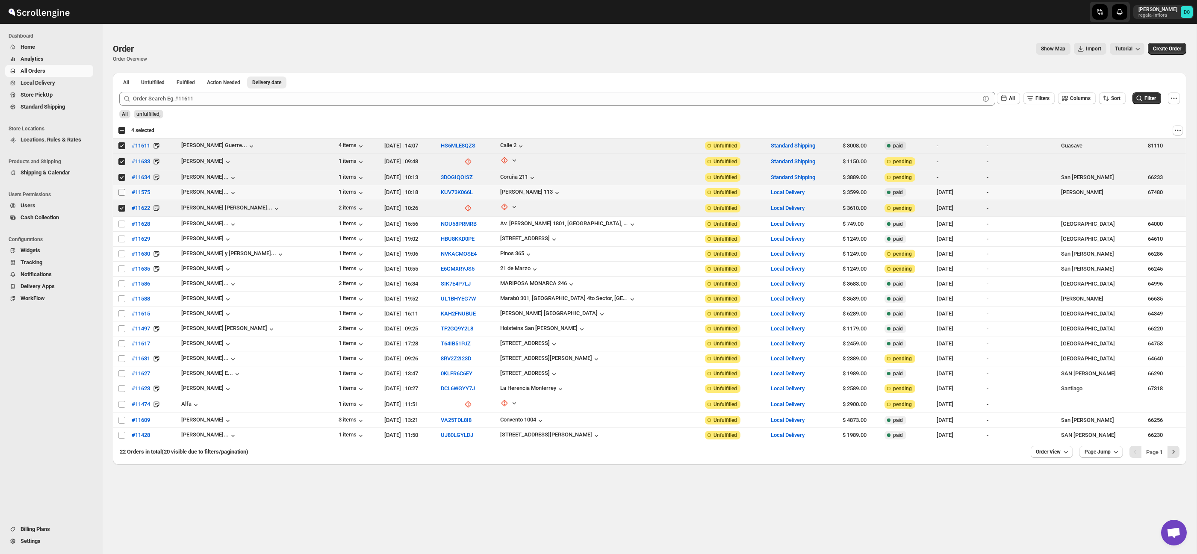
click at [120, 192] on input "Select order" at bounding box center [121, 192] width 7 height 7
checkbox input "true"
click at [124, 223] on input "Select order" at bounding box center [121, 224] width 7 height 7
checkbox input "true"
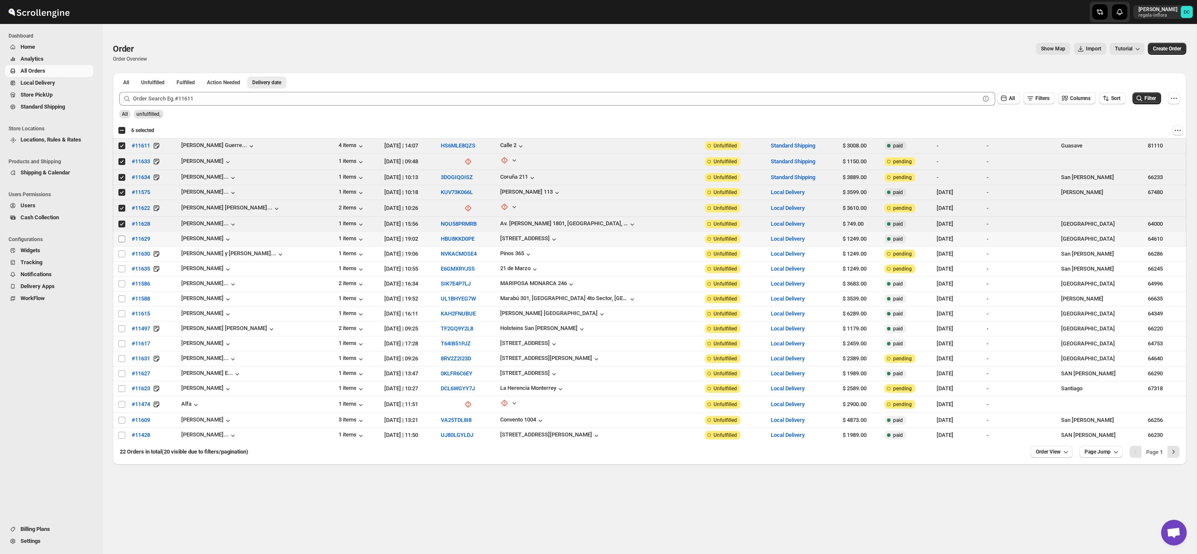
click at [123, 239] on input "Select order" at bounding box center [121, 239] width 7 height 7
checkbox input "true"
click at [122, 254] on input "Select order" at bounding box center [121, 254] width 7 height 7
checkbox input "true"
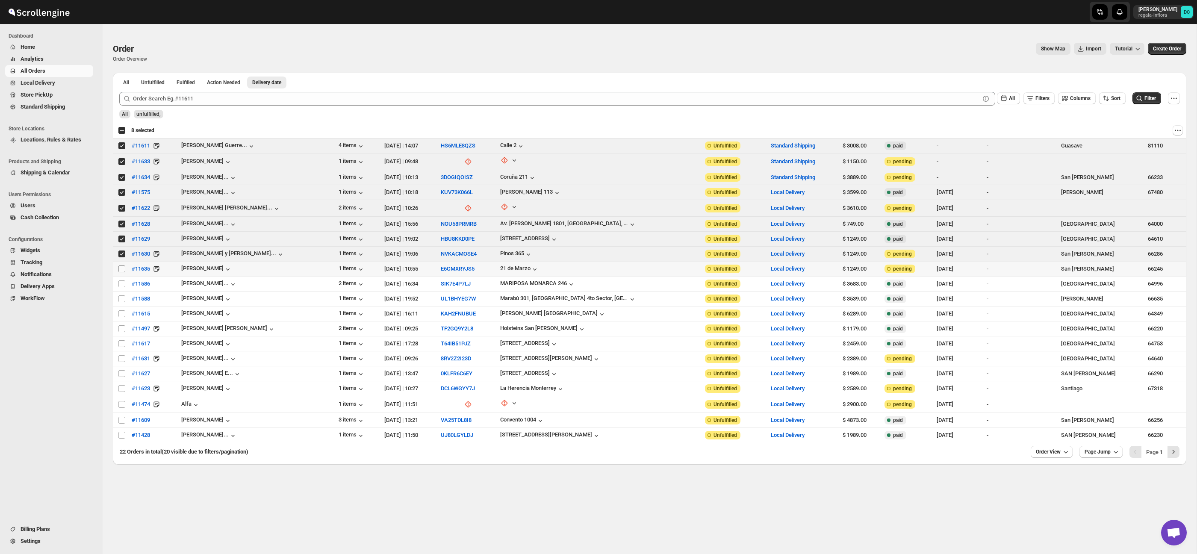
click at [122, 271] on input "Select order" at bounding box center [121, 269] width 7 height 7
checkbox input "true"
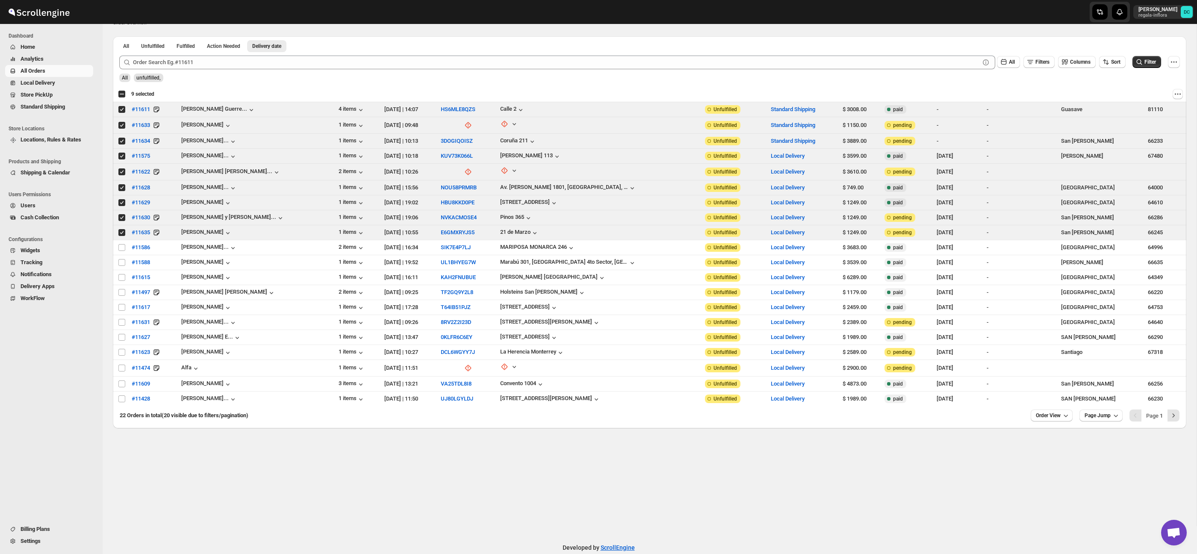
scroll to position [41, 0]
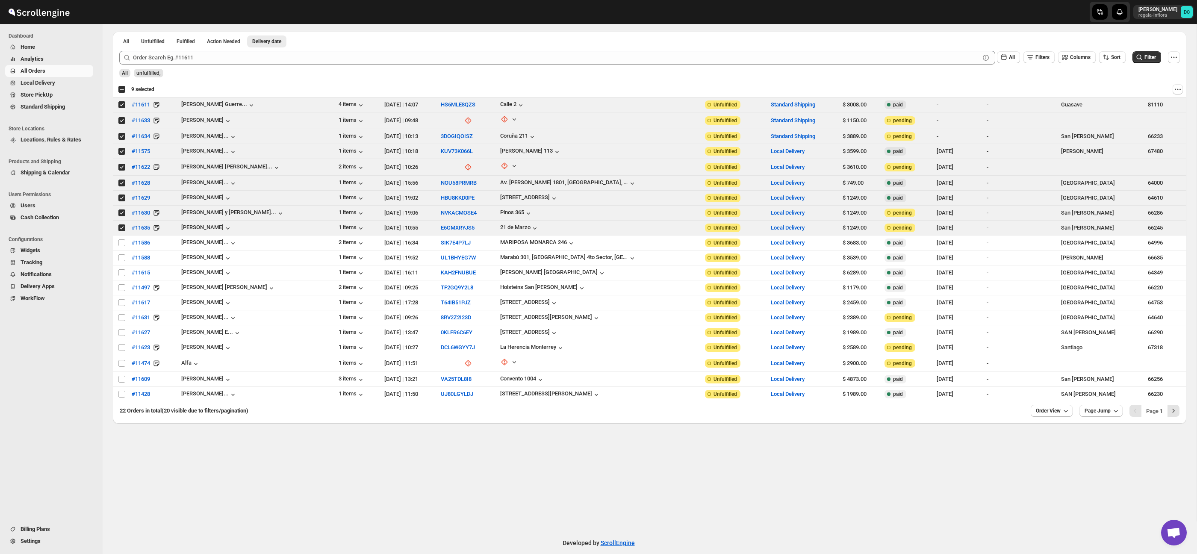
click at [125, 86] on div "Select all 20 orders 9 selected" at bounding box center [136, 90] width 36 height 8
checkbox input "true"
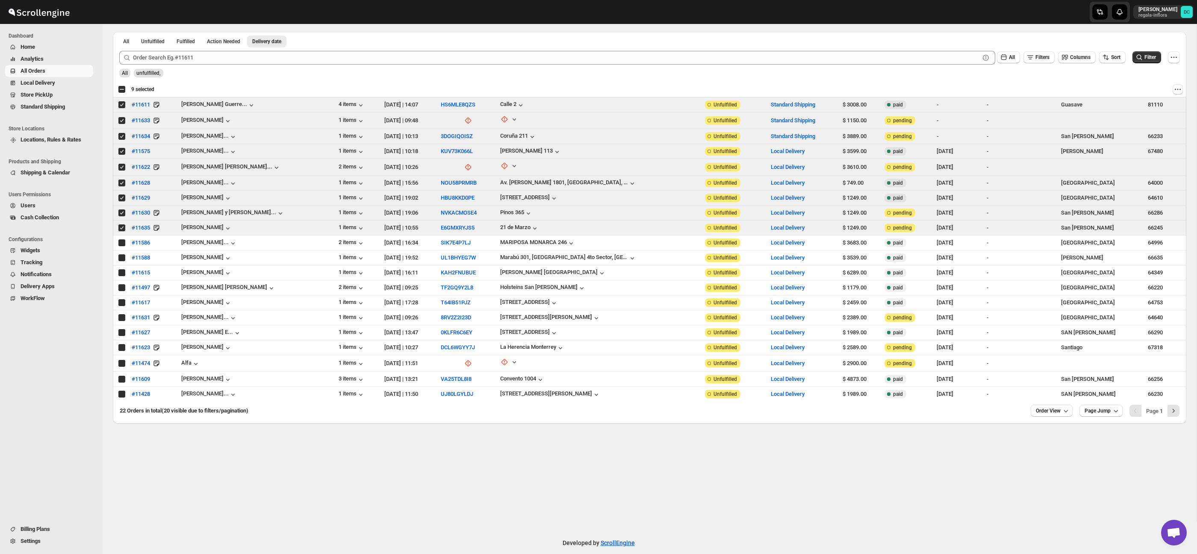
checkbox input "true"
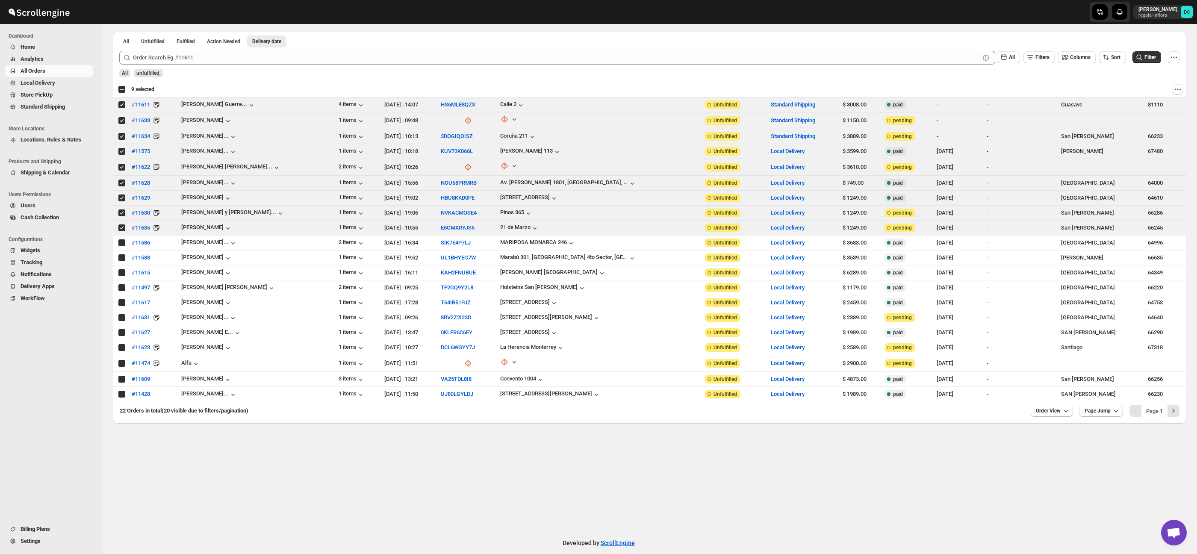
checkbox input "true"
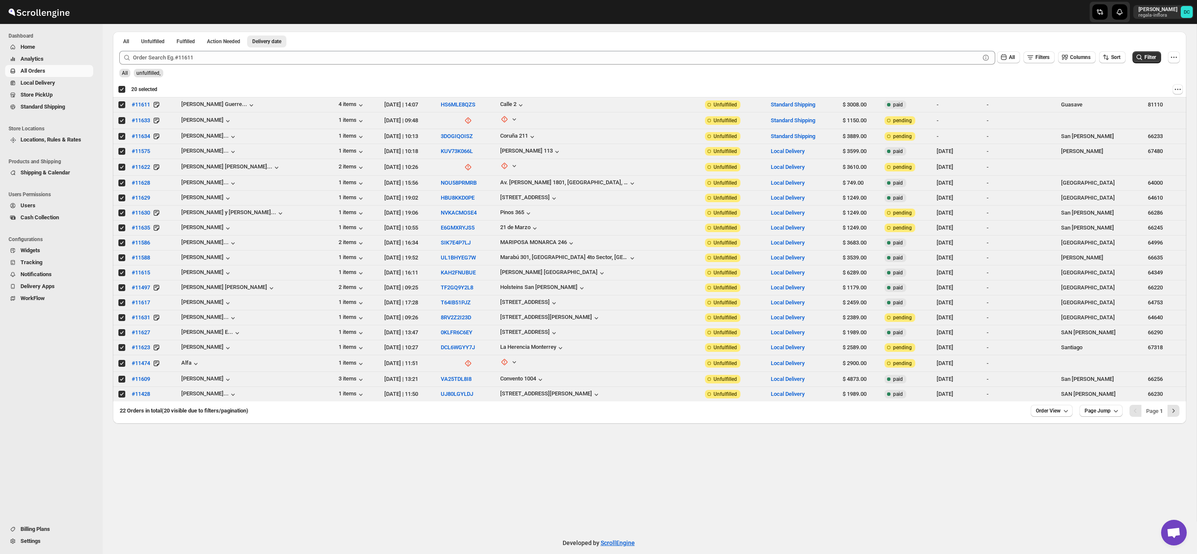
click at [124, 88] on div "Deselect all 20 orders 20 selected" at bounding box center [137, 90] width 39 height 8
checkbox input "false"
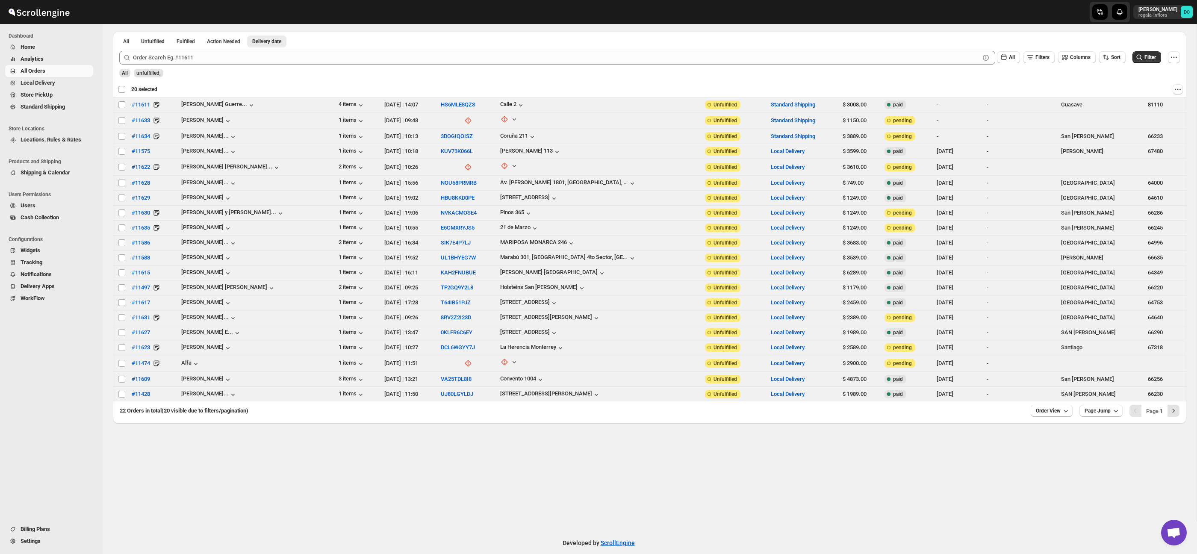
checkbox input "false"
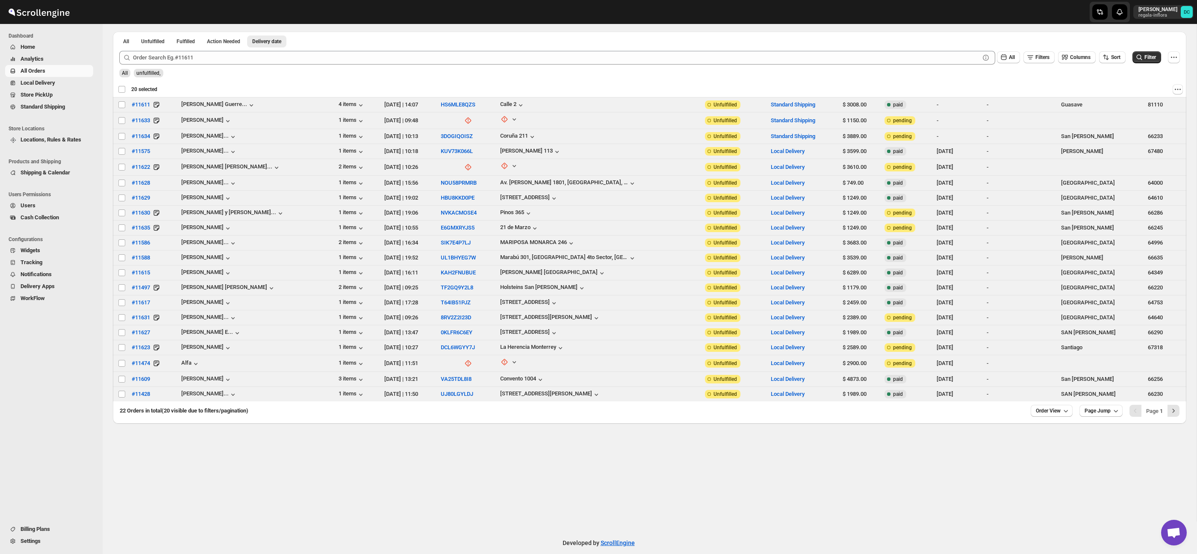
checkbox input "false"
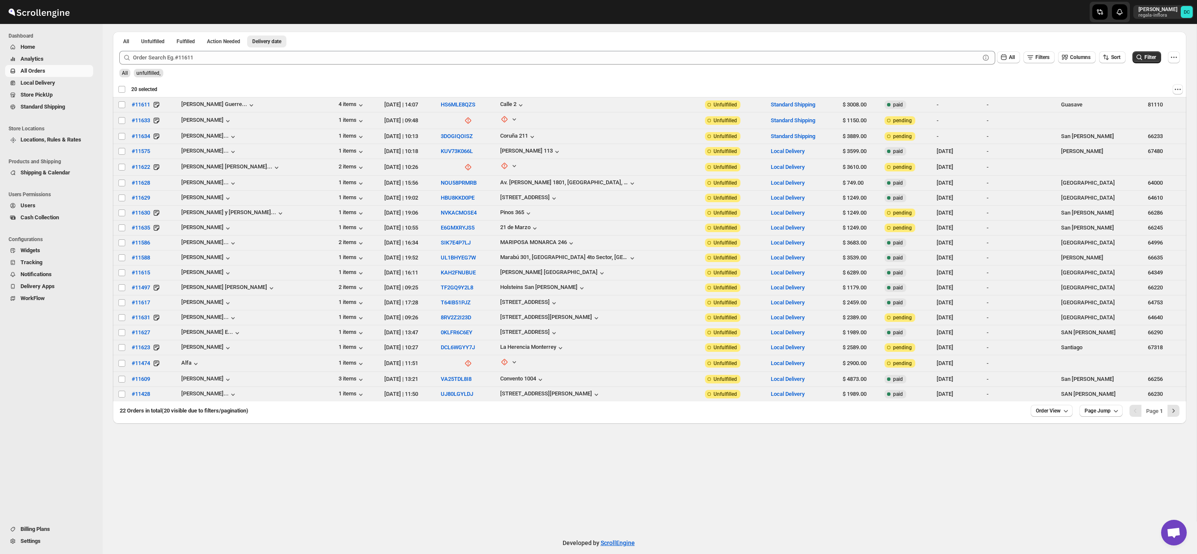
checkbox input "false"
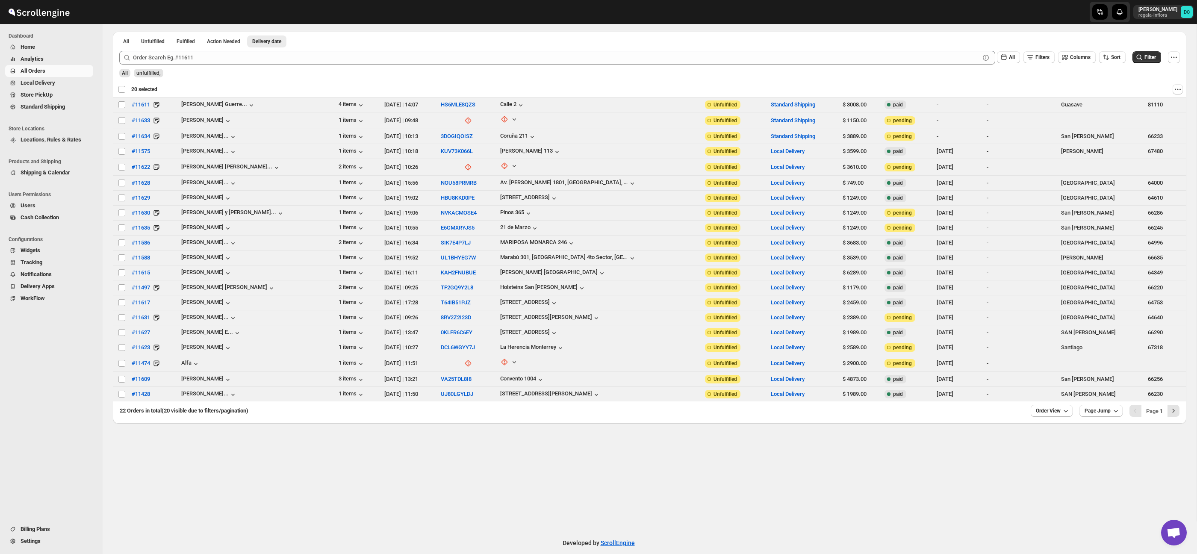
checkbox input "false"
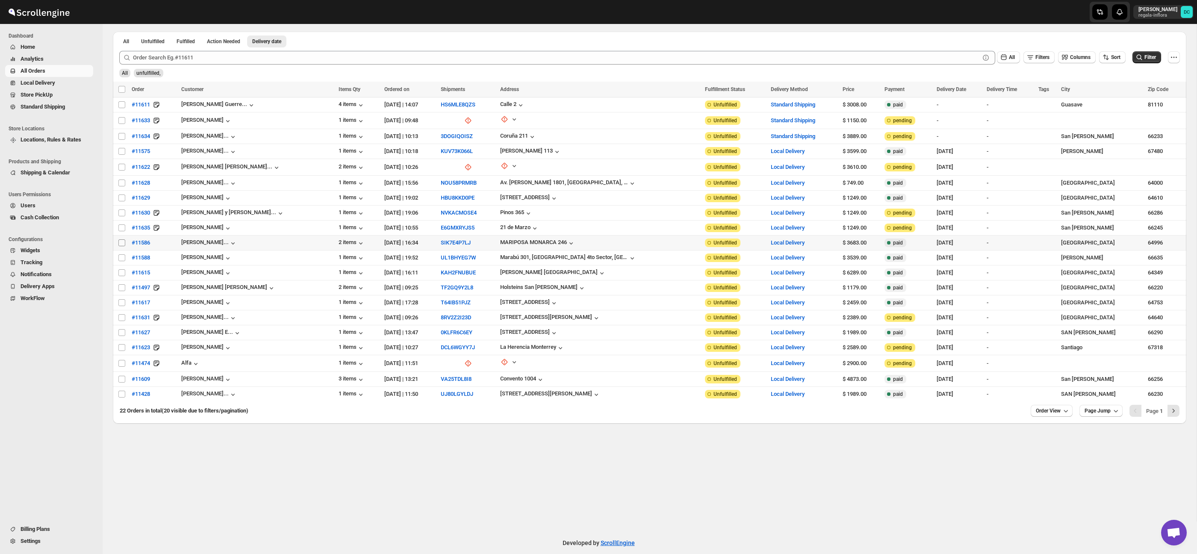
click at [119, 242] on input "Select order" at bounding box center [121, 242] width 7 height 7
checkbox input "true"
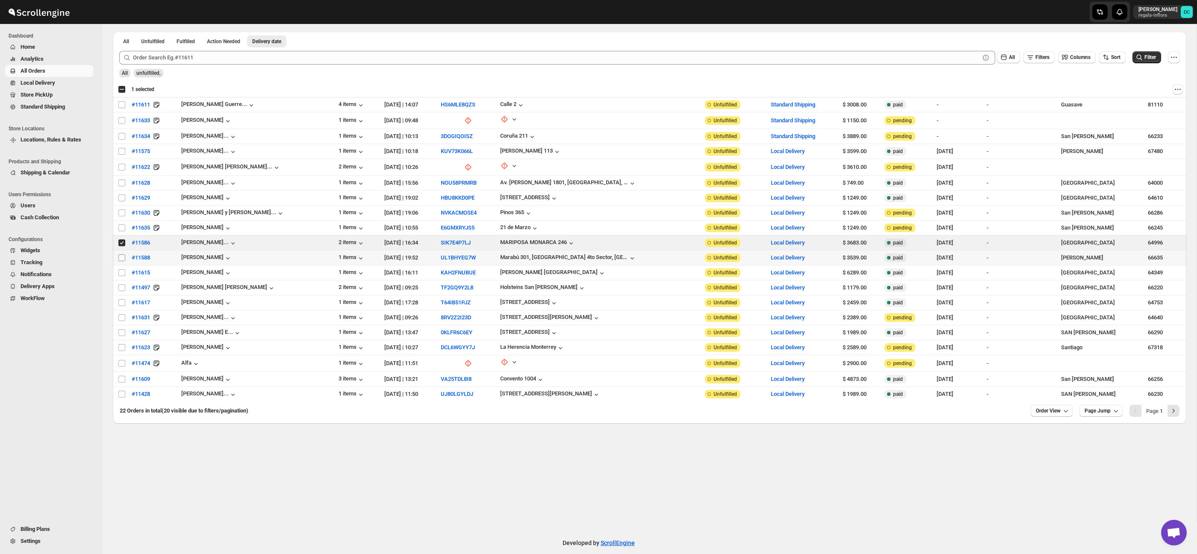
drag, startPoint x: 121, startPoint y: 257, endPoint x: 122, endPoint y: 262, distance: 4.8
click at [121, 257] on input "Select order" at bounding box center [121, 257] width 7 height 7
checkbox input "true"
drag, startPoint x: 122, startPoint y: 271, endPoint x: 122, endPoint y: 276, distance: 5.6
click at [122, 271] on input "Select order" at bounding box center [121, 272] width 7 height 7
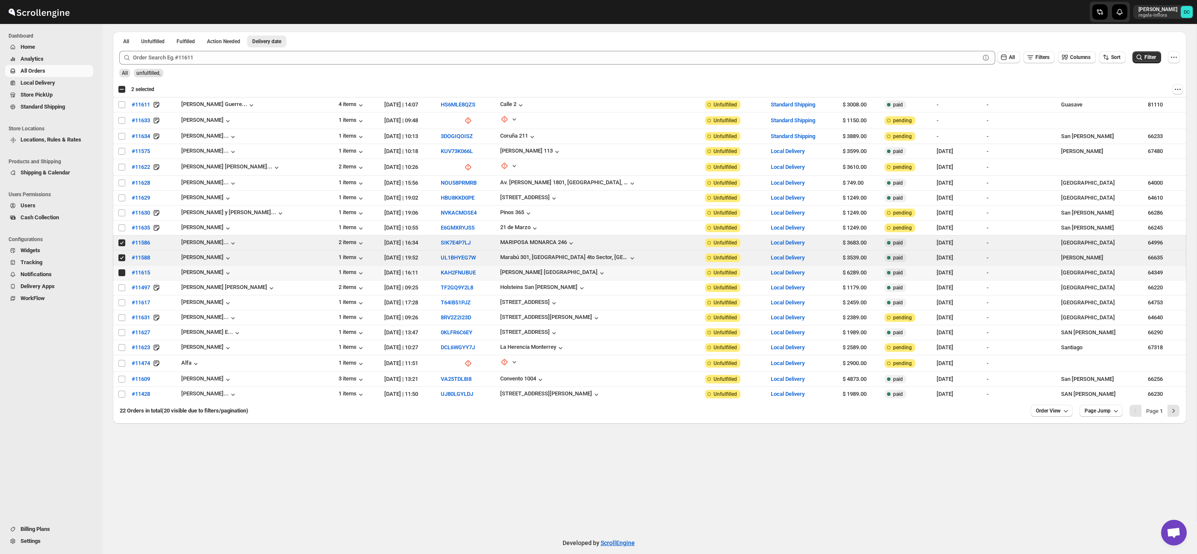
checkbox input "true"
drag, startPoint x: 122, startPoint y: 288, endPoint x: 123, endPoint y: 293, distance: 5.6
click at [122, 288] on input "Select order" at bounding box center [121, 287] width 7 height 7
checkbox input "true"
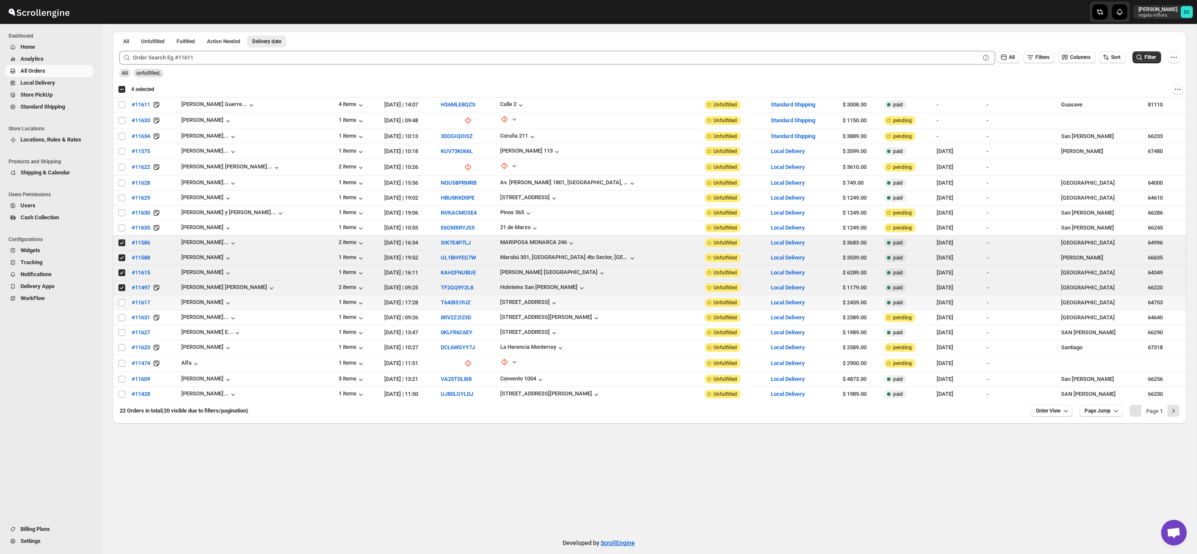
click at [122, 304] on input "Select order" at bounding box center [121, 302] width 7 height 7
click at [121, 301] on input "Select order" at bounding box center [121, 302] width 7 height 7
checkbox input "false"
click at [123, 289] on input "Select order" at bounding box center [121, 287] width 7 height 7
checkbox input "false"
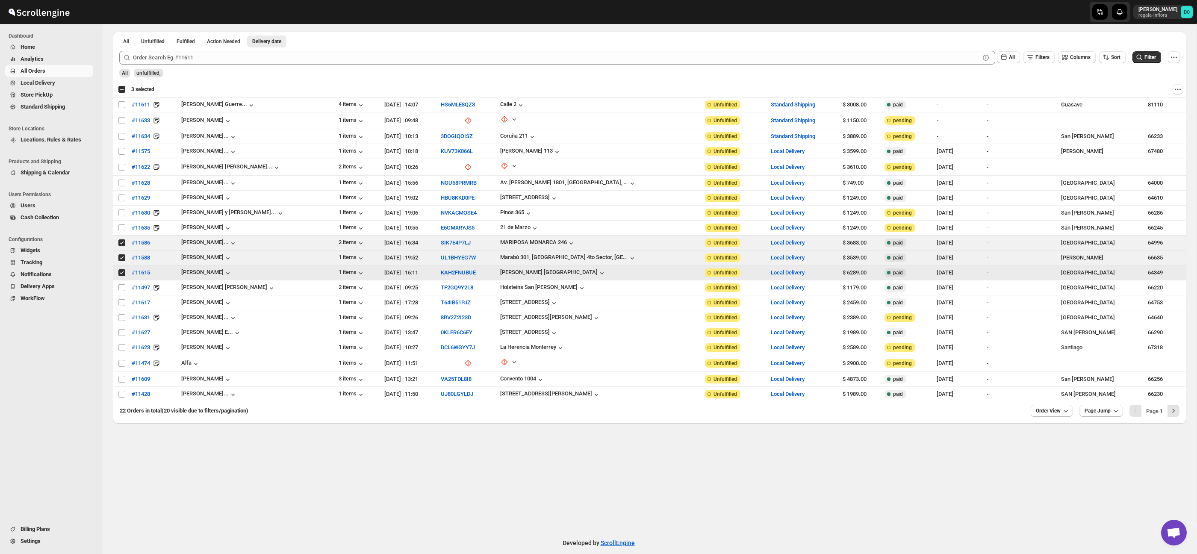
click at [120, 271] on input "Select order" at bounding box center [121, 272] width 7 height 7
checkbox input "false"
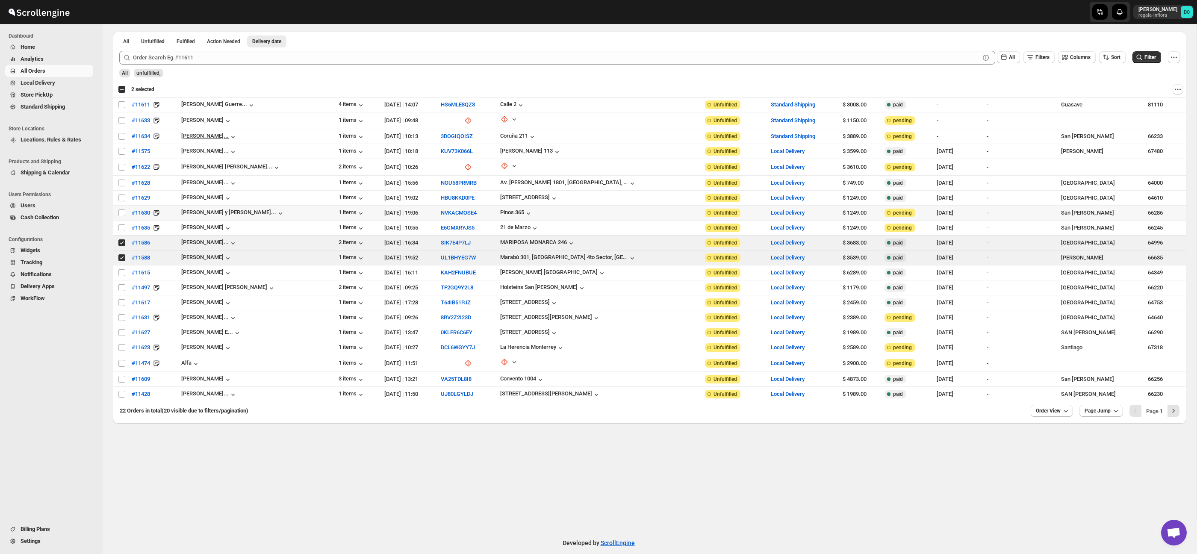
scroll to position [0, 0]
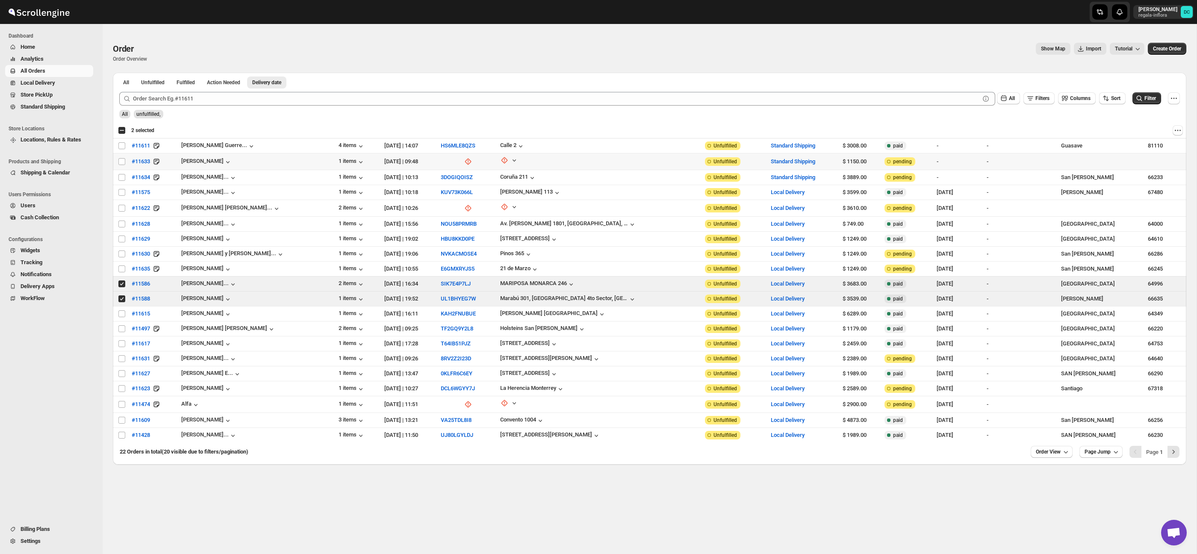
drag, startPoint x: 121, startPoint y: 161, endPoint x: 121, endPoint y: 172, distance: 10.7
click at [121, 163] on input "Select order" at bounding box center [121, 161] width 7 height 7
checkbox input "true"
click at [121, 175] on input "Select order" at bounding box center [121, 177] width 7 height 7
checkbox input "true"
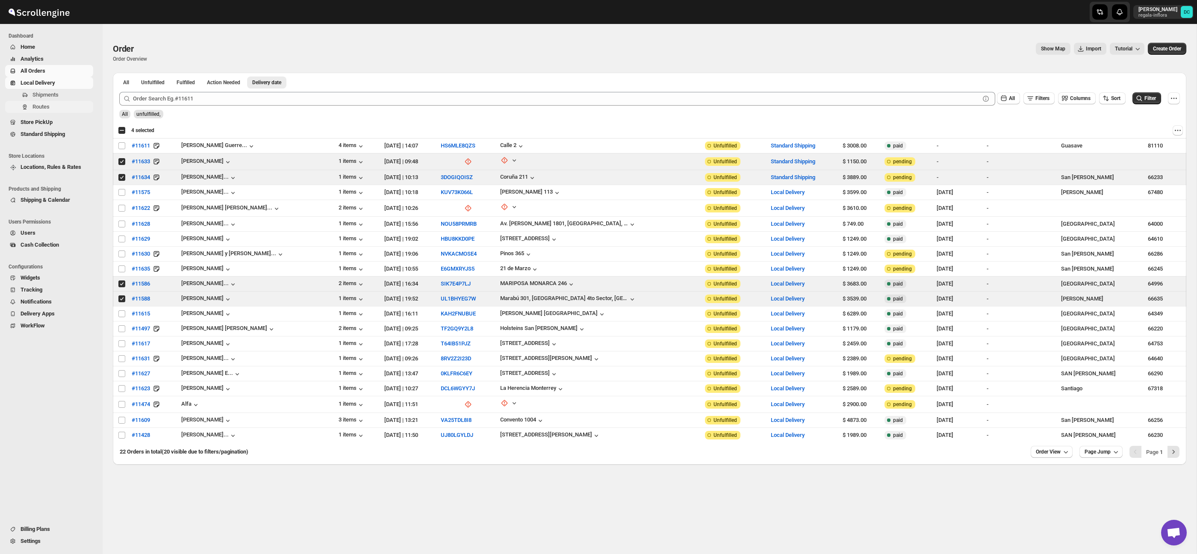
click at [59, 107] on span "Routes" at bounding box center [61, 107] width 59 height 9
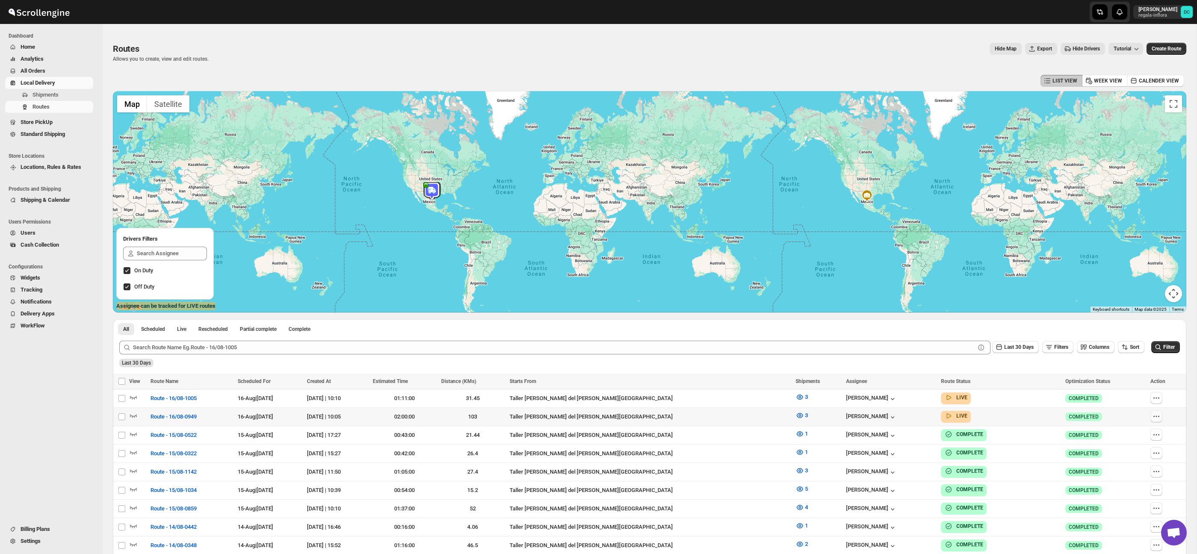
click at [1155, 414] on icon "button" at bounding box center [1156, 416] width 9 height 9
checkbox input "true"
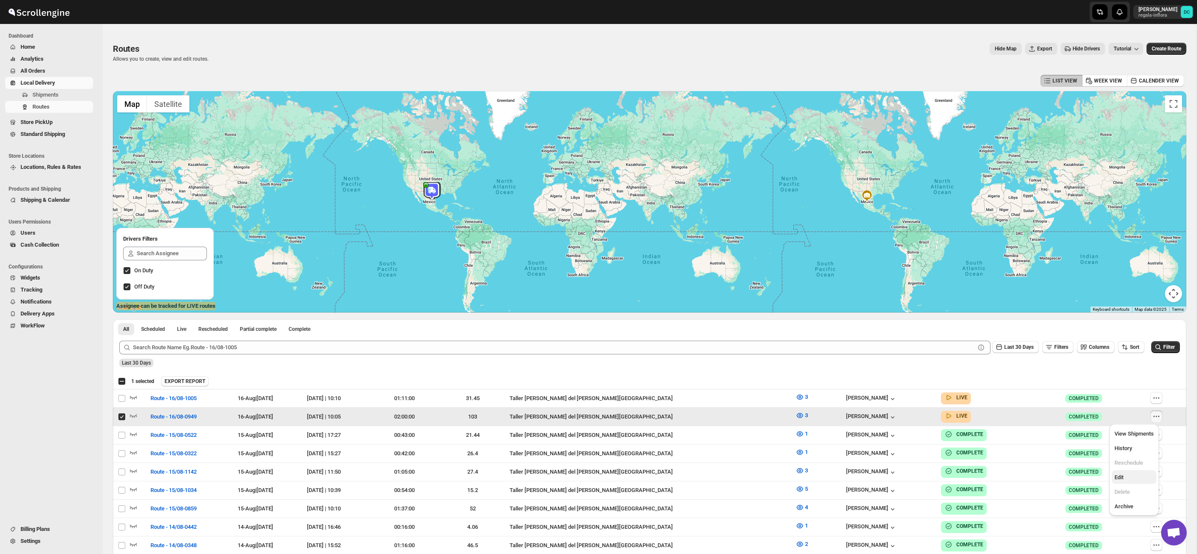
click at [1131, 475] on span "Edit" at bounding box center [1134, 477] width 39 height 9
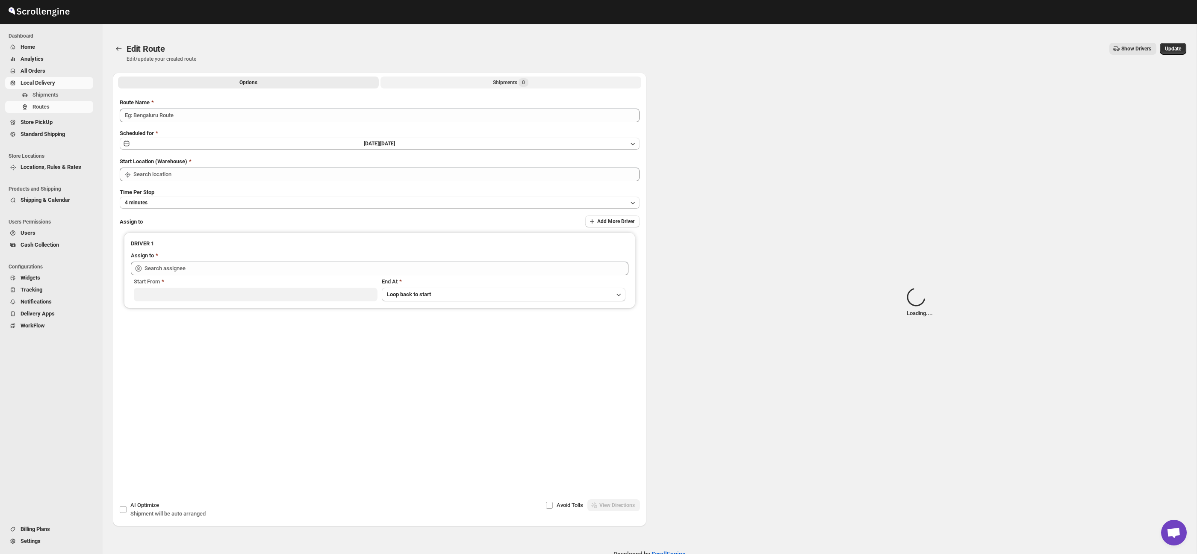
type input "Route - 16/08-0949"
type input "Taller [PERSON_NAME] del [PERSON_NAME][GEOGRAPHIC_DATA]"
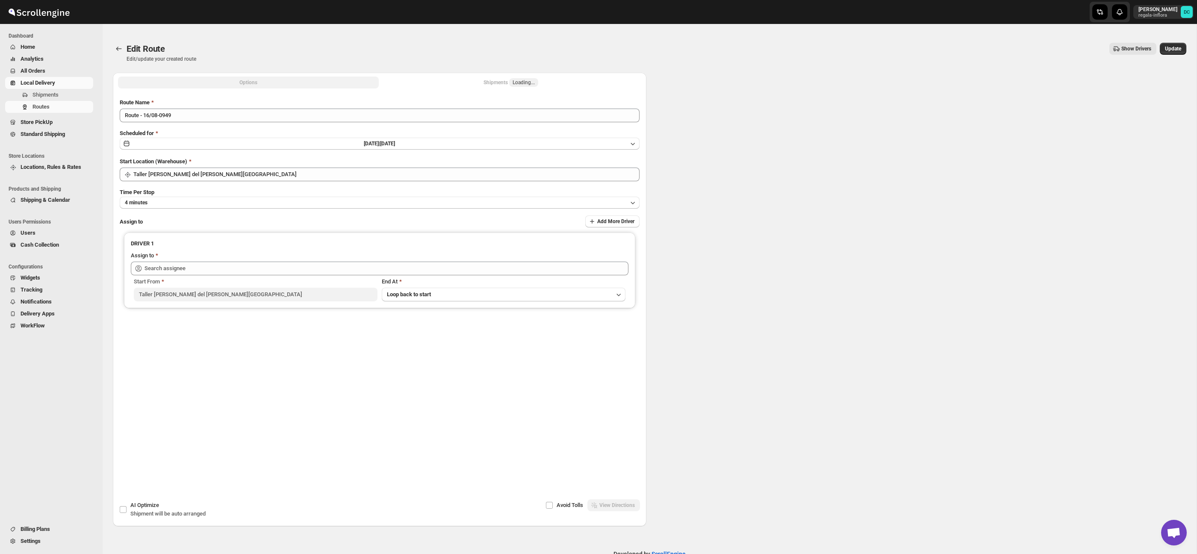
type input "[PERSON_NAME] ([EMAIL_ADDRESS][DOMAIN_NAME])"
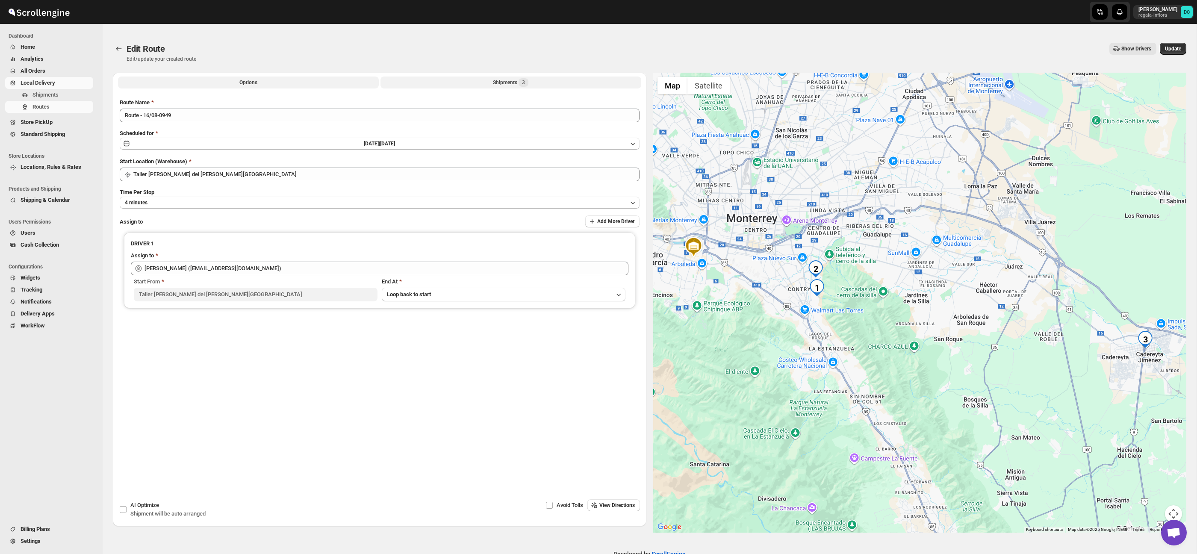
click at [512, 84] on div "Shipments 3" at bounding box center [510, 82] width 35 height 9
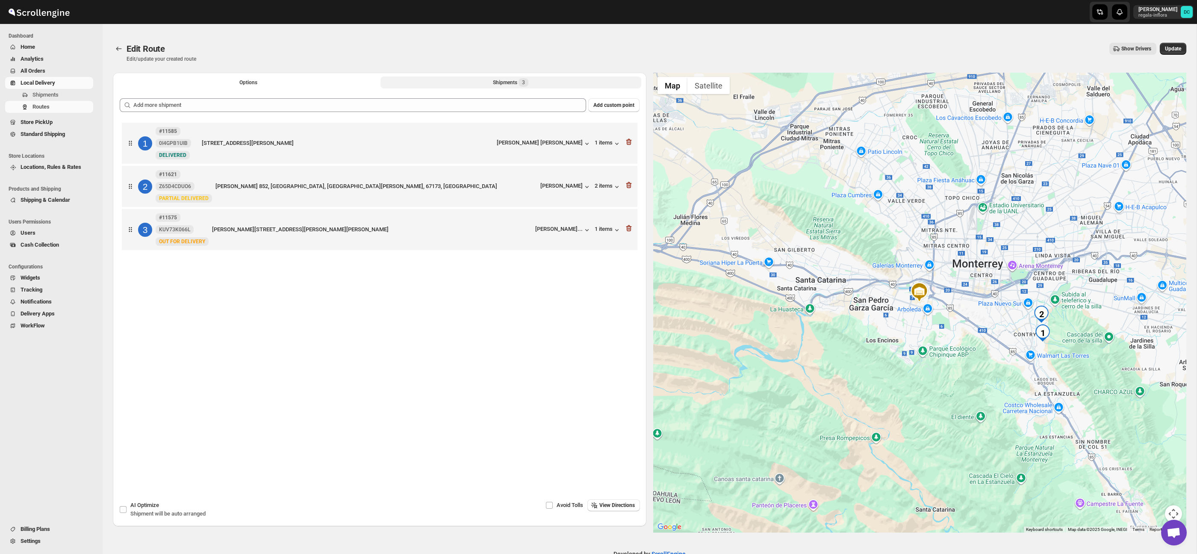
click at [410, 197] on div "[STREET_ADDRESS][PERSON_NAME][PERSON_NAME] [PERSON_NAME] Gzz 2 items" at bounding box center [378, 185] width 510 height 36
click at [118, 48] on icon "Routes" at bounding box center [119, 48] width 9 height 9
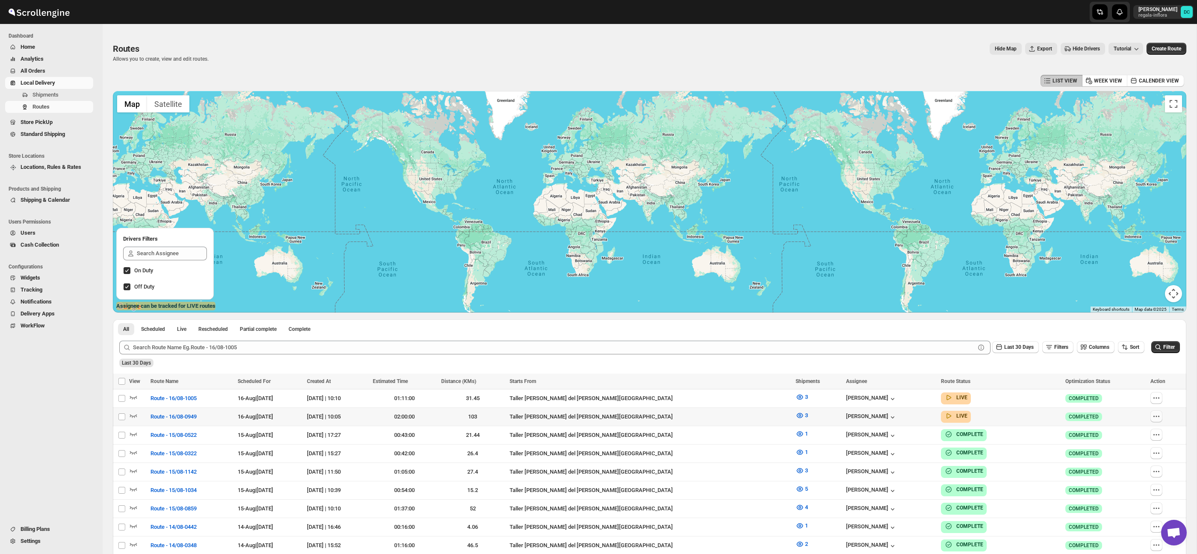
click at [1156, 416] on icon "button" at bounding box center [1156, 416] width 1 height 1
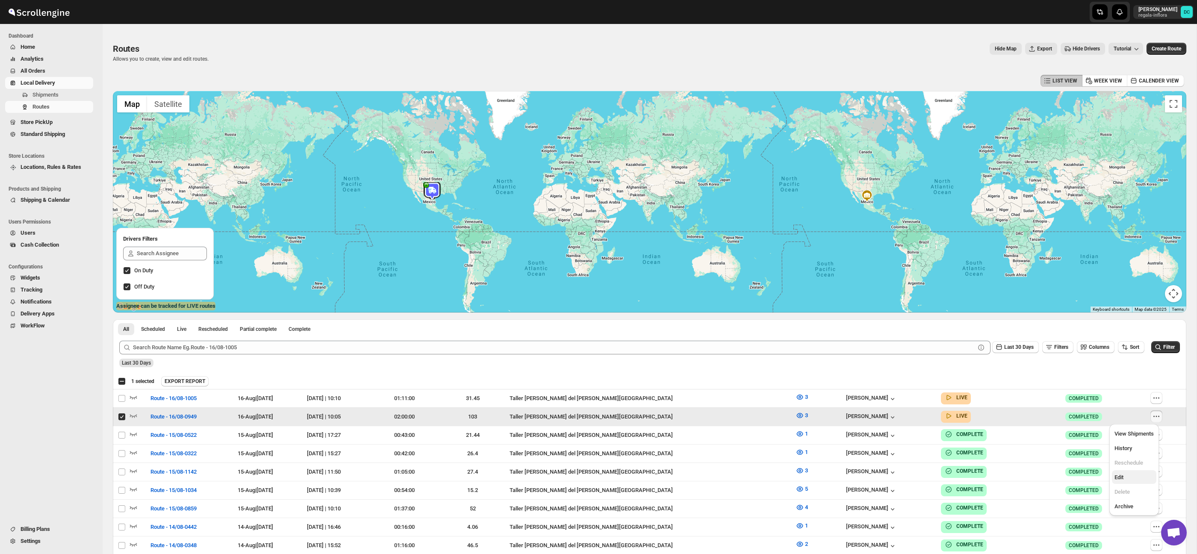
click at [1132, 478] on span "Edit" at bounding box center [1134, 477] width 39 height 9
checkbox input "false"
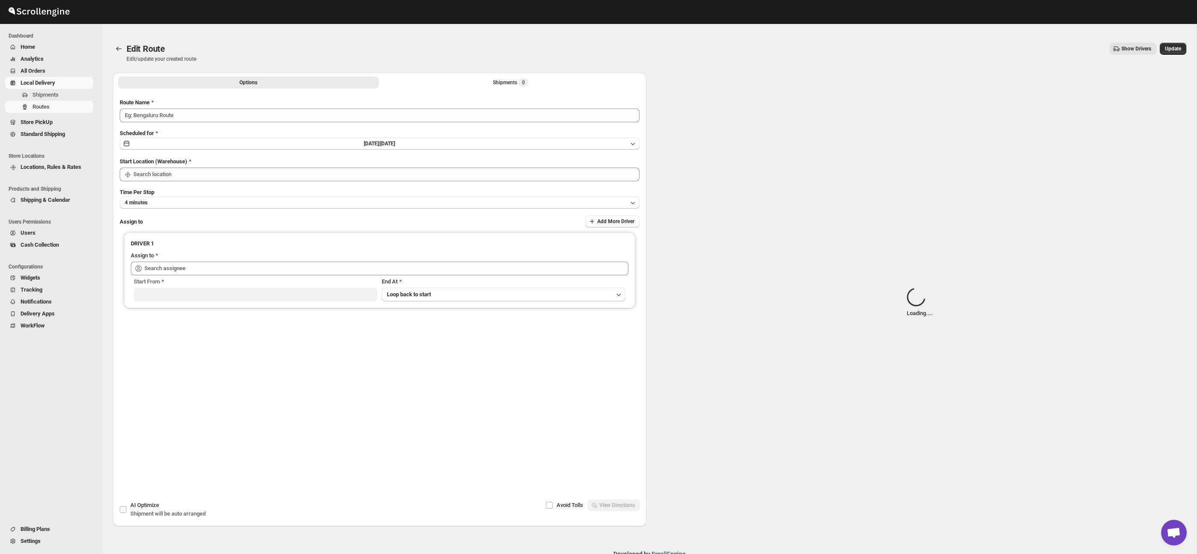
type input "Route - 16/08-0949"
type input "Taller [PERSON_NAME] del [PERSON_NAME][GEOGRAPHIC_DATA]"
type input "[PERSON_NAME] ([EMAIL_ADDRESS][DOMAIN_NAME])"
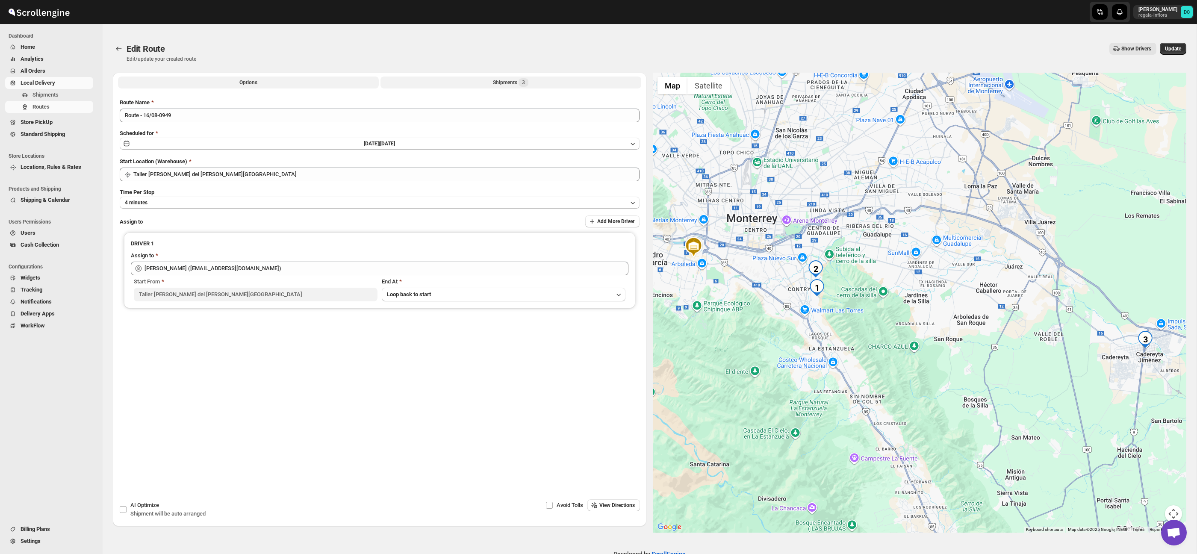
click at [545, 81] on button "Shipments 3" at bounding box center [511, 83] width 261 height 12
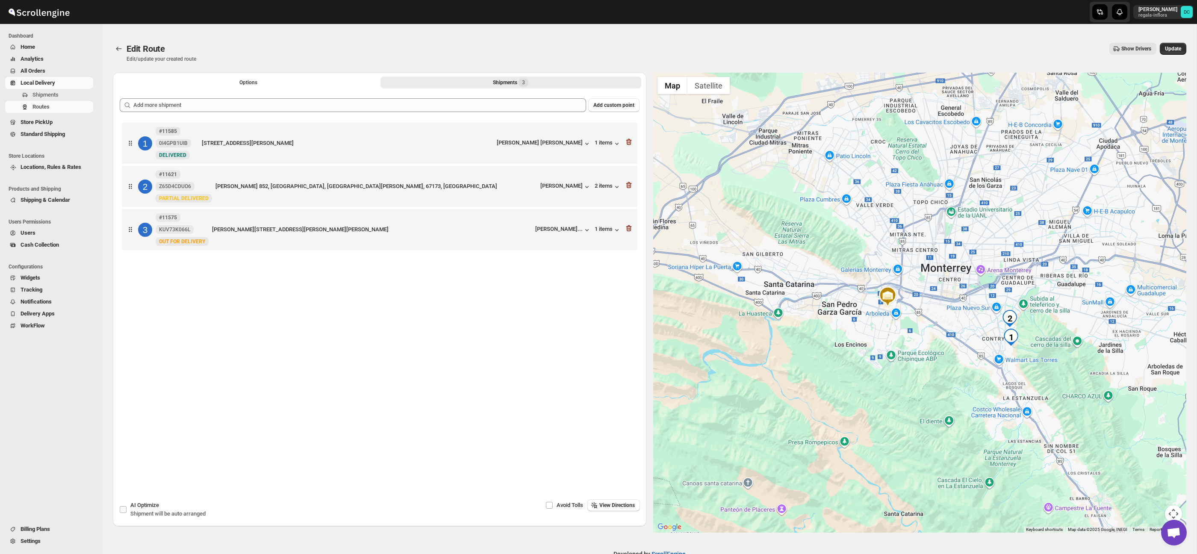
drag, startPoint x: 1080, startPoint y: 392, endPoint x: 993, endPoint y: 403, distance: 88.4
click at [993, 403] on div at bounding box center [920, 303] width 534 height 460
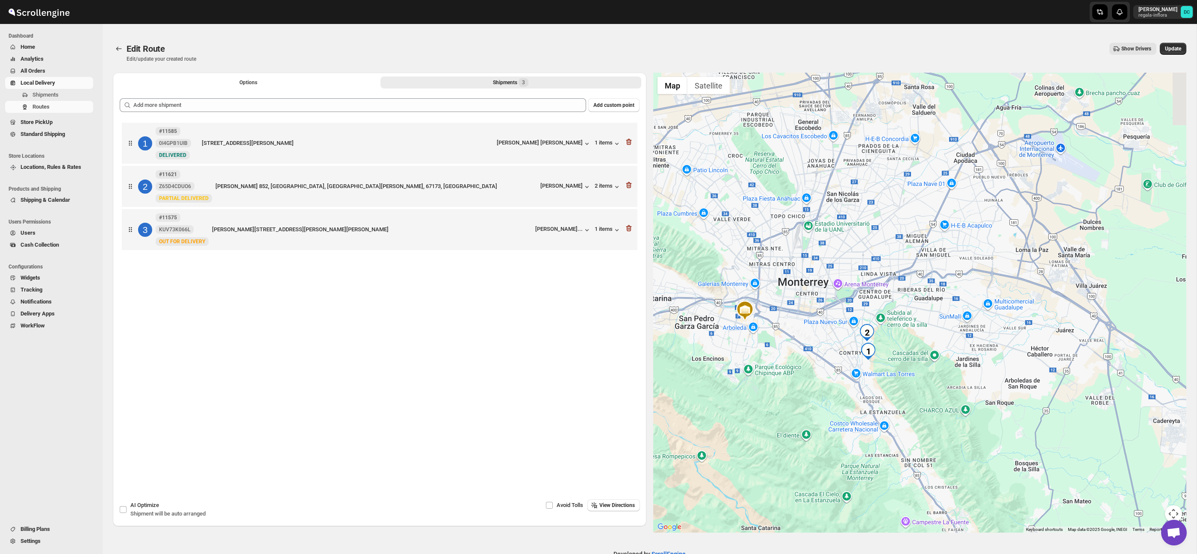
drag, startPoint x: 977, startPoint y: 387, endPoint x: 900, endPoint y: 396, distance: 78.3
click at [900, 396] on div at bounding box center [920, 303] width 534 height 460
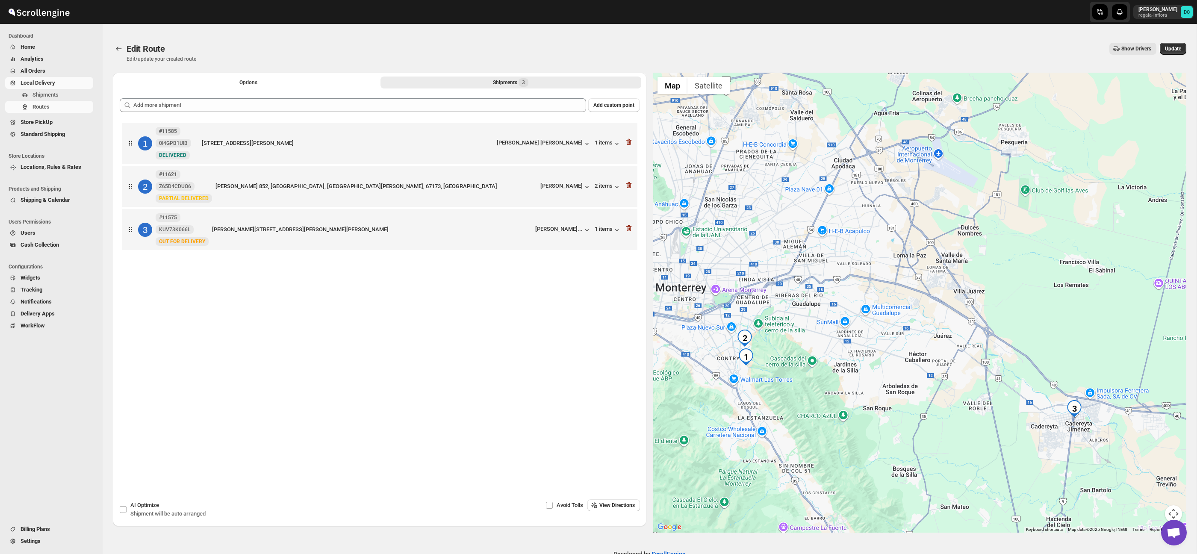
drag, startPoint x: 968, startPoint y: 381, endPoint x: 951, endPoint y: 380, distance: 16.7
click at [951, 380] on div at bounding box center [920, 303] width 534 height 460
click at [119, 44] on icon "Routes" at bounding box center [119, 48] width 9 height 9
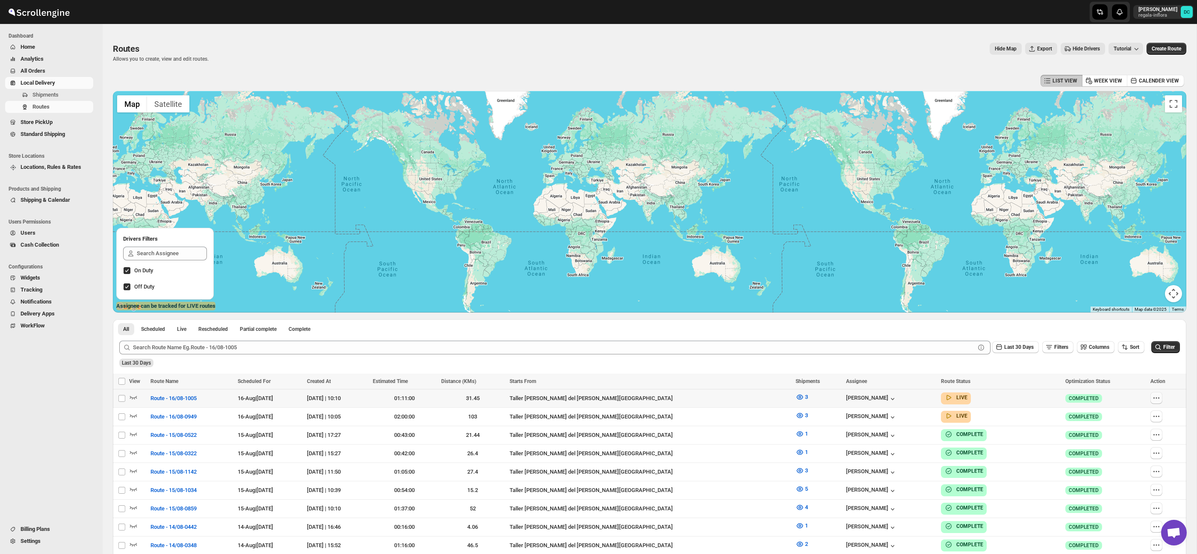
click at [1155, 399] on icon "button" at bounding box center [1156, 398] width 9 height 9
checkbox input "true"
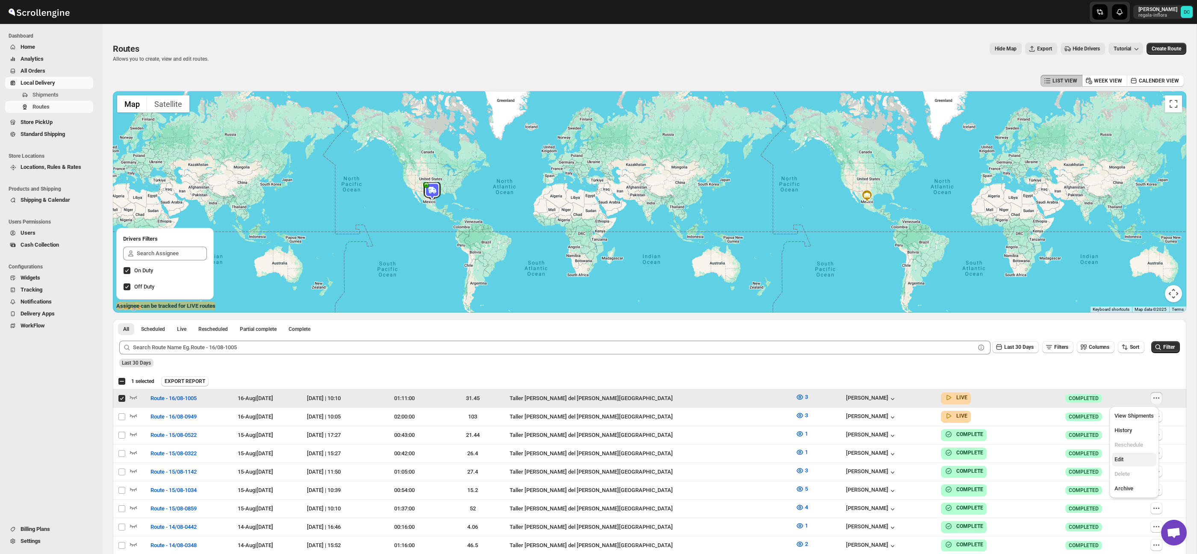
click at [1136, 458] on span "Edit" at bounding box center [1134, 459] width 39 height 9
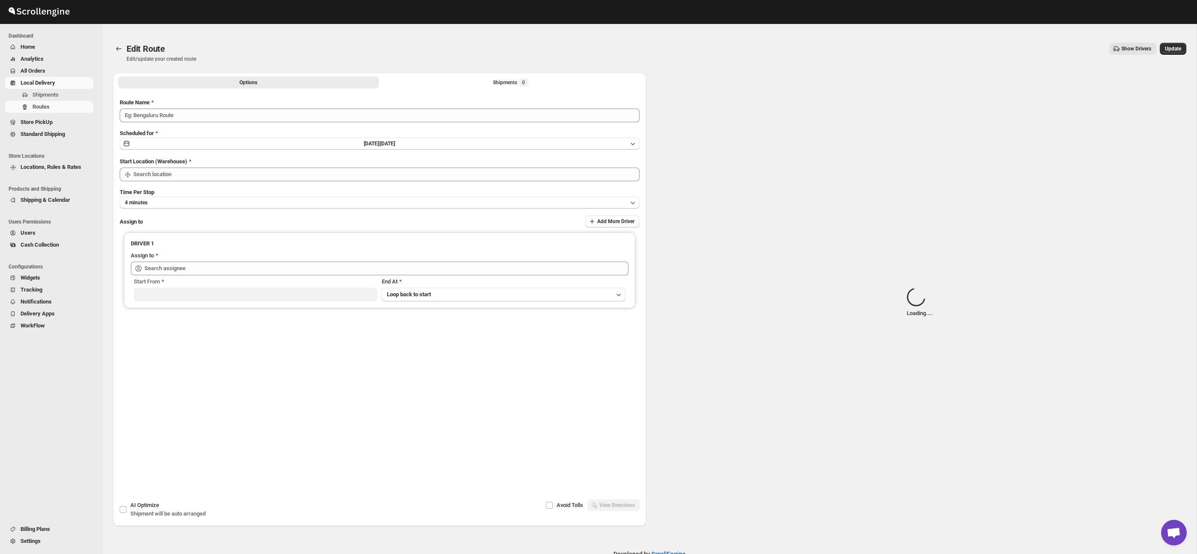
type input "Route - 16/08-1005"
type input "Taller [PERSON_NAME] del [PERSON_NAME][GEOGRAPHIC_DATA]"
type input "[PERSON_NAME] ([EMAIL_ADDRESS][DOMAIN_NAME])"
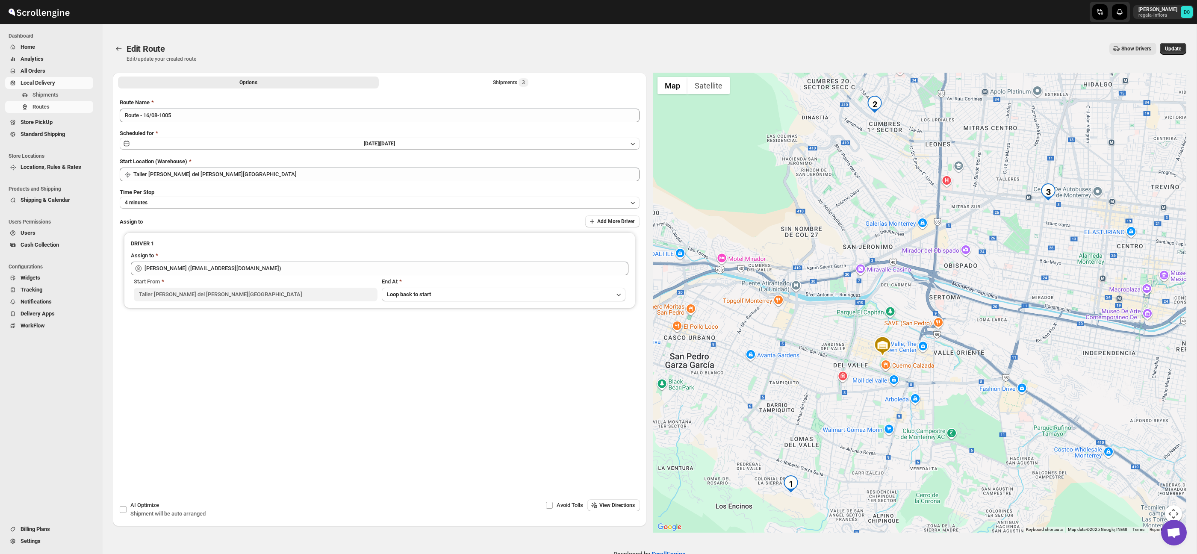
click at [476, 74] on div "Options Shipments 3 More views Options Shipments 3 More views" at bounding box center [380, 82] width 534 height 19
click at [482, 80] on button "Shipments 3" at bounding box center [511, 83] width 261 height 12
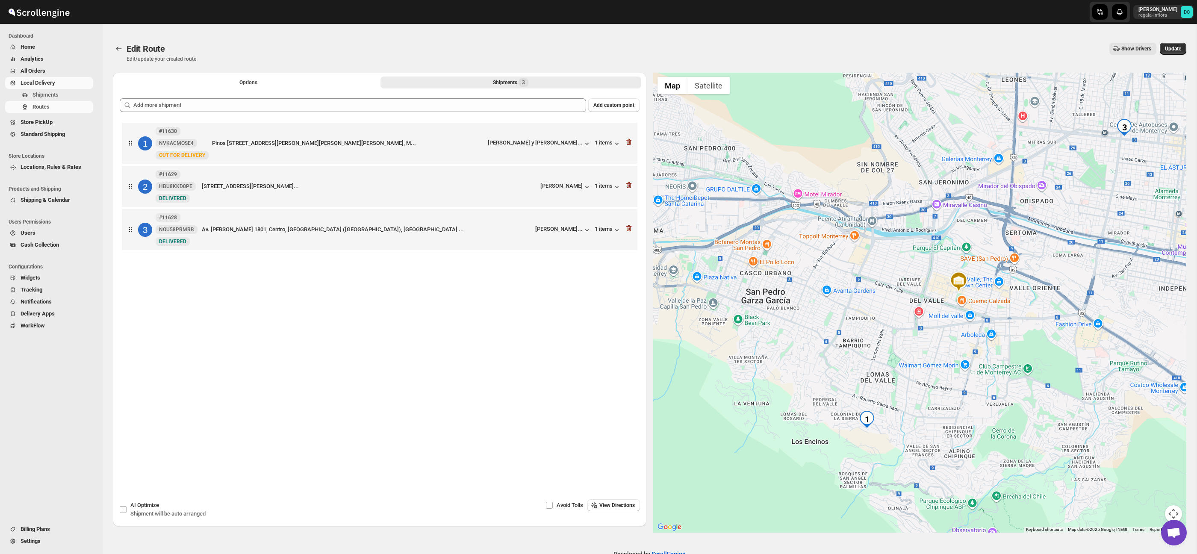
drag, startPoint x: 909, startPoint y: 401, endPoint x: 949, endPoint y: 391, distance: 41.6
click at [949, 391] on div at bounding box center [920, 303] width 534 height 460
click at [1177, 508] on button "Map camera controls" at bounding box center [1173, 513] width 17 height 17
click at [1159, 475] on button "Zoom in" at bounding box center [1152, 471] width 17 height 17
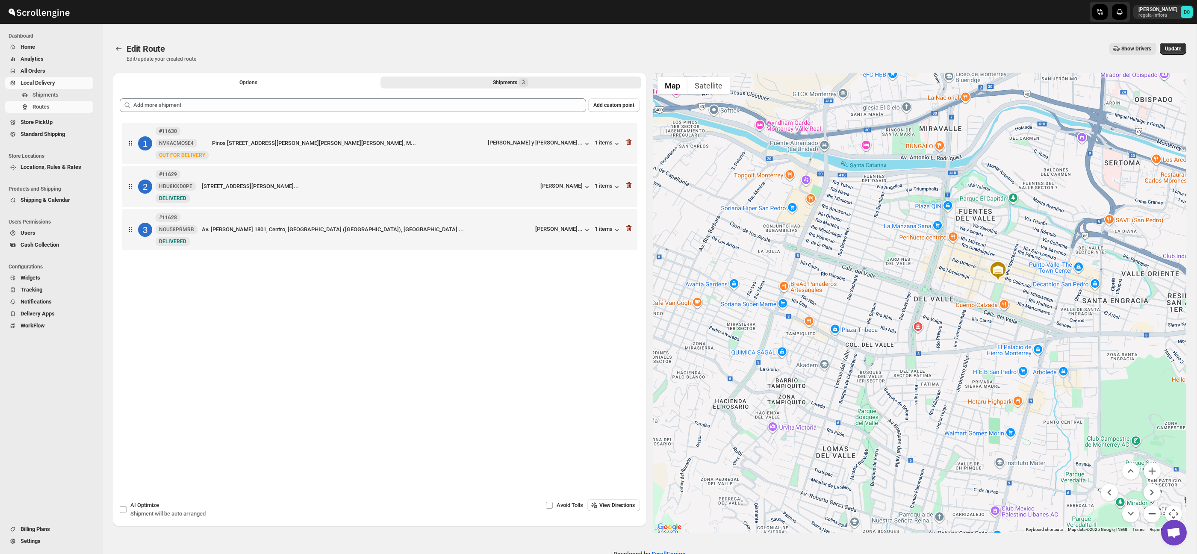
click at [1149, 518] on button "Zoom out" at bounding box center [1152, 513] width 17 height 17
